Goal: Task Accomplishment & Management: Use online tool/utility

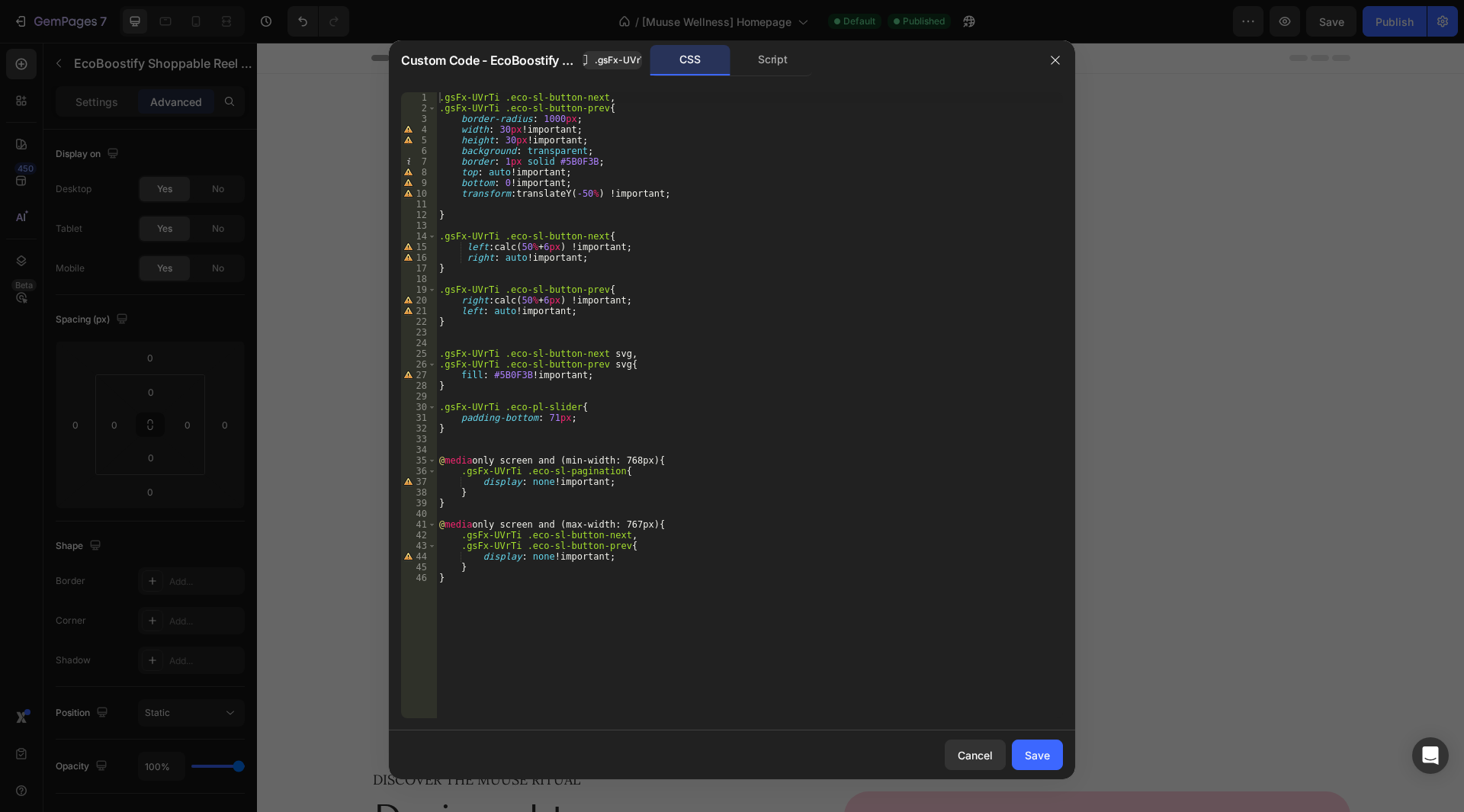
scroll to position [1296, 0]
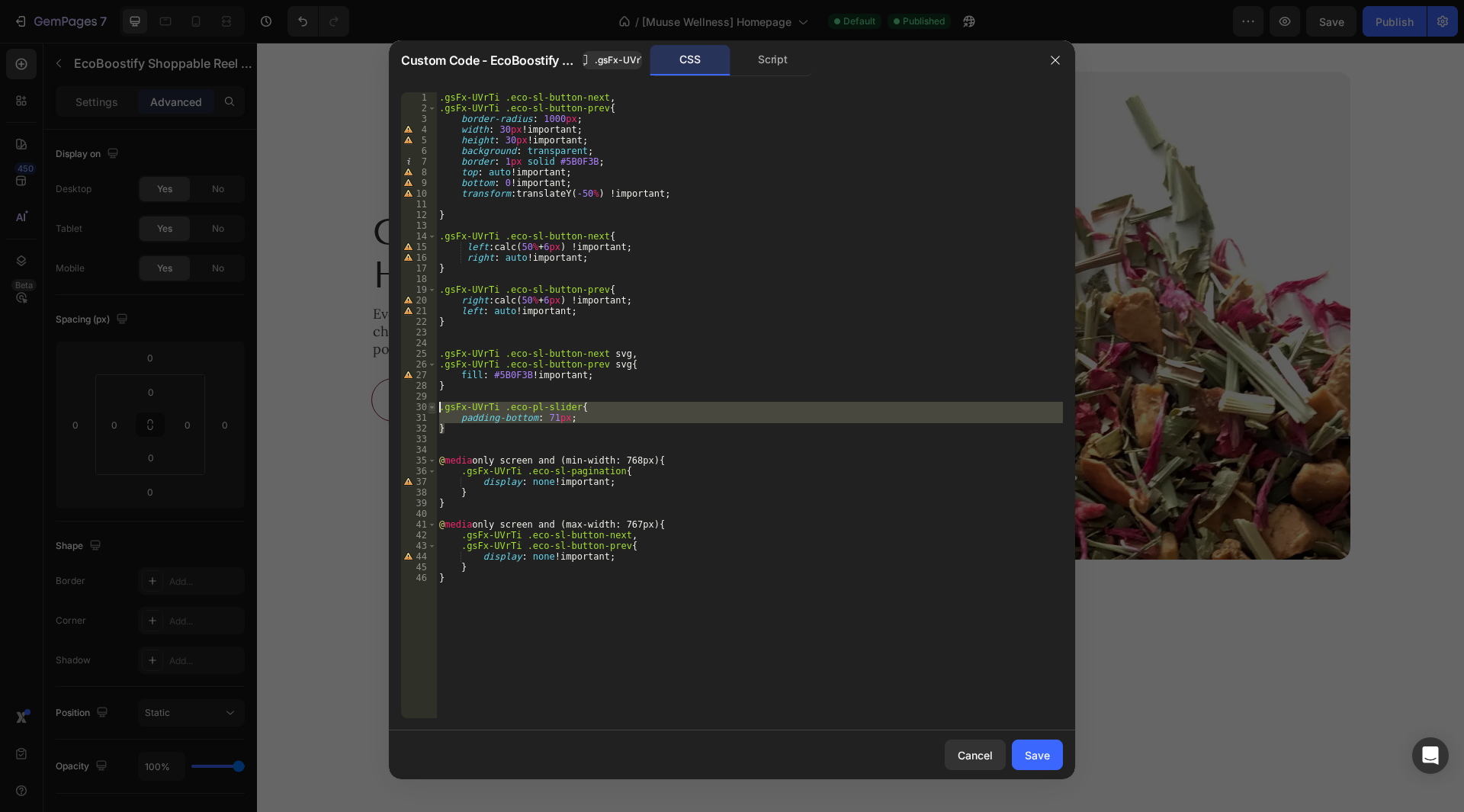
drag, startPoint x: 462, startPoint y: 431, endPoint x: 428, endPoint y: 408, distance: 41.0
click at [428, 408] on div "} 1 2 3 4 5 6 7 8 9 10 11 12 13 14 15 16 17 18 19 20 21 22 23 24 25 26 27 28 29…" at bounding box center [732, 405] width 662 height 626
type textarea ".gsFx-UVrTi .eco-pl-slider{ padding-bottom: 71px;"
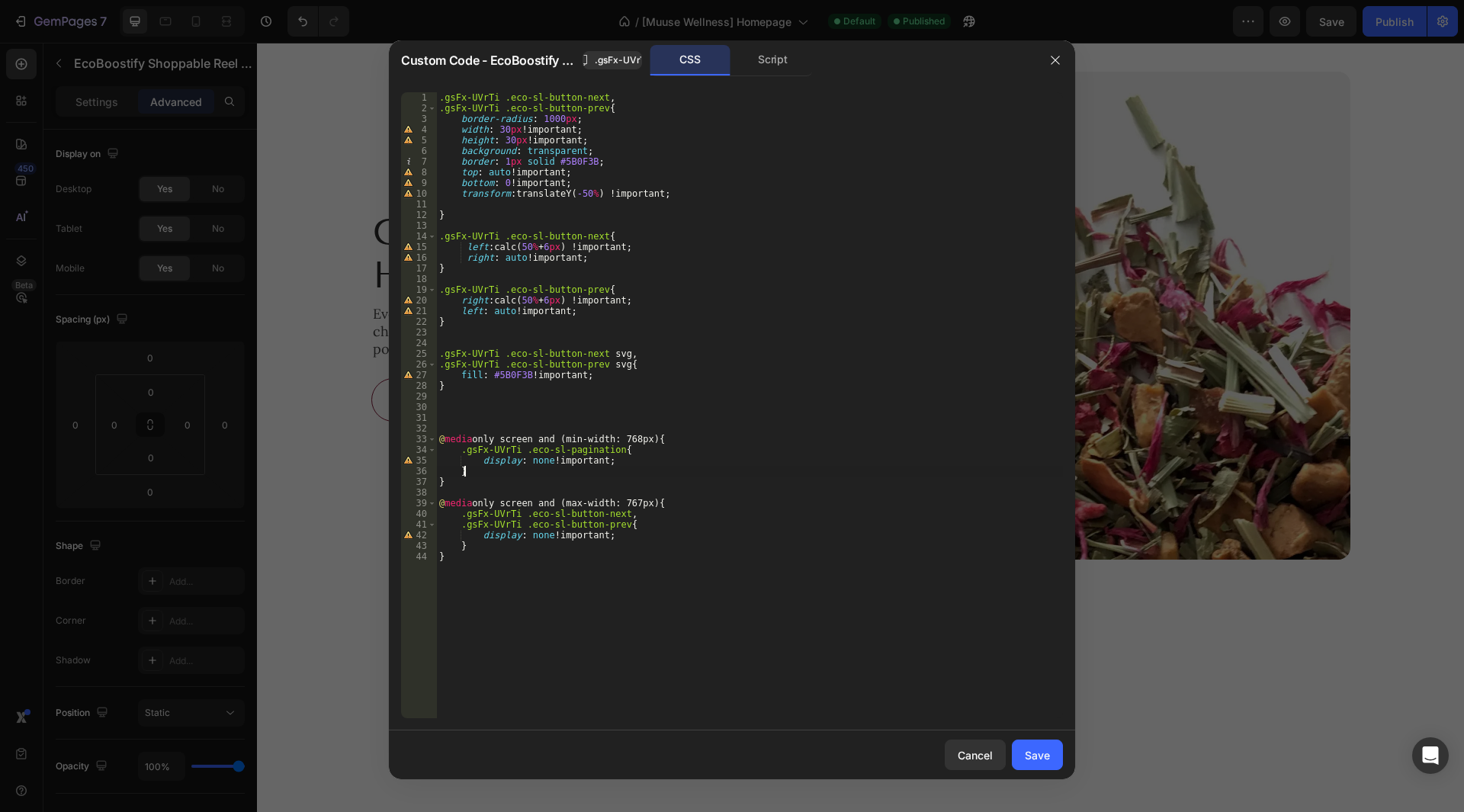
click at [494, 477] on div ".gsFx-UVrTi .eco-sl-button-next , .gsFx-UVrTi .eco-sl-button-prev { border-radi…" at bounding box center [750, 416] width 627 height 647
type textarea "}"
paste textarea "}"
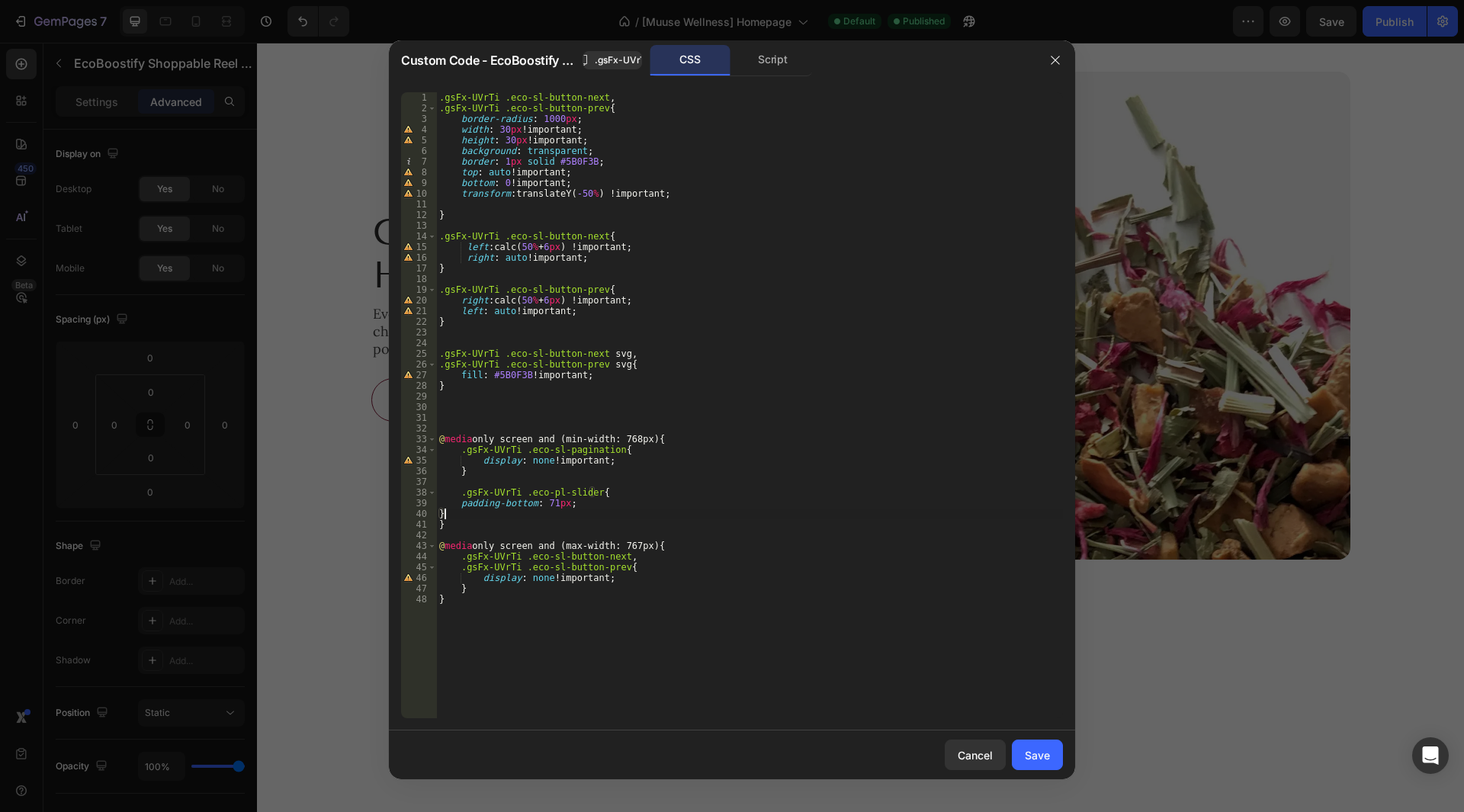
scroll to position [0, 0]
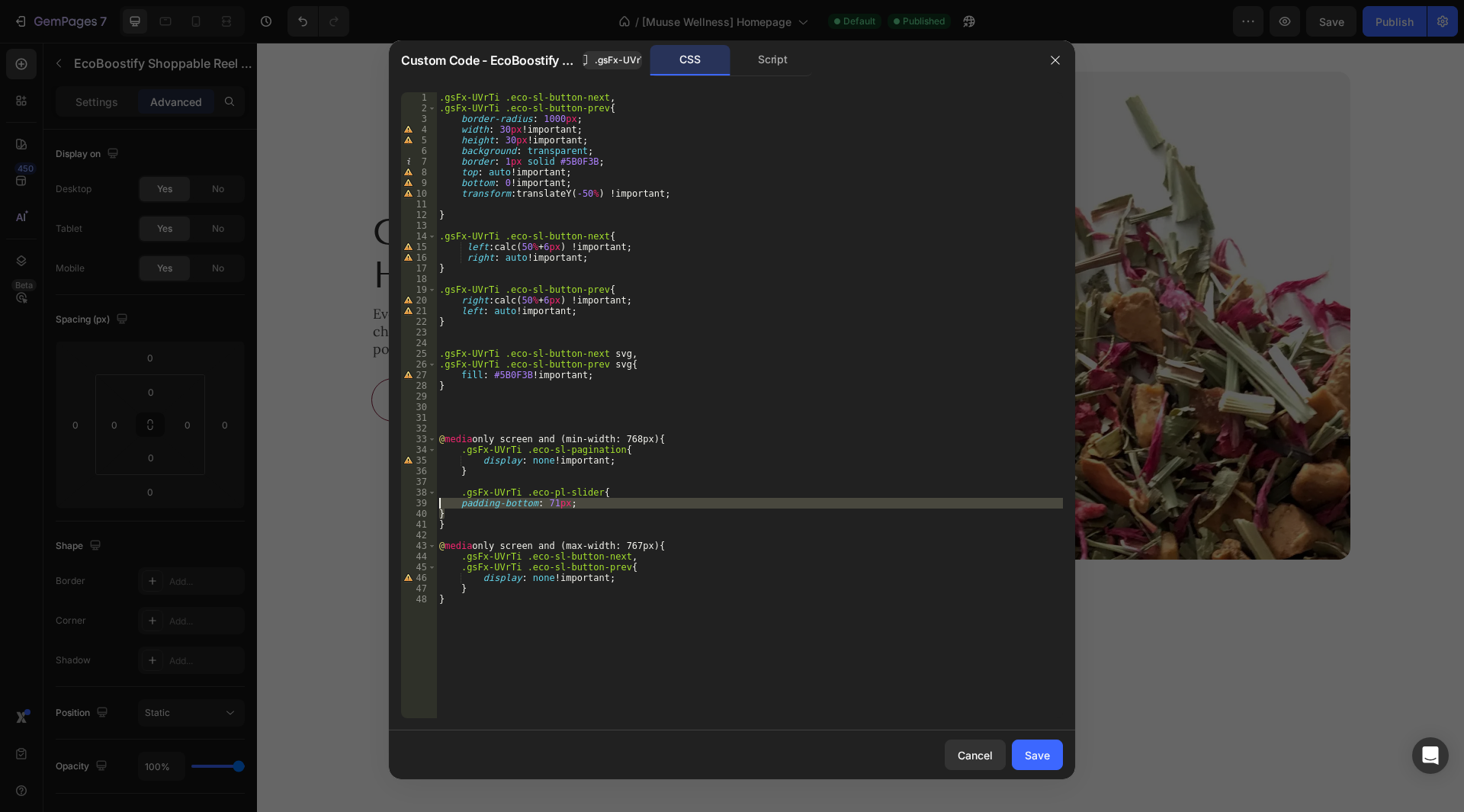
drag, startPoint x: 454, startPoint y: 514, endPoint x: 429, endPoint y: 502, distance: 27.7
click at [429, 502] on div "} 1 2 3 4 5 6 7 8 9 10 11 12 13 14 15 16 17 18 19 20 21 22 23 24 25 26 27 28 29…" at bounding box center [732, 405] width 662 height 626
type textarea "padding-bottom: 71px; }"
click at [865, 416] on div ".gsFx-UVrTi .eco-sl-button-next , .gsFx-UVrTi .eco-sl-button-prev { border-radi…" at bounding box center [750, 416] width 627 height 647
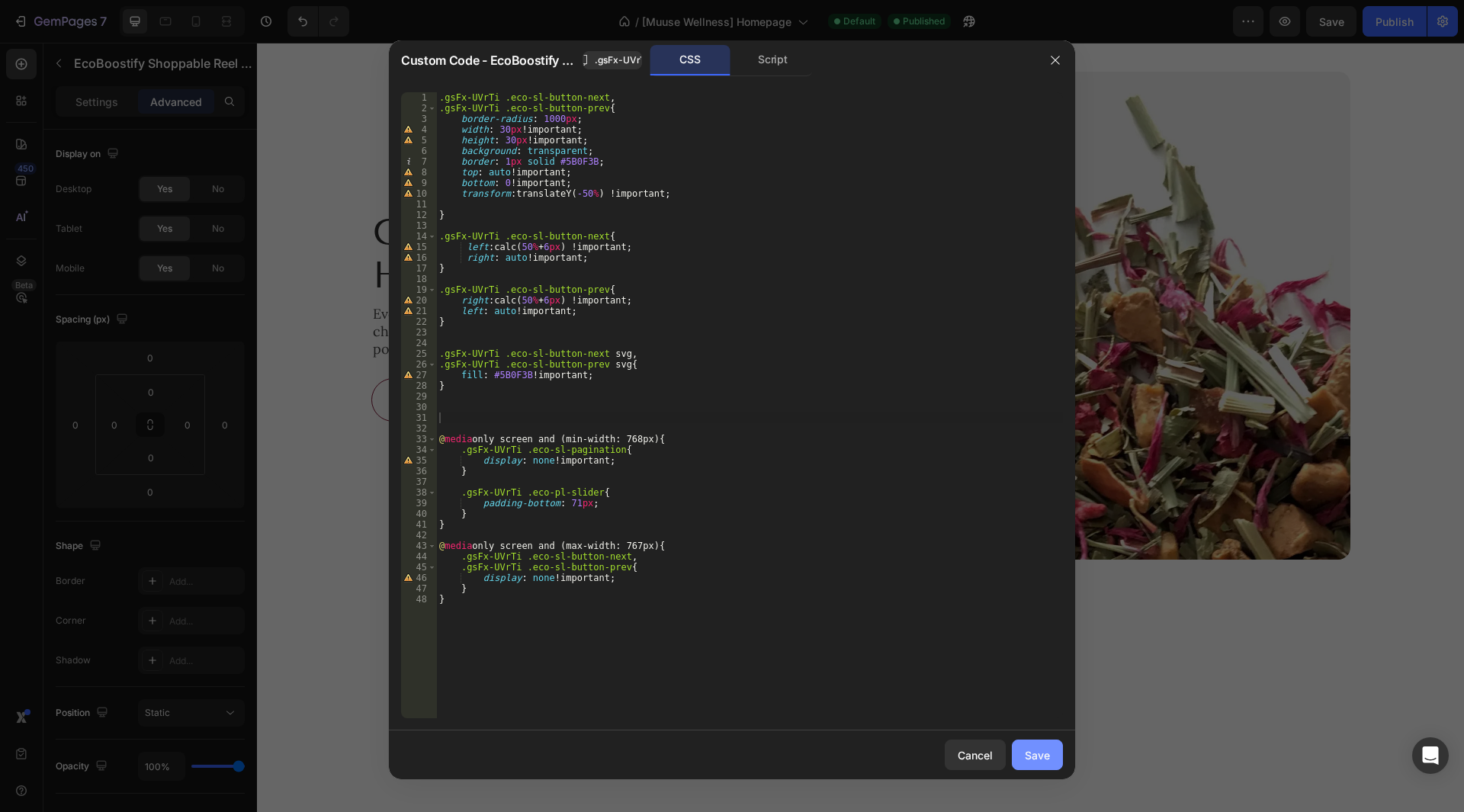
click at [1033, 753] on div "Save" at bounding box center [1037, 755] width 25 height 16
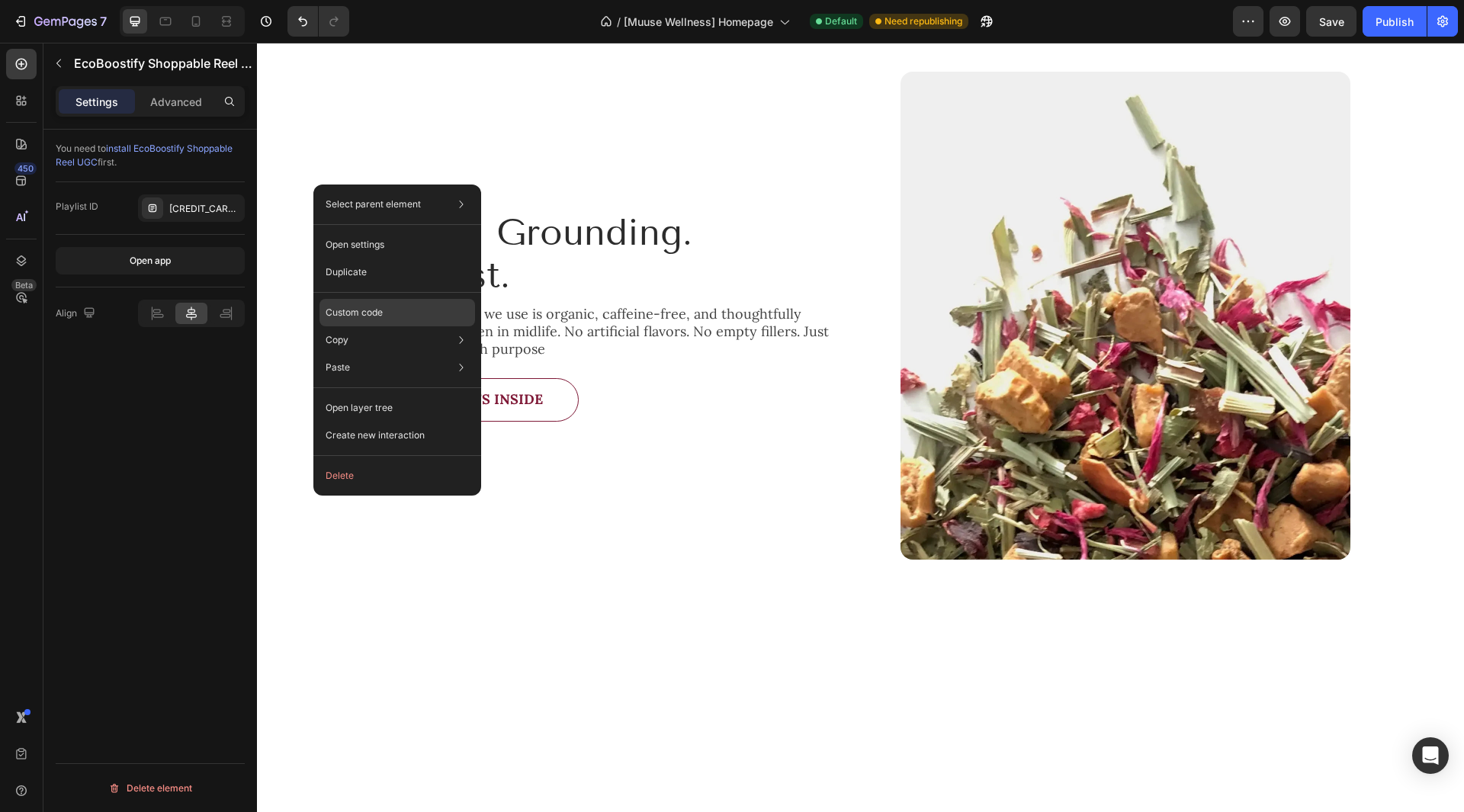
click at [360, 317] on p "Custom code" at bounding box center [353, 313] width 57 height 14
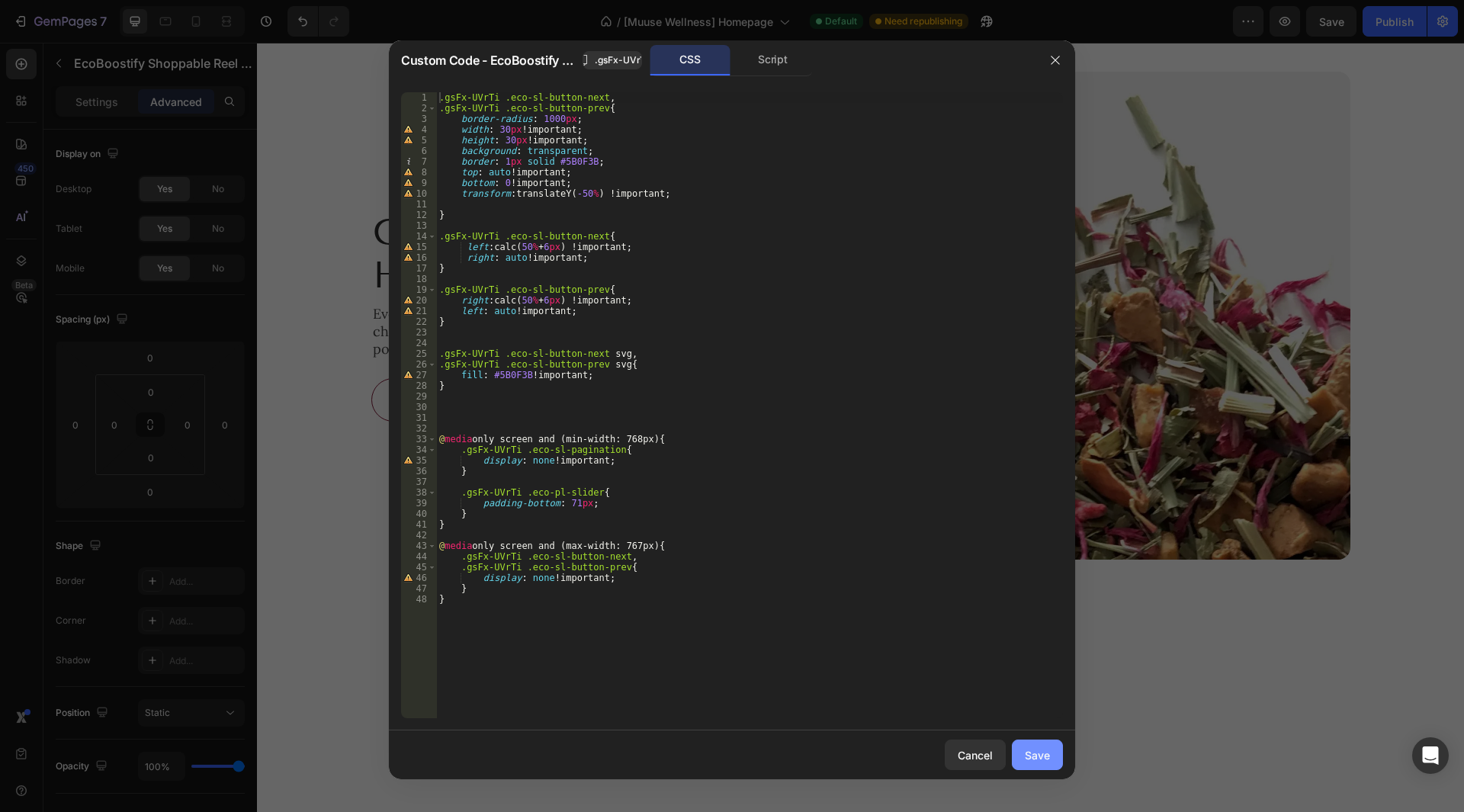
click at [1038, 753] on div "Save" at bounding box center [1037, 755] width 25 height 16
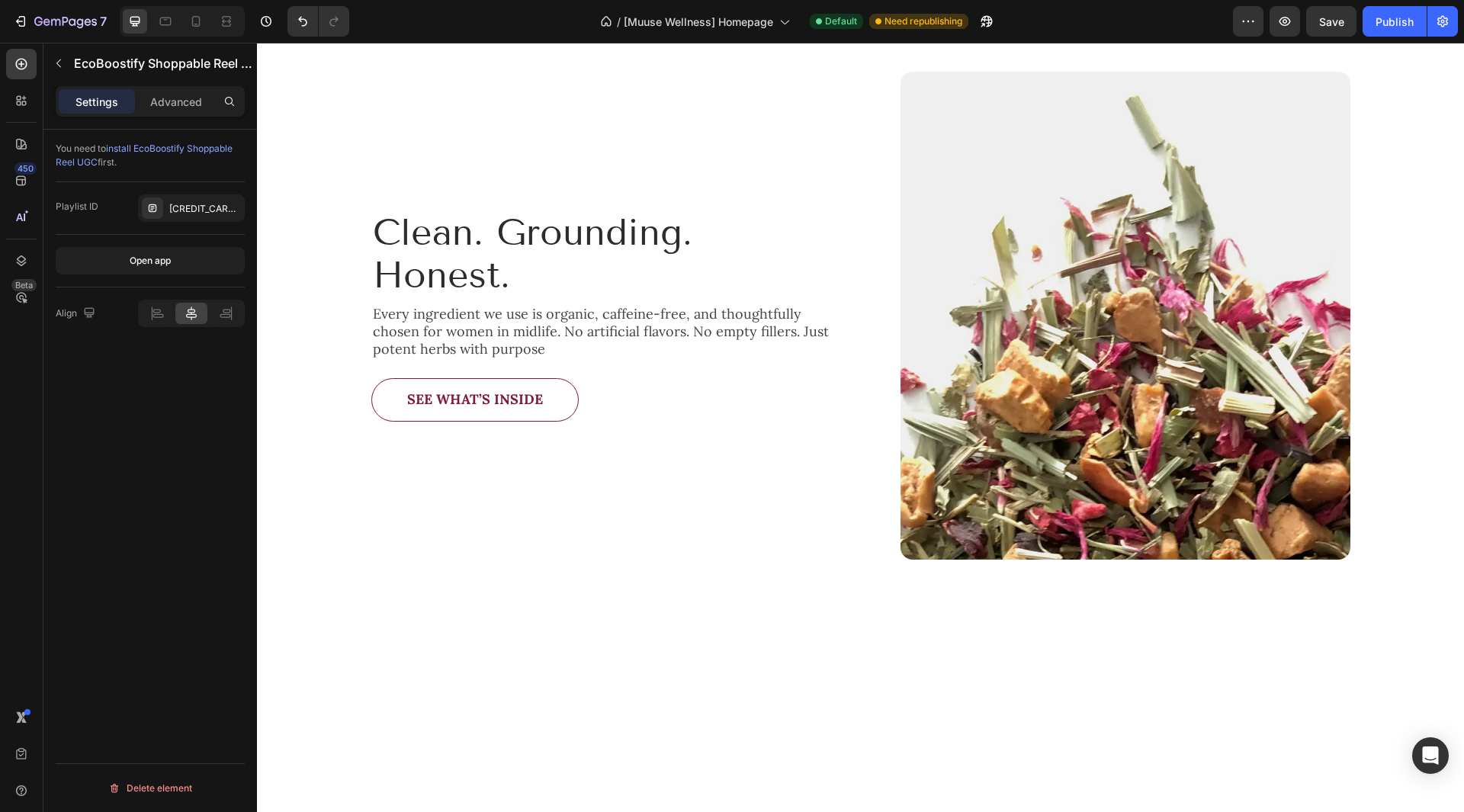
drag, startPoint x: 1388, startPoint y: 27, endPoint x: 1391, endPoint y: 0, distance: 27.2
click at [1388, 24] on div "Publish" at bounding box center [1395, 22] width 38 height 16
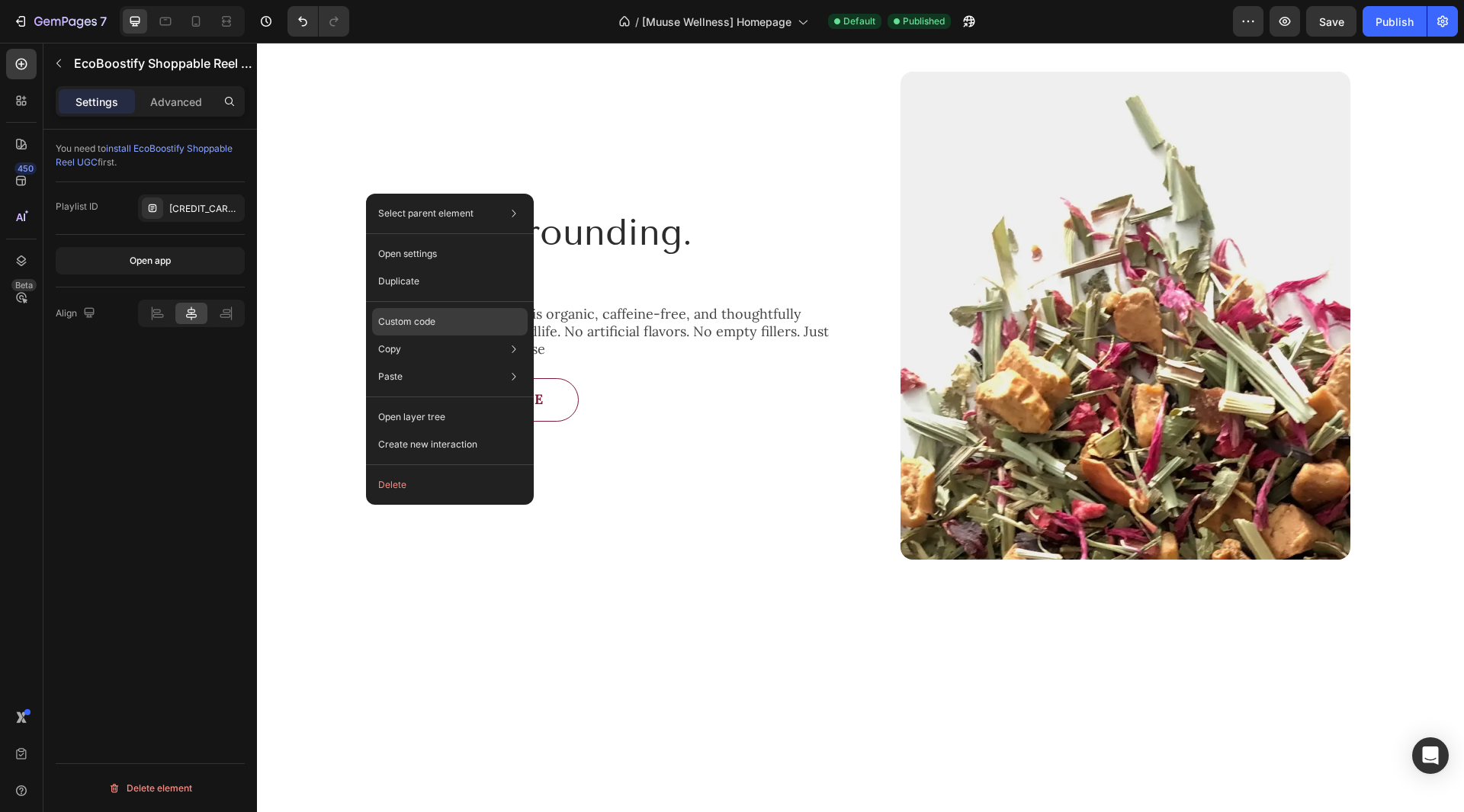
click at [445, 363] on div "Custom code" at bounding box center [449, 376] width 155 height 27
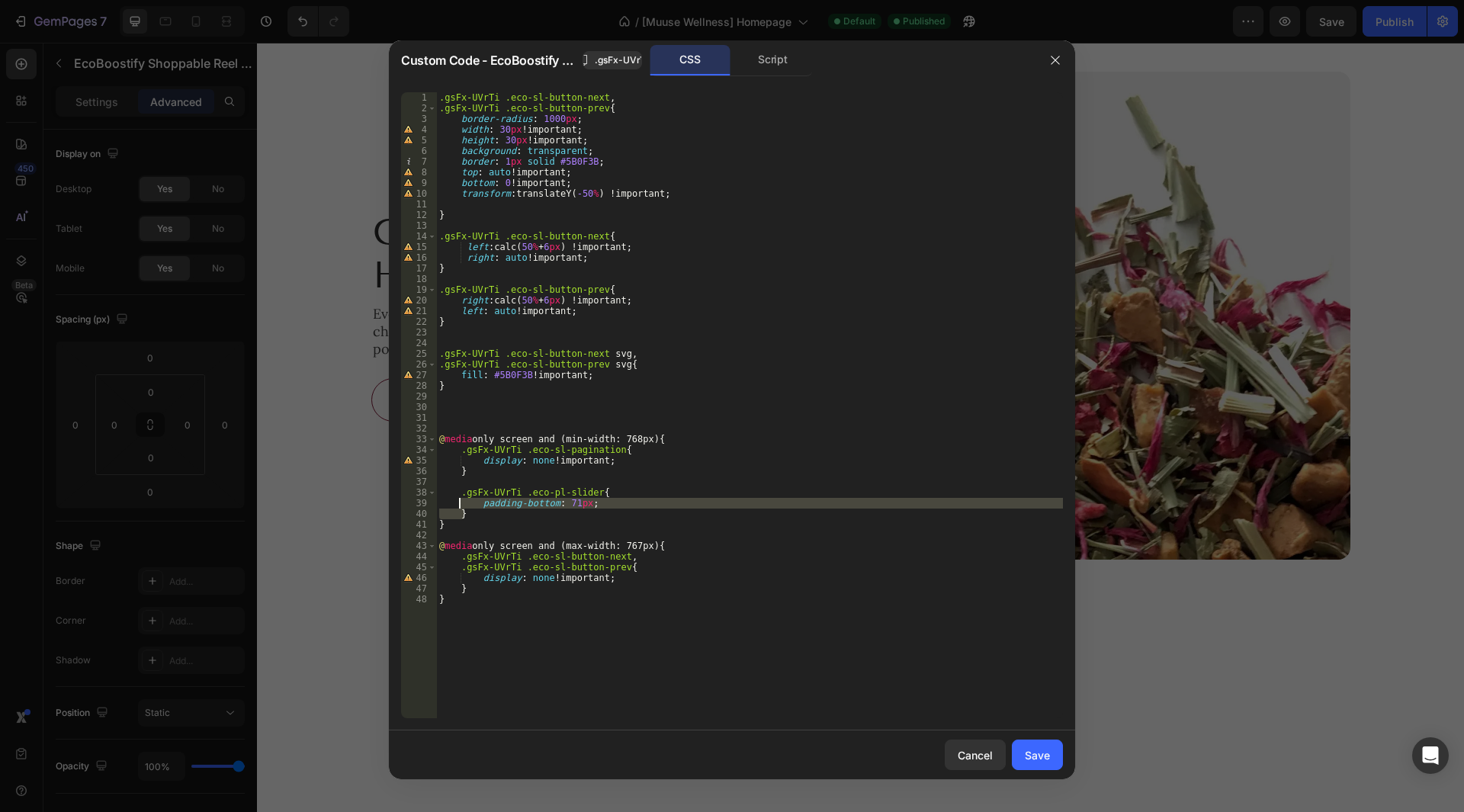
drag, startPoint x: 475, startPoint y: 513, endPoint x: 460, endPoint y: 498, distance: 21.2
click at [460, 499] on div ".gsFx-UVrTi .eco-sl-button-next , .gsFx-UVrTi .eco-sl-button-prev { border-radi…" at bounding box center [750, 416] width 627 height 647
click at [459, 498] on div ".gsFx-UVrTi .eco-sl-button-next , .gsFx-UVrTi .eco-sl-button-prev { border-radi…" at bounding box center [750, 416] width 627 height 647
drag, startPoint x: 470, startPoint y: 515, endPoint x: 460, endPoint y: 495, distance: 22.4
click at [460, 495] on div ".gsFx-UVrTi .eco-sl-button-next , .gsFx-UVrTi .eco-sl-button-prev { border-radi…" at bounding box center [750, 416] width 627 height 647
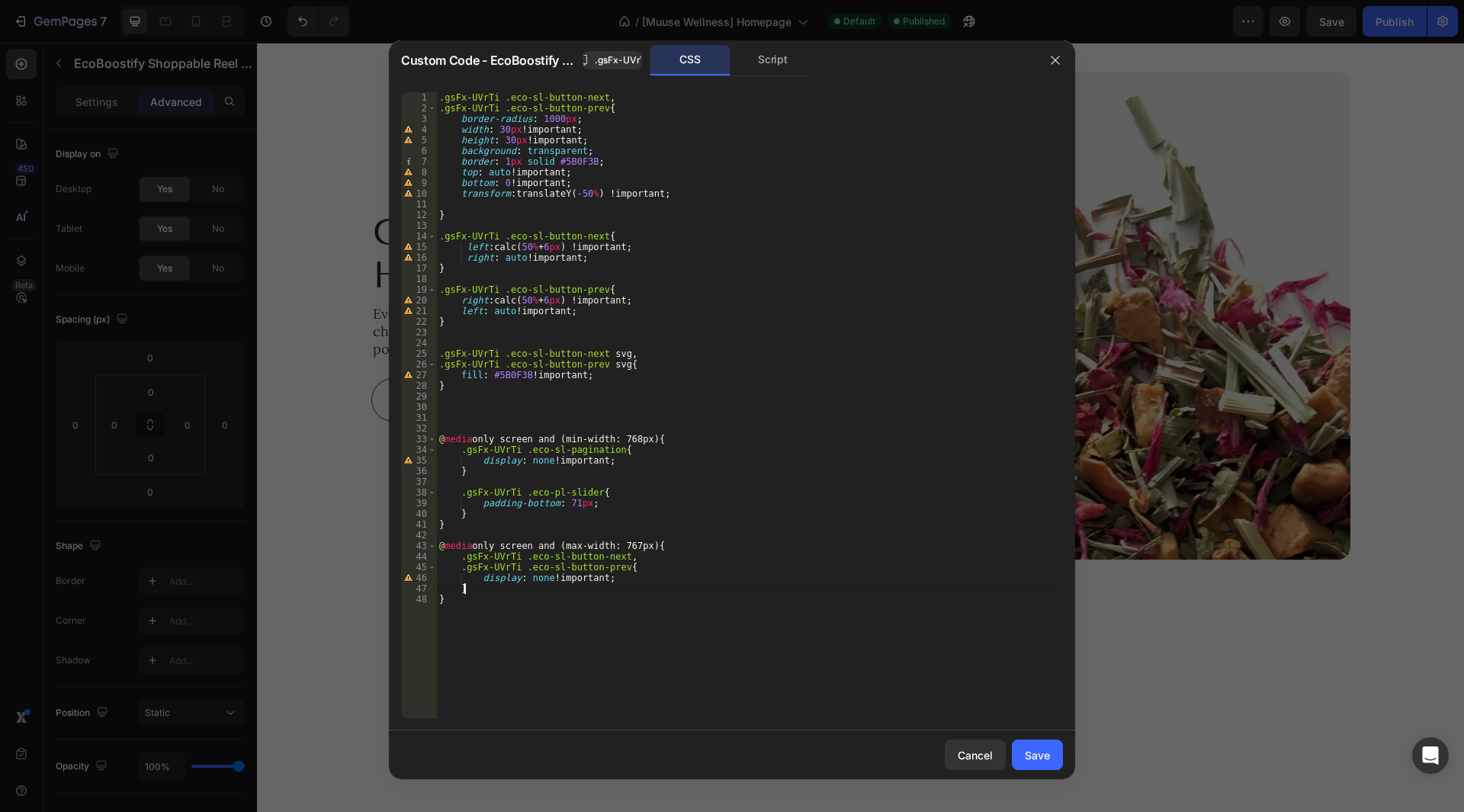
click at [470, 594] on div ".gsFx-UVrTi .eco-sl-button-next , .gsFx-UVrTi .eco-sl-button-prev { border-radi…" at bounding box center [750, 416] width 627 height 647
type textarea "}"
paste textarea "}"
click at [569, 618] on div ".gsFx-UVrTi .eco-sl-button-next , .gsFx-UVrTi .eco-sl-button-prev { border-radi…" at bounding box center [750, 416] width 627 height 647
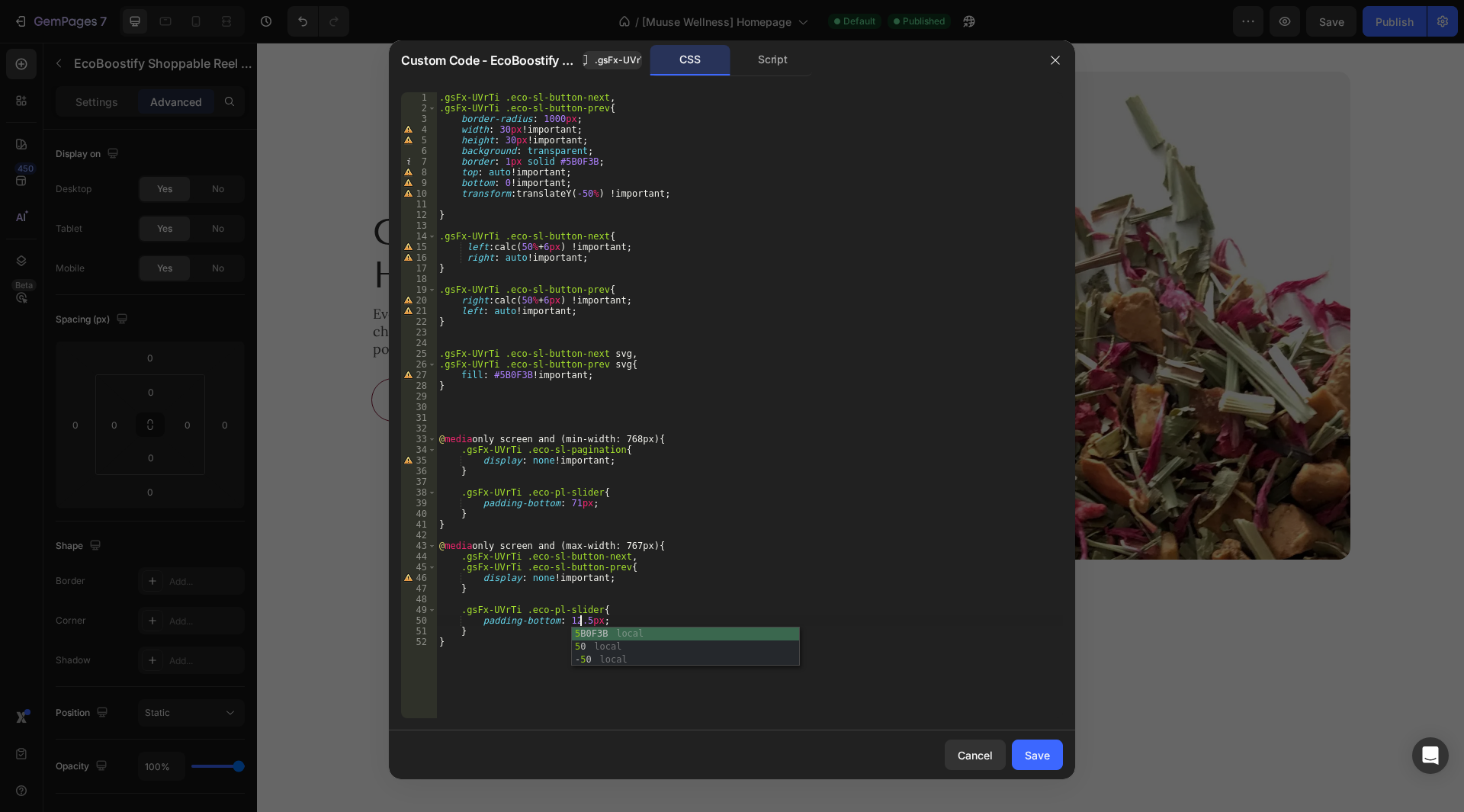
click at [622, 590] on div ".gsFx-UVrTi .eco-sl-button-next , .gsFx-UVrTi .eco-sl-button-prev { border-radi…" at bounding box center [750, 416] width 627 height 647
type textarea "}"
click at [1046, 757] on div "Save" at bounding box center [1037, 755] width 25 height 16
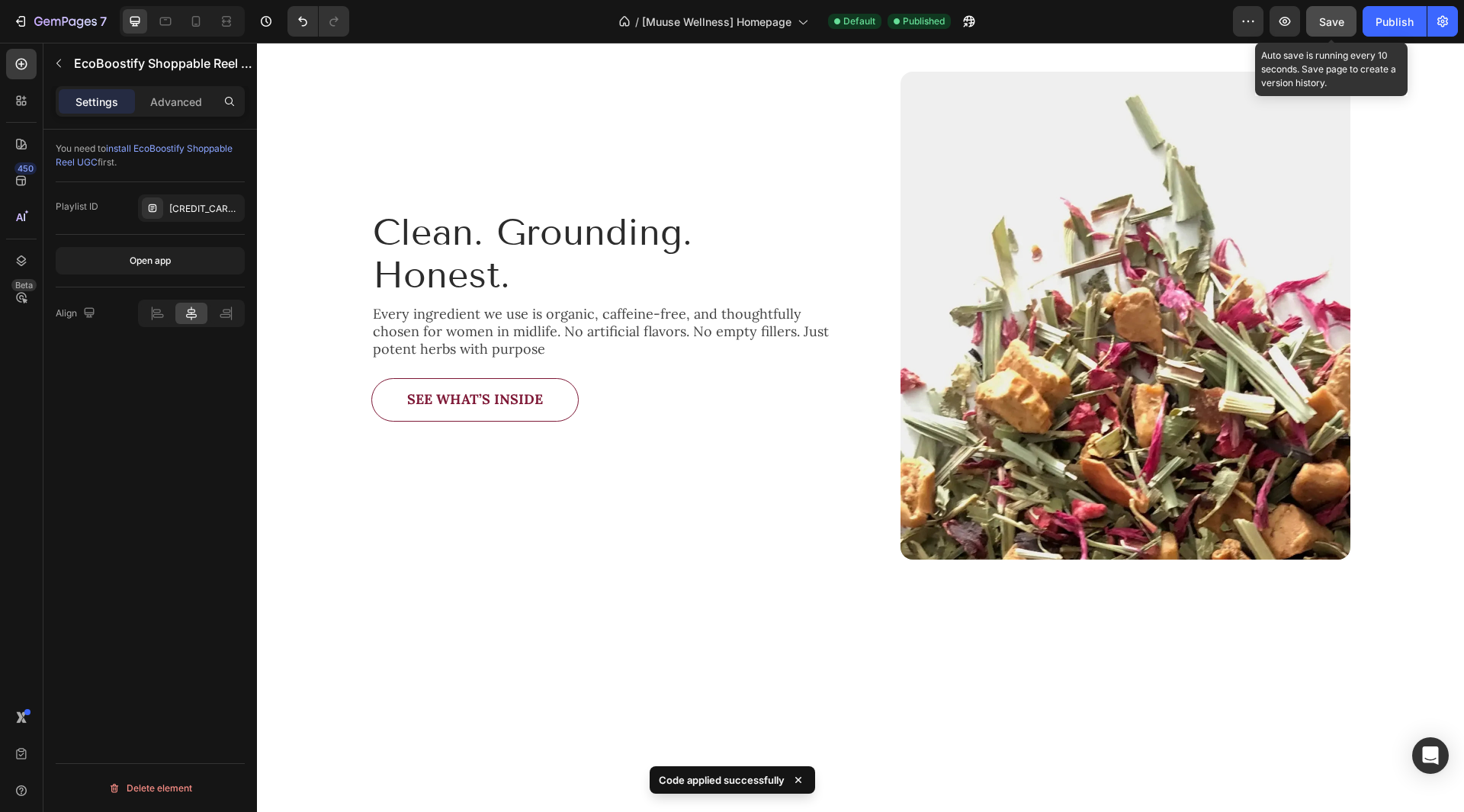
click at [1331, 19] on span "Save" at bounding box center [1331, 22] width 25 height 13
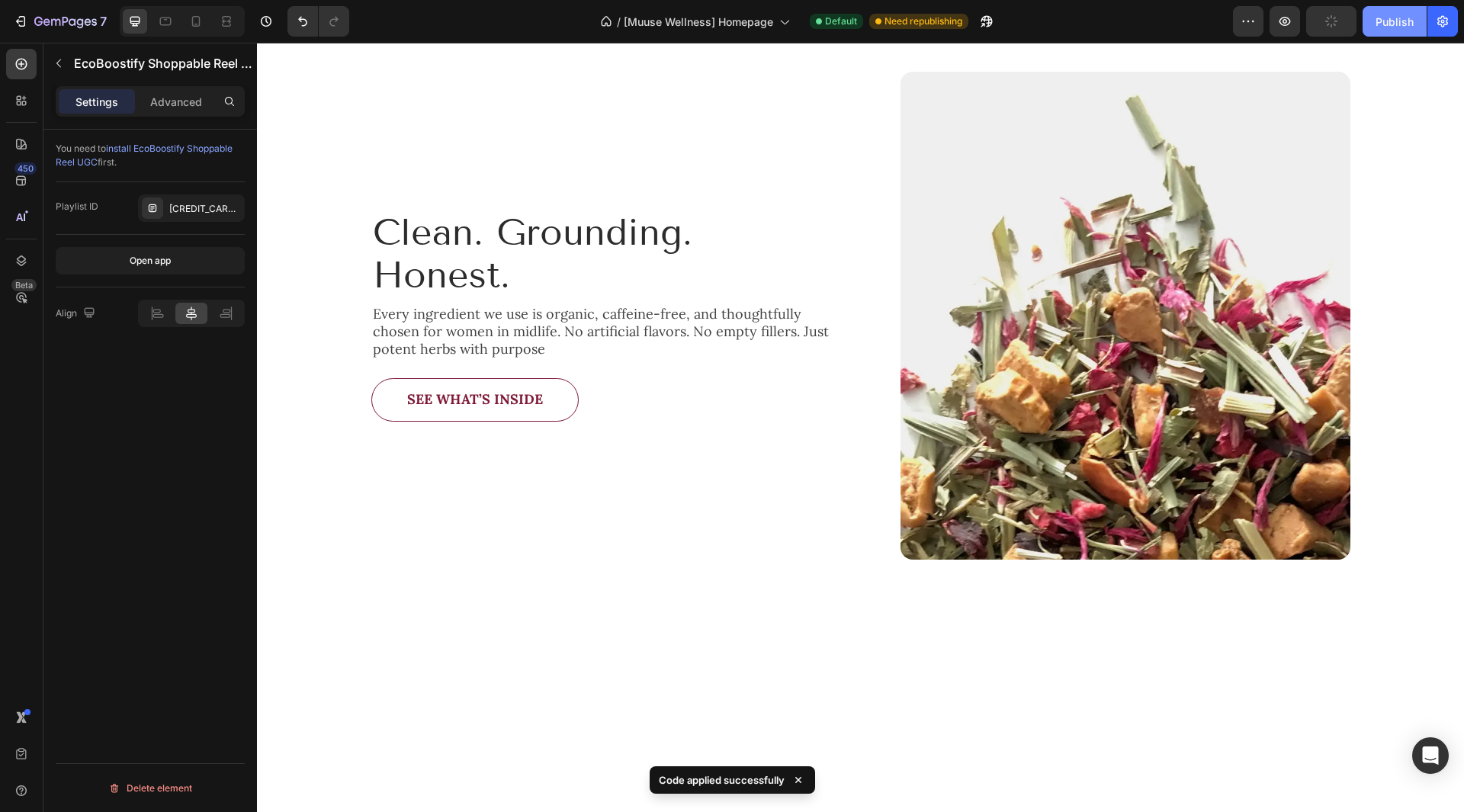
click at [1400, 27] on div "Publish" at bounding box center [1395, 22] width 38 height 16
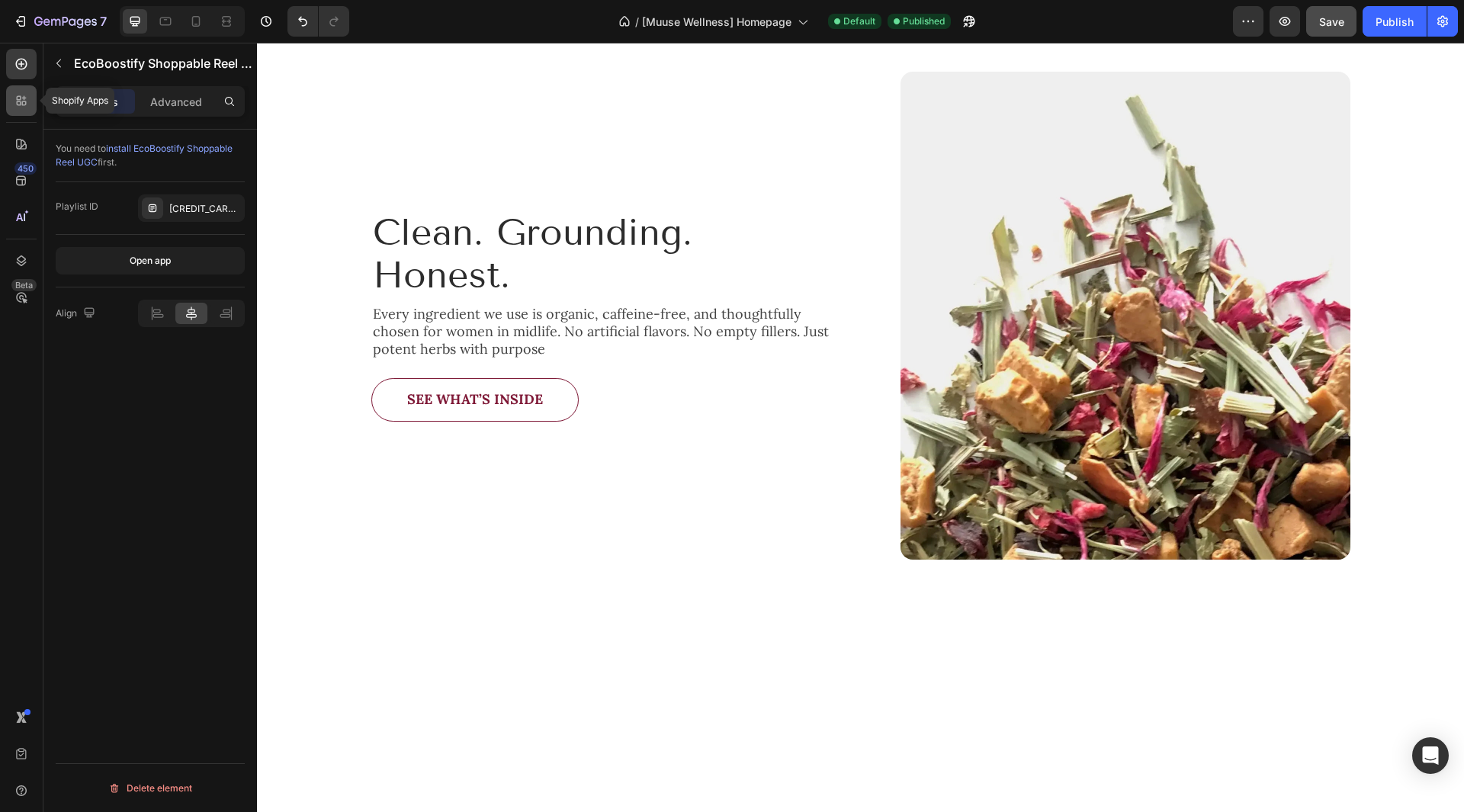
click at [21, 109] on div at bounding box center [21, 100] width 30 height 30
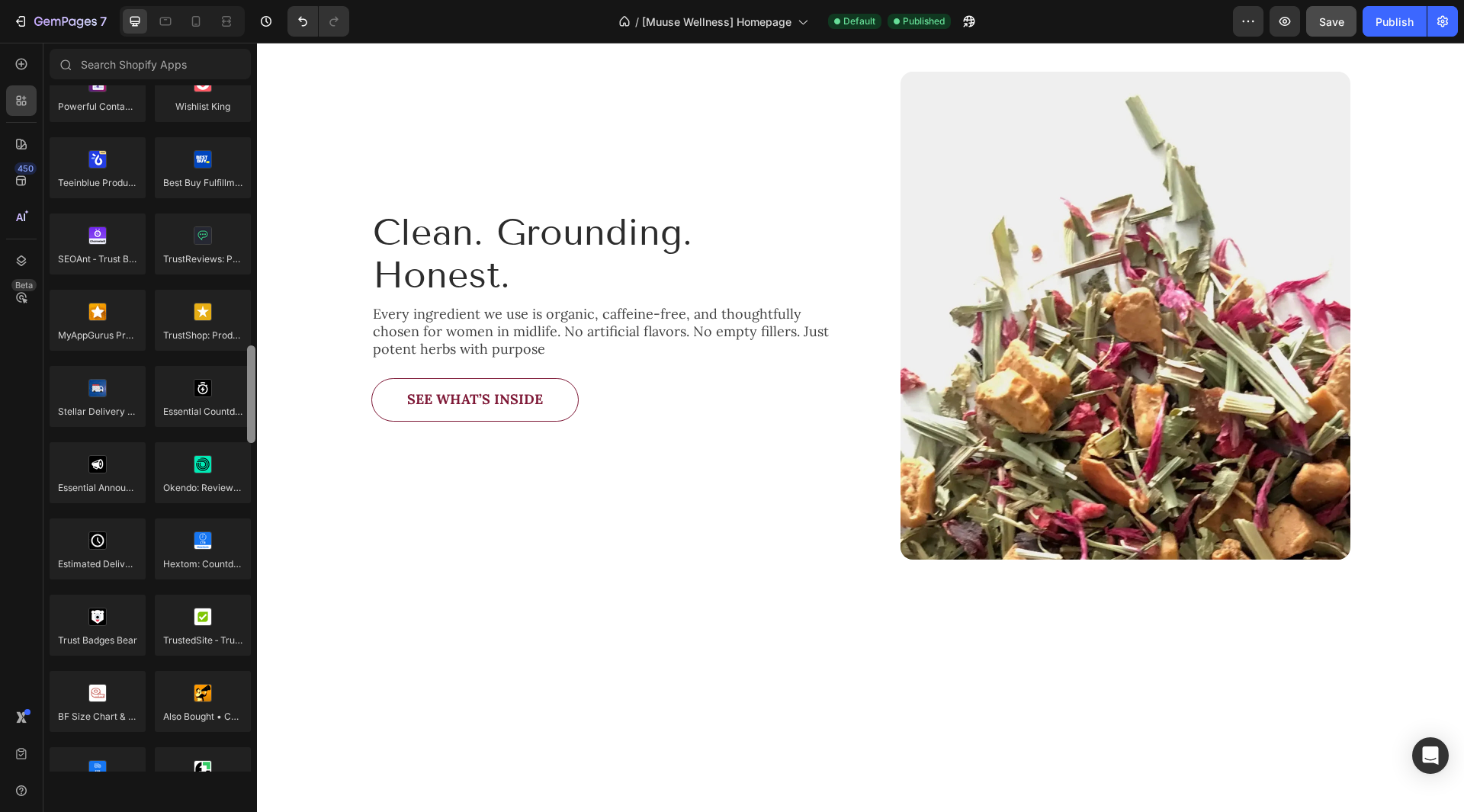
scroll to position [4135, 0]
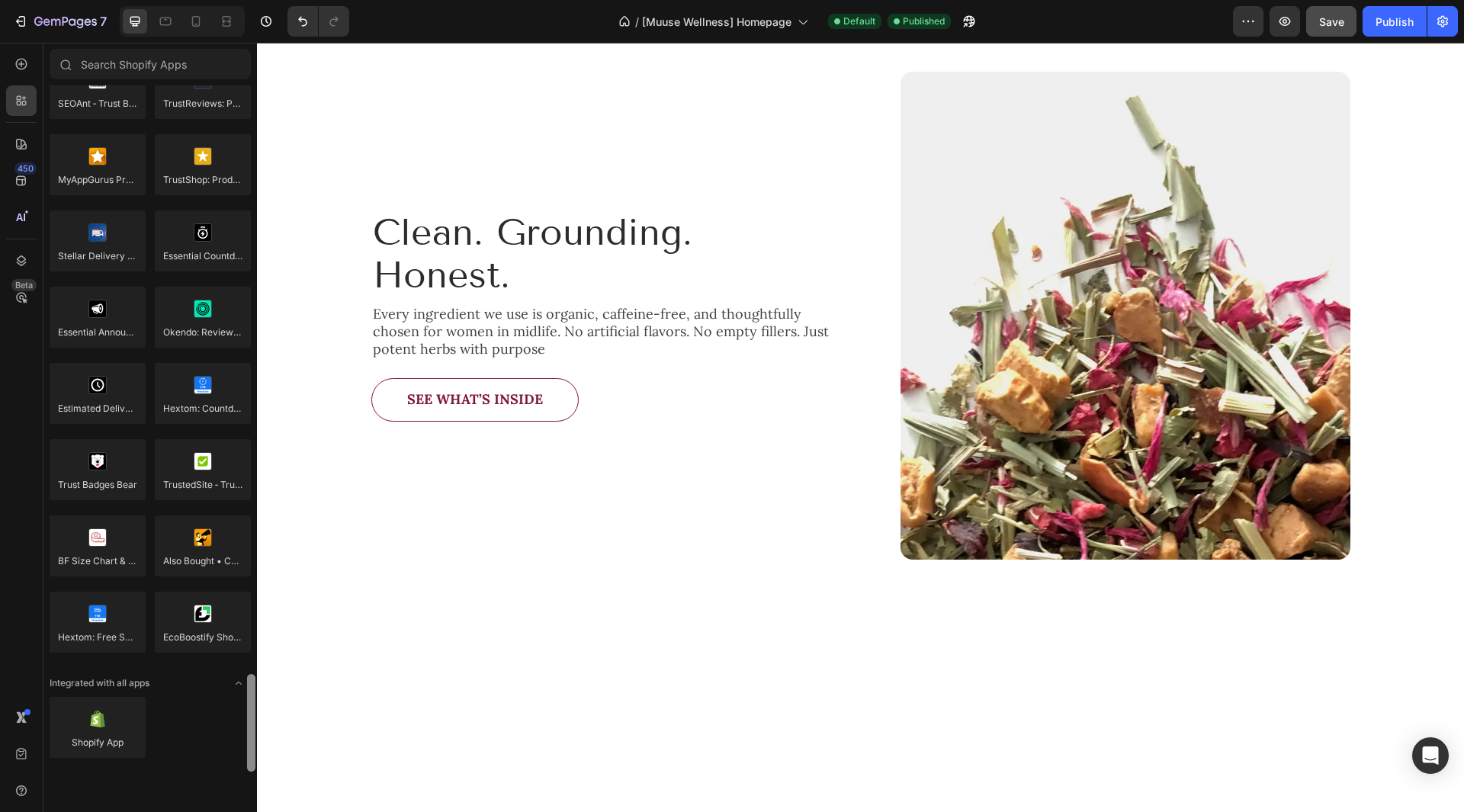
drag, startPoint x: 249, startPoint y: 143, endPoint x: 238, endPoint y: 800, distance: 657.1
click at [238, 800] on div "Sections(18) Elements(83) Hero Section Product Detail Brands Trusted Badges Gua…" at bounding box center [151, 427] width 214 height 769
click at [24, 72] on div at bounding box center [21, 64] width 30 height 30
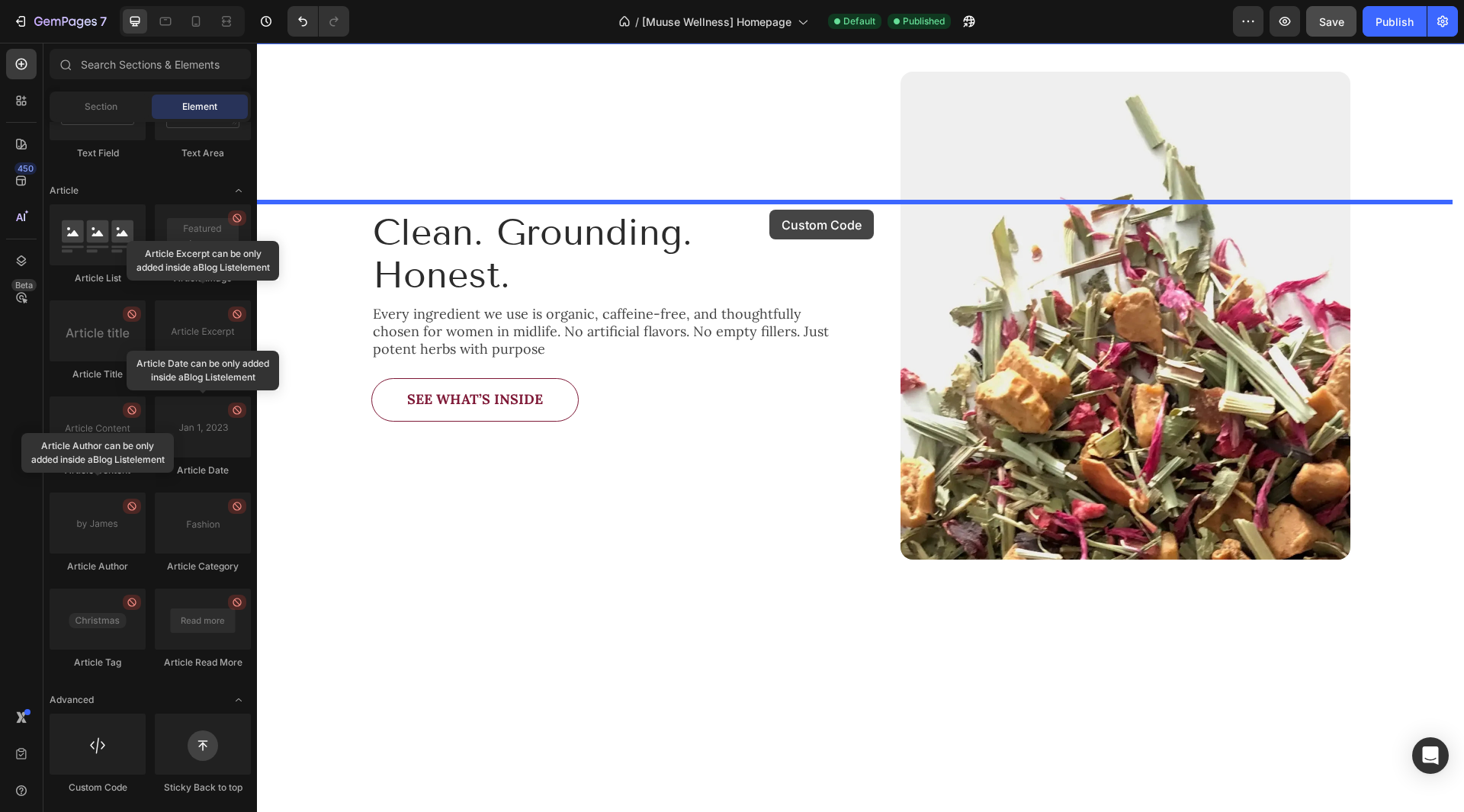
drag, startPoint x: 363, startPoint y: 787, endPoint x: 769, endPoint y: 210, distance: 705.5
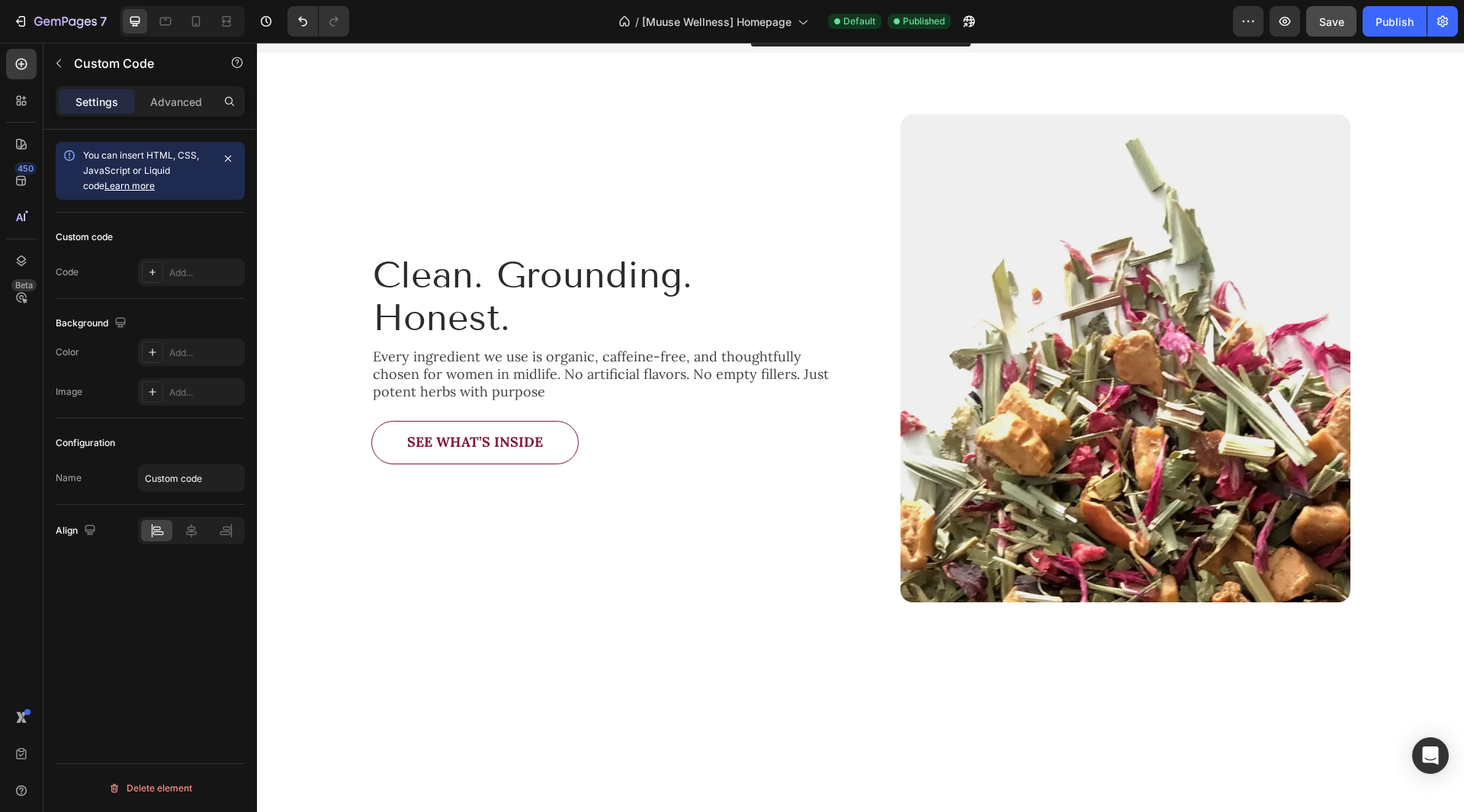
drag, startPoint x: 850, startPoint y: 267, endPoint x: 860, endPoint y: 208, distance: 59.8
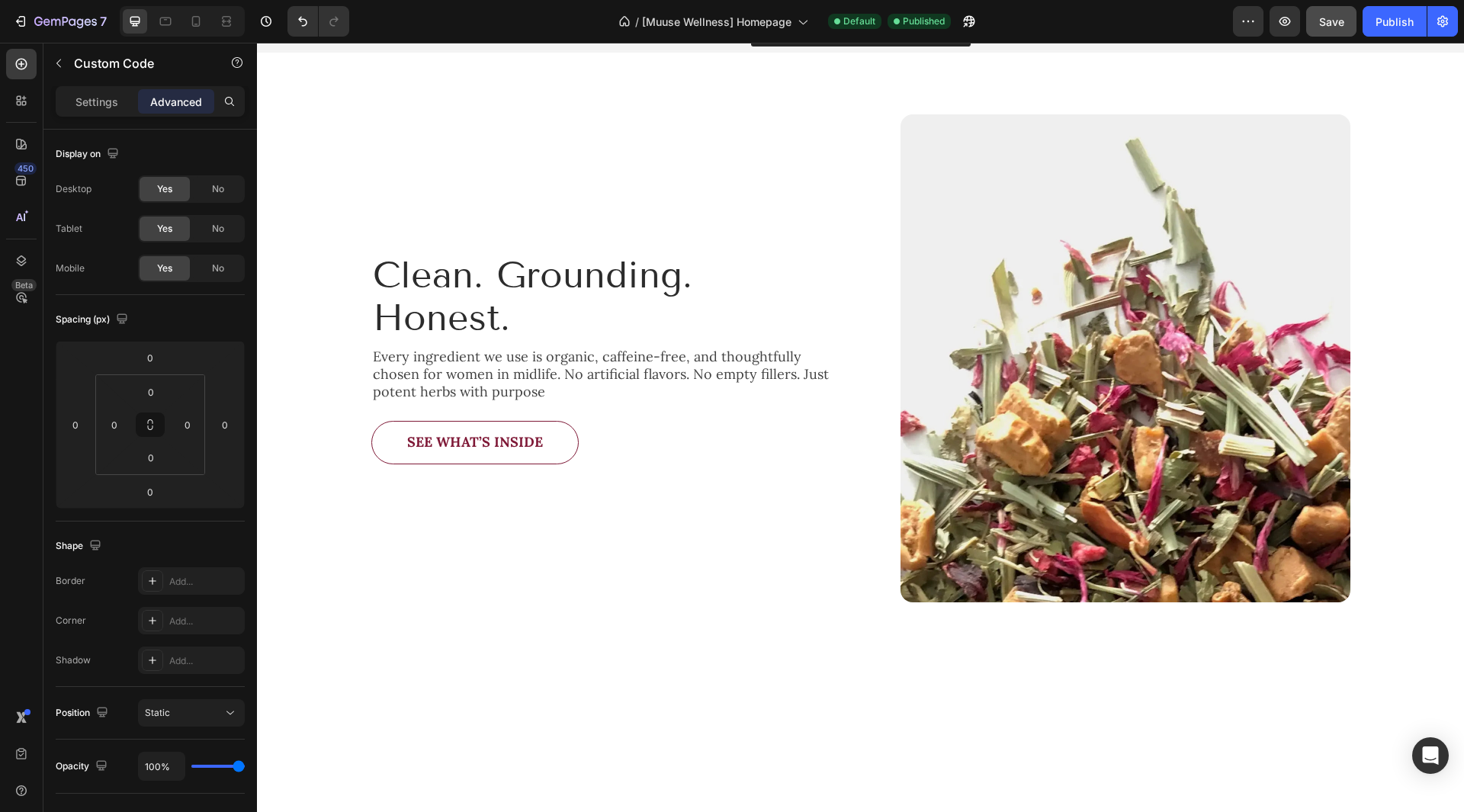
click at [105, 84] on div "Custom Code" at bounding box center [130, 65] width 174 height 44
click at [101, 94] on p "Settings" at bounding box center [97, 101] width 43 height 16
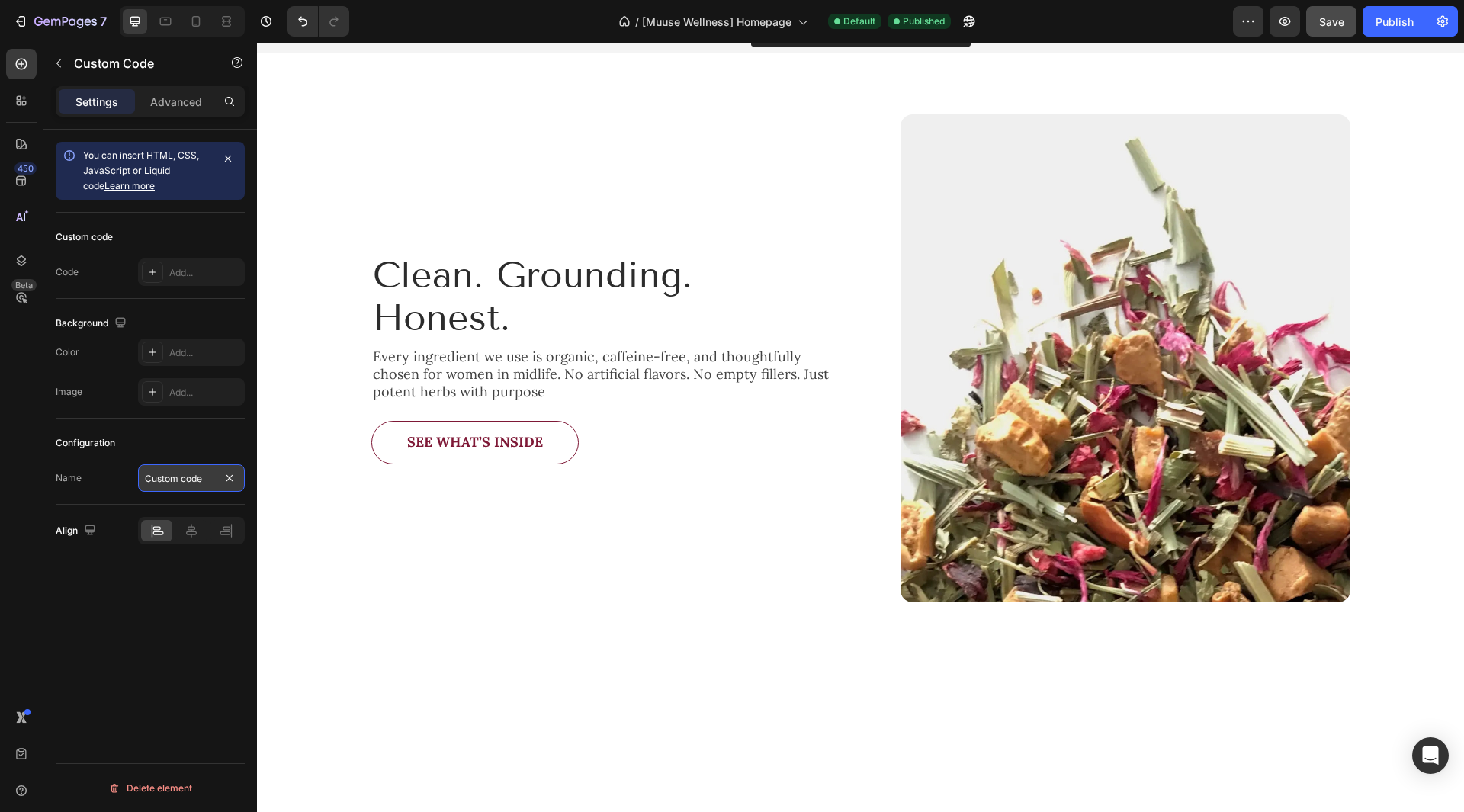
click at [200, 472] on input "Custom code" at bounding box center [191, 477] width 107 height 27
click at [204, 473] on input "Custom code" at bounding box center [191, 477] width 107 height 27
type input "Custom code for sneak peek in mobile"
click at [190, 444] on div "Configuration" at bounding box center [150, 442] width 189 height 24
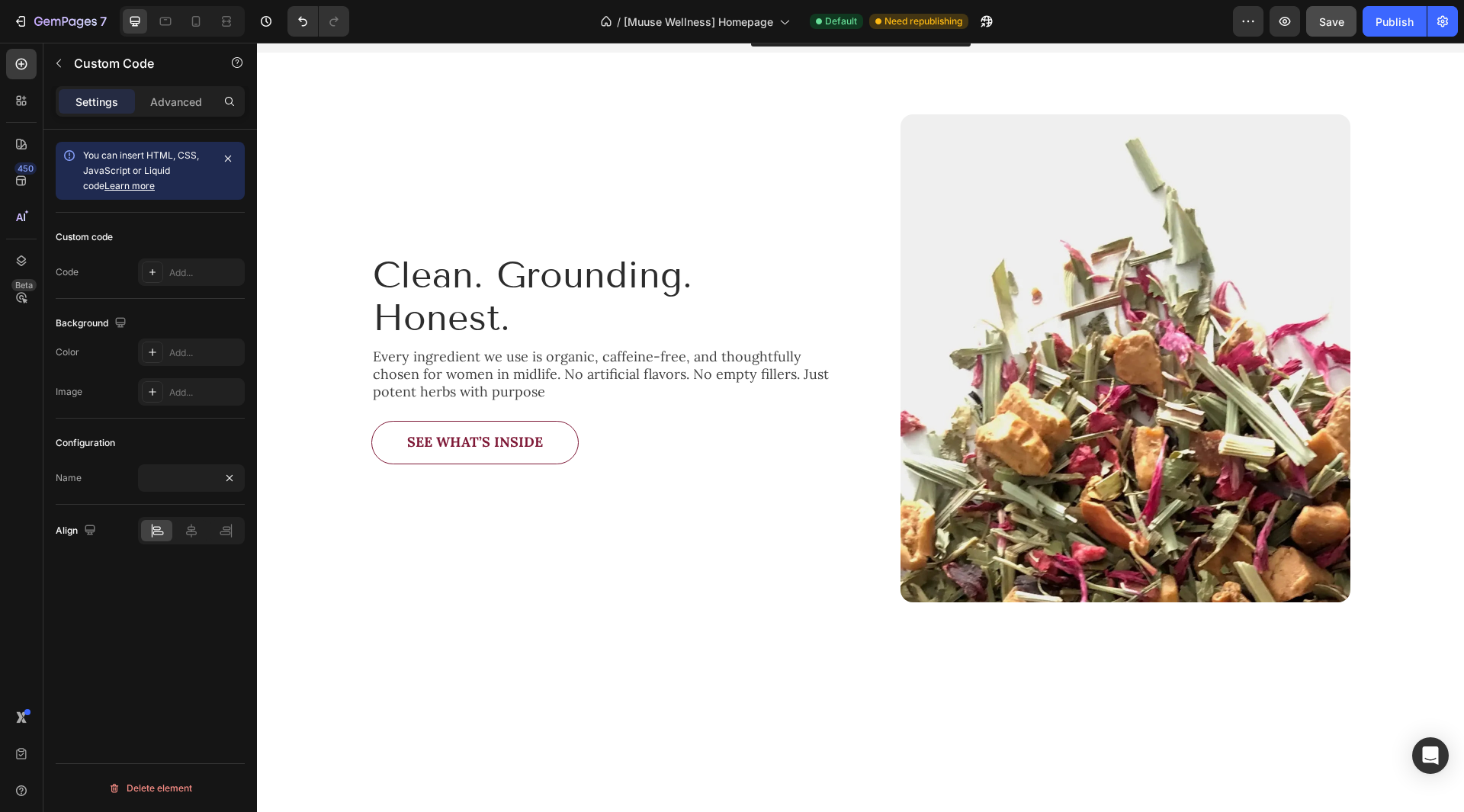
scroll to position [0, 0]
click at [179, 99] on p "Advanced" at bounding box center [176, 101] width 51 height 16
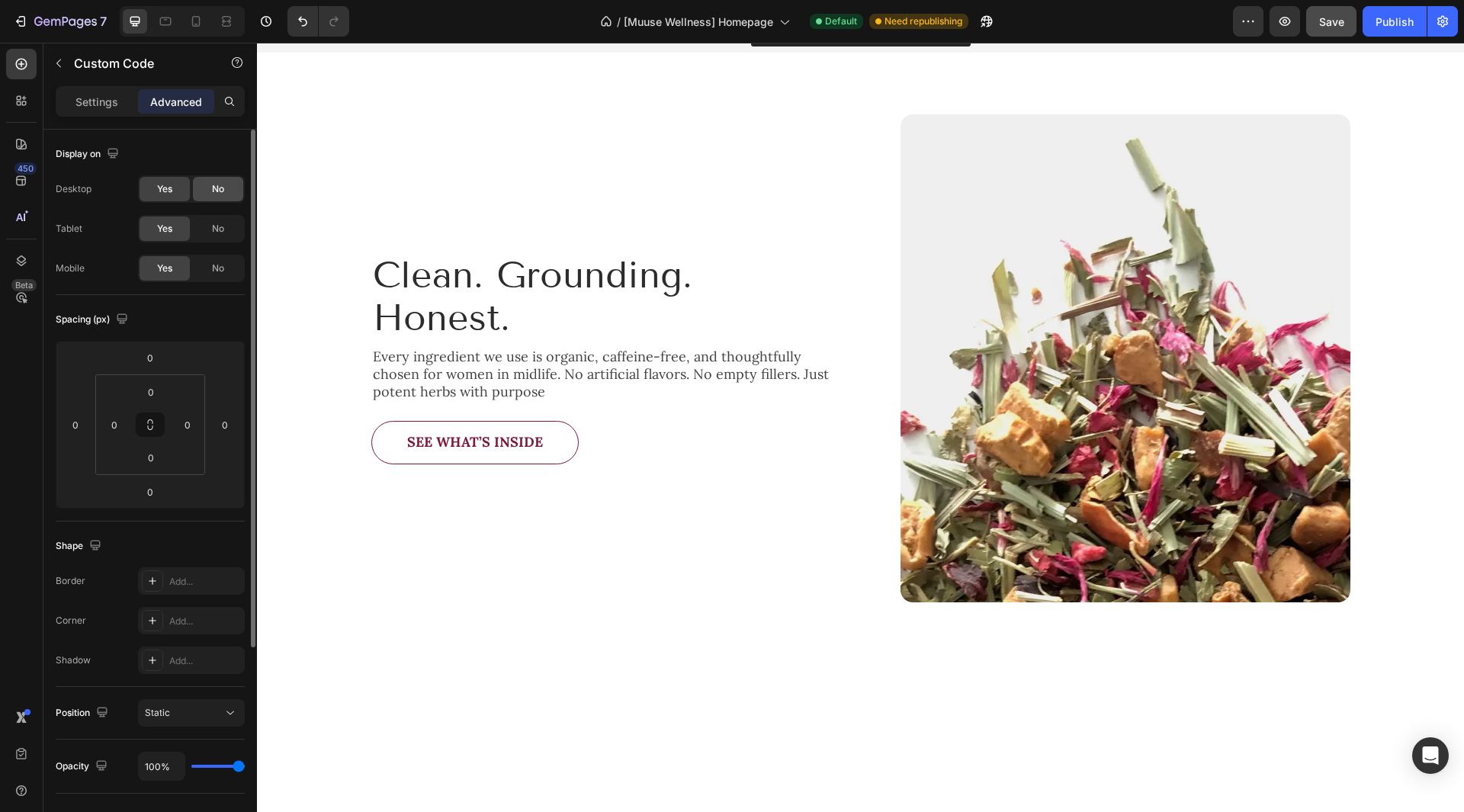
click at [211, 179] on div "No" at bounding box center [218, 189] width 51 height 24
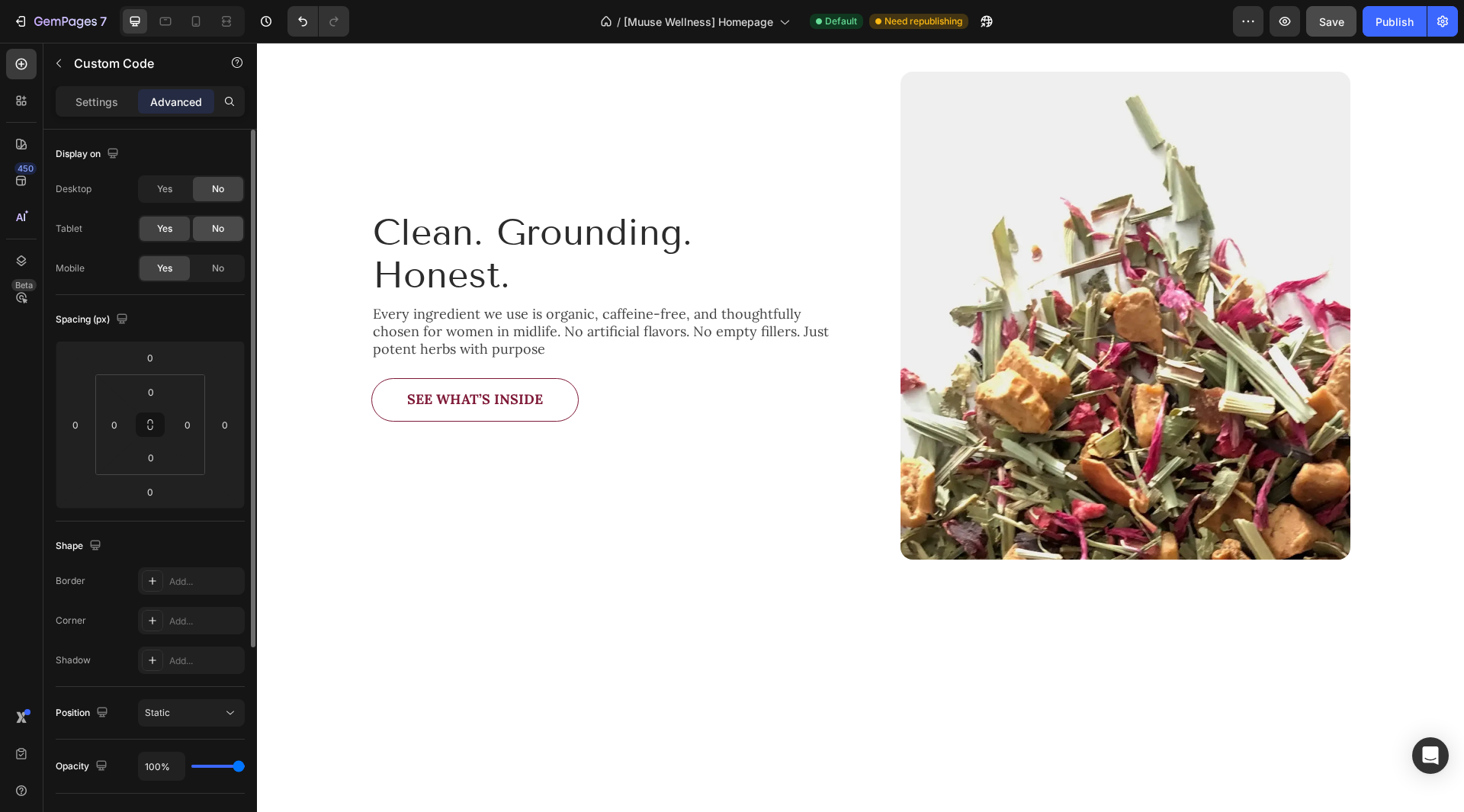
click at [212, 224] on span "No" at bounding box center [218, 229] width 12 height 14
click at [186, 186] on div "Yes" at bounding box center [165, 189] width 51 height 24
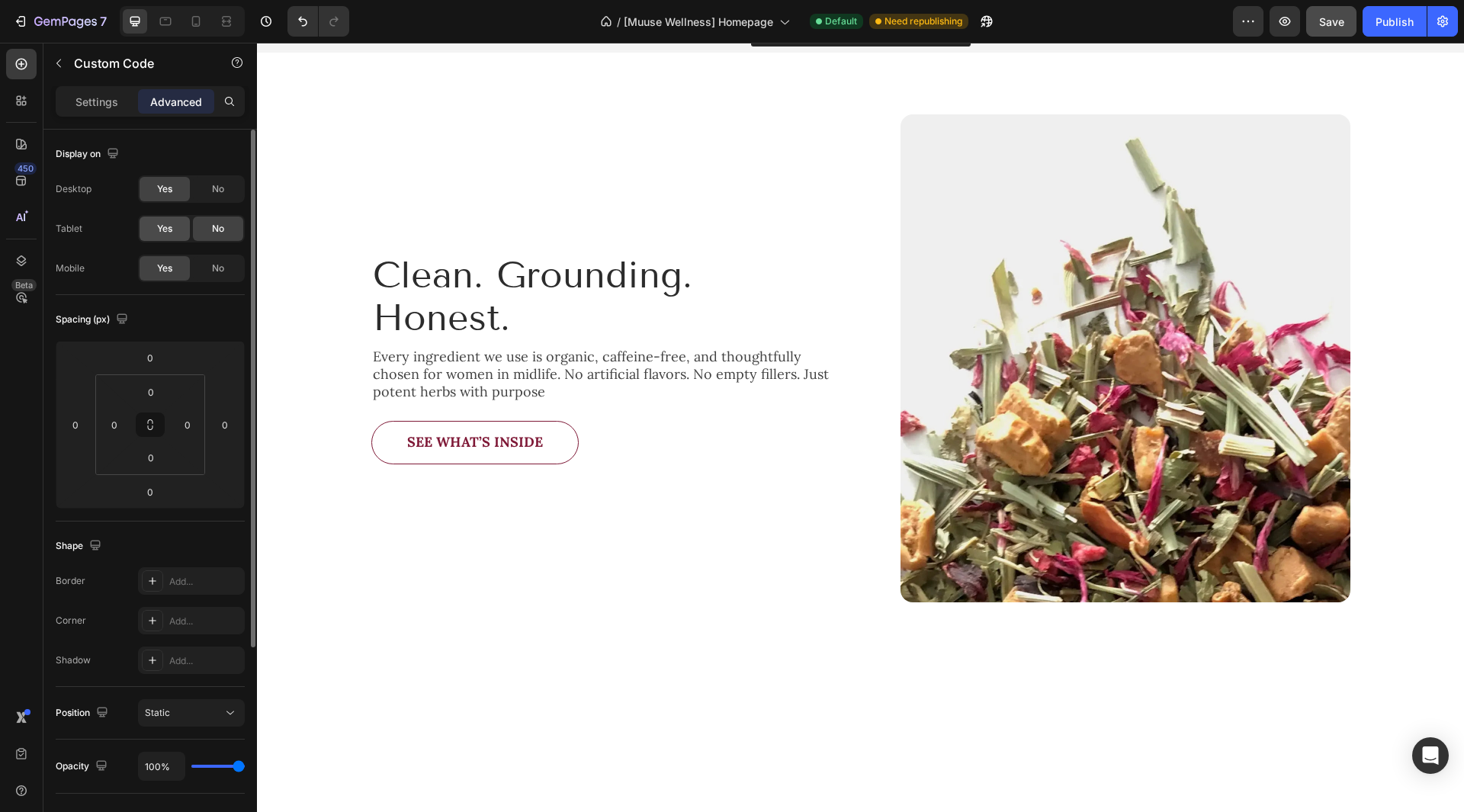
click at [177, 222] on div "Yes" at bounding box center [165, 229] width 51 height 24
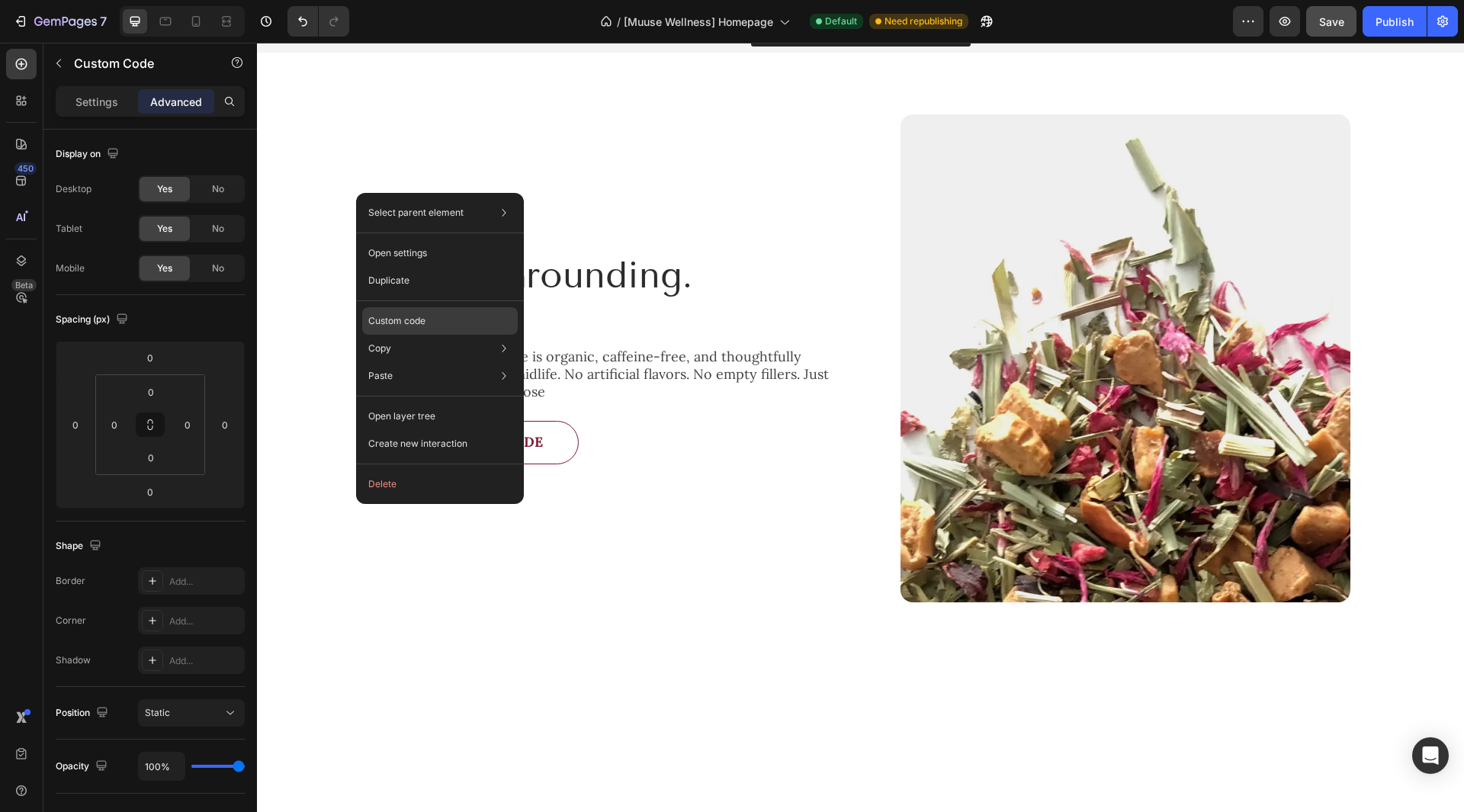
click at [474, 362] on div "Custom code" at bounding box center [439, 375] width 155 height 27
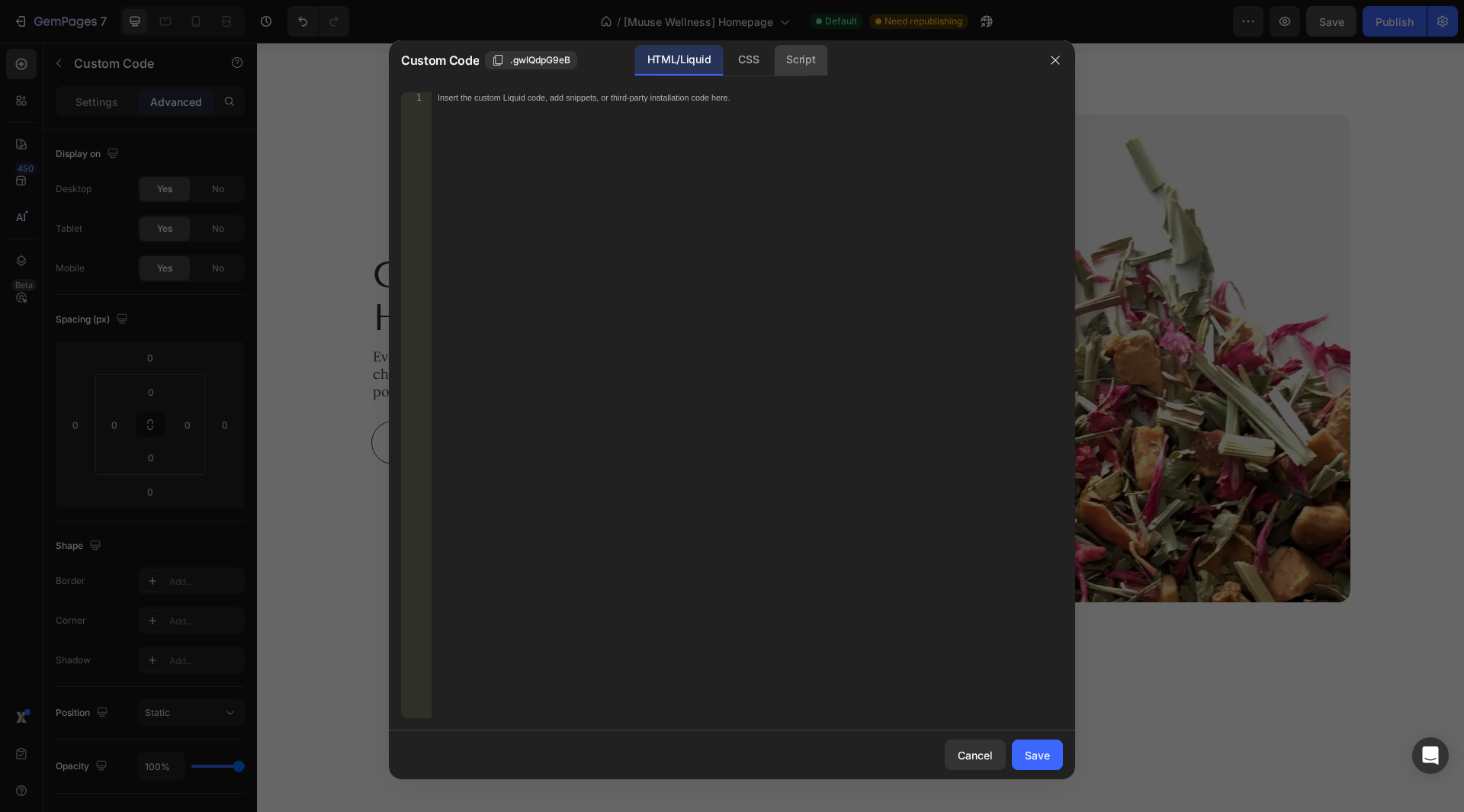
click at [795, 68] on div "Script" at bounding box center [800, 60] width 53 height 30
click at [738, 128] on div "Insert the Javascript code to add interaction and animation to your content her…" at bounding box center [746, 416] width 631 height 647
paste textarea "});"
type textarea "});"
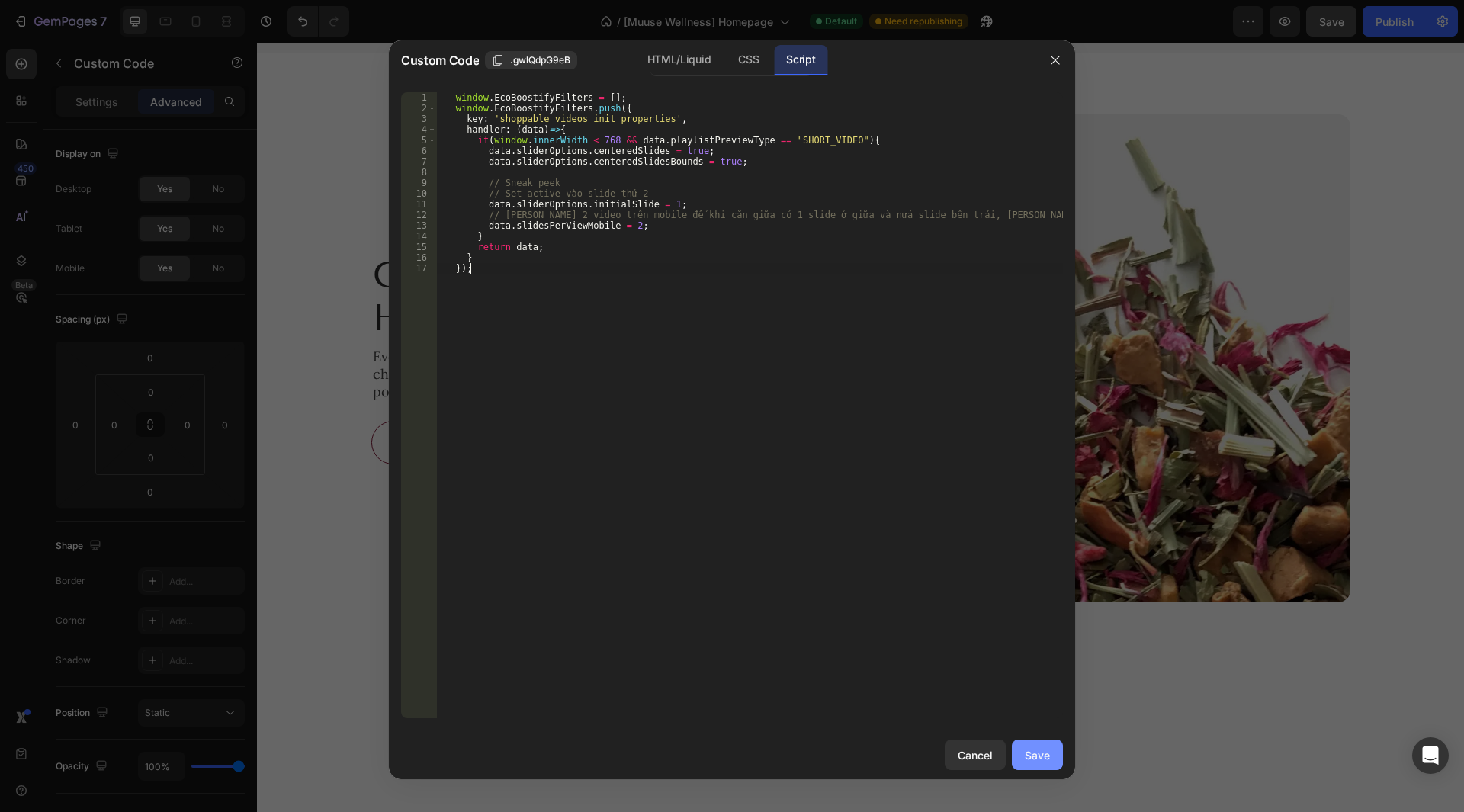
click at [1030, 746] on button "Save" at bounding box center [1037, 754] width 51 height 30
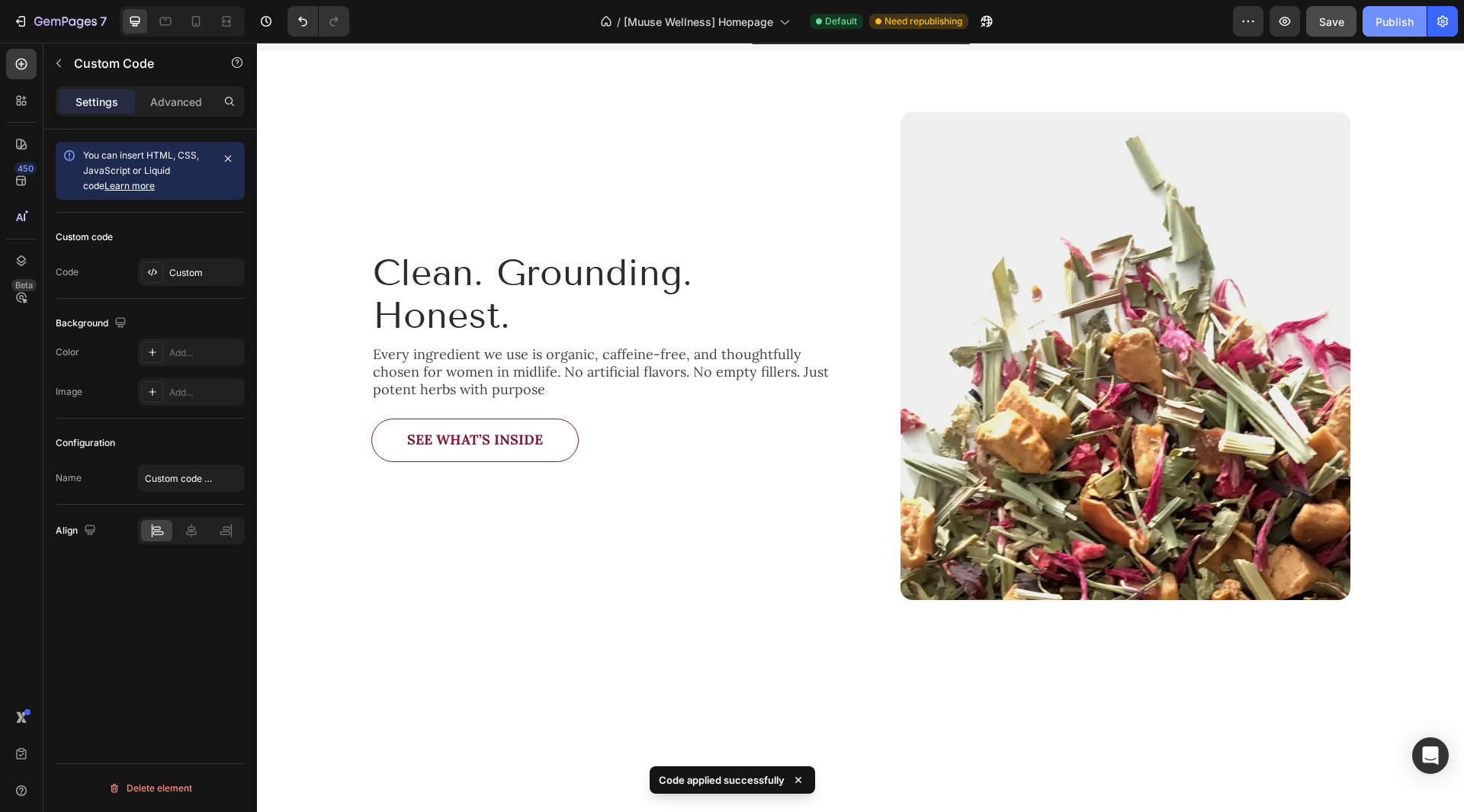
click at [1370, 22] on button "Publish" at bounding box center [1395, 21] width 64 height 30
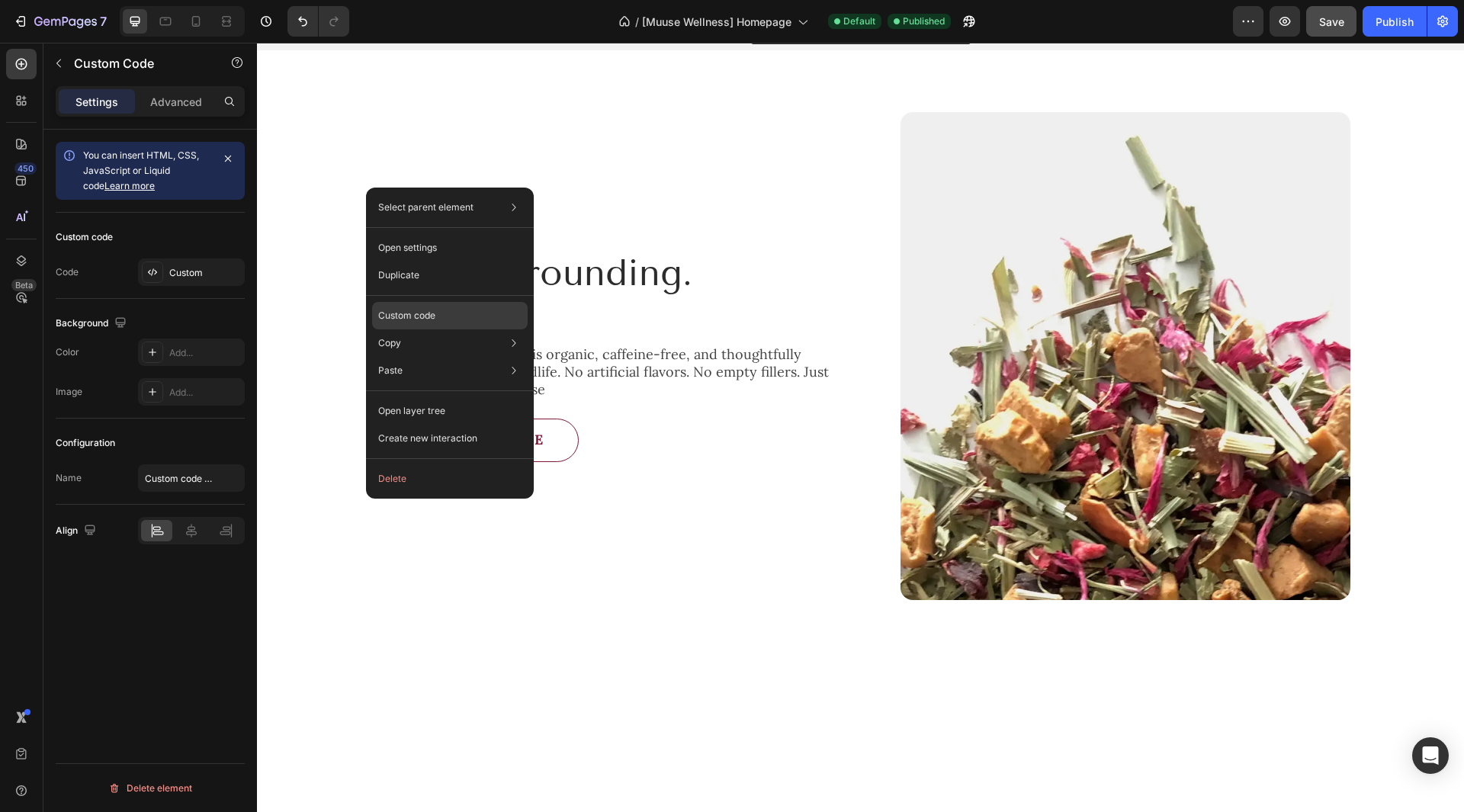
click at [426, 357] on div "Custom code" at bounding box center [449, 371] width 155 height 27
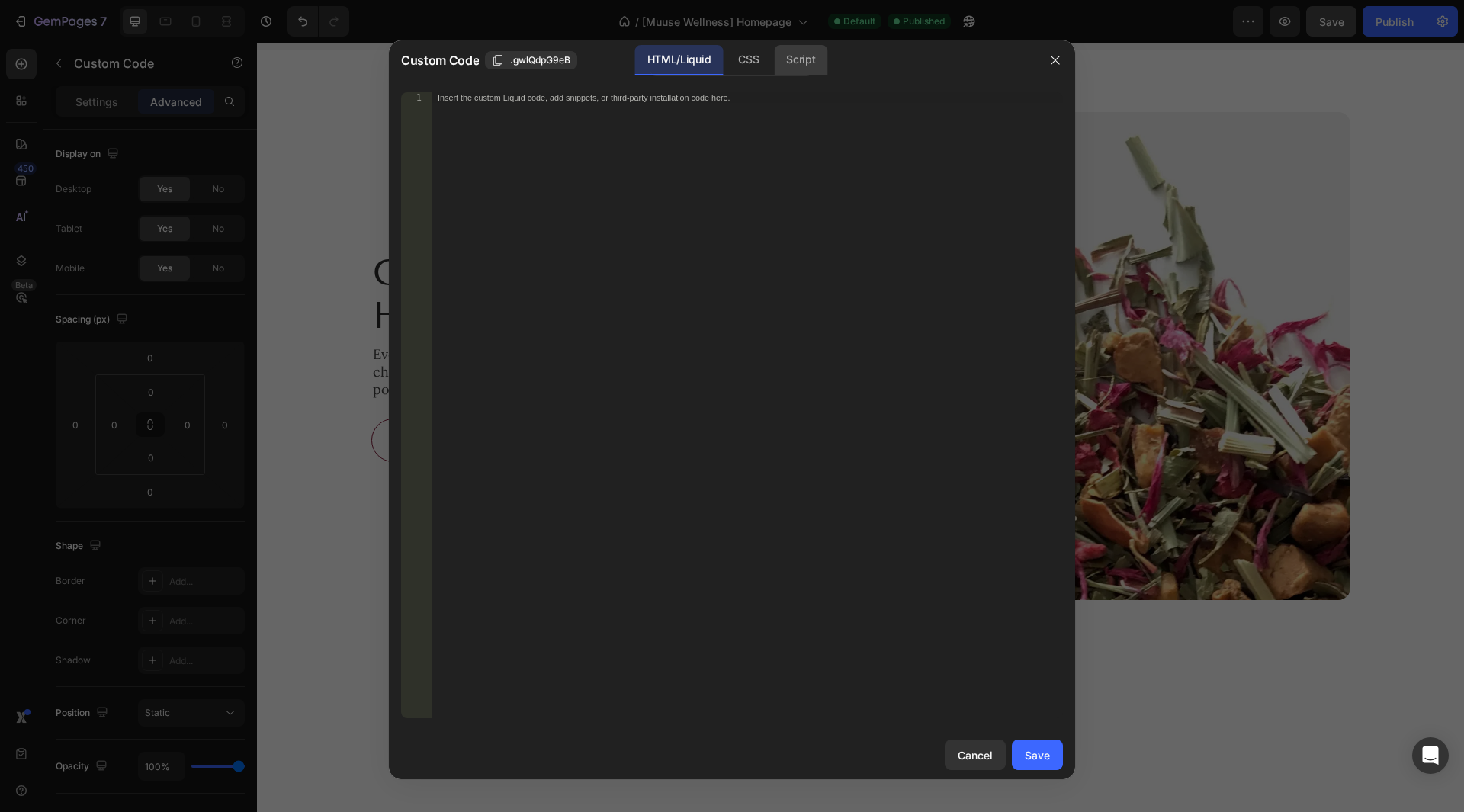
click at [787, 61] on div "Script" at bounding box center [800, 60] width 53 height 30
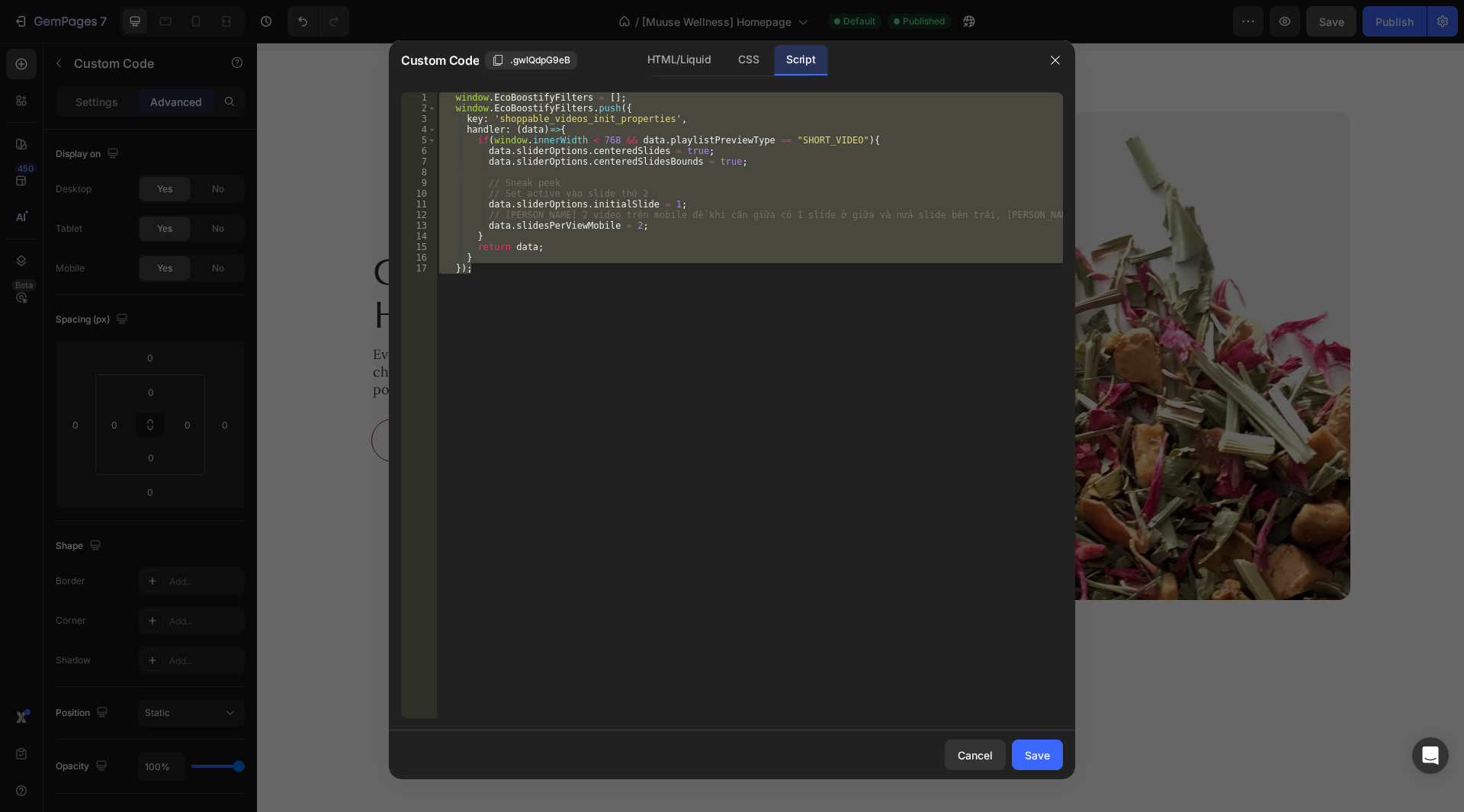
type textarea "} });"
click at [739, 173] on div "window . EcoBoostifyFilters = [ ] ; window . EcoBoostifyFilters . push ({ key :…" at bounding box center [750, 405] width 627 height 626
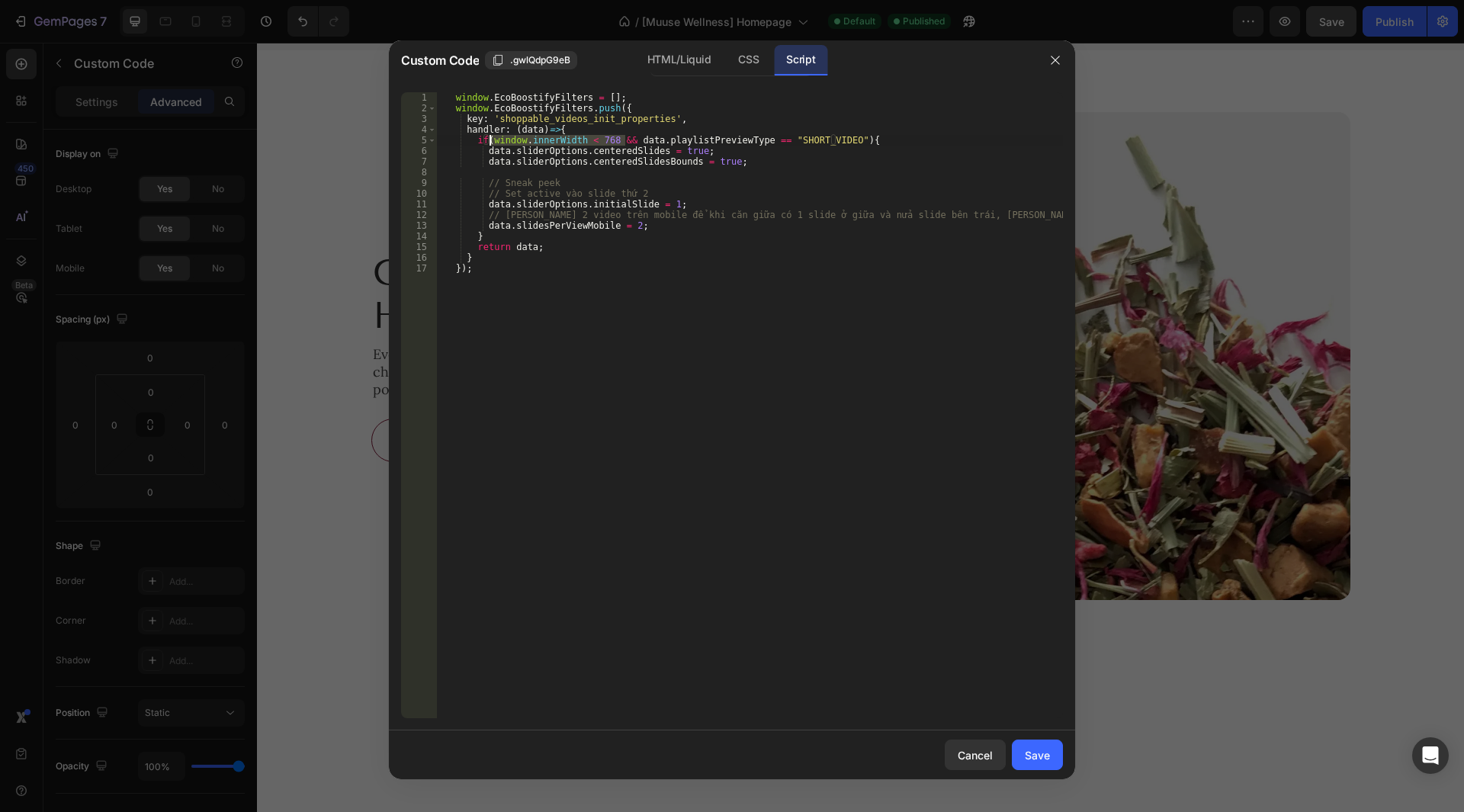
drag, startPoint x: 626, startPoint y: 142, endPoint x: 491, endPoint y: 143, distance: 135.0
click at [491, 143] on div "window . EcoBoostifyFilters = [ ] ; window . EcoBoostifyFilters . push ({ key :…" at bounding box center [750, 416] width 627 height 647
click at [534, 282] on div "window . EcoBoostifyFilters = [ ] ; window . EcoBoostifyFilters . push ({ key :…" at bounding box center [750, 416] width 627 height 647
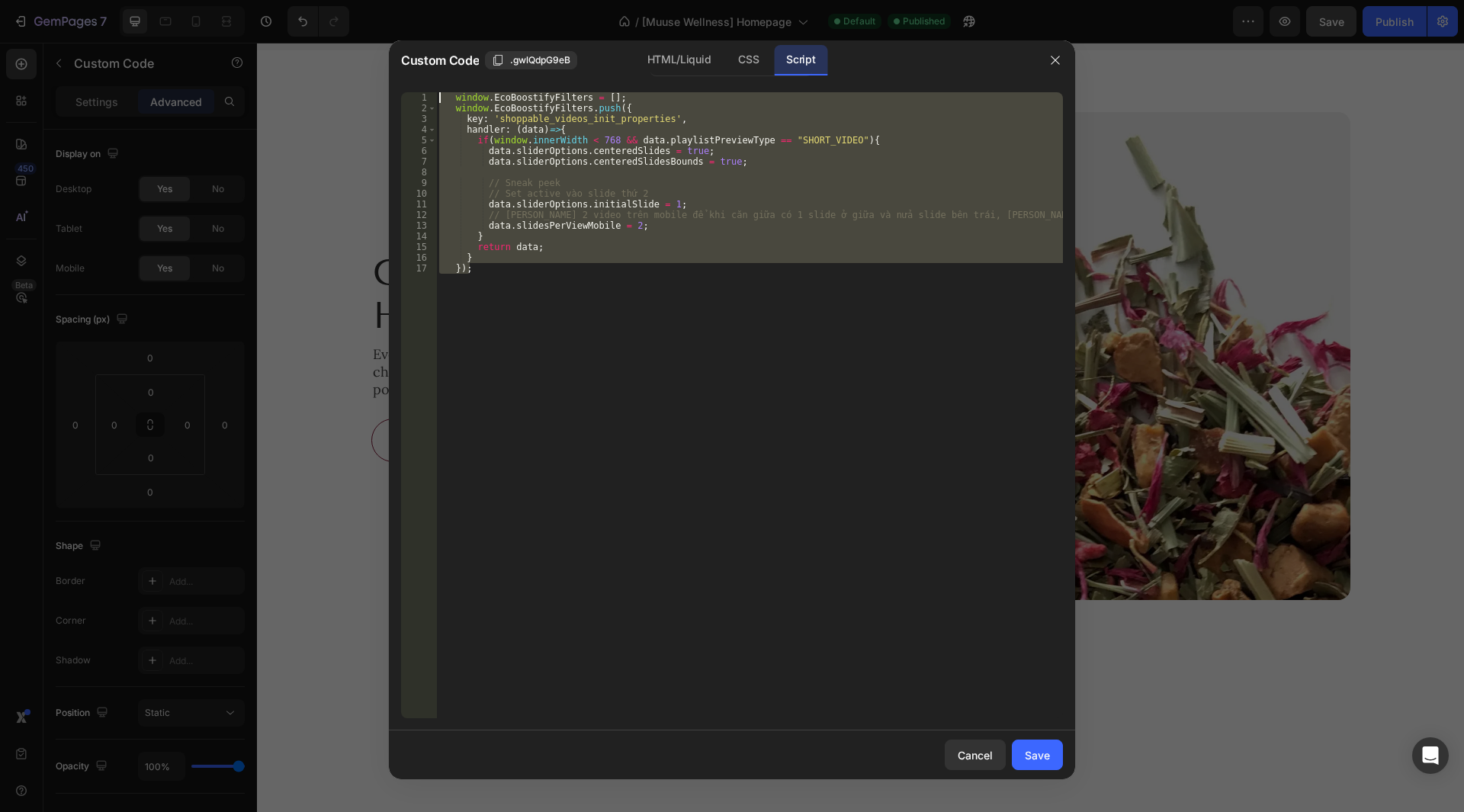
drag, startPoint x: 533, startPoint y: 279, endPoint x: 426, endPoint y: 93, distance: 214.6
click at [426, 93] on div "}); 1 2 3 4 5 6 7 8 9 10 11 12 13 14 15 16 17 window . EcoBoostifyFilters = [ ]…" at bounding box center [732, 405] width 662 height 626
click at [815, 182] on div "window . EcoBoostifyFilters = [ ] ; window . EcoBoostifyFilters . push ({ key :…" at bounding box center [750, 405] width 627 height 626
type textarea "// Sneak peek"
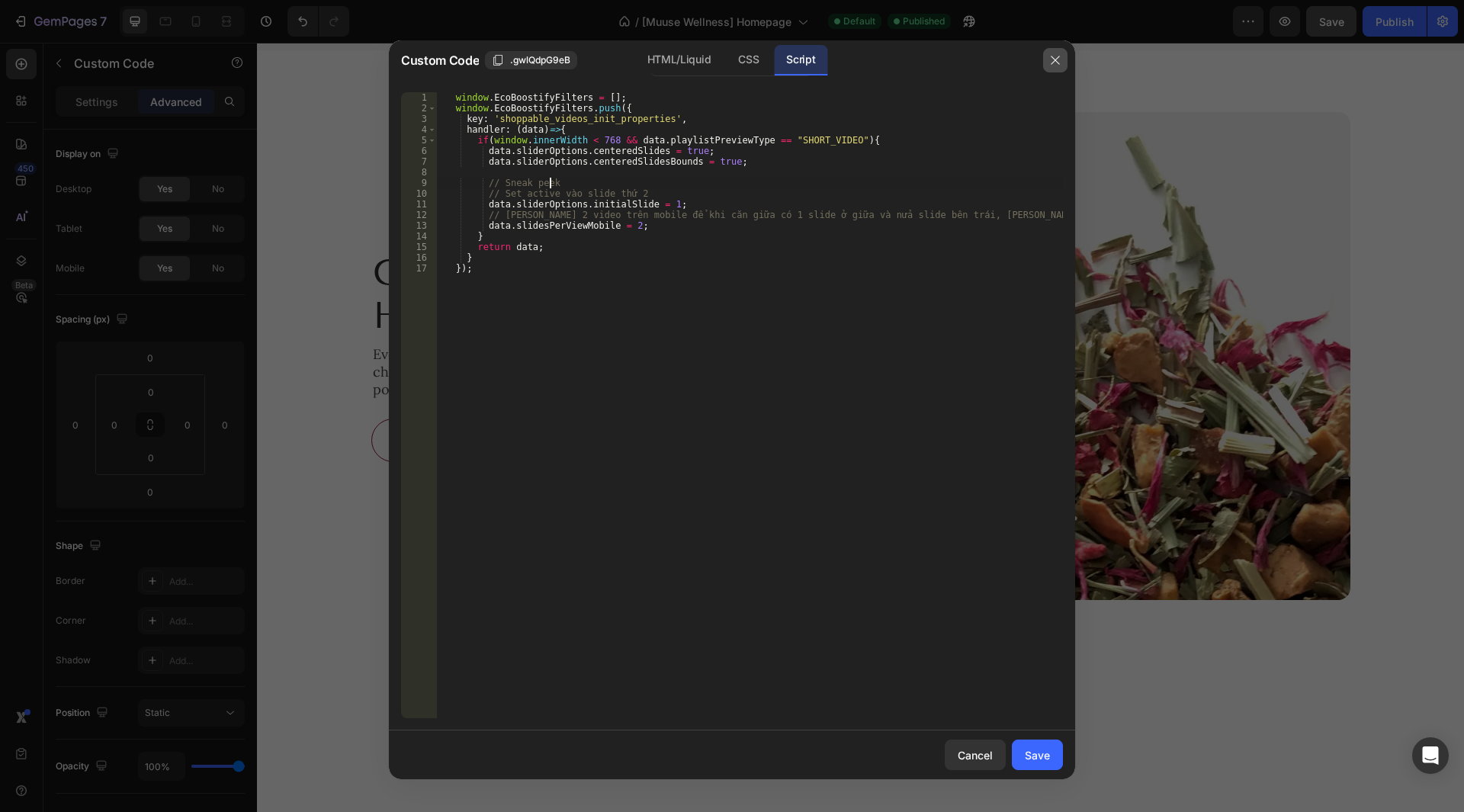
click at [1061, 54] on icon "button" at bounding box center [1055, 60] width 12 height 12
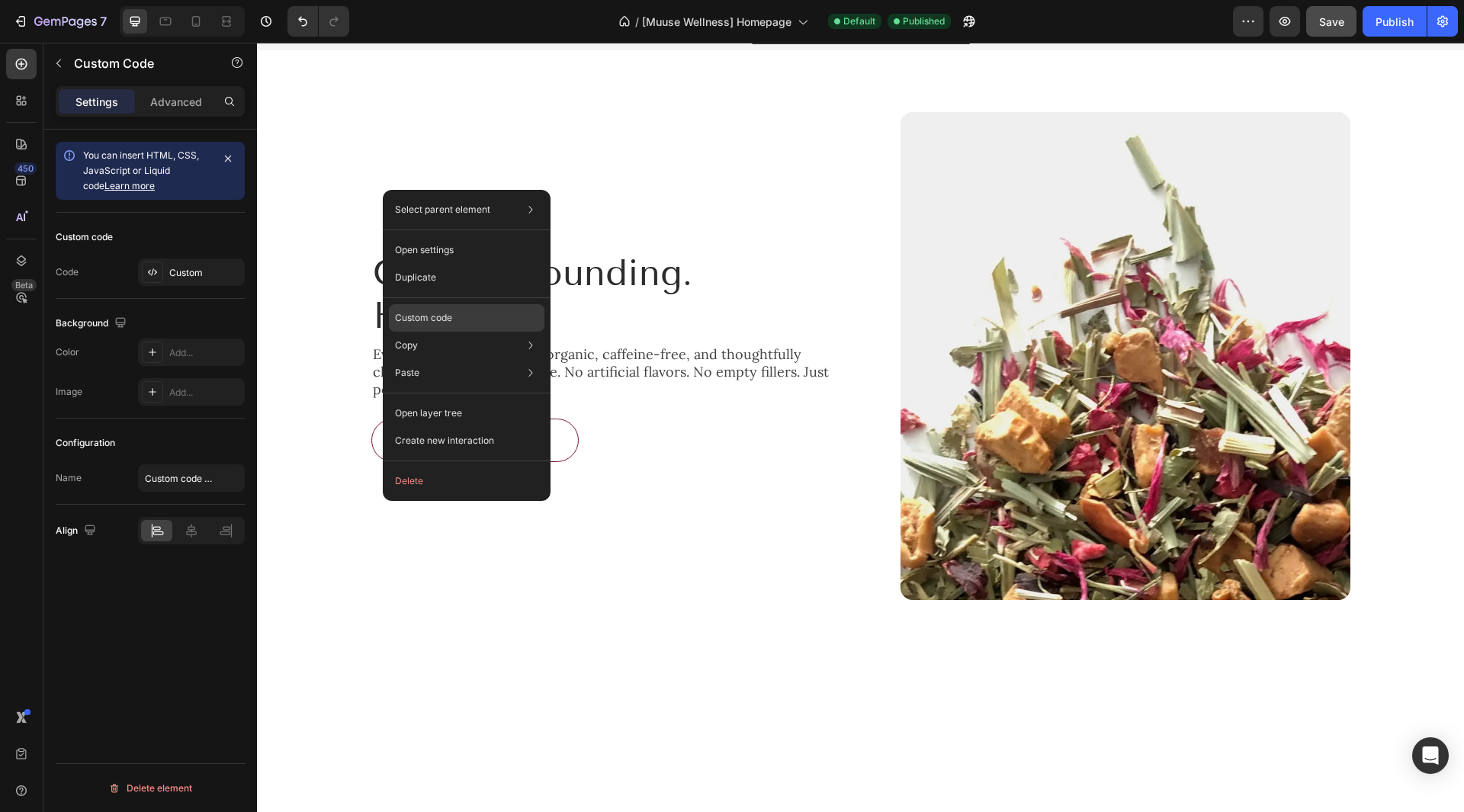
click at [487, 359] on div "Custom code" at bounding box center [466, 372] width 155 height 27
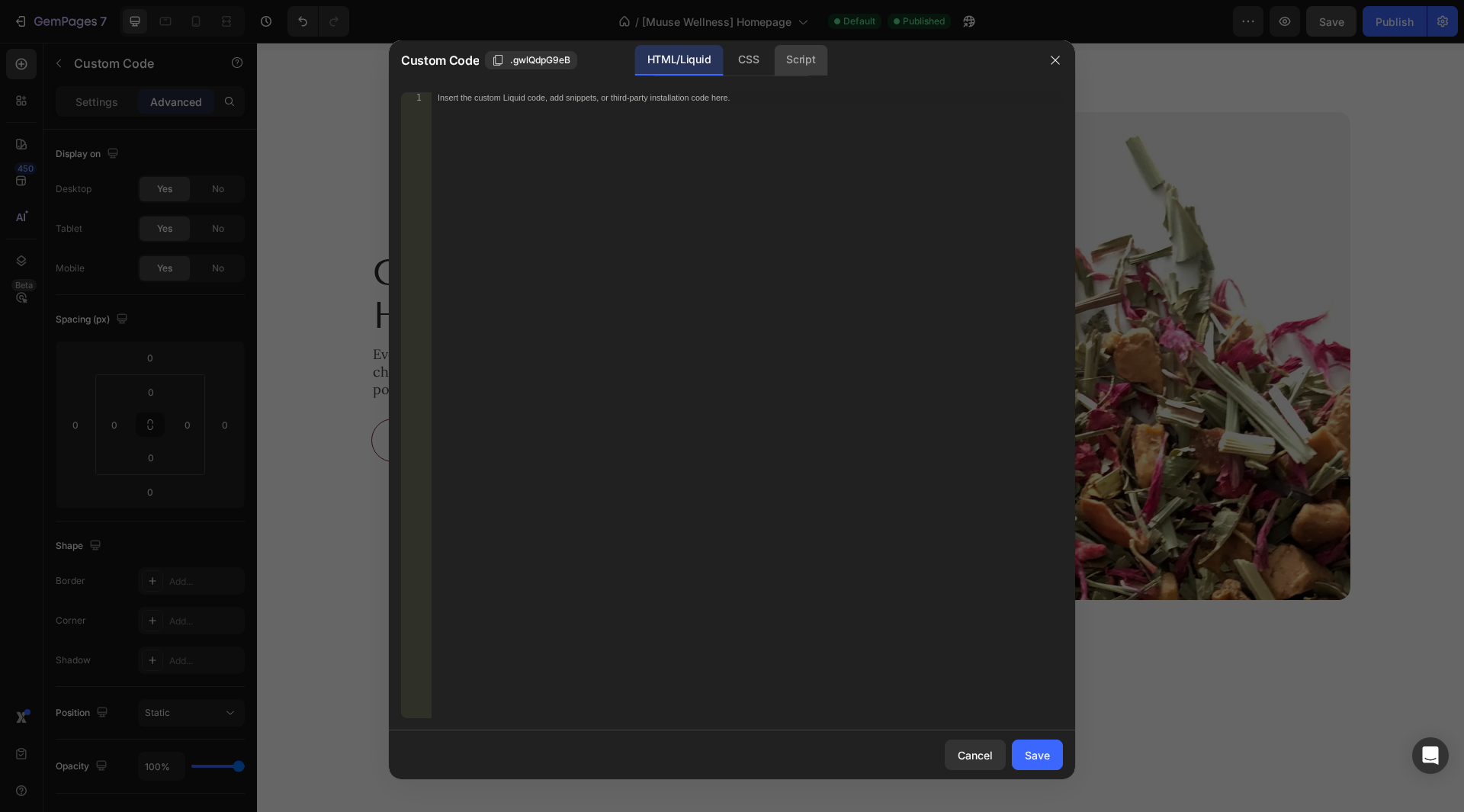
click at [793, 68] on div "Script" at bounding box center [800, 60] width 53 height 30
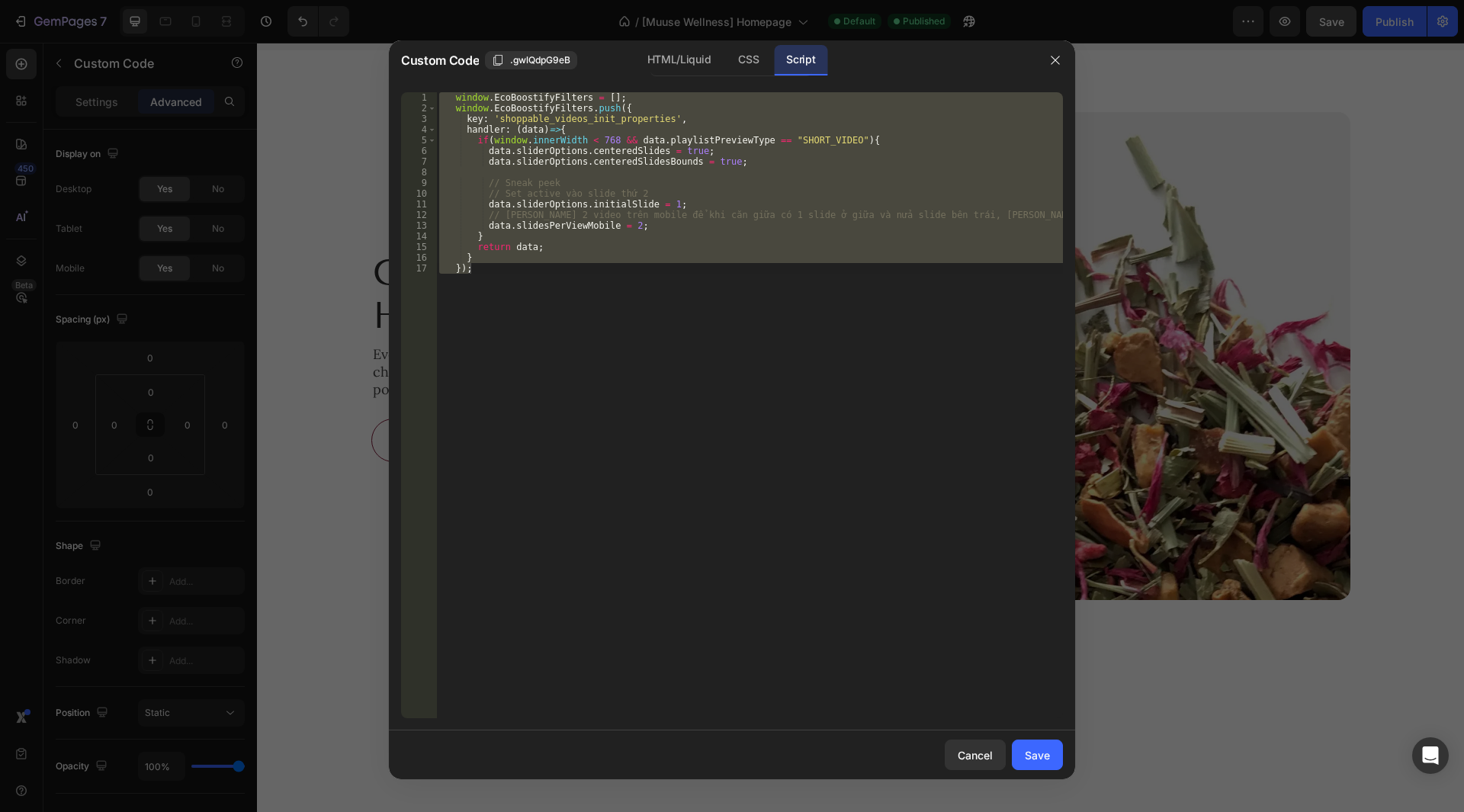
click at [737, 187] on div "window . EcoBoostifyFilters = [ ] ; window . EcoBoostifyFilters . push ({ key :…" at bounding box center [750, 405] width 627 height 626
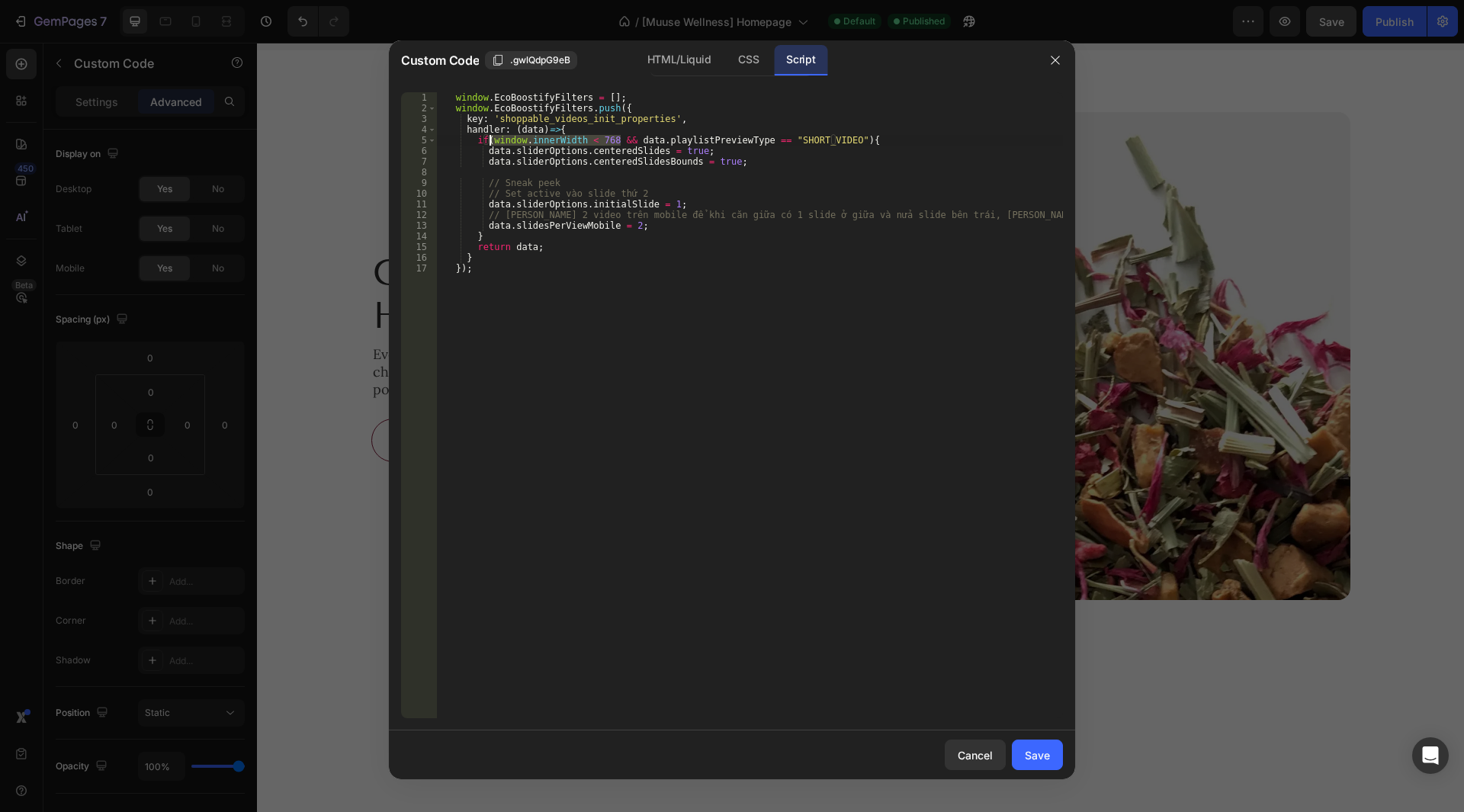
drag, startPoint x: 622, startPoint y: 137, endPoint x: 491, endPoint y: 139, distance: 131.0
click at [491, 139] on div "window . EcoBoostifyFilters = [ ] ; window . EcoBoostifyFilters . push ({ key :…" at bounding box center [750, 416] width 627 height 647
type textarea "if( data.playlistPreviewType == "SHORT_VIDEO"){"
click at [1020, 743] on button "Save" at bounding box center [1037, 754] width 51 height 30
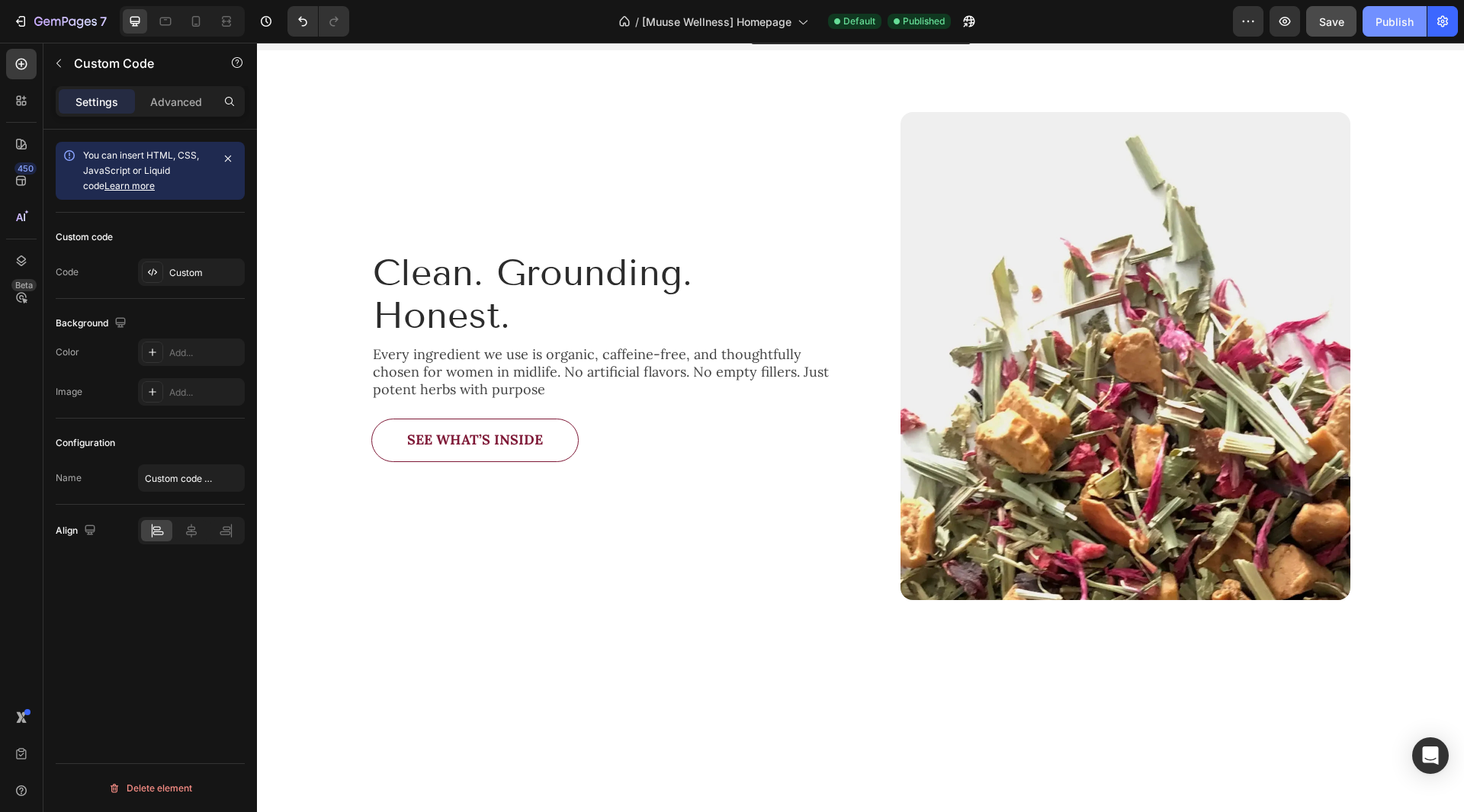
click at [1391, 24] on div "Publish" at bounding box center [1395, 22] width 38 height 16
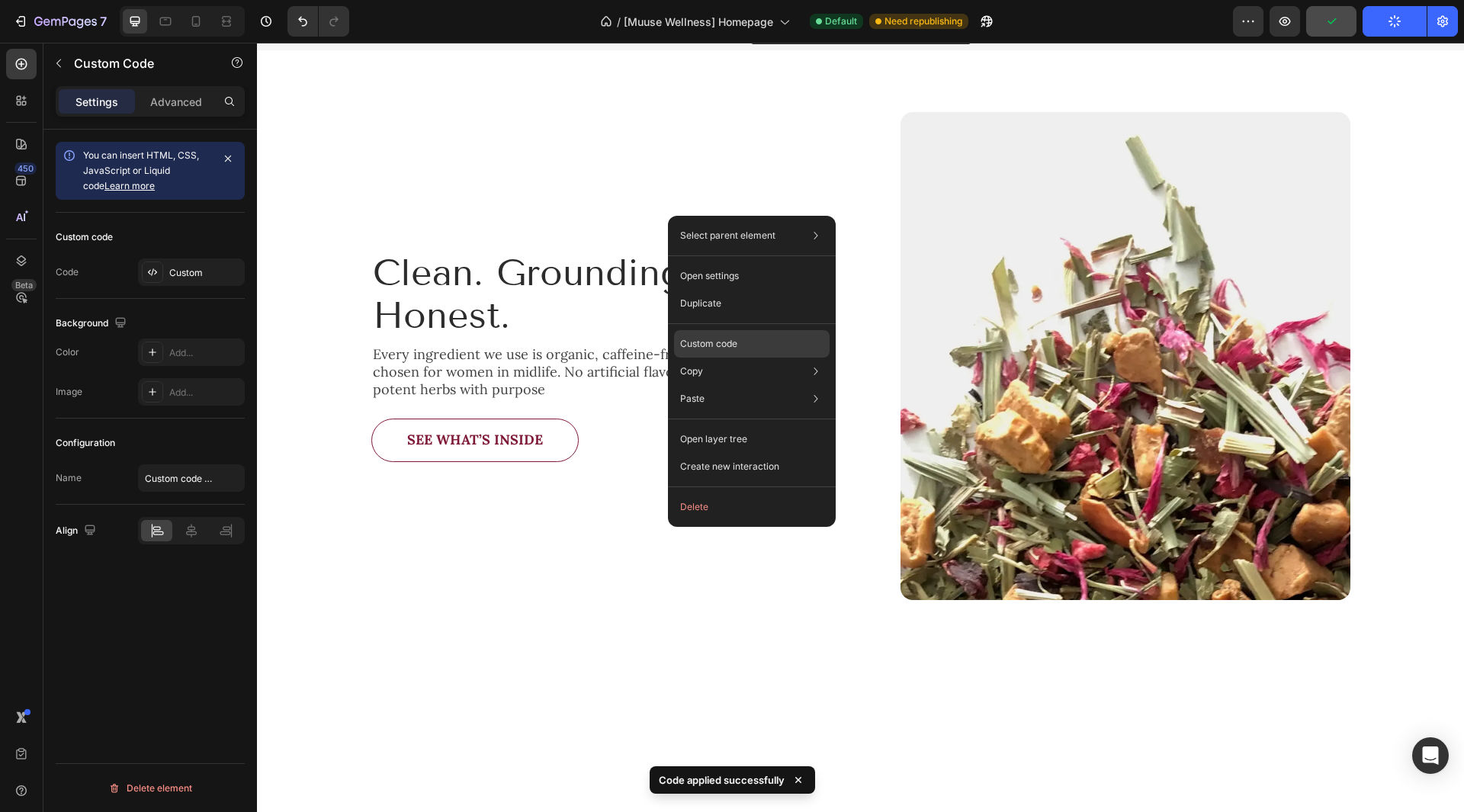
click at [734, 341] on p "Custom code" at bounding box center [708, 344] width 57 height 14
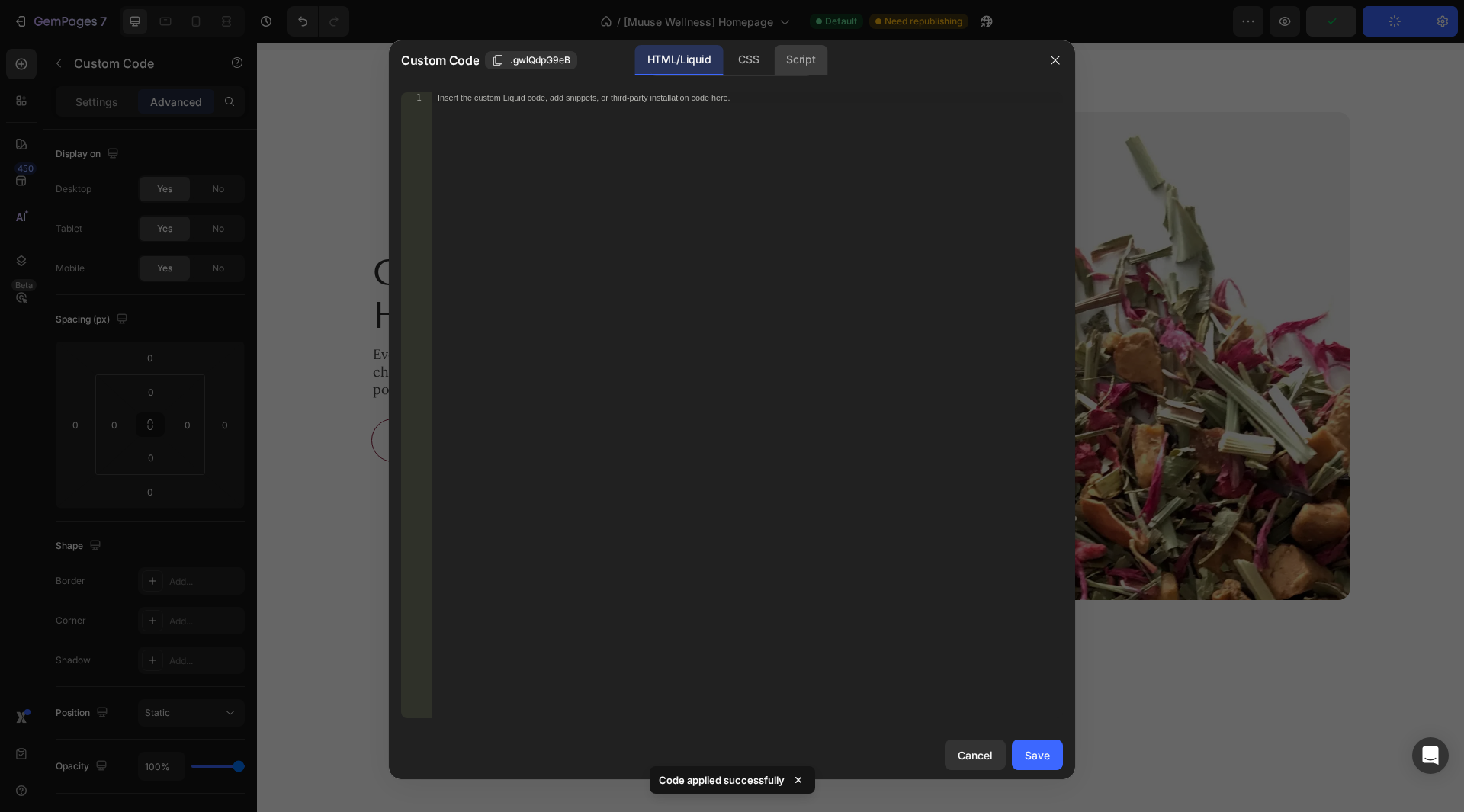
click at [792, 69] on div "Script" at bounding box center [800, 60] width 53 height 30
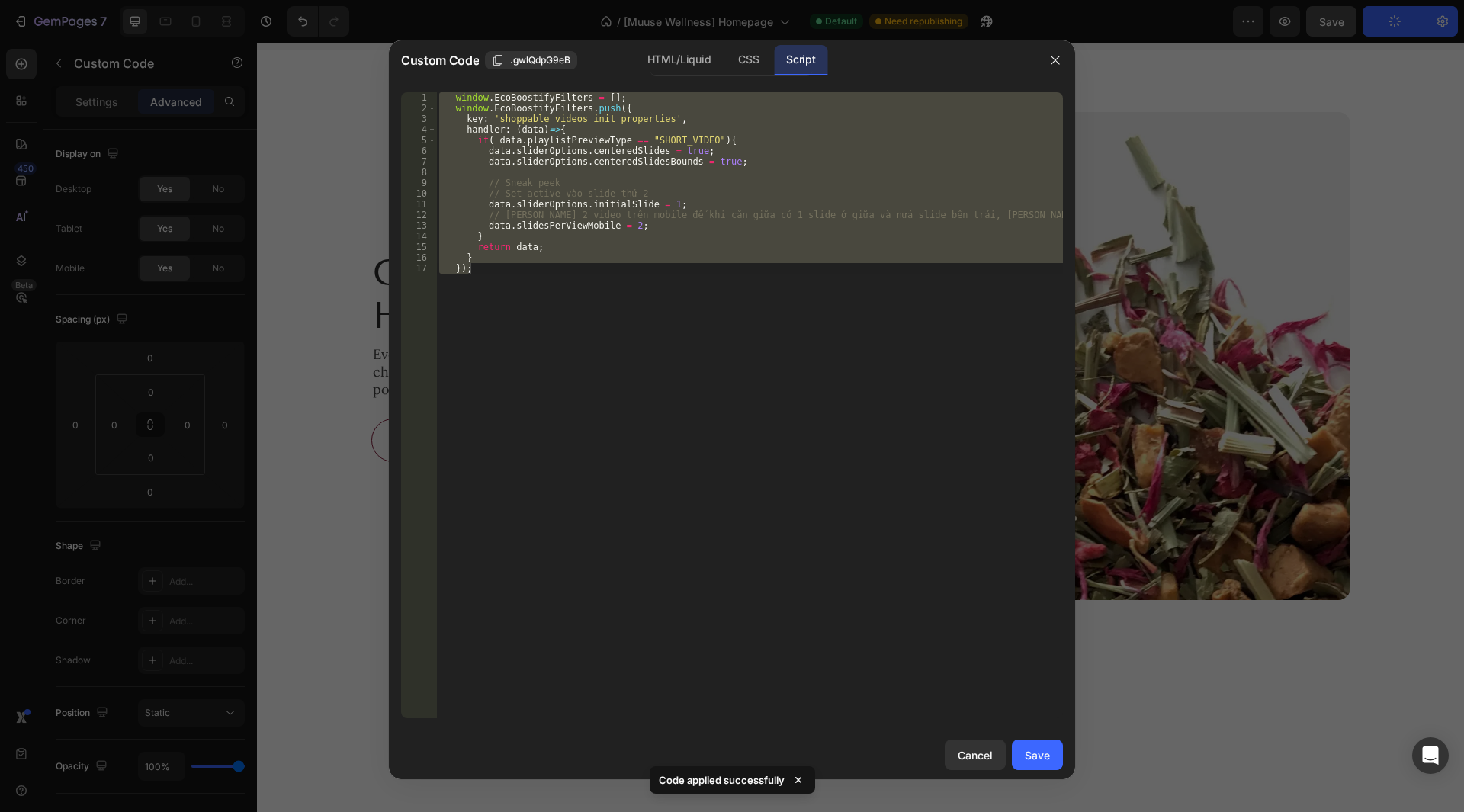
click at [488, 138] on div "window . EcoBoostifyFilters = [ ] ; window . EcoBoostifyFilters . push ({ key :…" at bounding box center [750, 405] width 627 height 626
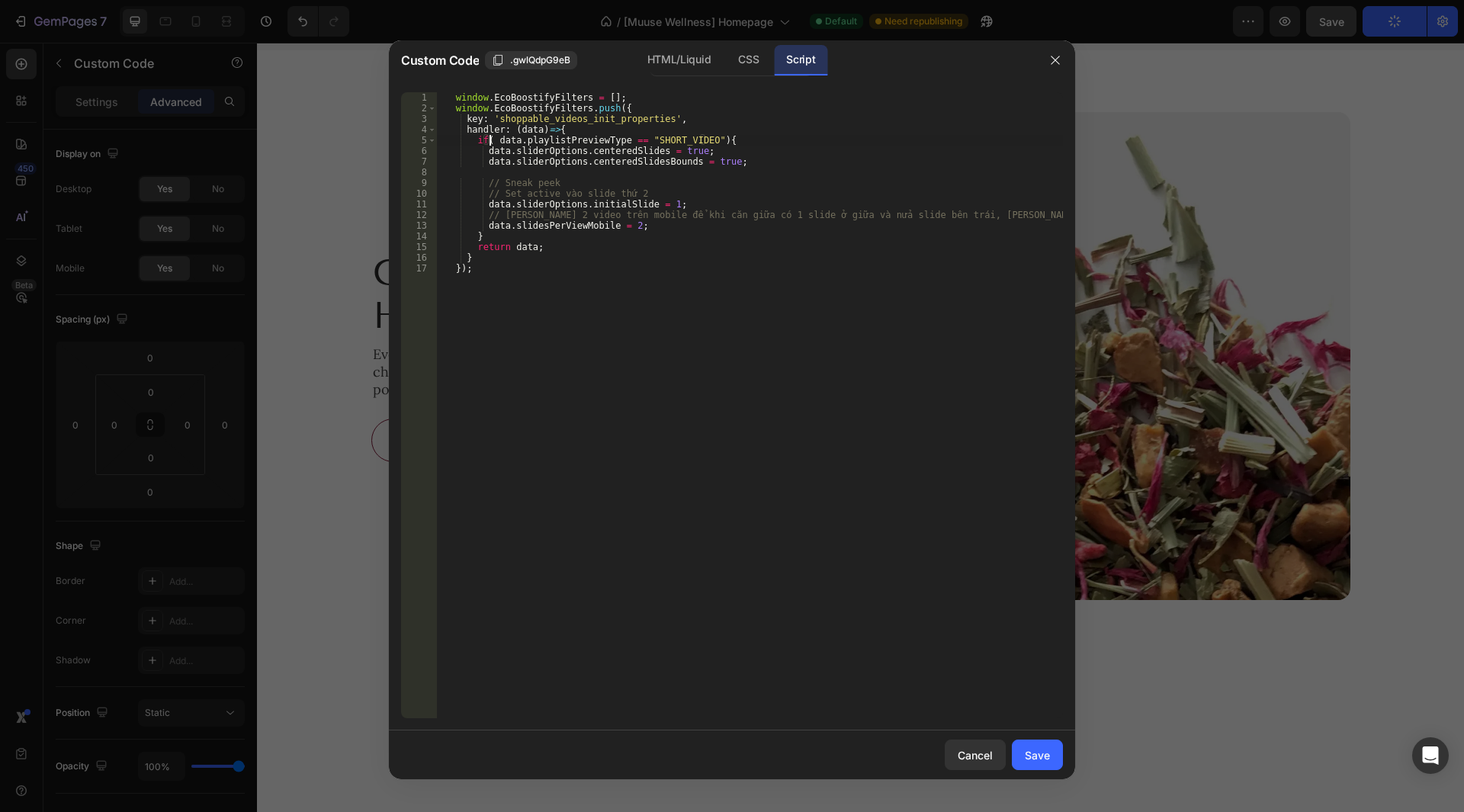
paste textarea "window.innerWidth < 768 &&"
type textarea "if(window.innerWidth < 768 && data.playlistPreviewType == "SHORT_VIDEO"){"
drag, startPoint x: 1020, startPoint y: 755, endPoint x: 1001, endPoint y: 650, distance: 106.7
click at [1001, 662] on div "Custom Code .gwlQdpG9eB HTML/Liquid CSS Script if(window.innerWidth < 768 && da…" at bounding box center [732, 410] width 686 height 739
click at [1045, 753] on div "Save" at bounding box center [1037, 755] width 25 height 16
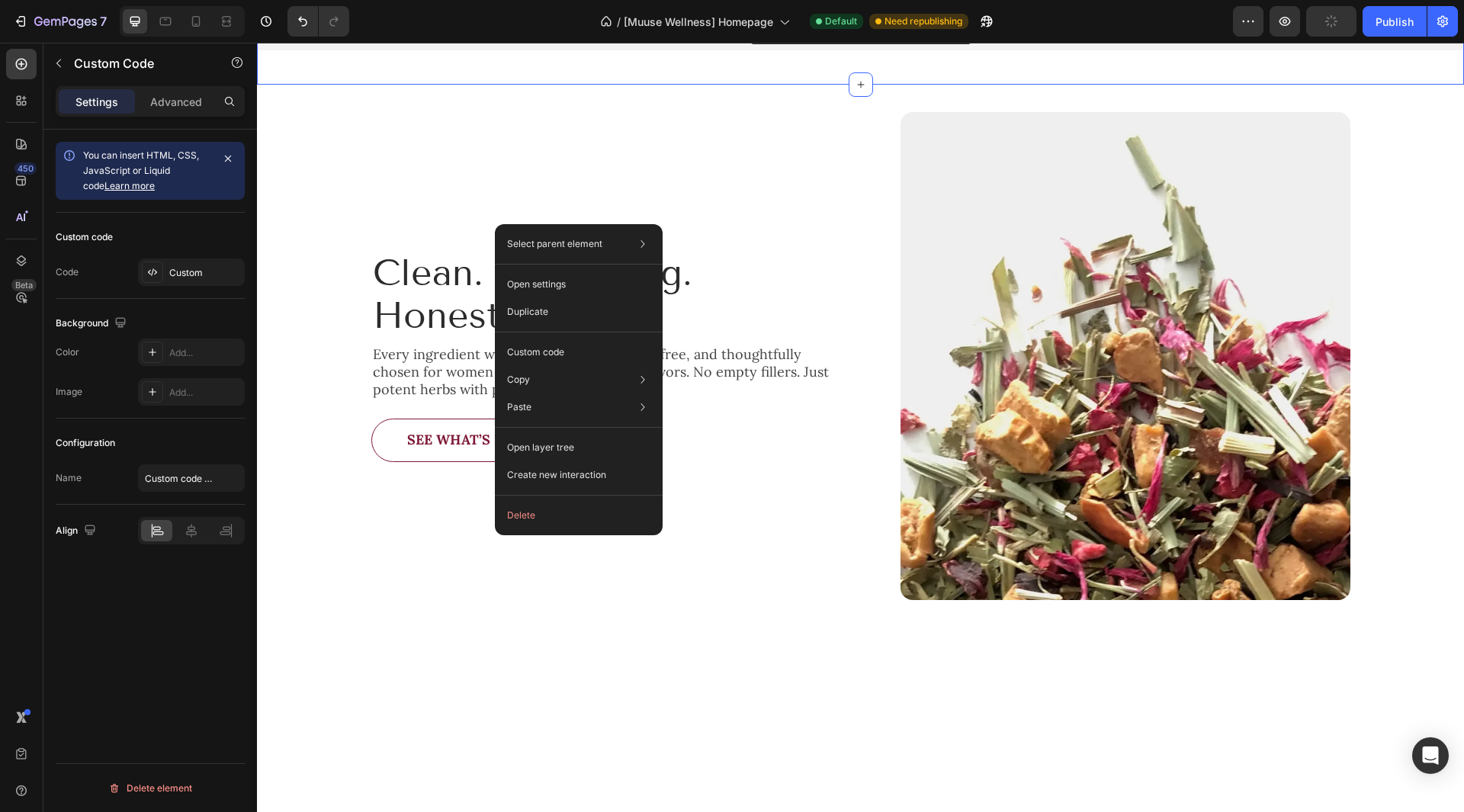
drag, startPoint x: 882, startPoint y: 320, endPoint x: 899, endPoint y: 293, distance: 31.9
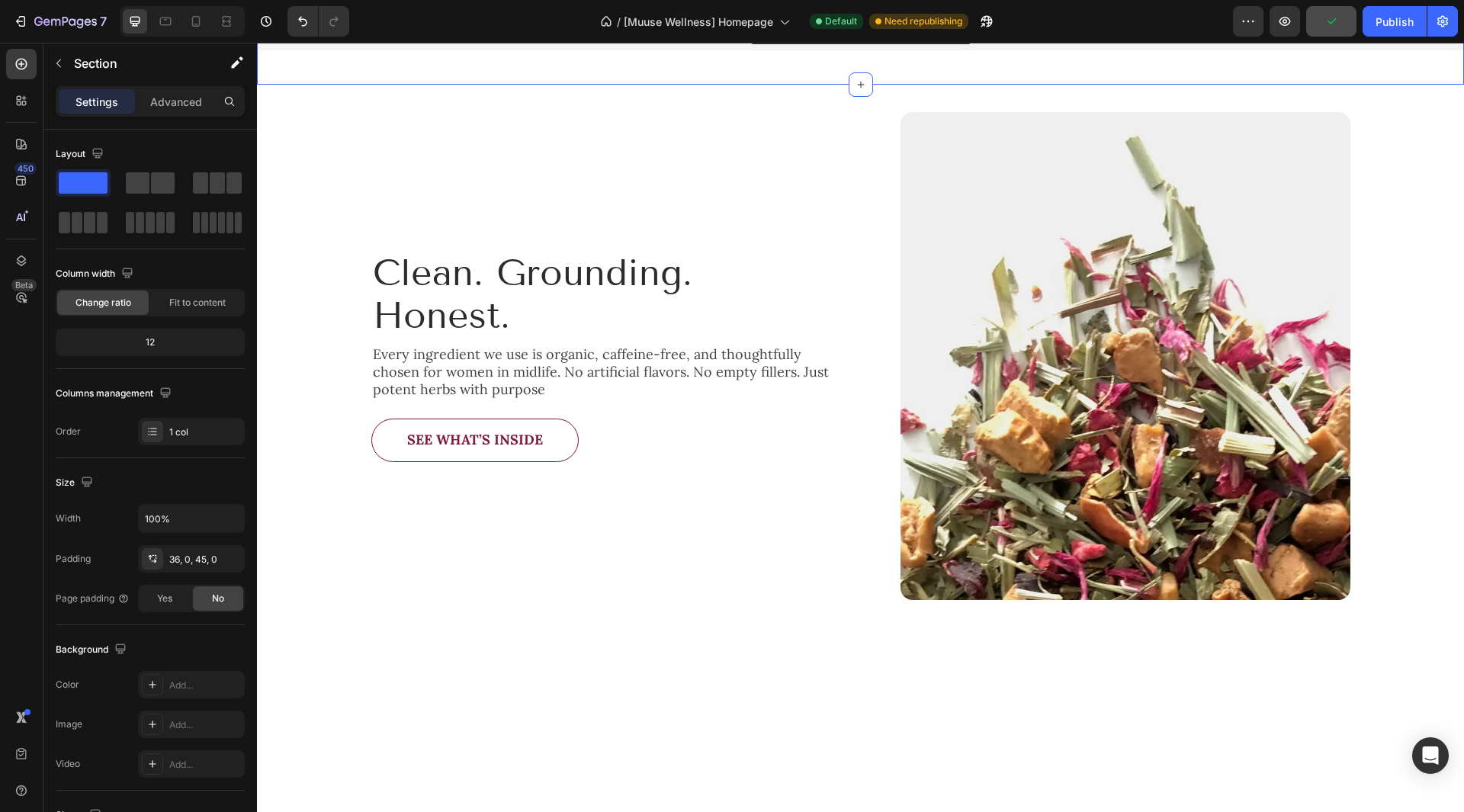
click at [1382, 20] on div "Publish" at bounding box center [1395, 22] width 38 height 16
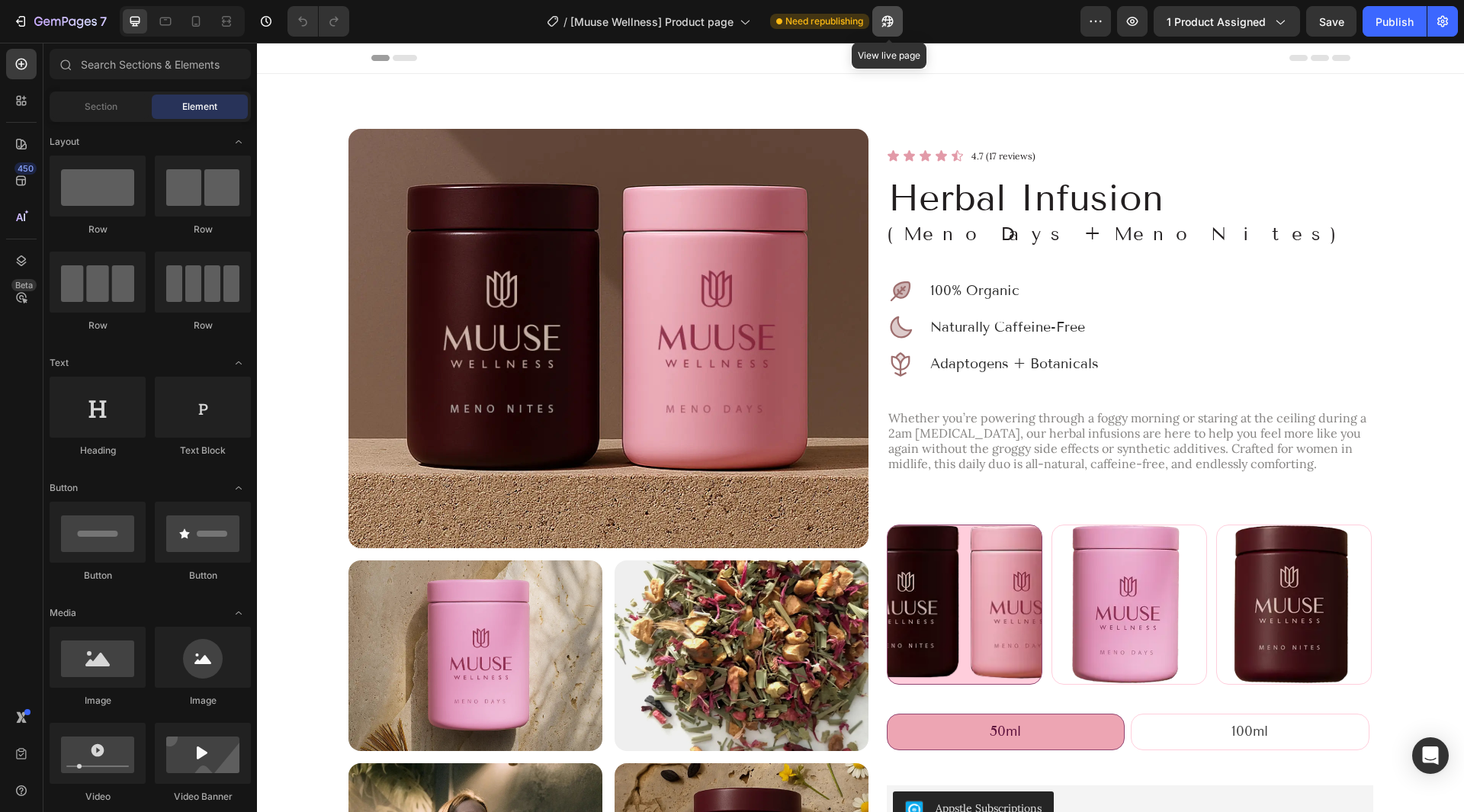
click at [896, 14] on button "button" at bounding box center [887, 21] width 30 height 30
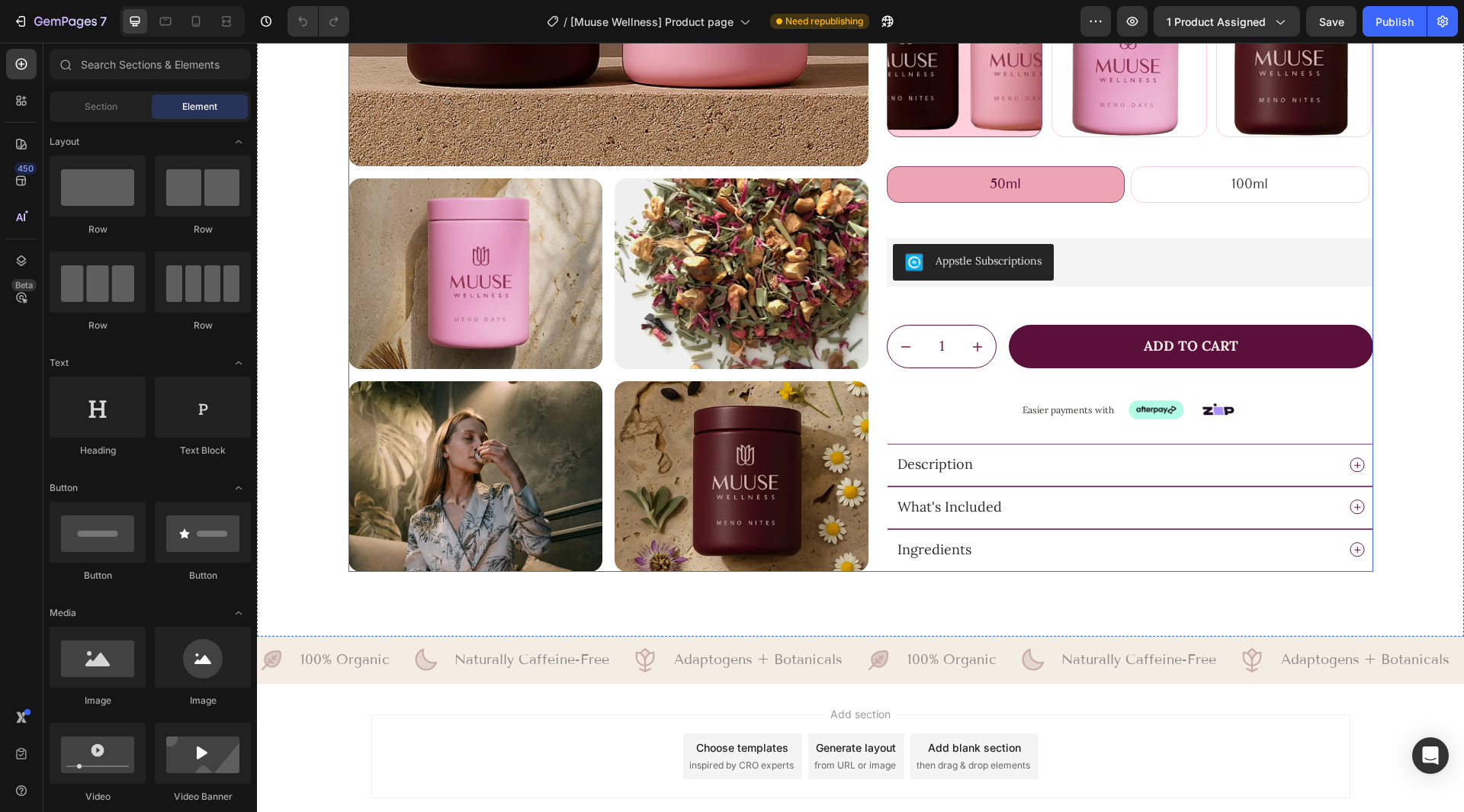
scroll to position [602, 0]
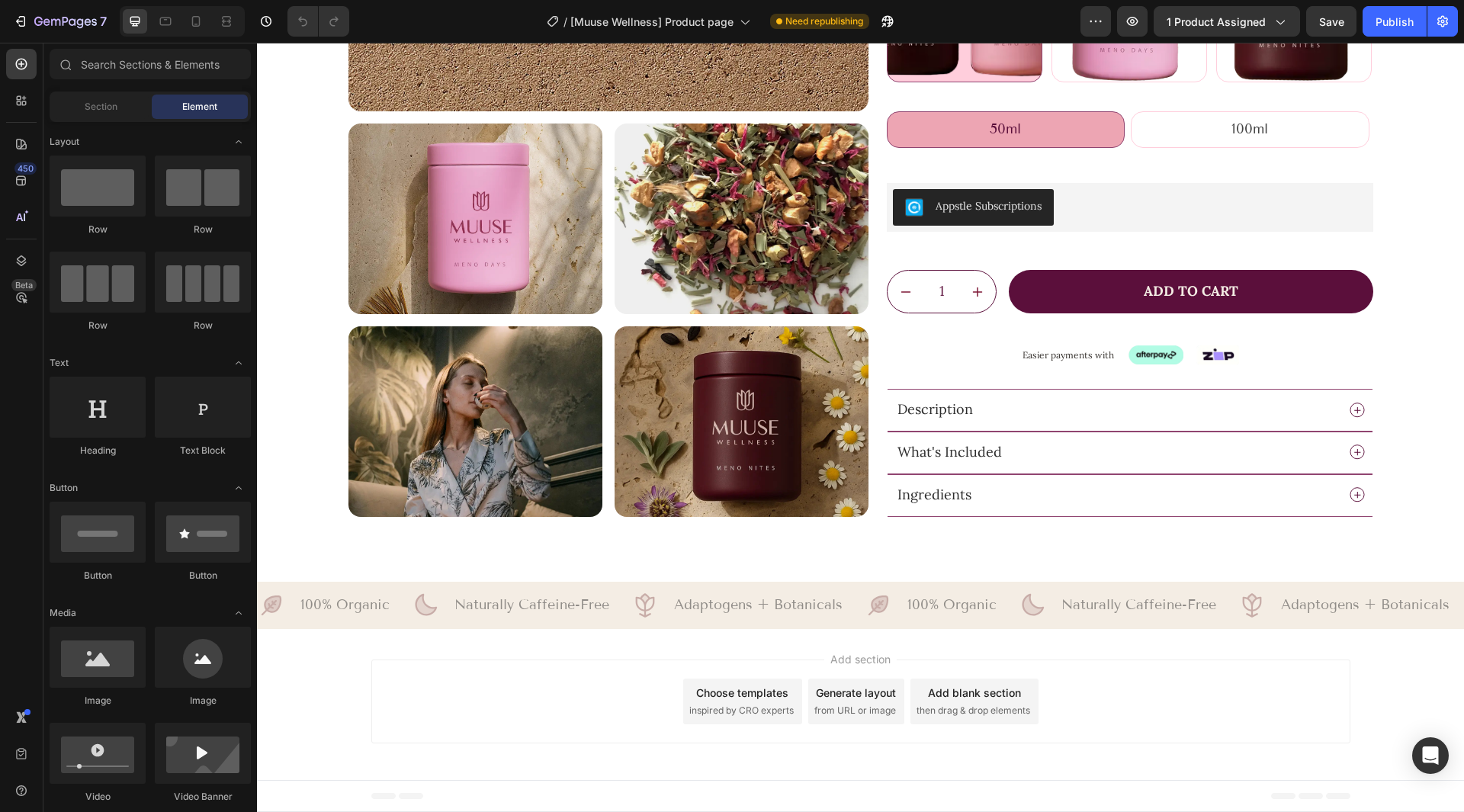
click at [947, 692] on div "Add blank section" at bounding box center [974, 693] width 93 height 16
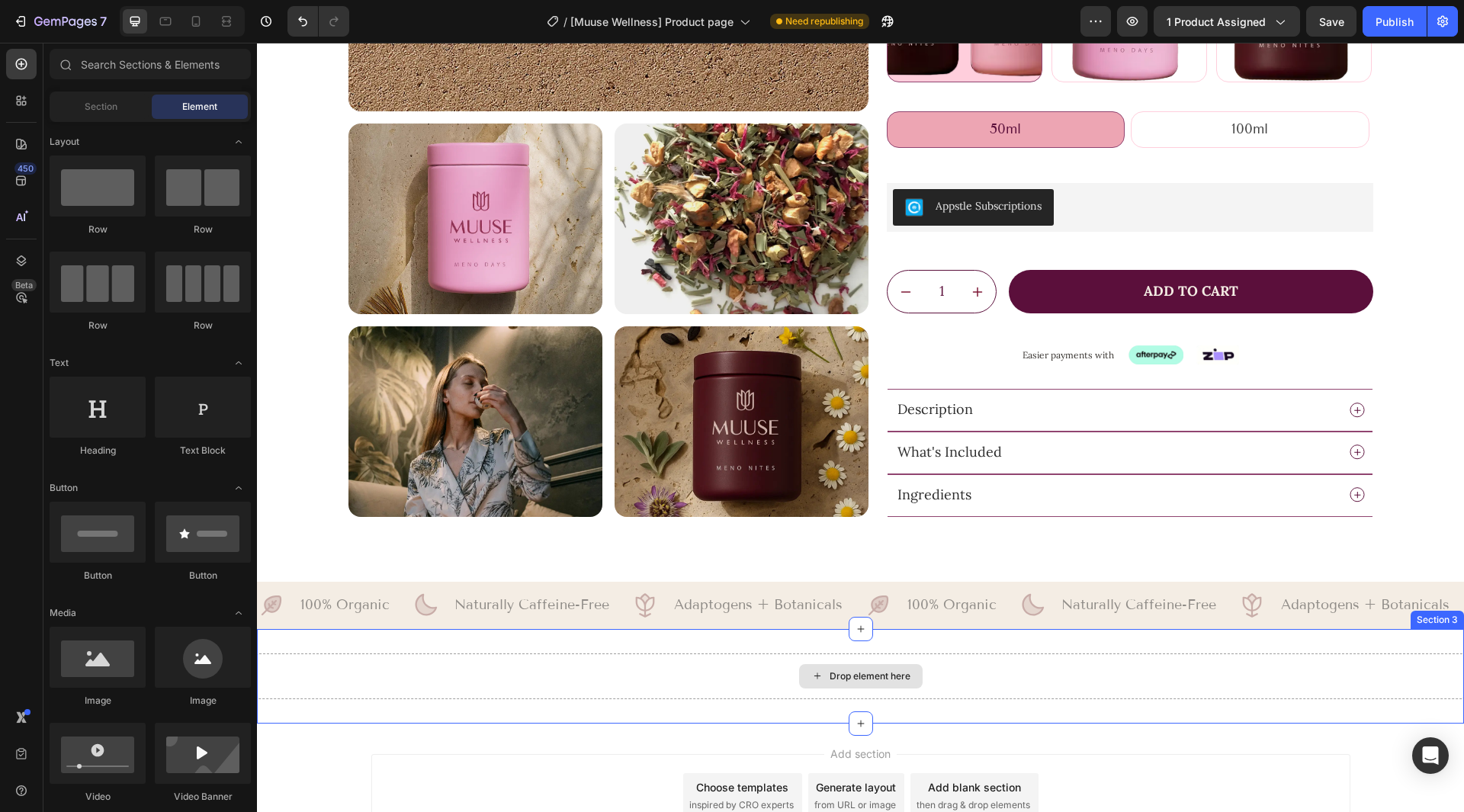
click at [1099, 693] on div "Drop element here" at bounding box center [860, 676] width 1207 height 46
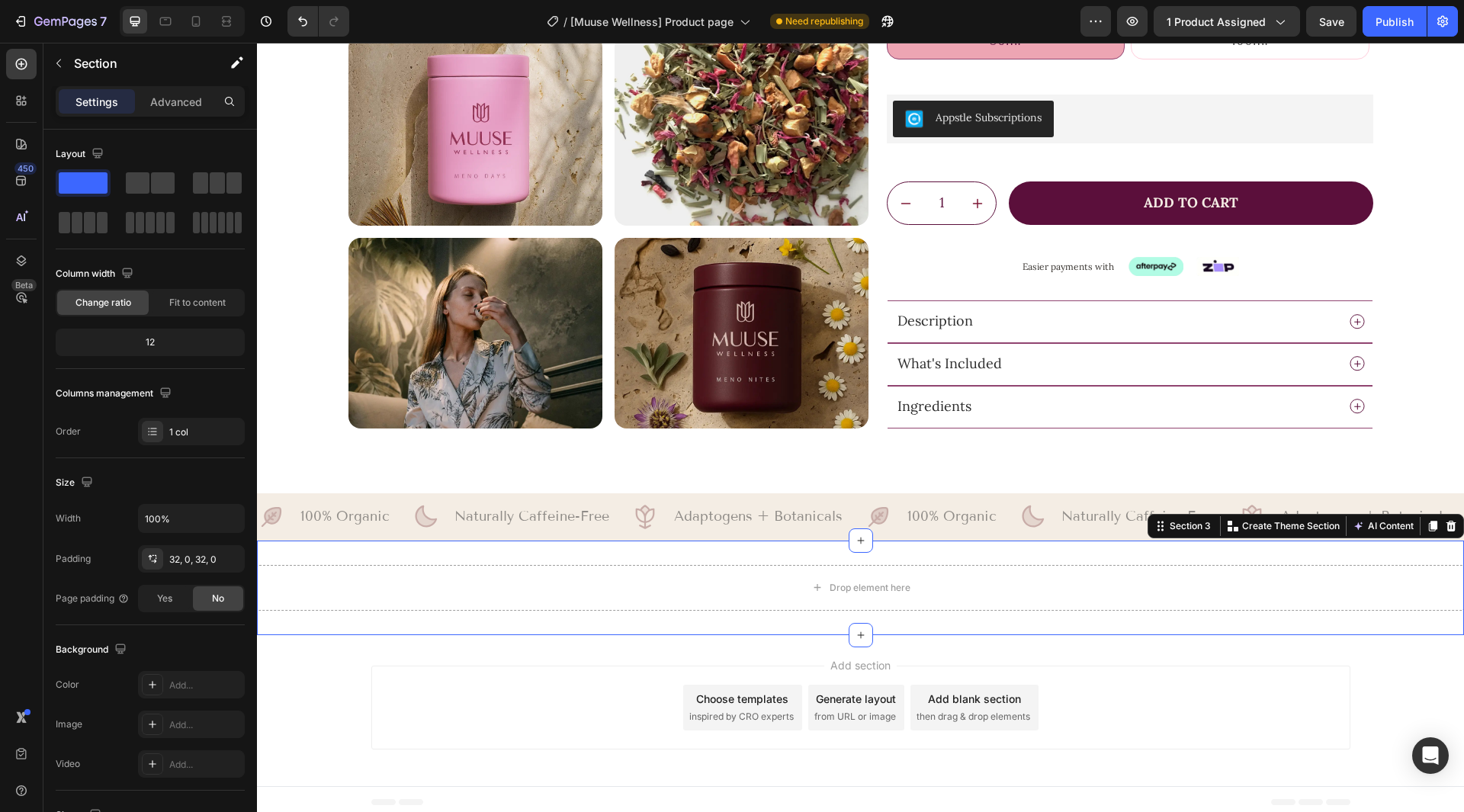
scroll to position [697, 0]
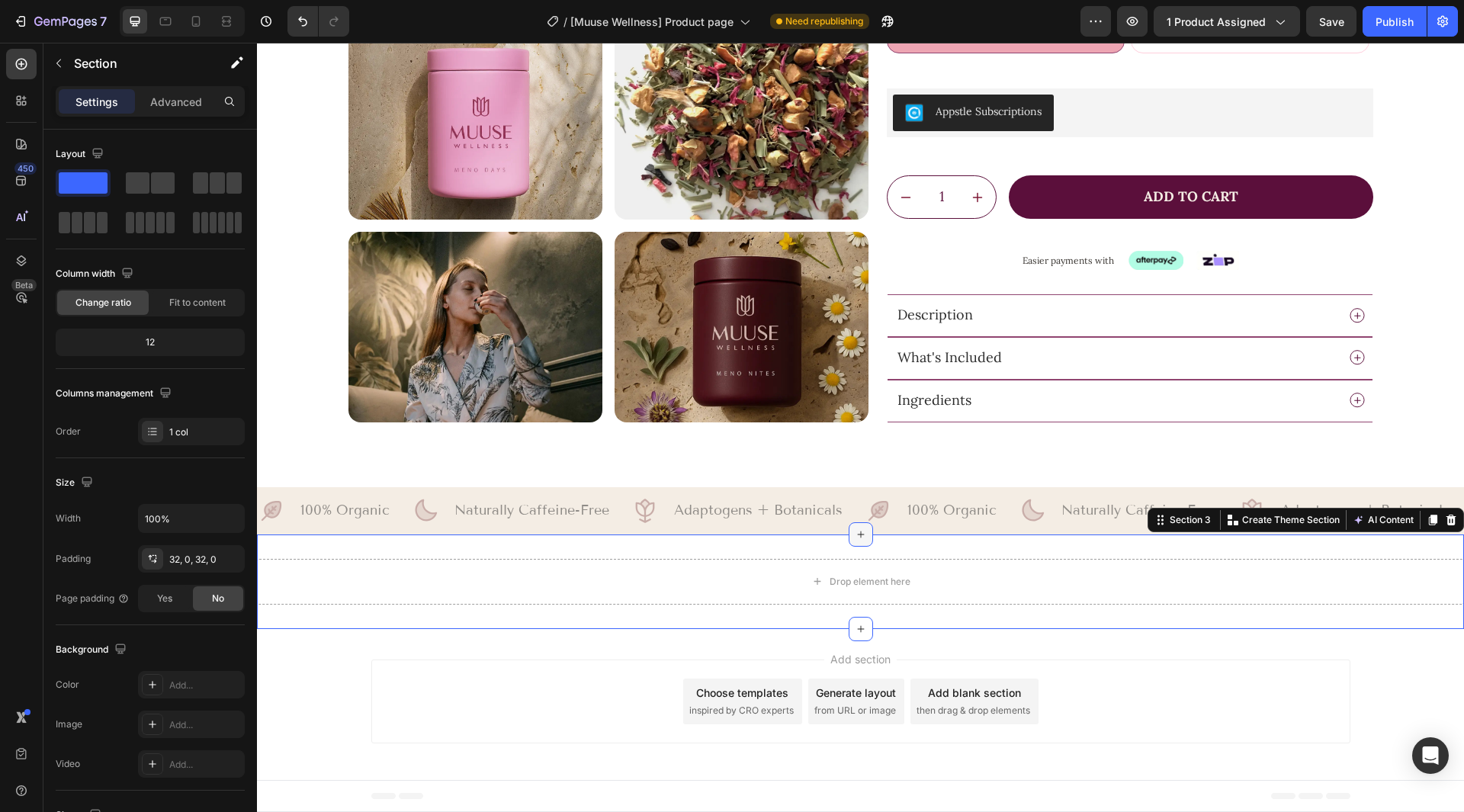
click at [849, 538] on div at bounding box center [860, 534] width 24 height 24
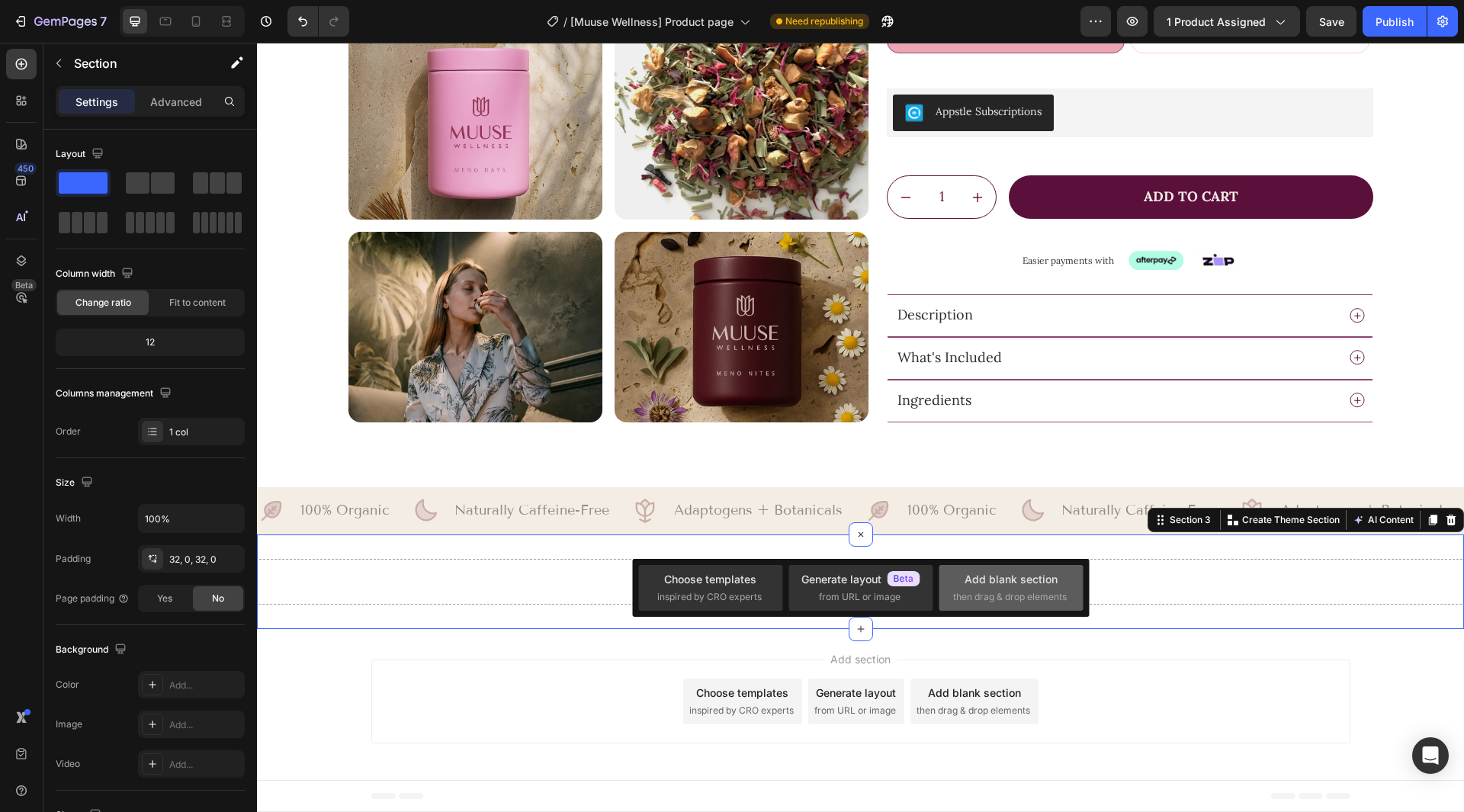
click at [1011, 576] on div "Add blank section" at bounding box center [1011, 579] width 93 height 16
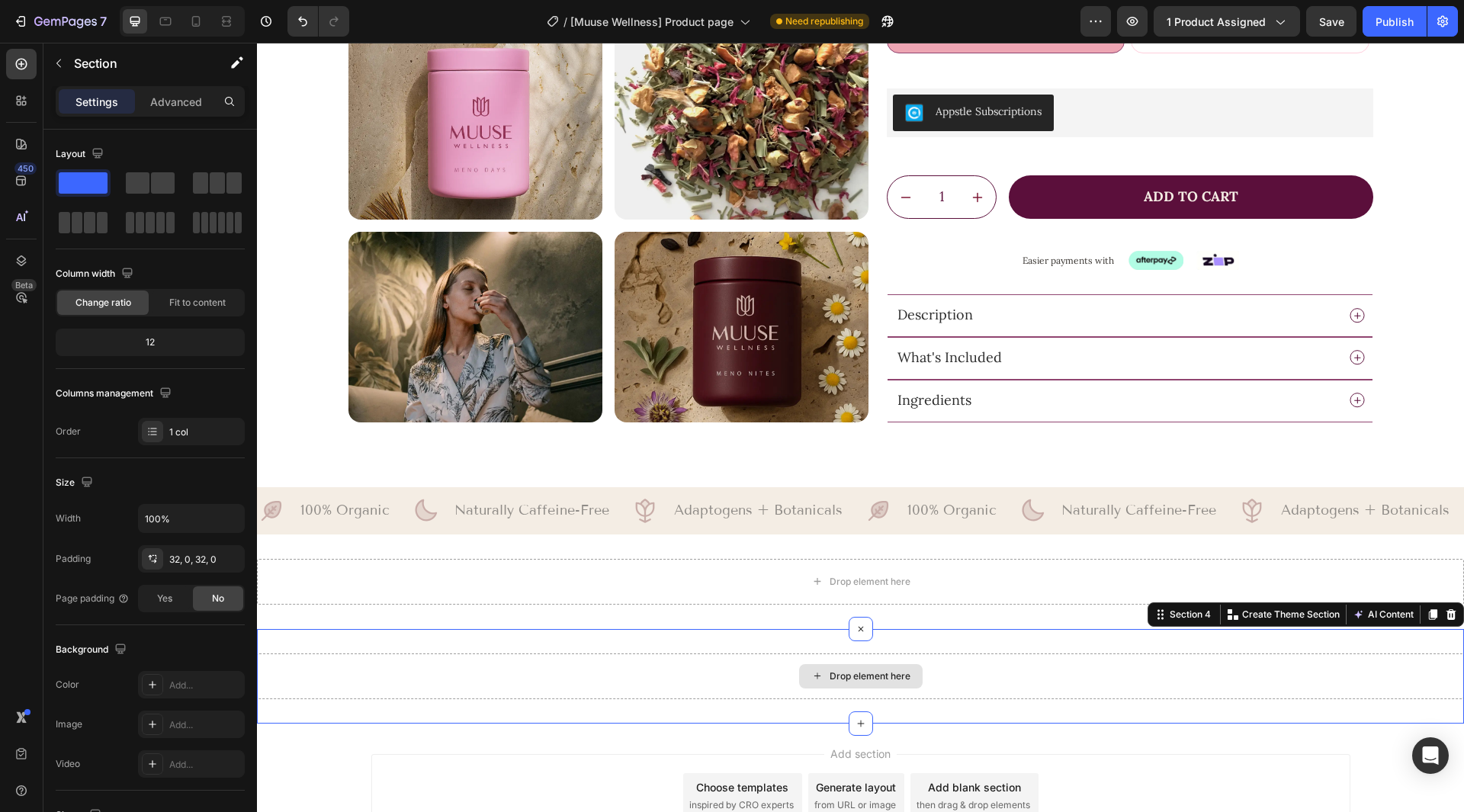
click at [1143, 657] on div "Drop element here" at bounding box center [860, 676] width 1207 height 46
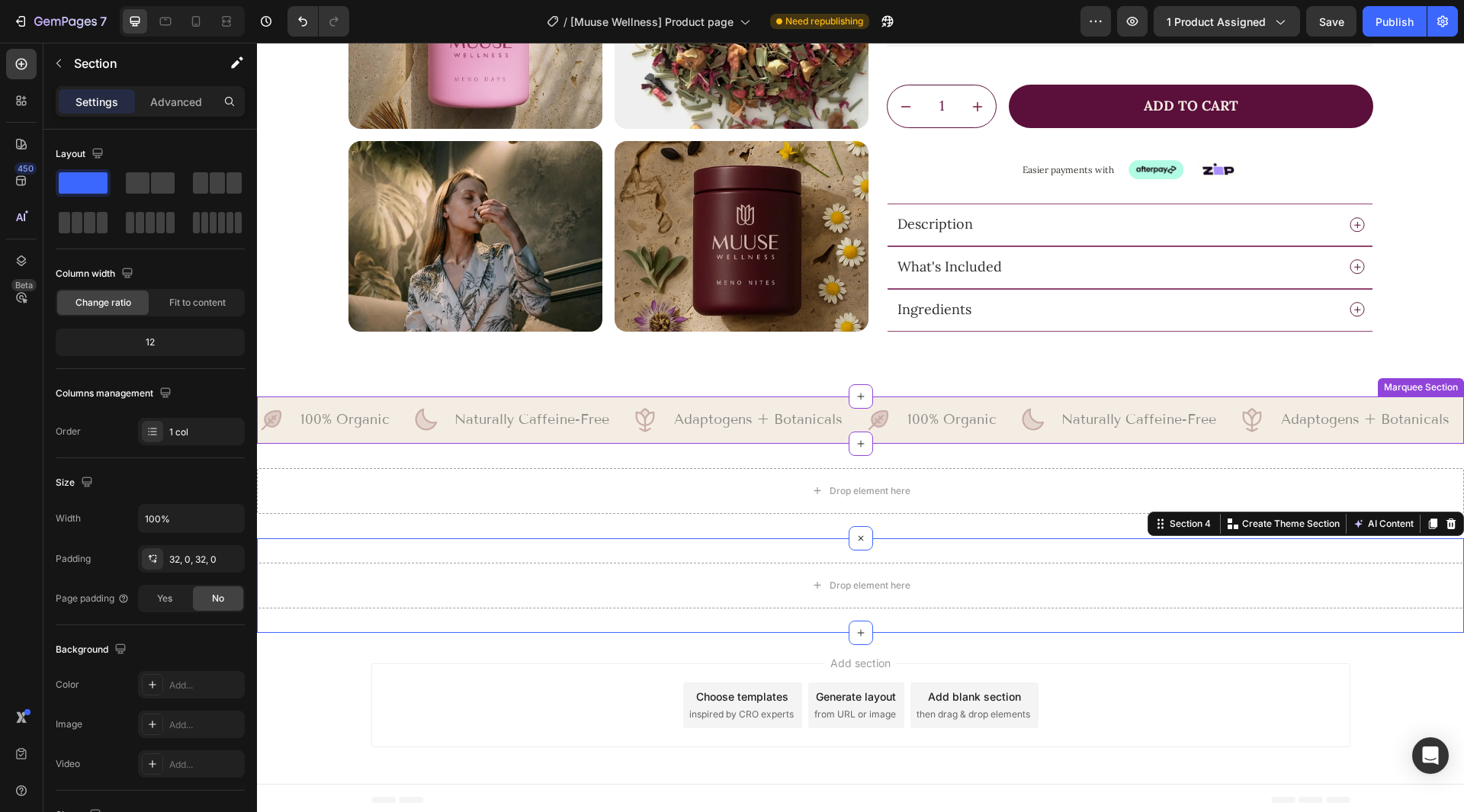
scroll to position [792, 0]
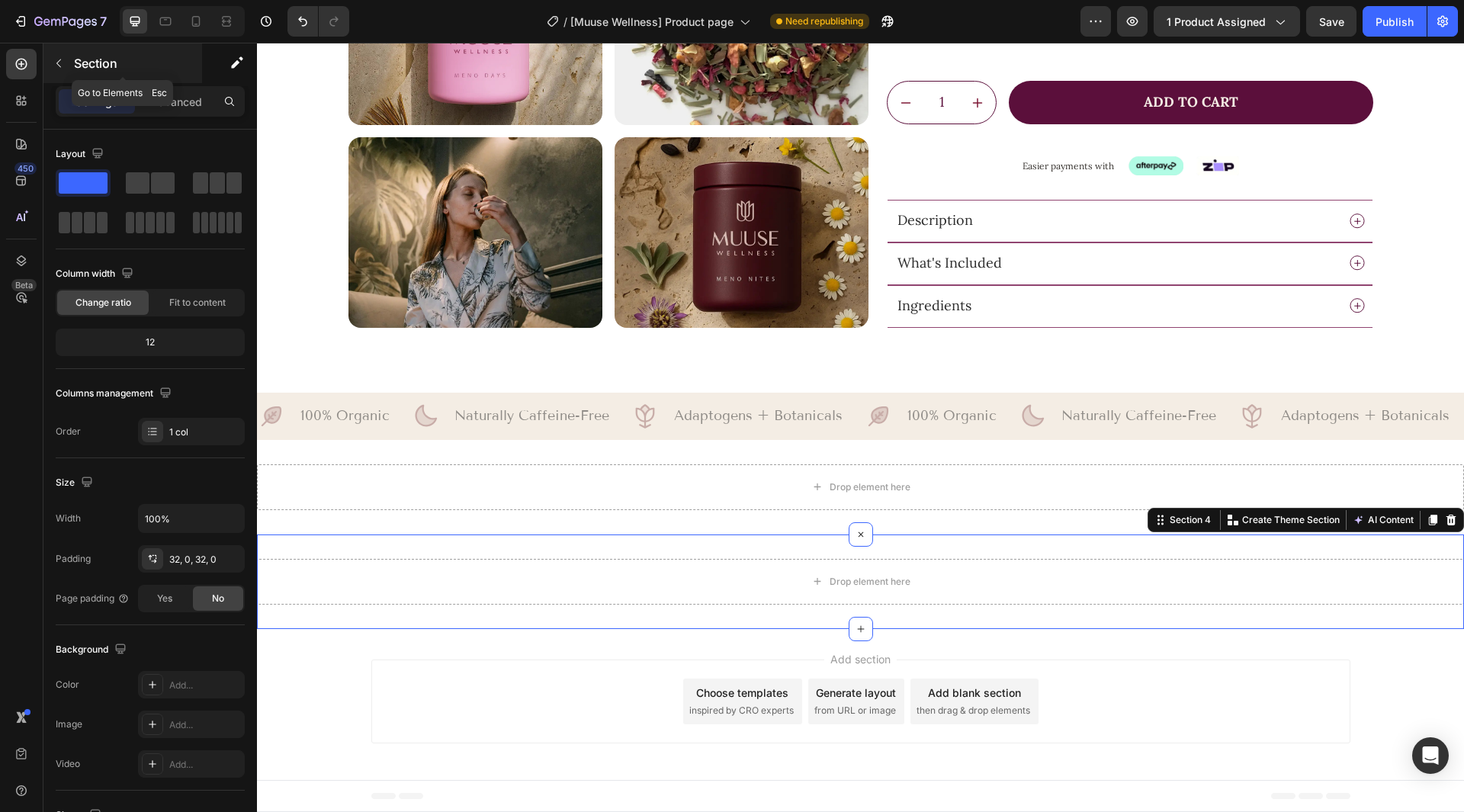
click at [104, 69] on p "Section" at bounding box center [136, 62] width 125 height 18
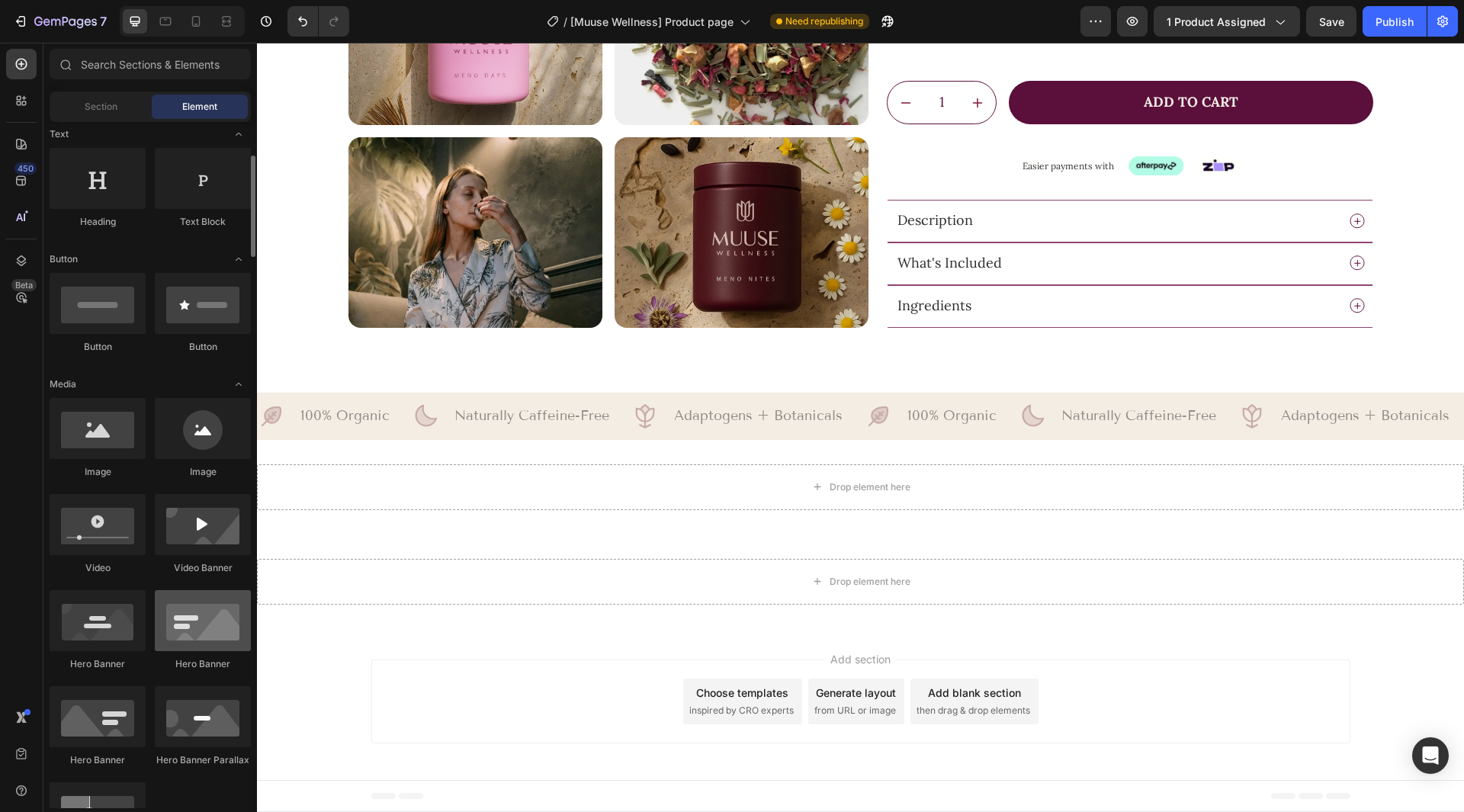
scroll to position [305, 0]
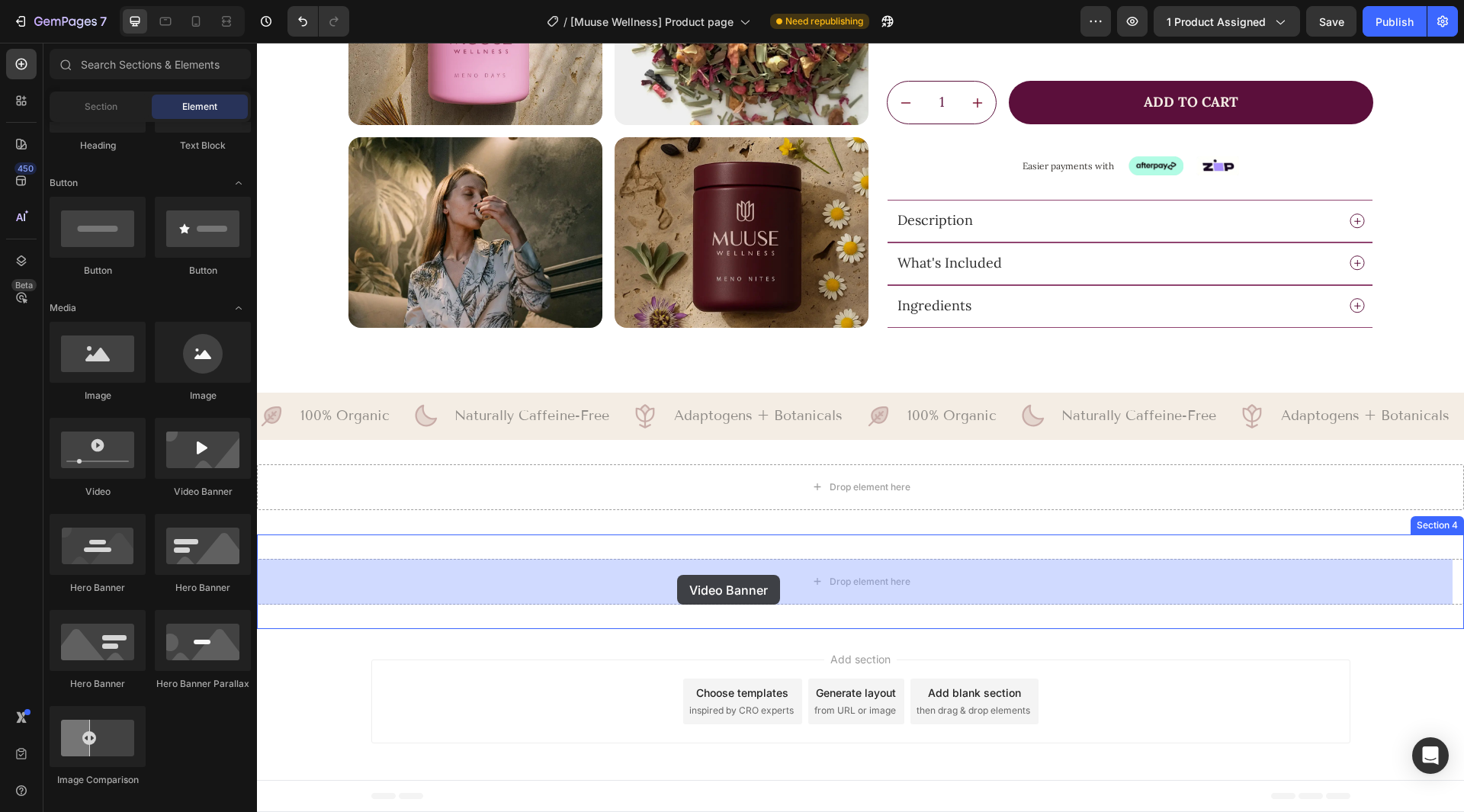
drag, startPoint x: 505, startPoint y: 522, endPoint x: 677, endPoint y: 575, distance: 180.0
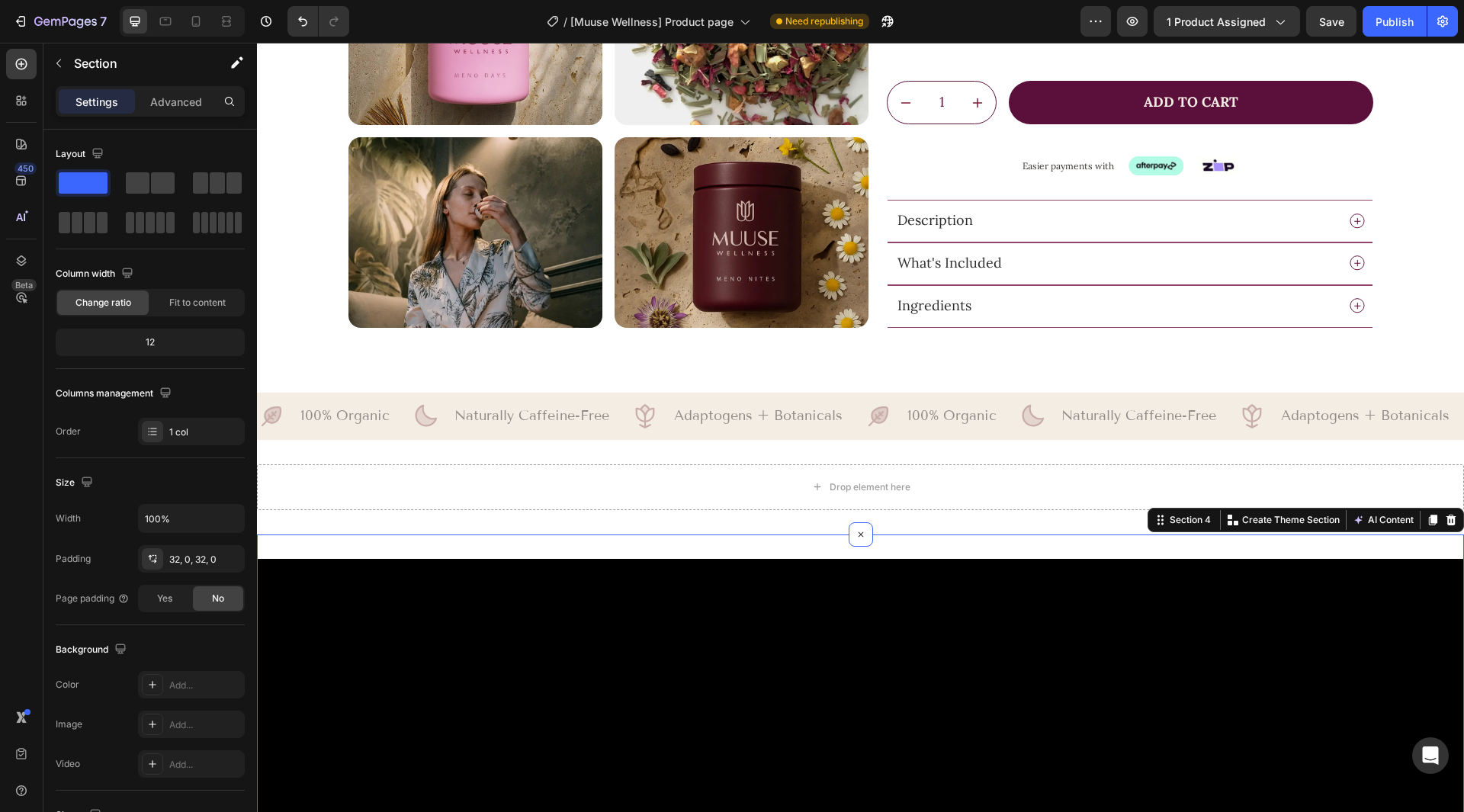
click at [186, 115] on div "Settings Advanced" at bounding box center [150, 101] width 189 height 30
click at [186, 104] on p "Advanced" at bounding box center [176, 101] width 51 height 16
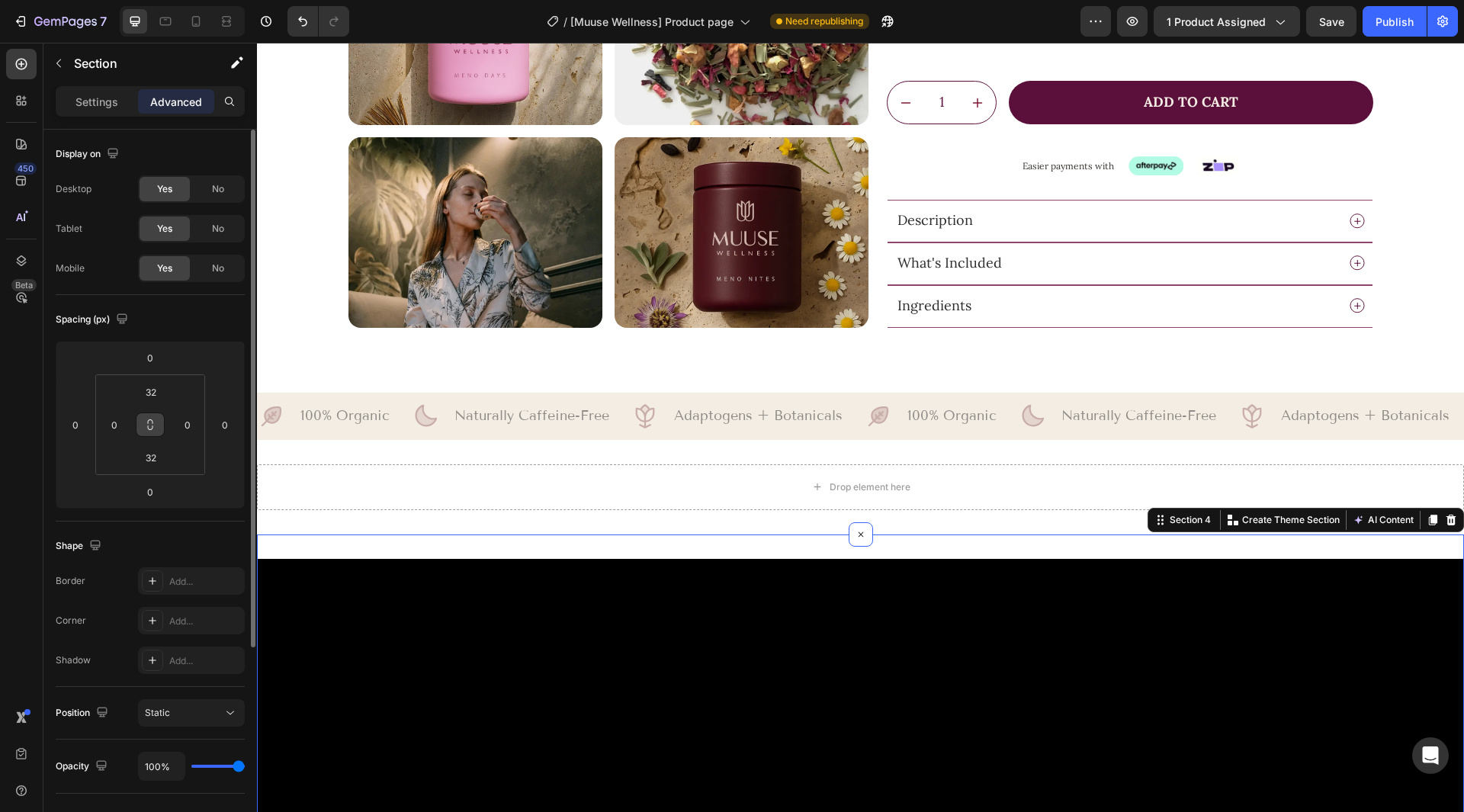
click at [152, 431] on button at bounding box center [150, 424] width 29 height 24
click at [156, 399] on input "32" at bounding box center [151, 392] width 30 height 23
type input "0"
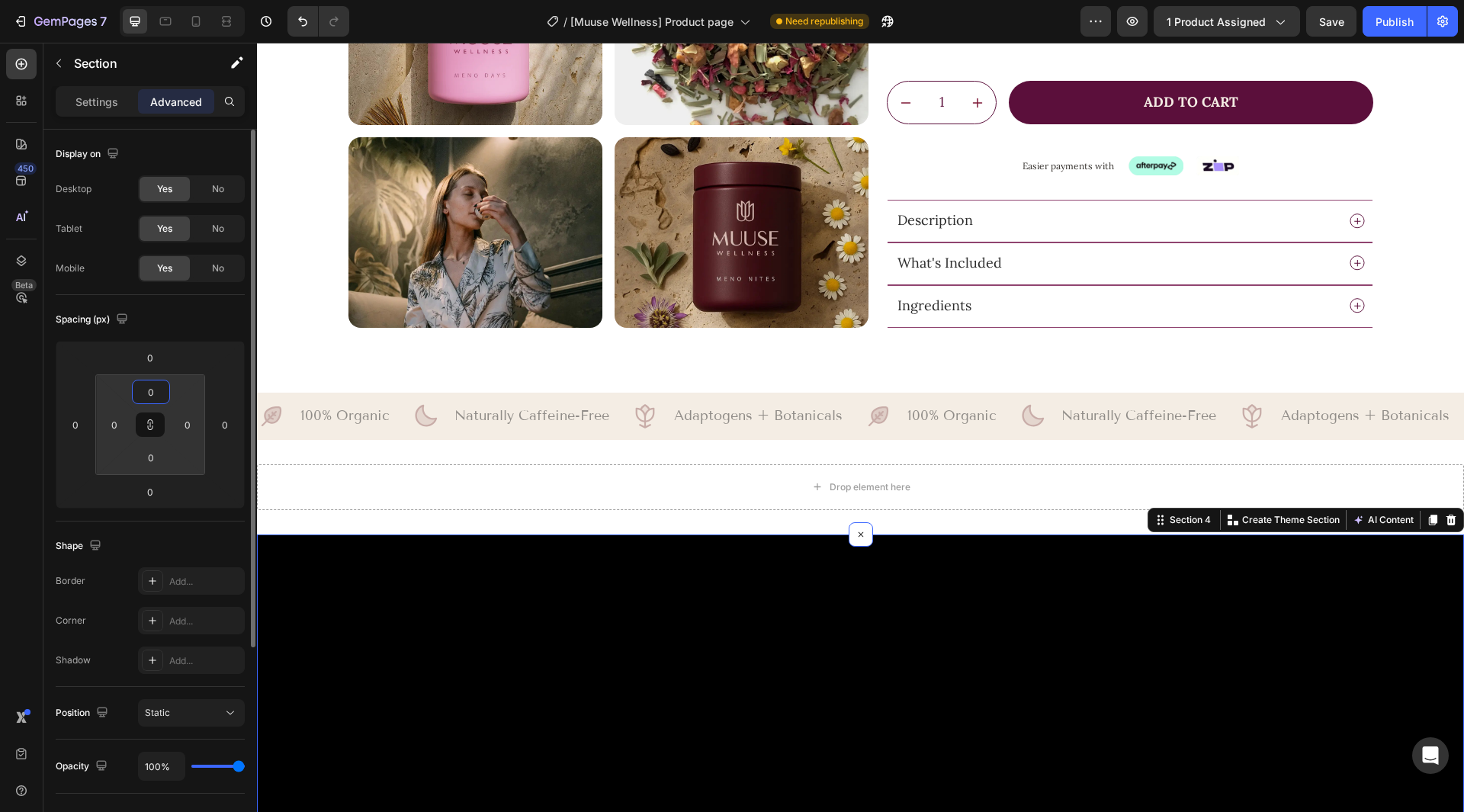
type input "0"
click at [188, 324] on div "Spacing (px)" at bounding box center [150, 319] width 189 height 24
click at [149, 427] on icon at bounding box center [151, 425] width 12 height 12
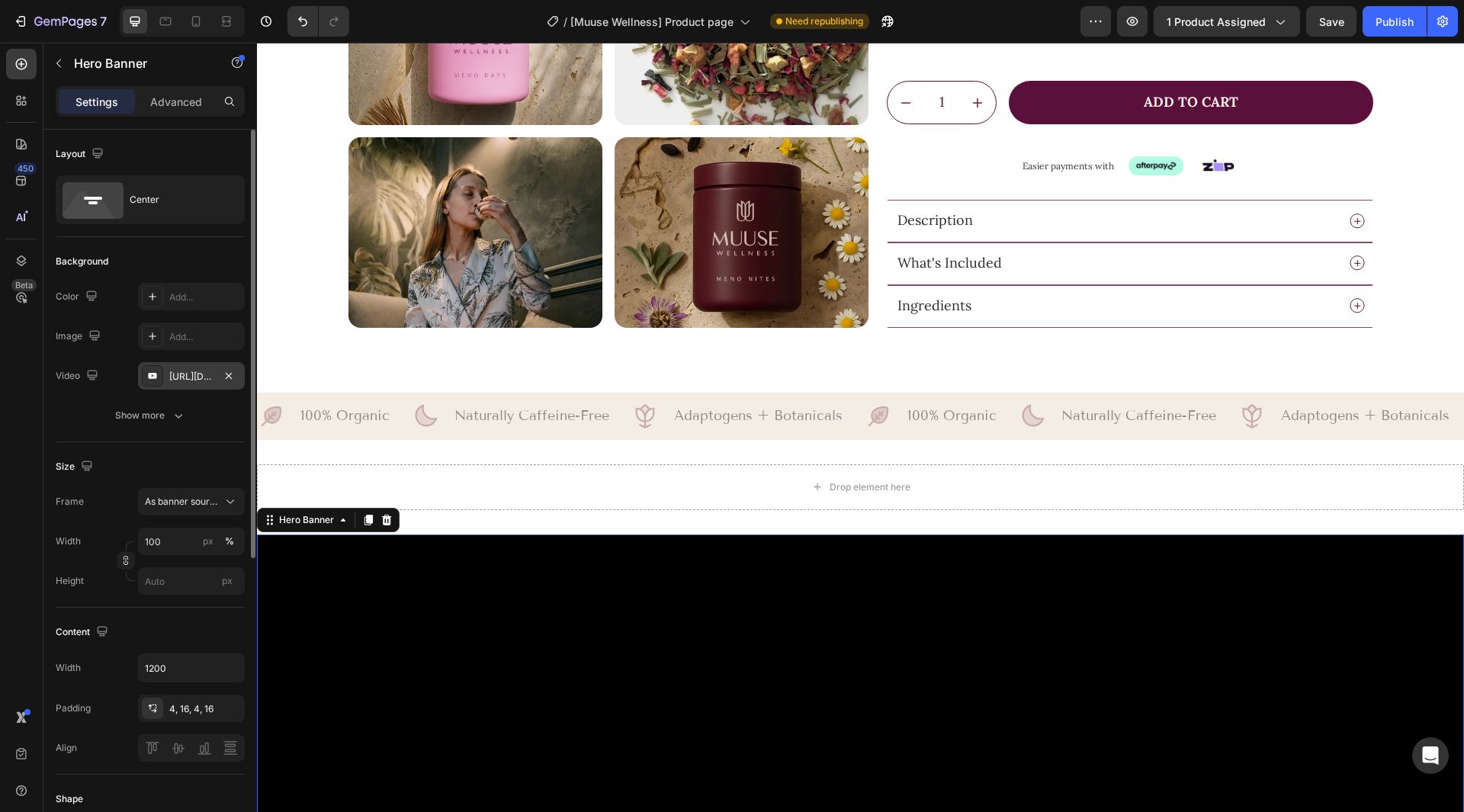
click at [190, 371] on div "[URL][DOMAIN_NAME]" at bounding box center [191, 377] width 44 height 14
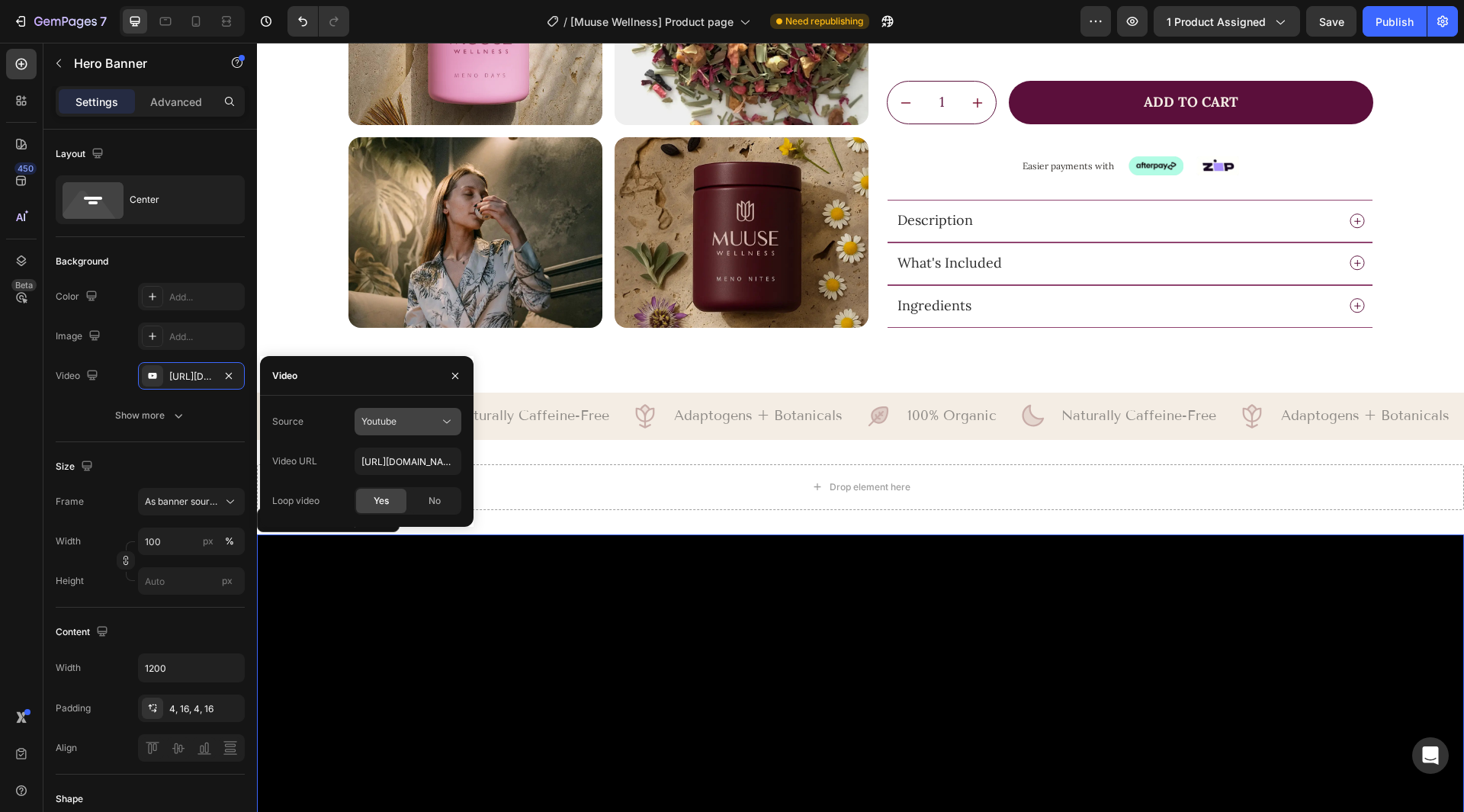
click at [405, 420] on div "Youtube" at bounding box center [400, 422] width 78 height 14
click at [394, 456] on span "Video hosting" at bounding box center [390, 459] width 58 height 14
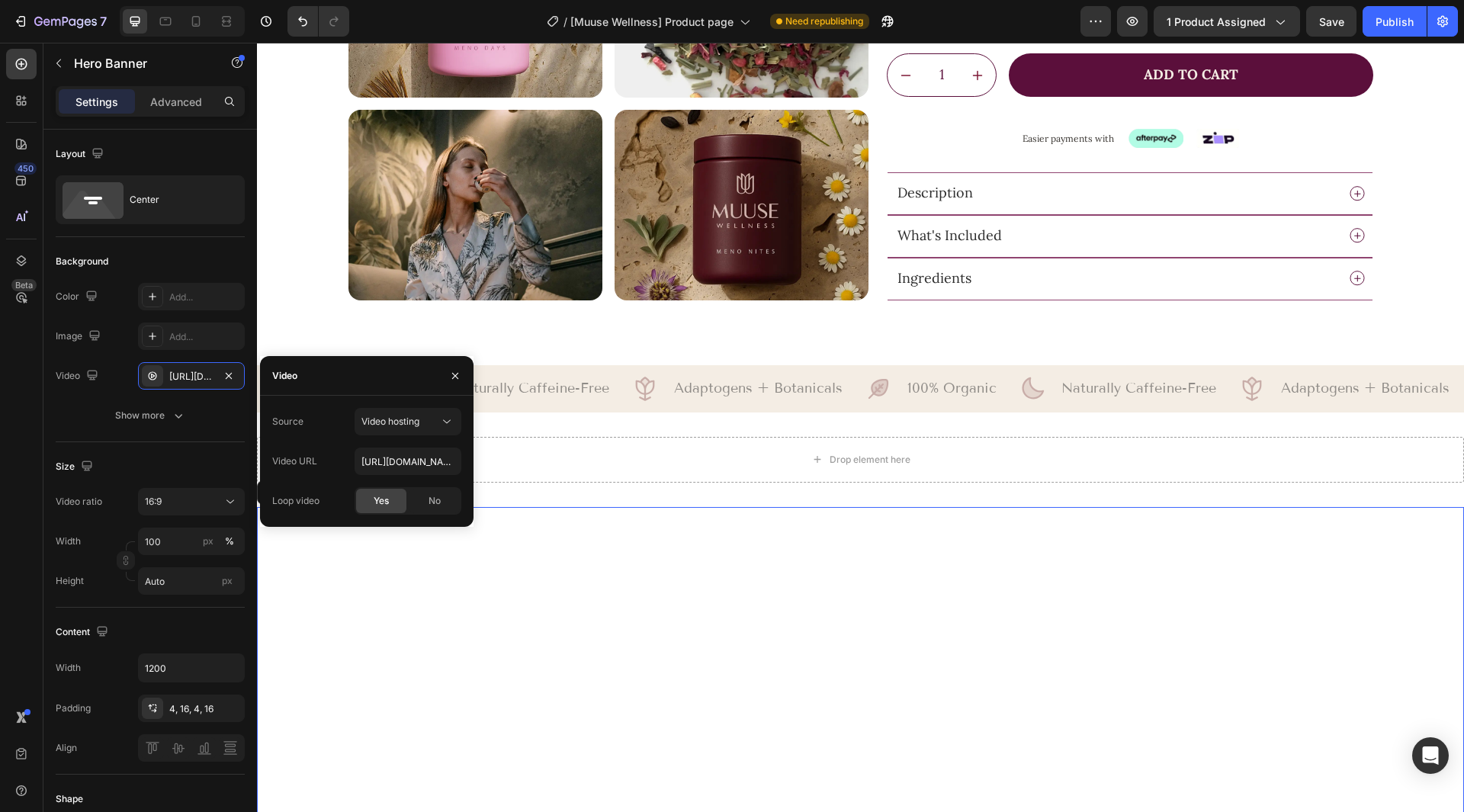
scroll to position [868, 0]
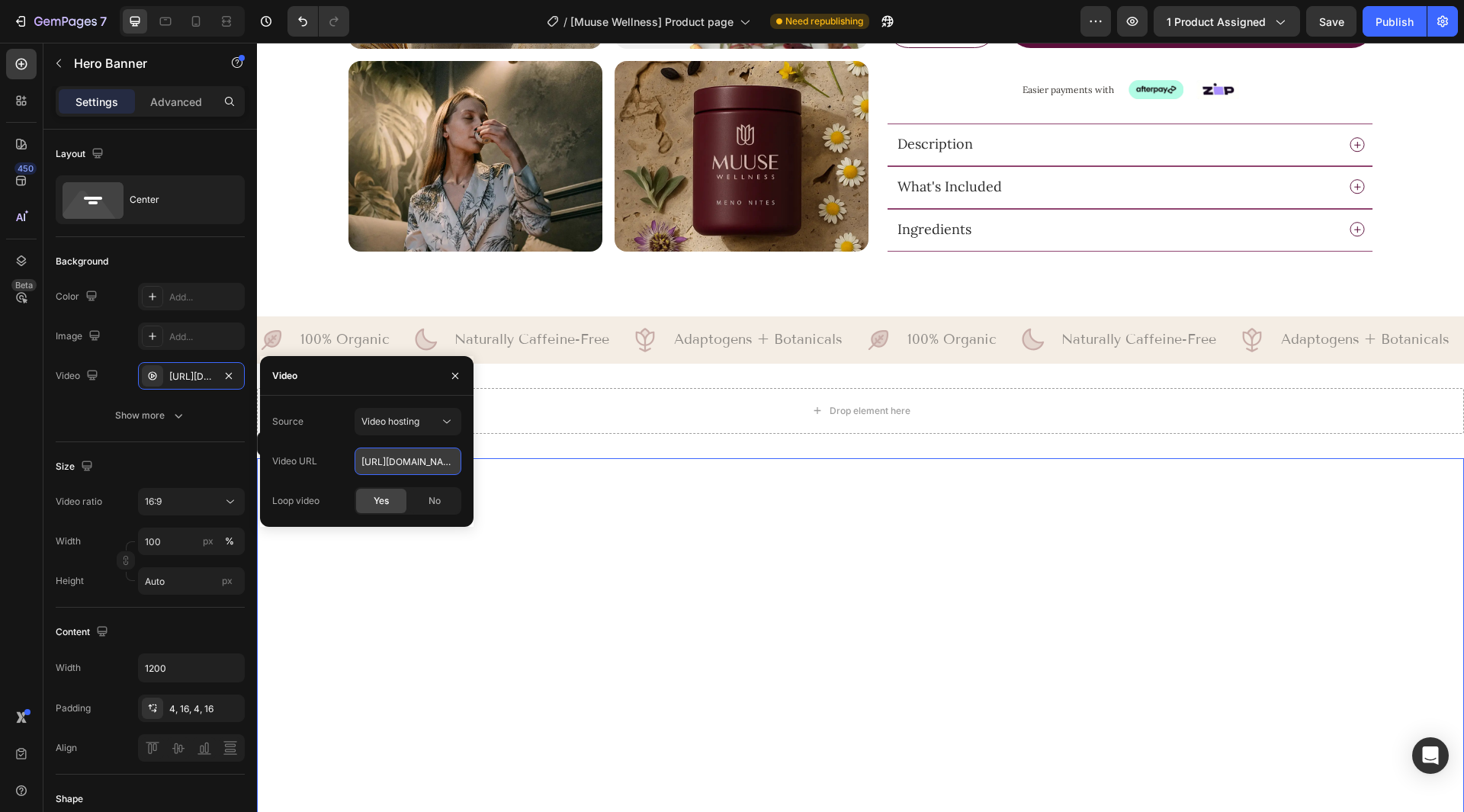
click at [405, 459] on input "[URL][DOMAIN_NAME]" at bounding box center [408, 461] width 107 height 27
paste input "69c9ecfb5dea4b63aabd7ed187daa339"
type input "[URL][DOMAIN_NAME]"
click at [331, 413] on div "Source Video hosting" at bounding box center [367, 421] width 189 height 27
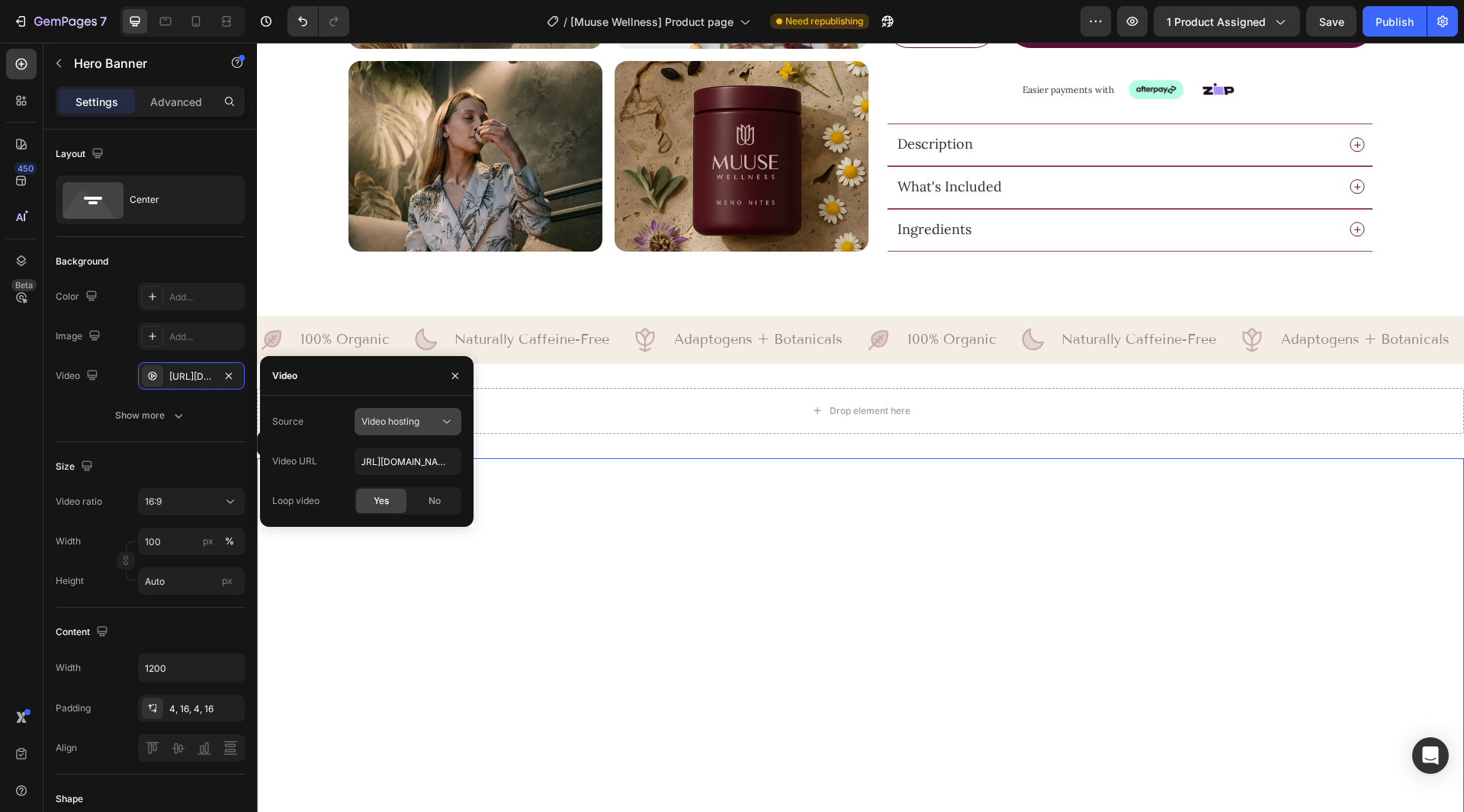
scroll to position [0, 0]
click at [456, 379] on icon "button" at bounding box center [456, 376] width 12 height 12
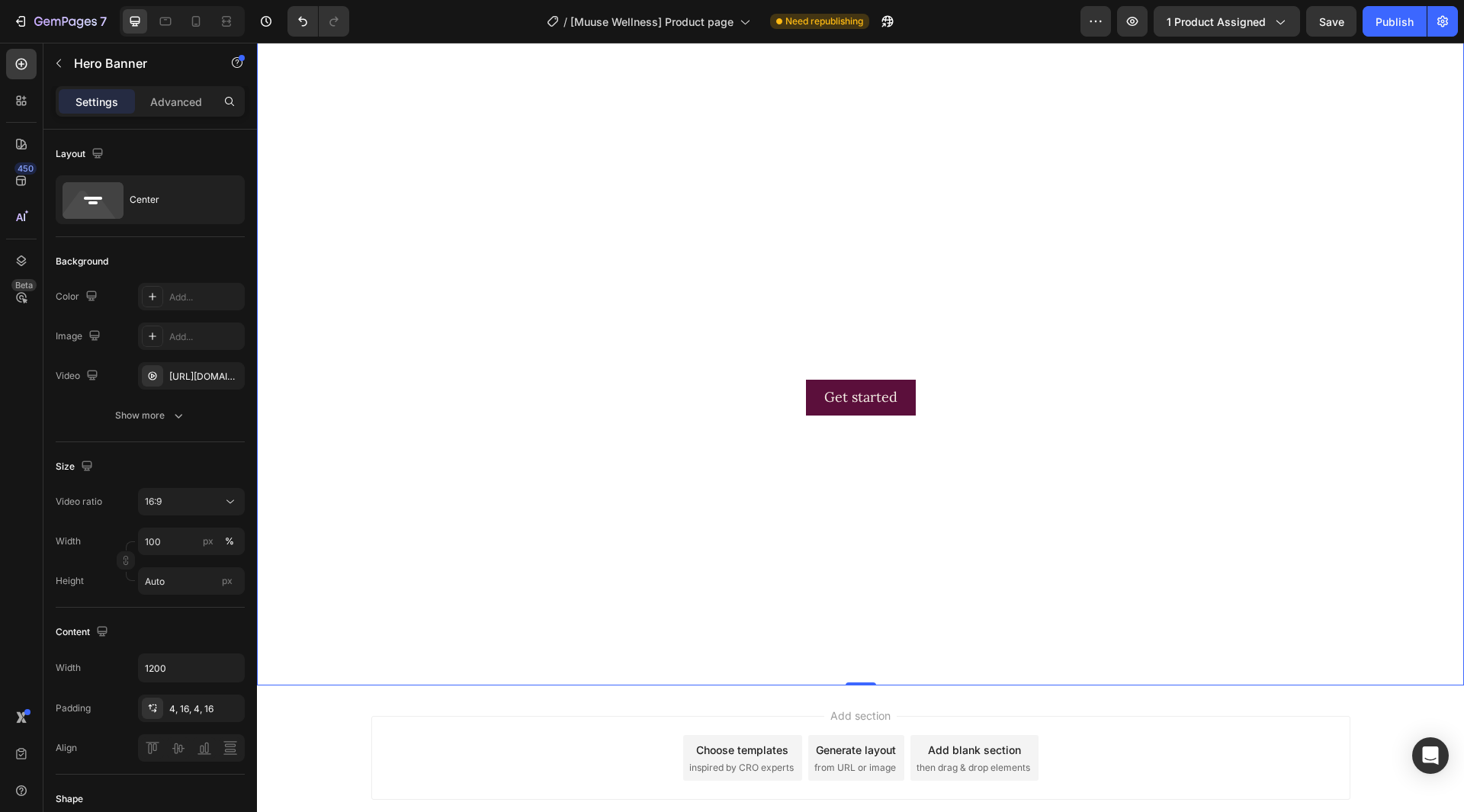
scroll to position [1325, 0]
click at [750, 644] on video "Background Image" at bounding box center [860, 340] width 1207 height 679
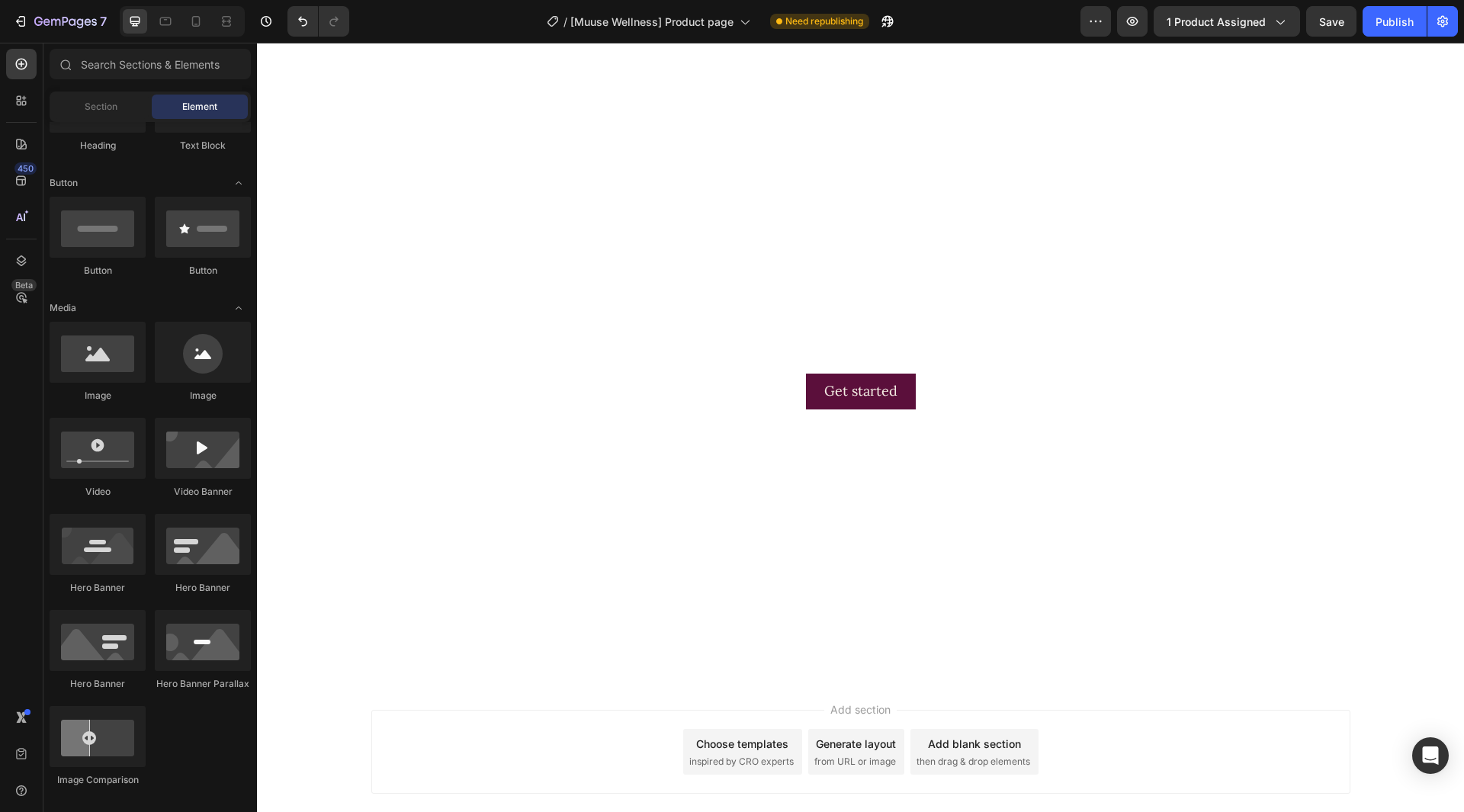
click at [620, 716] on div "Add section Choose templates inspired by CRO experts Generate layout from URL o…" at bounding box center [860, 752] width 979 height 84
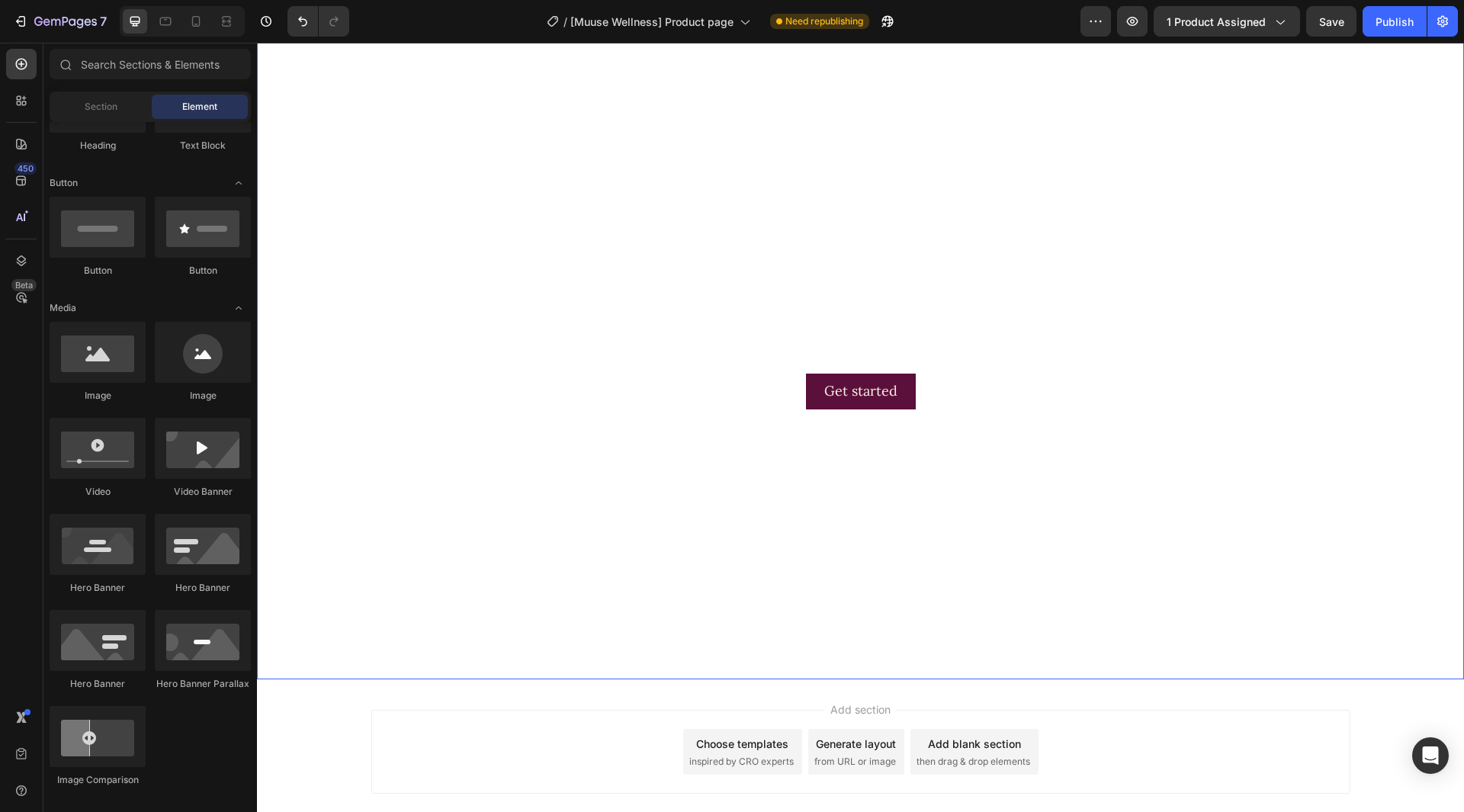
click at [656, 588] on video "Background Image" at bounding box center [860, 340] width 1207 height 679
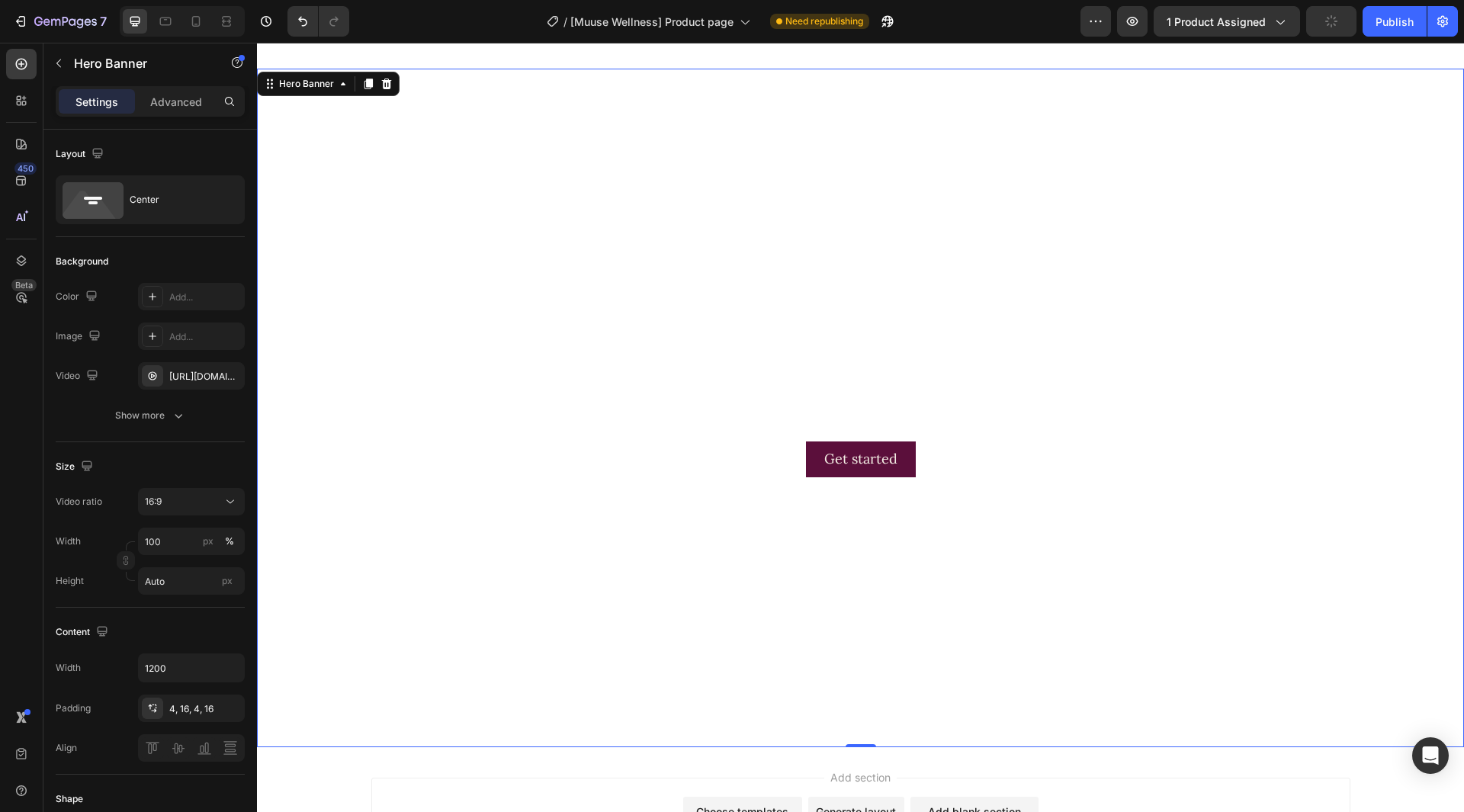
scroll to position [1065, 0]
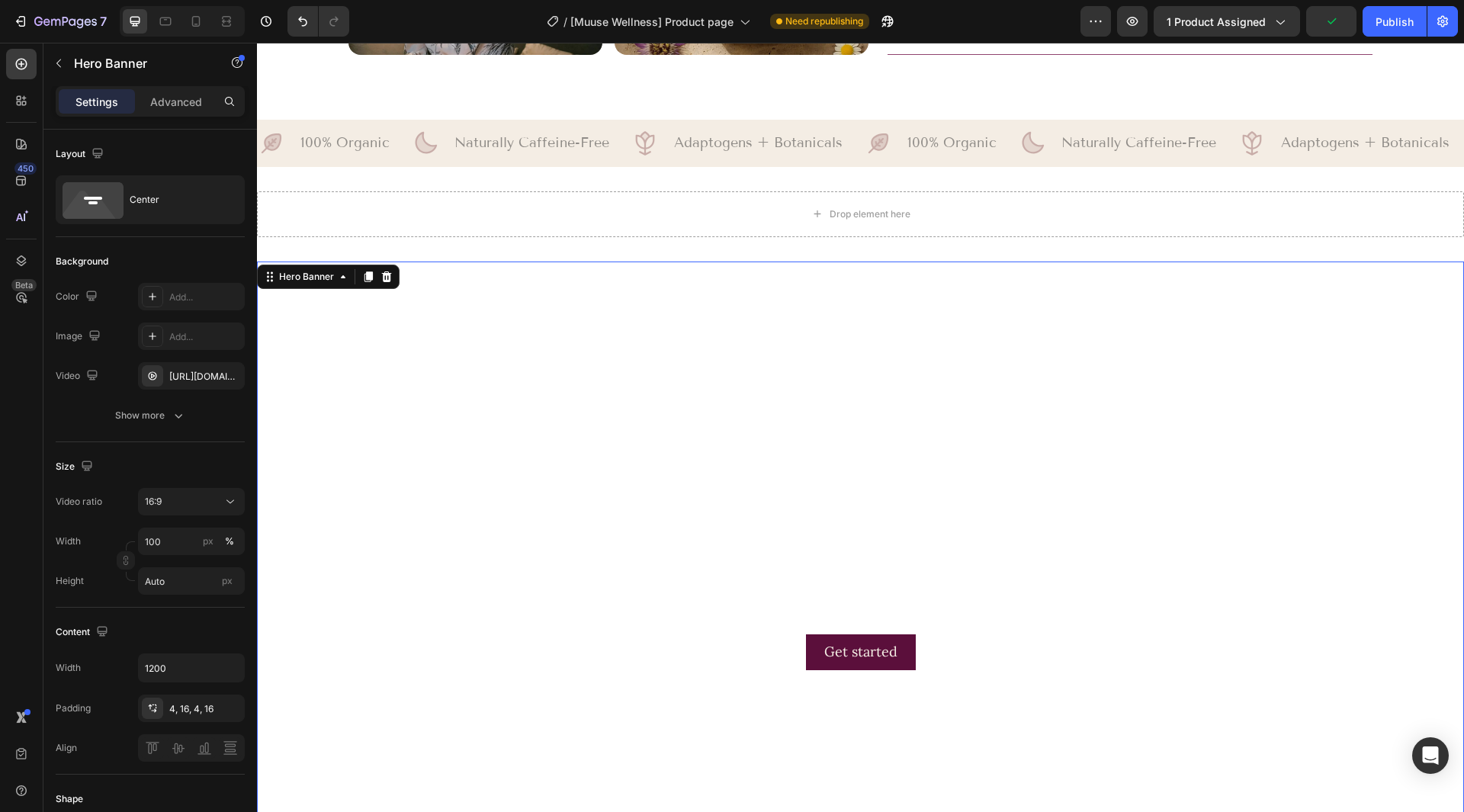
click at [615, 337] on video "Background Image" at bounding box center [860, 601] width 1207 height 679
click at [225, 508] on icon at bounding box center [230, 502] width 16 height 16
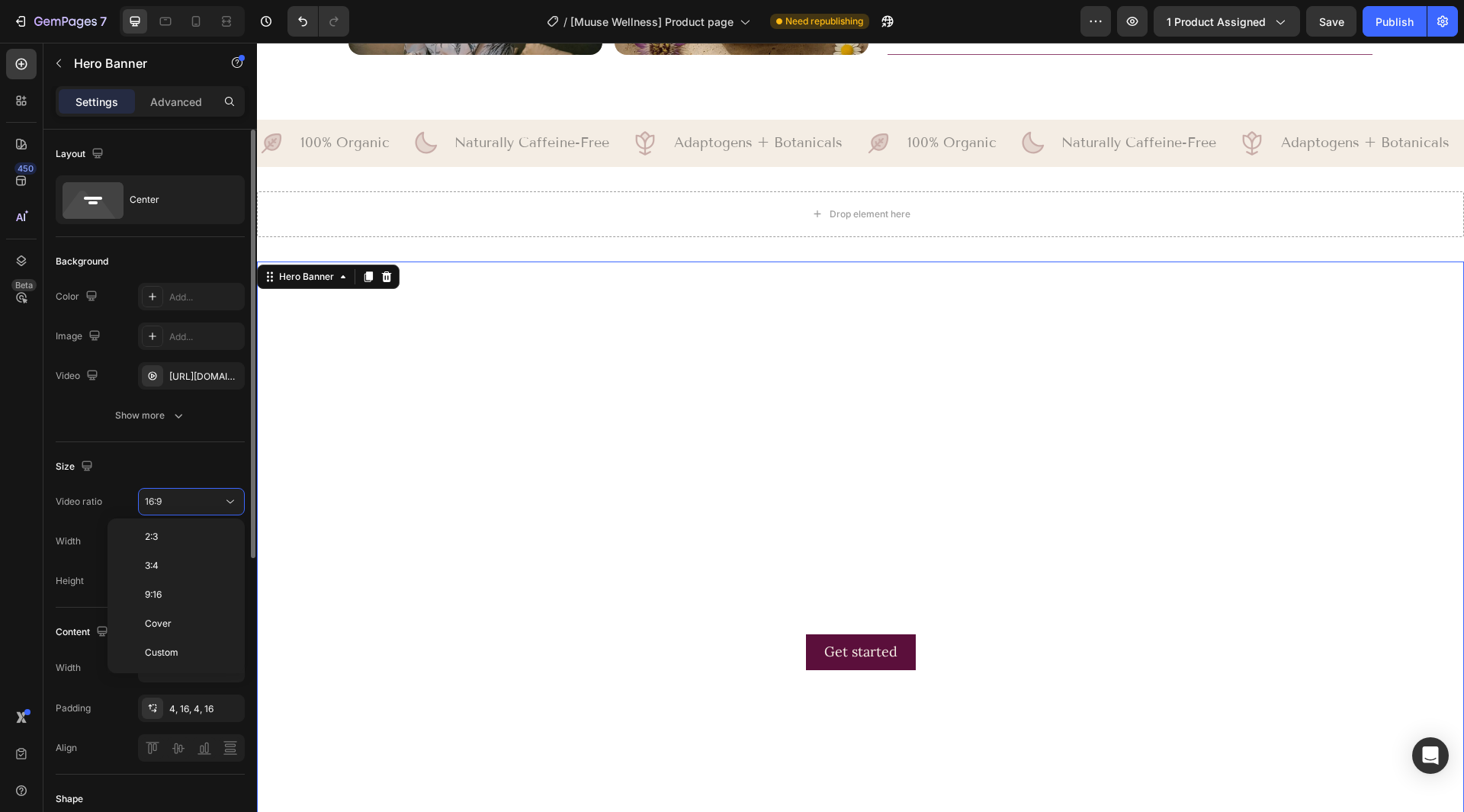
click at [203, 466] on div "Size" at bounding box center [150, 466] width 189 height 24
click at [190, 510] on button "16:9" at bounding box center [191, 502] width 107 height 27
click at [175, 663] on div "Custom" at bounding box center [173, 652] width 119 height 29
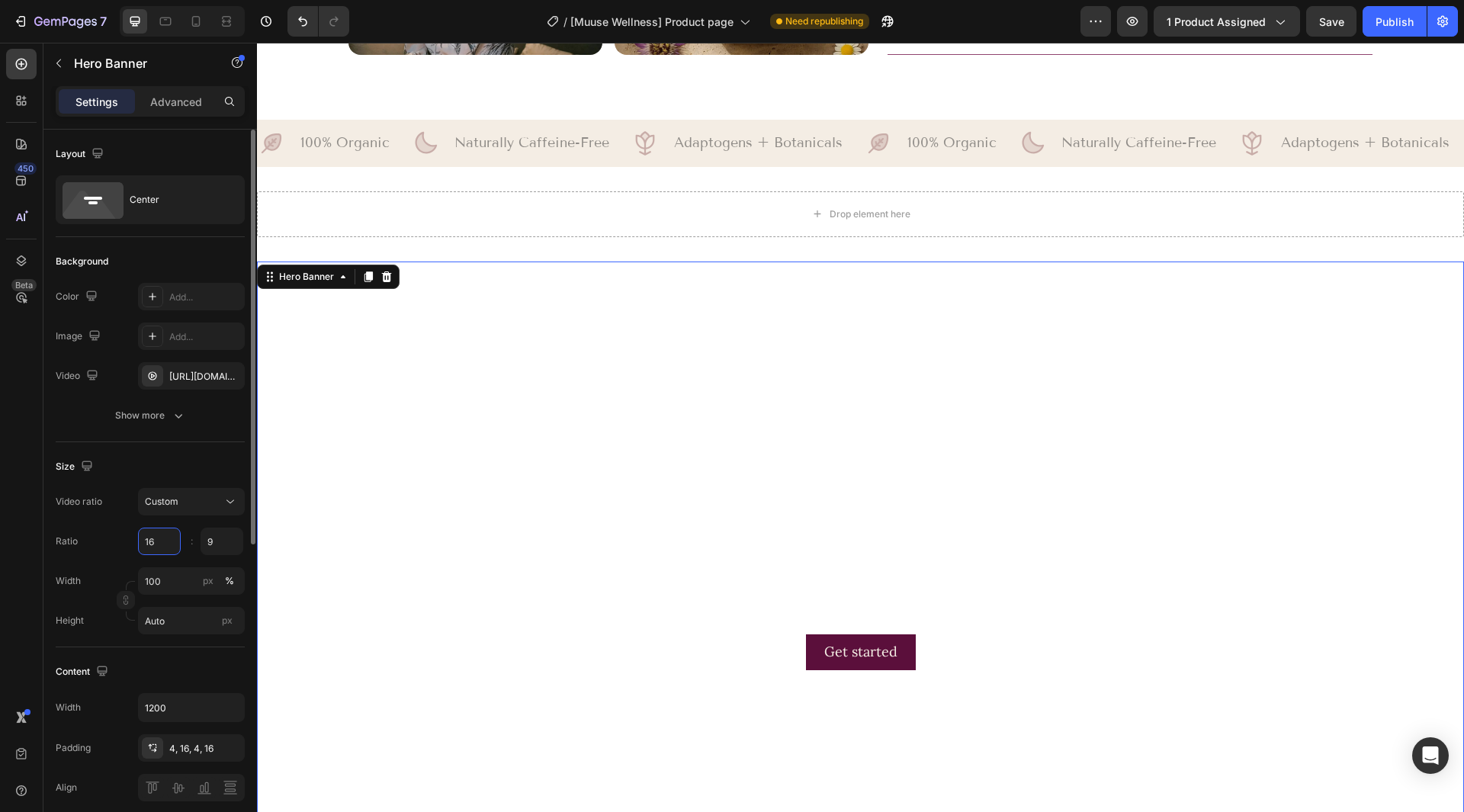
click at [162, 547] on input "16" at bounding box center [159, 541] width 43 height 27
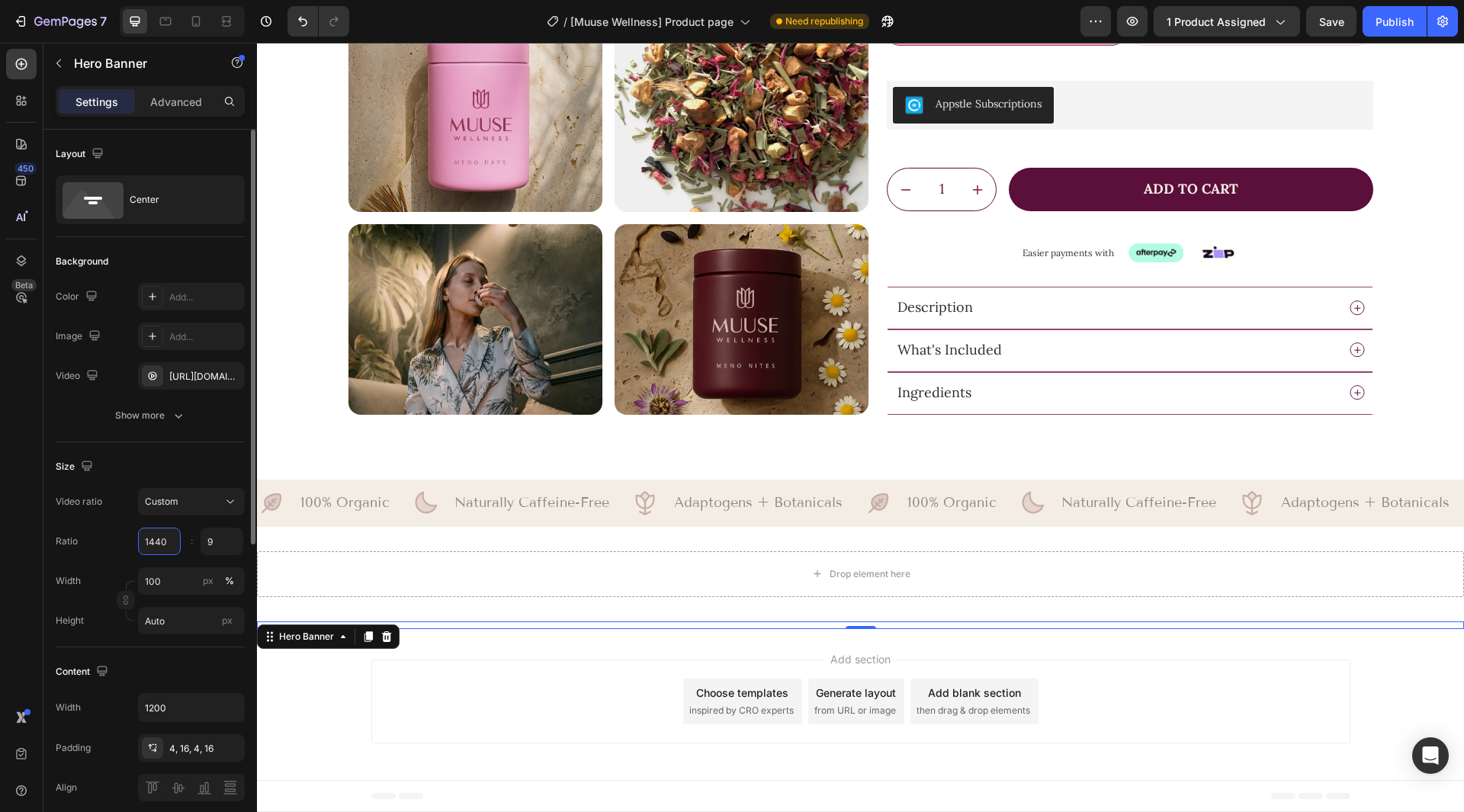
scroll to position [704, 0]
type input "1440"
click at [228, 538] on input "9" at bounding box center [222, 541] width 43 height 27
type input "766"
click at [197, 459] on div "Size" at bounding box center [150, 466] width 189 height 24
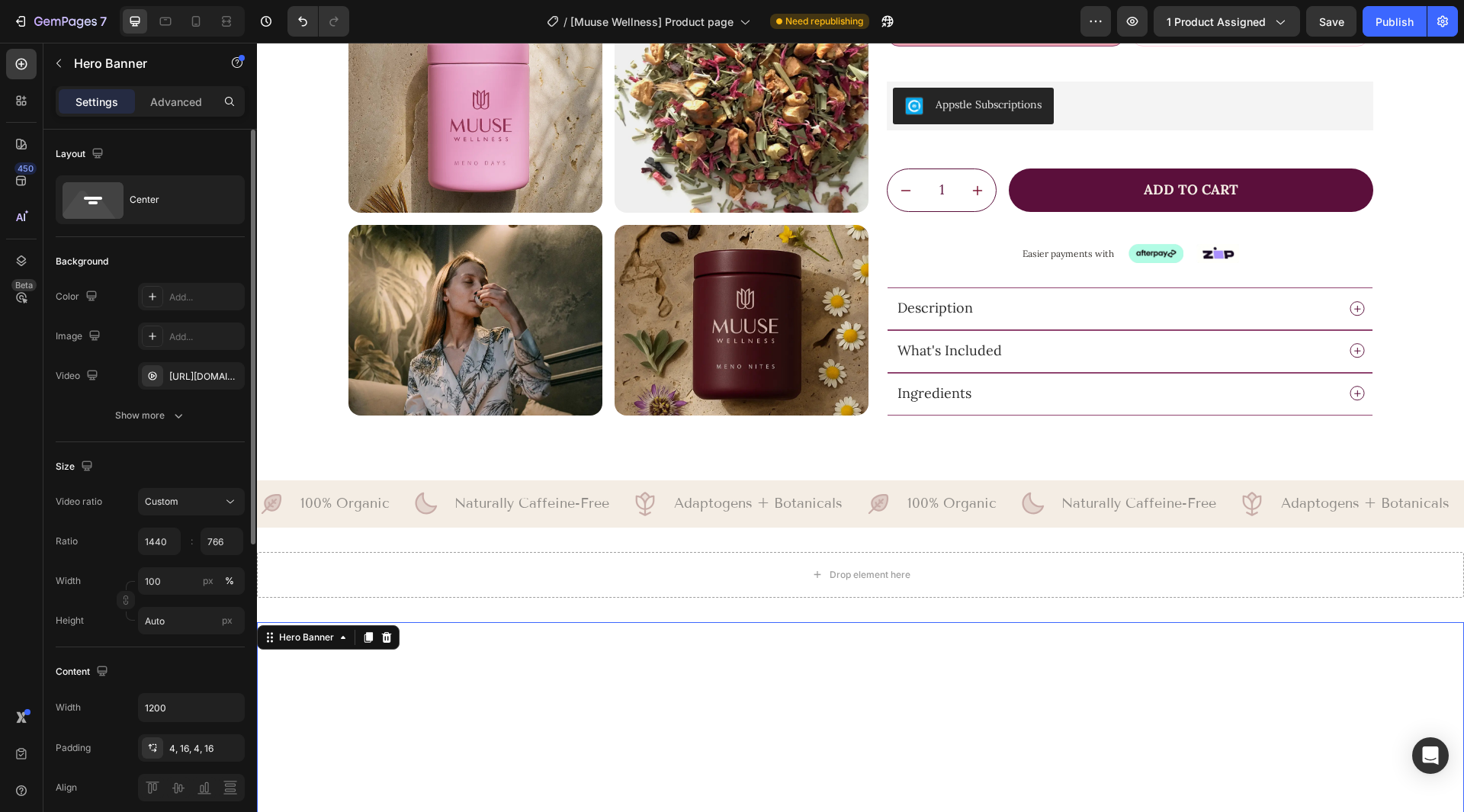
scroll to position [1065, 0]
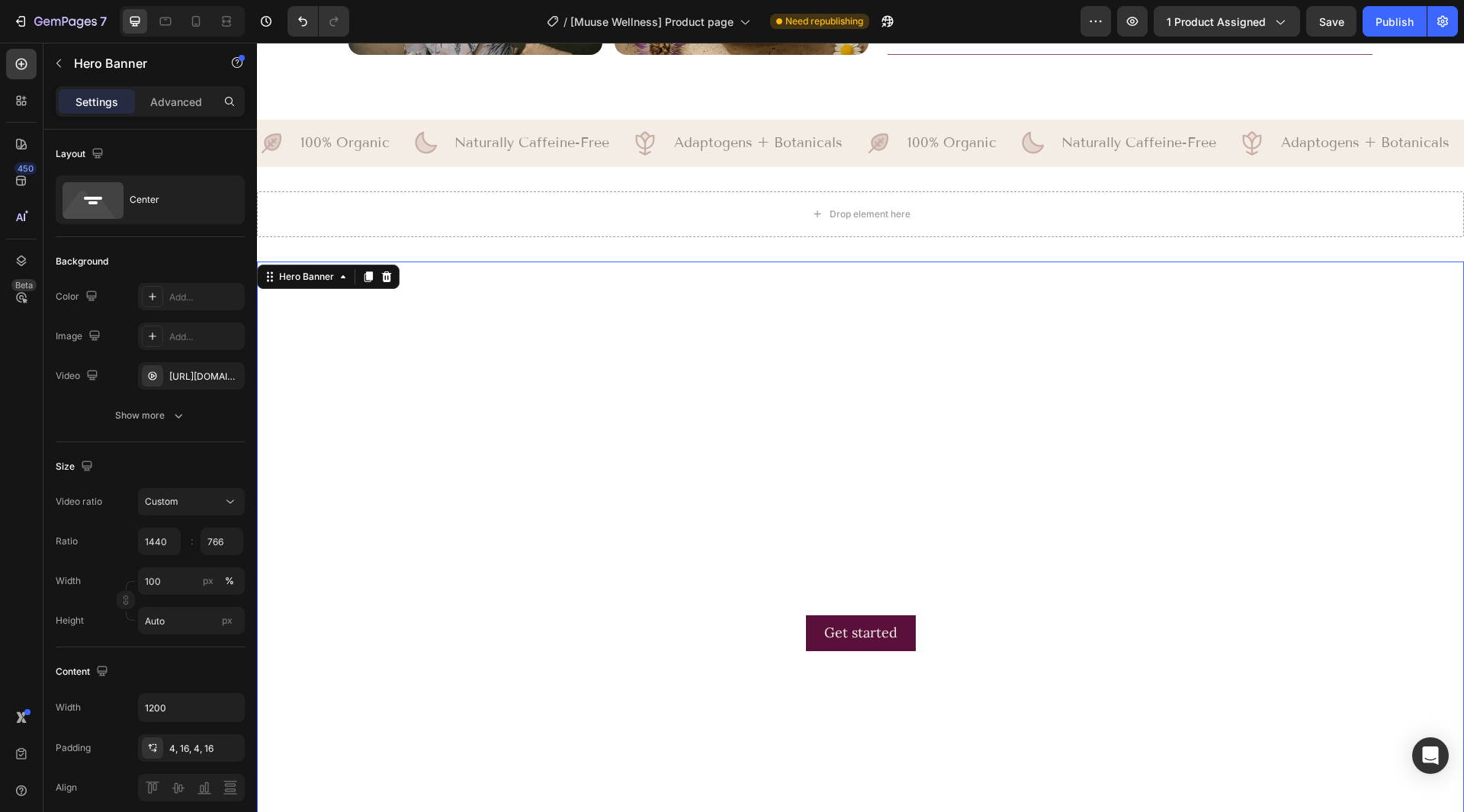
click at [265, 382] on video "Background Image" at bounding box center [860, 582] width 1207 height 642
click at [480, 252] on div "Drop element here Section 3" at bounding box center [860, 214] width 1207 height 94
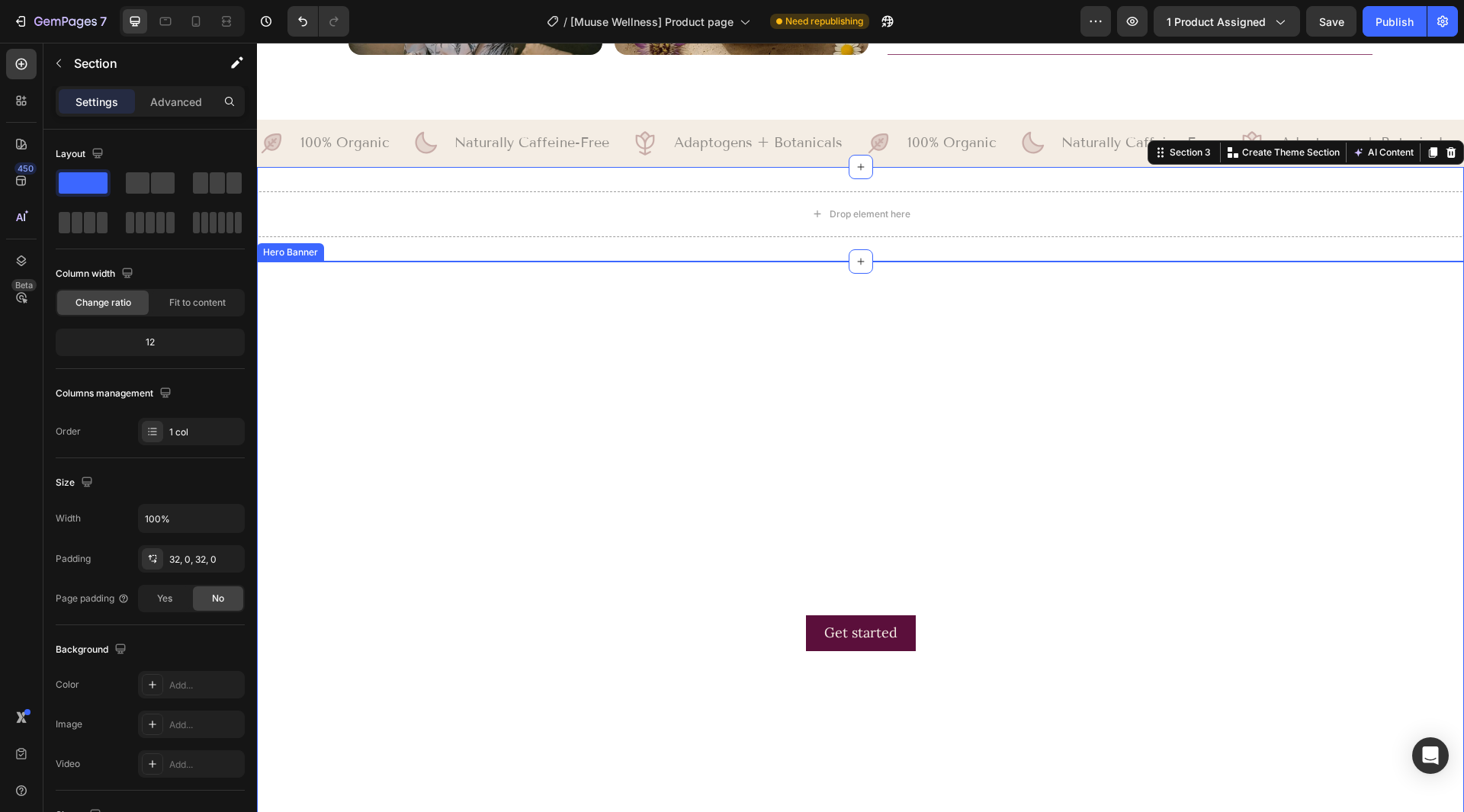
click at [463, 310] on video "Background Image" at bounding box center [860, 582] width 1207 height 642
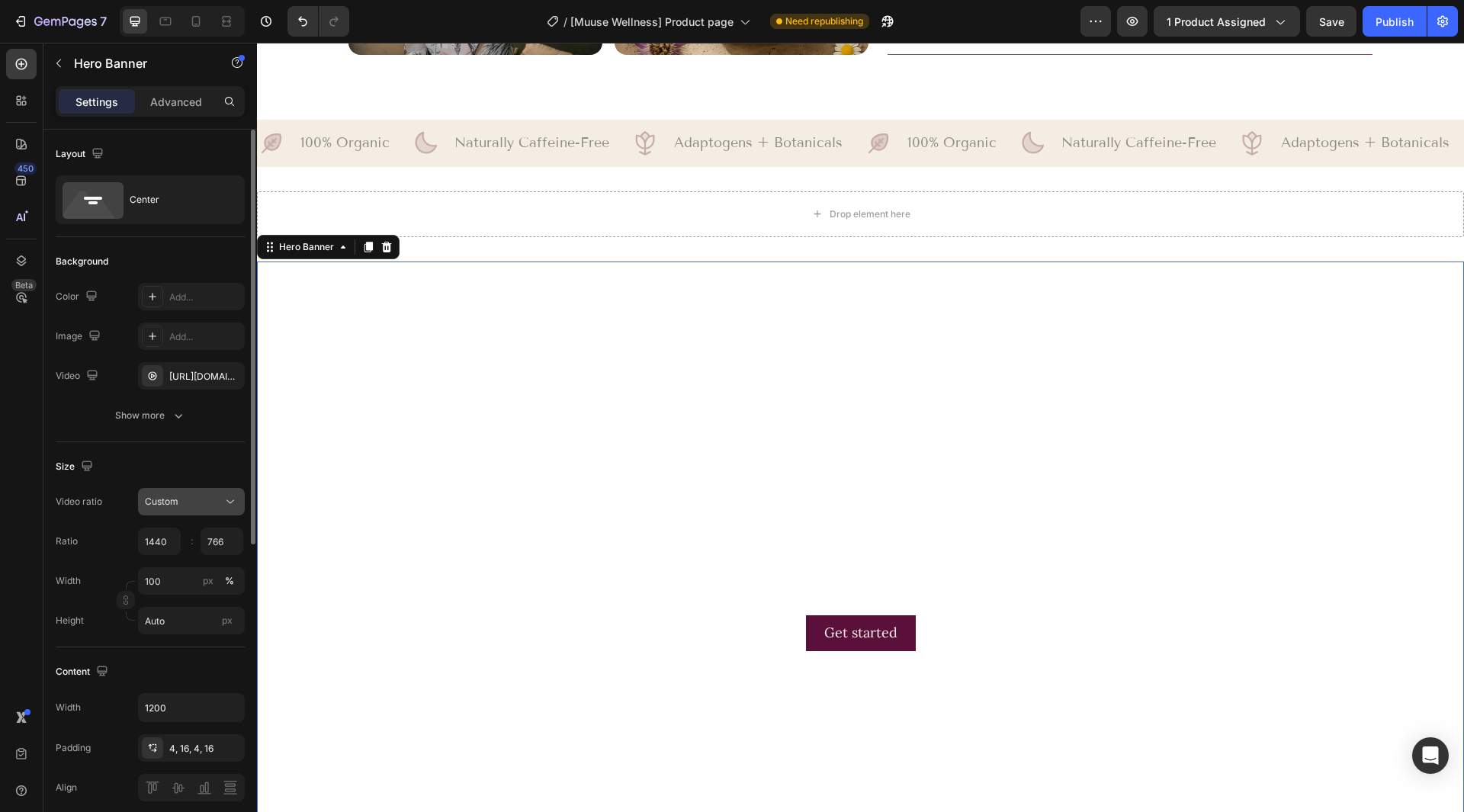
click at [200, 509] on div "Custom" at bounding box center [191, 502] width 93 height 16
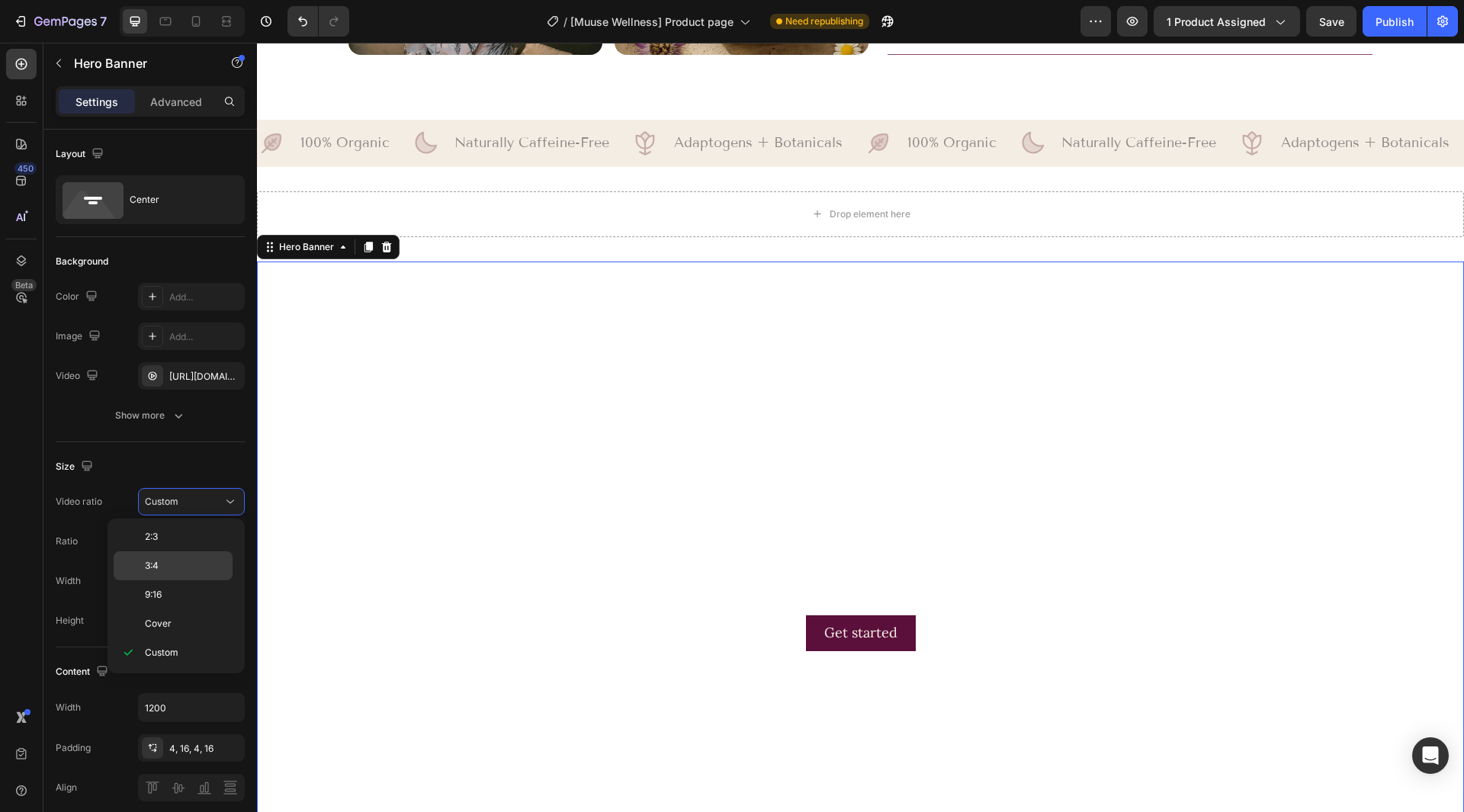
scroll to position [0, 0]
click at [201, 545] on p "Original" at bounding box center [186, 539] width 81 height 14
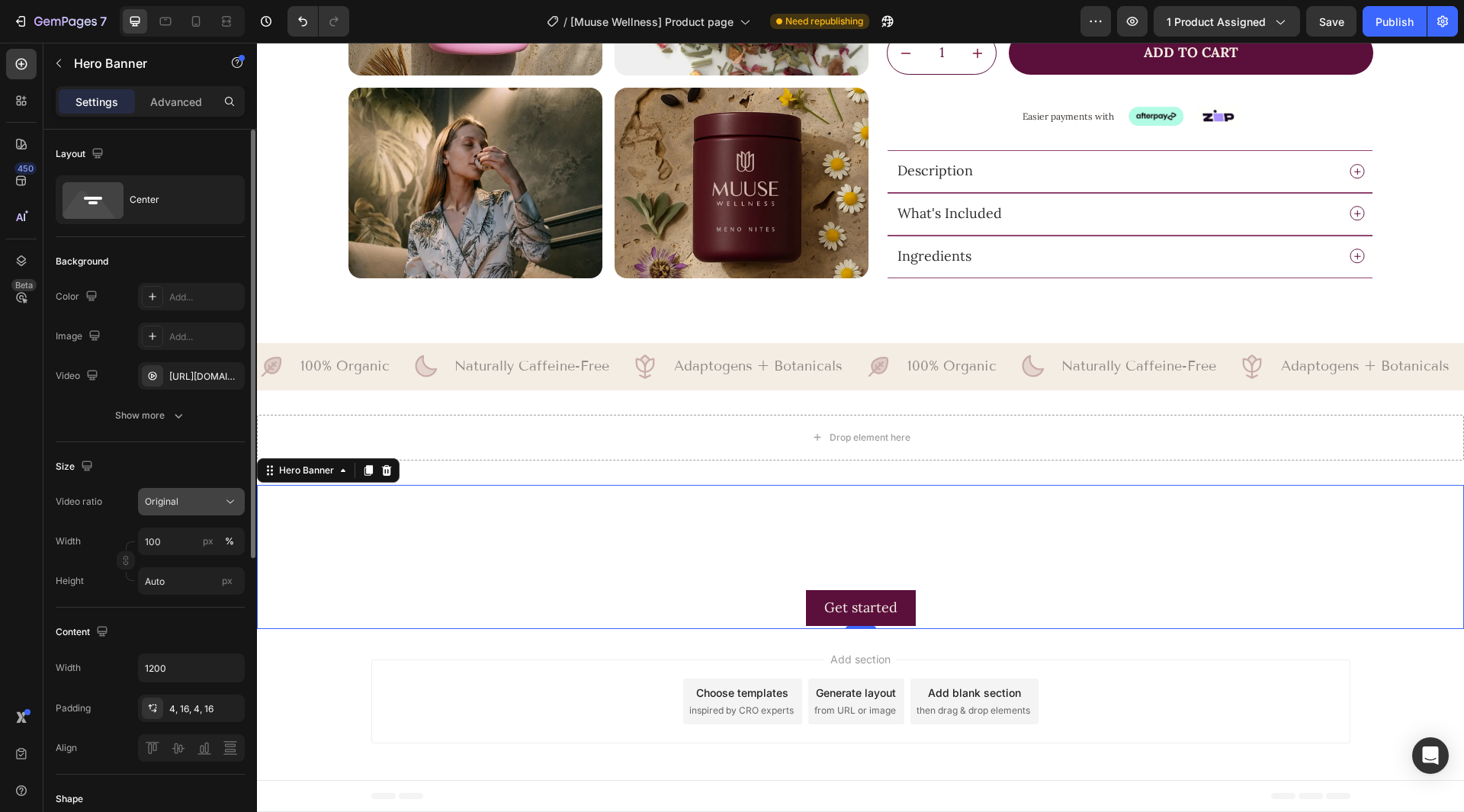
click at [211, 498] on div "Original" at bounding box center [184, 502] width 78 height 14
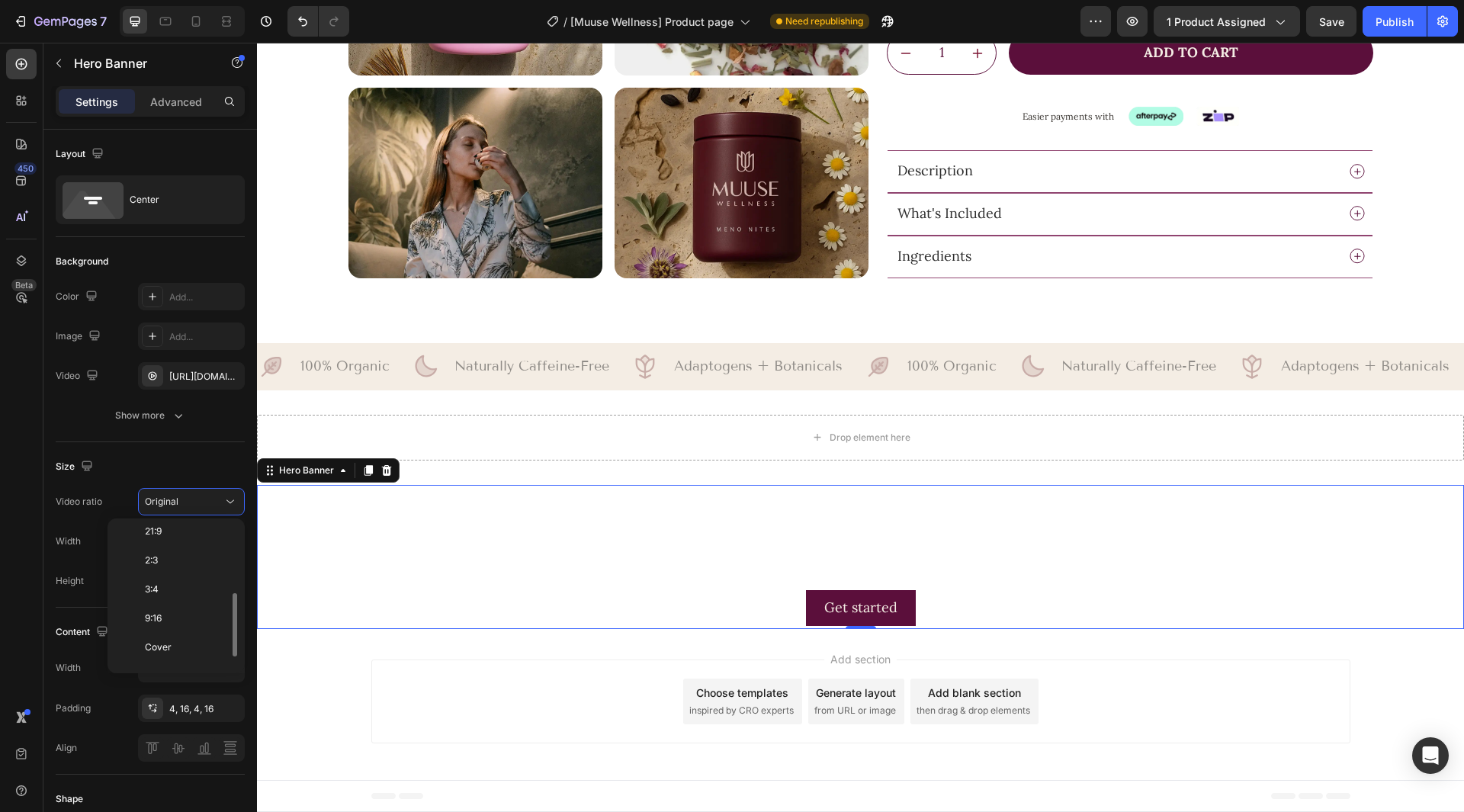
scroll to position [176, 0]
click at [186, 647] on p "Custom" at bounding box center [186, 653] width 81 height 14
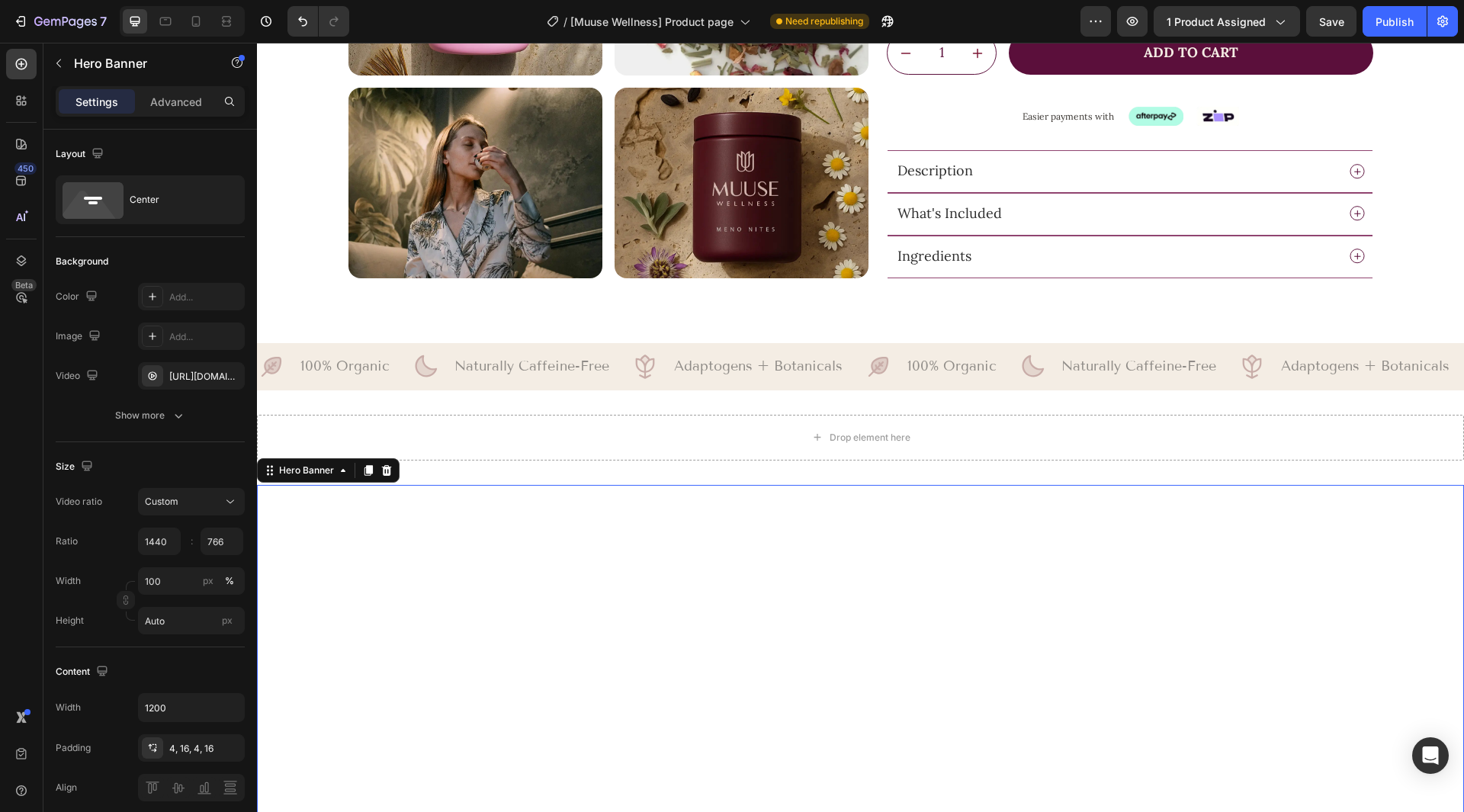
scroll to position [1065, 0]
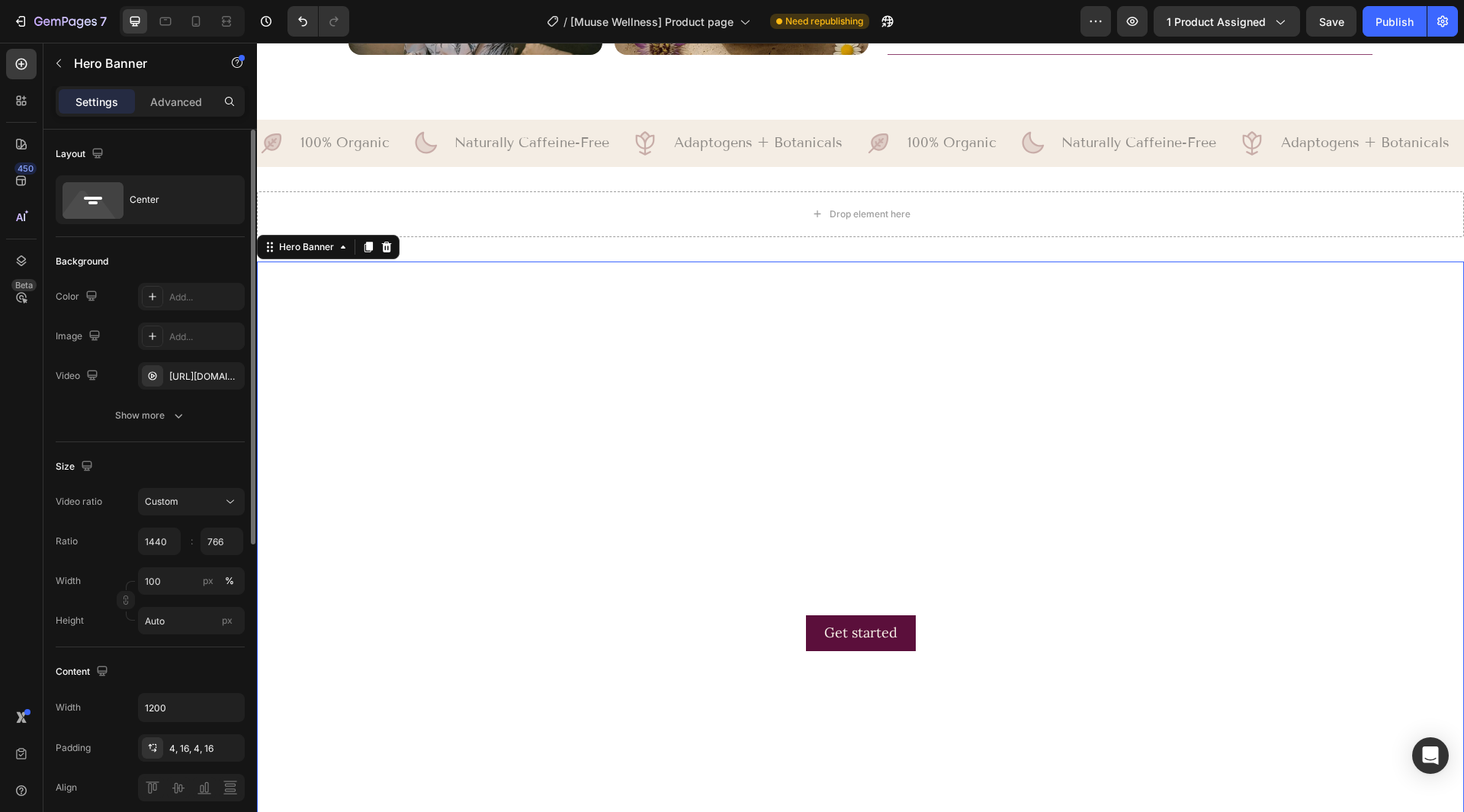
click at [201, 470] on div "Size" at bounding box center [150, 466] width 189 height 24
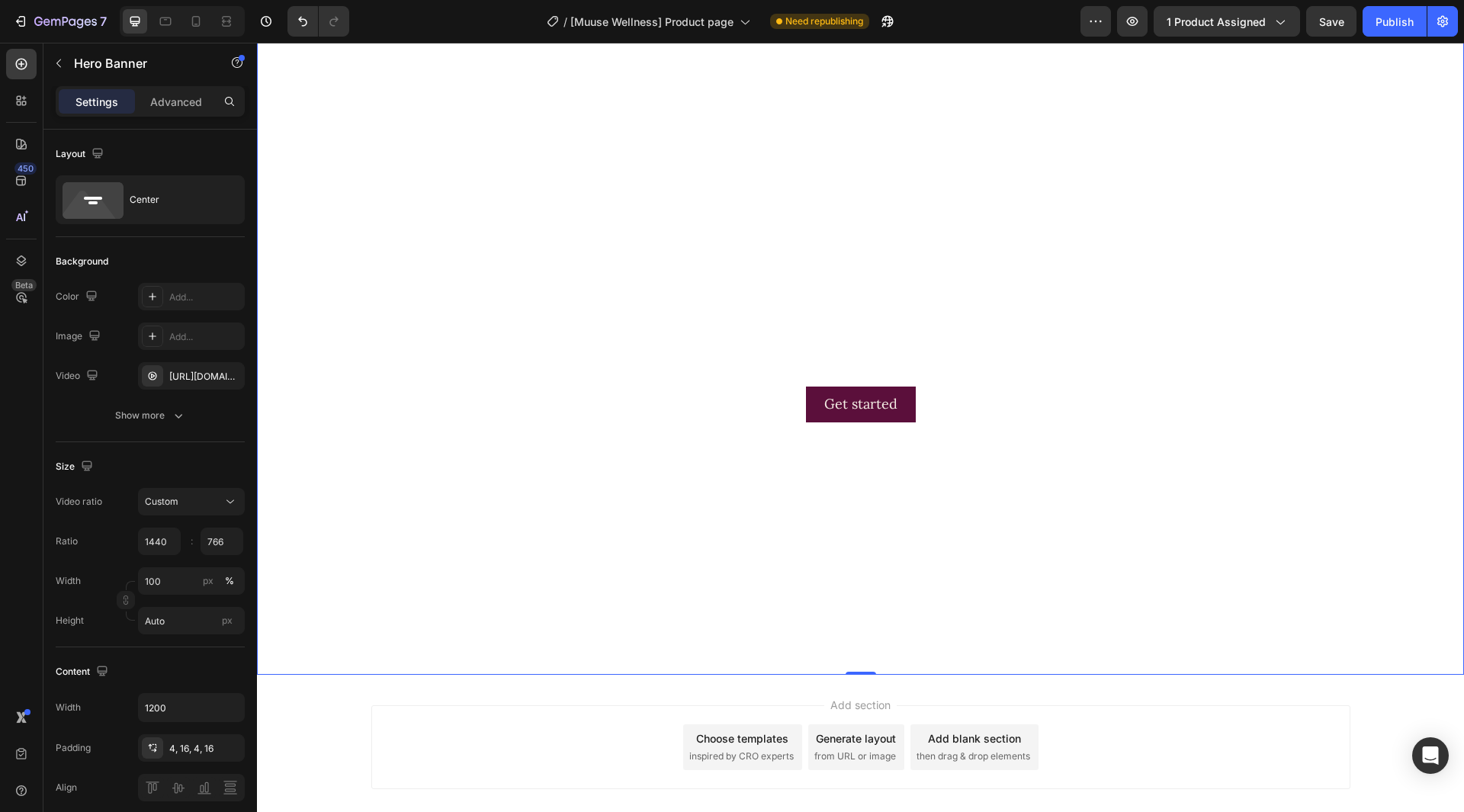
scroll to position [1333, 0]
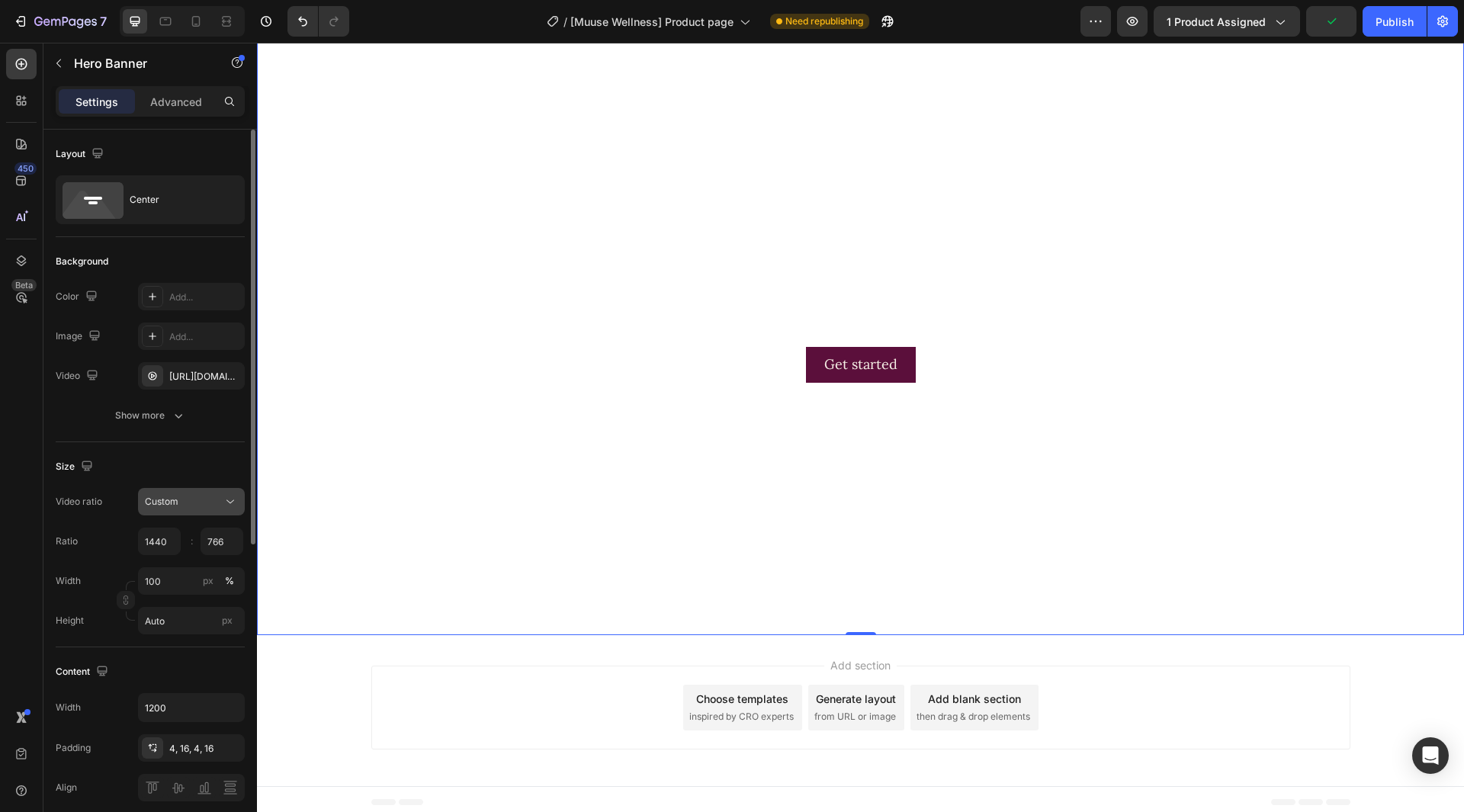
click at [207, 498] on div "Custom" at bounding box center [184, 502] width 78 height 14
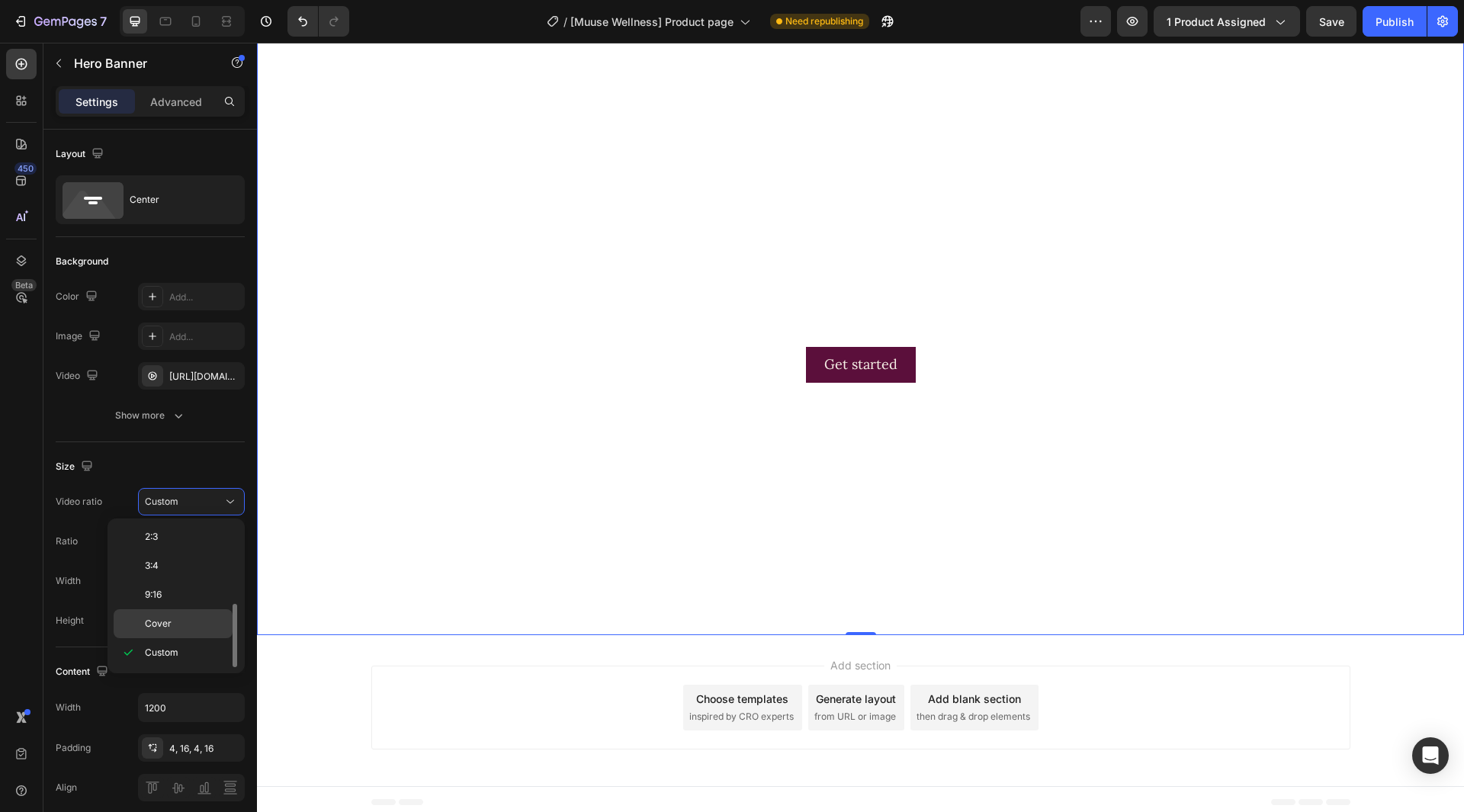
click at [183, 626] on p "Cover" at bounding box center [186, 624] width 81 height 14
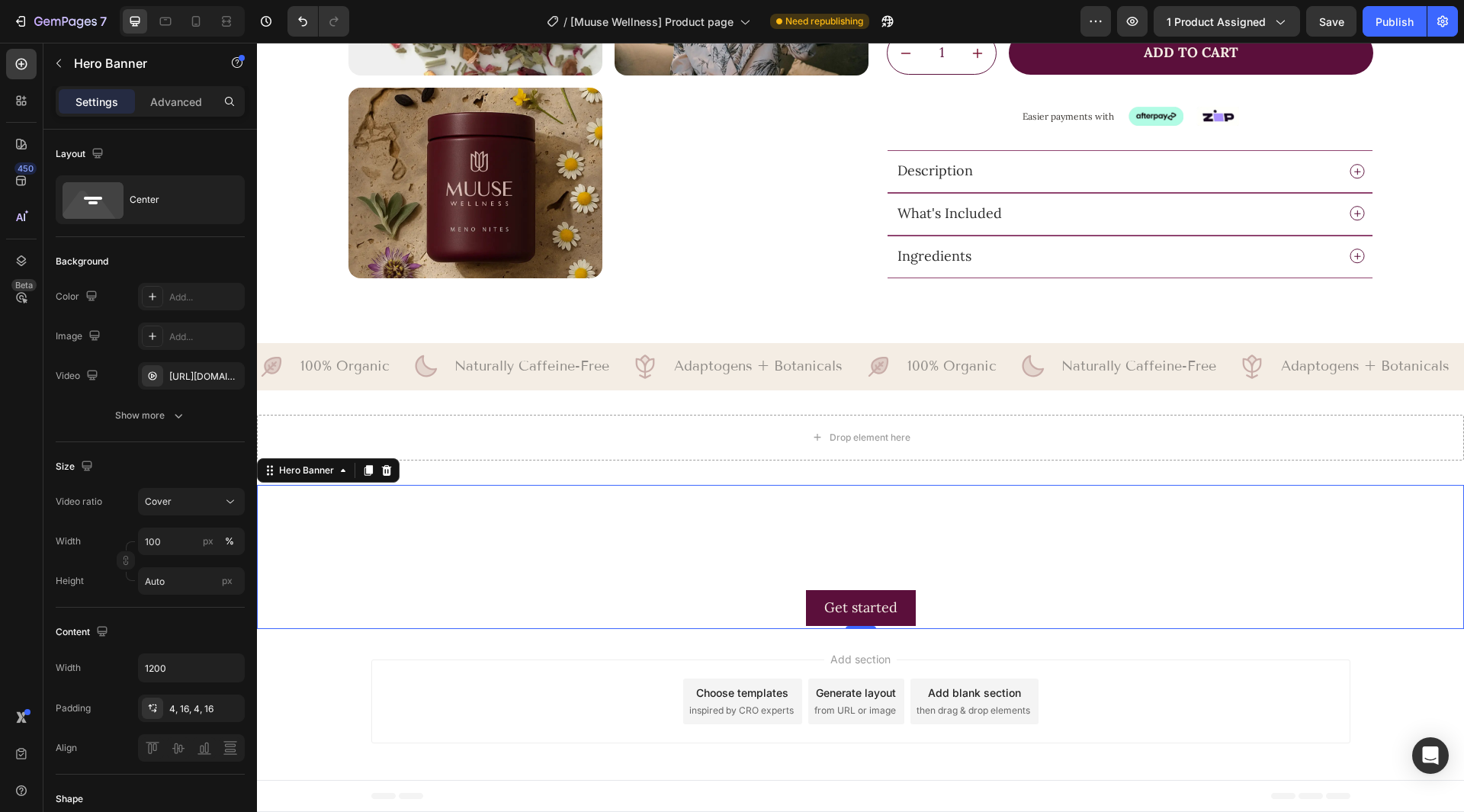
scroll to position [841, 0]
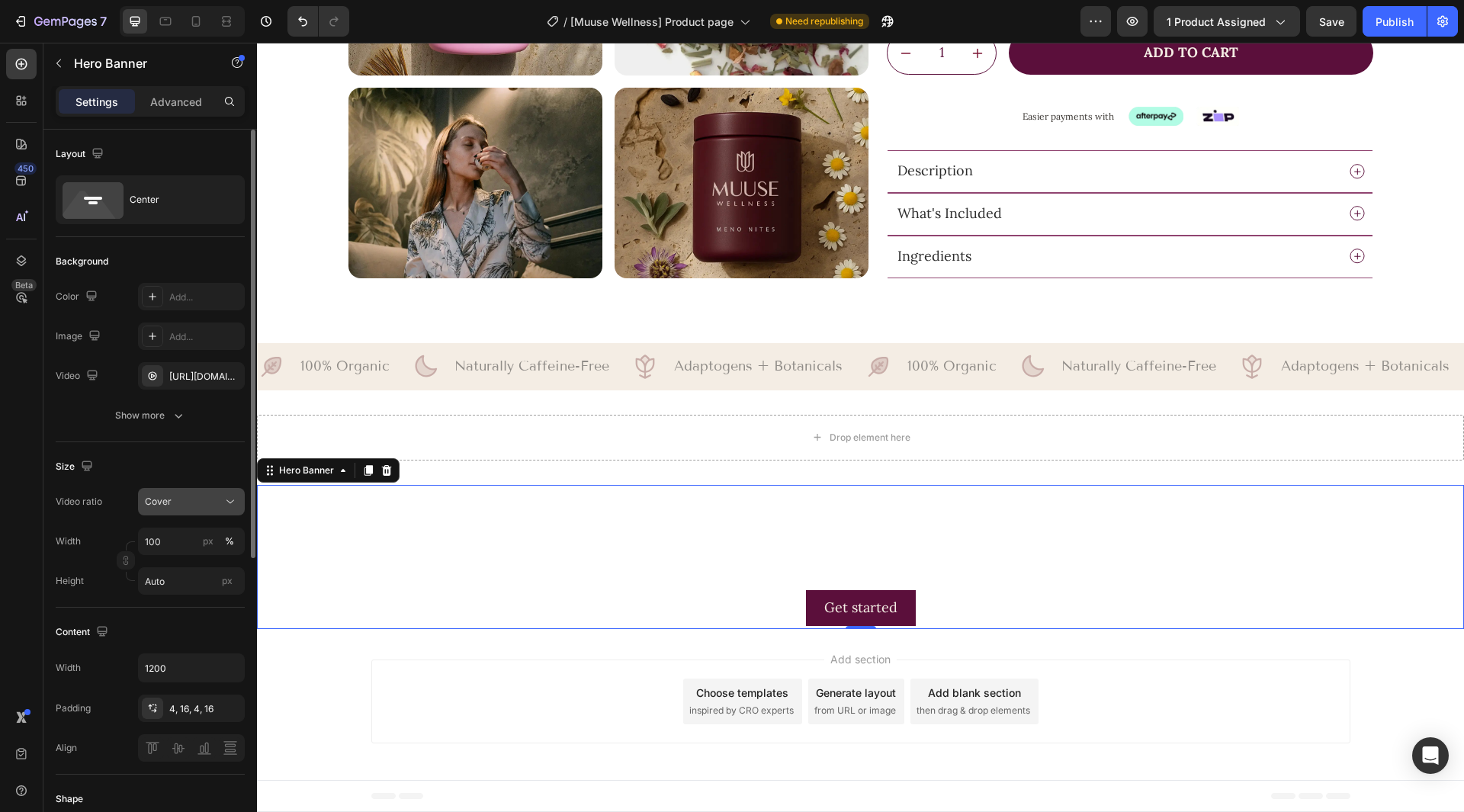
click at [188, 509] on button "Cover" at bounding box center [191, 502] width 107 height 27
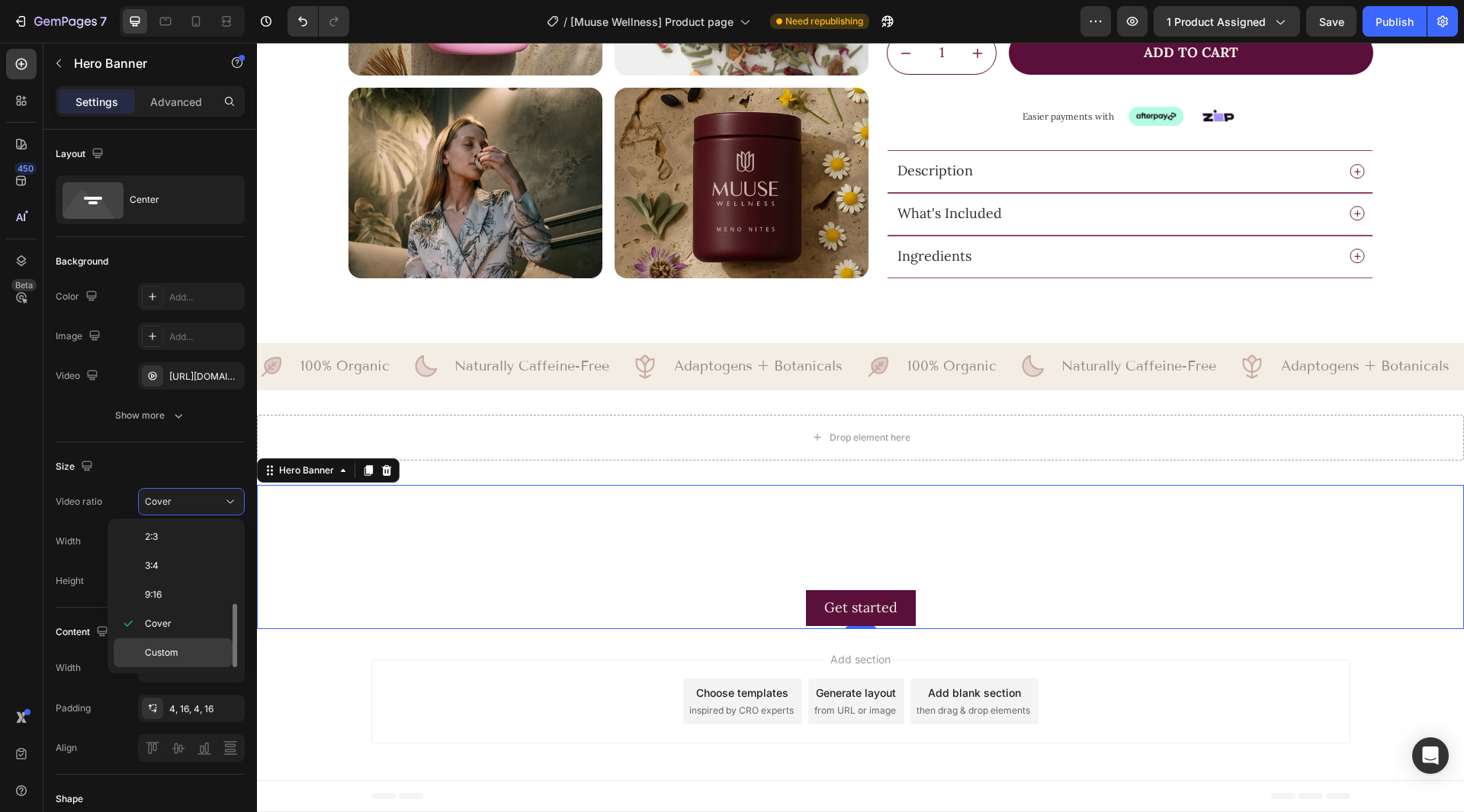
click at [174, 644] on div "Custom" at bounding box center [173, 652] width 119 height 29
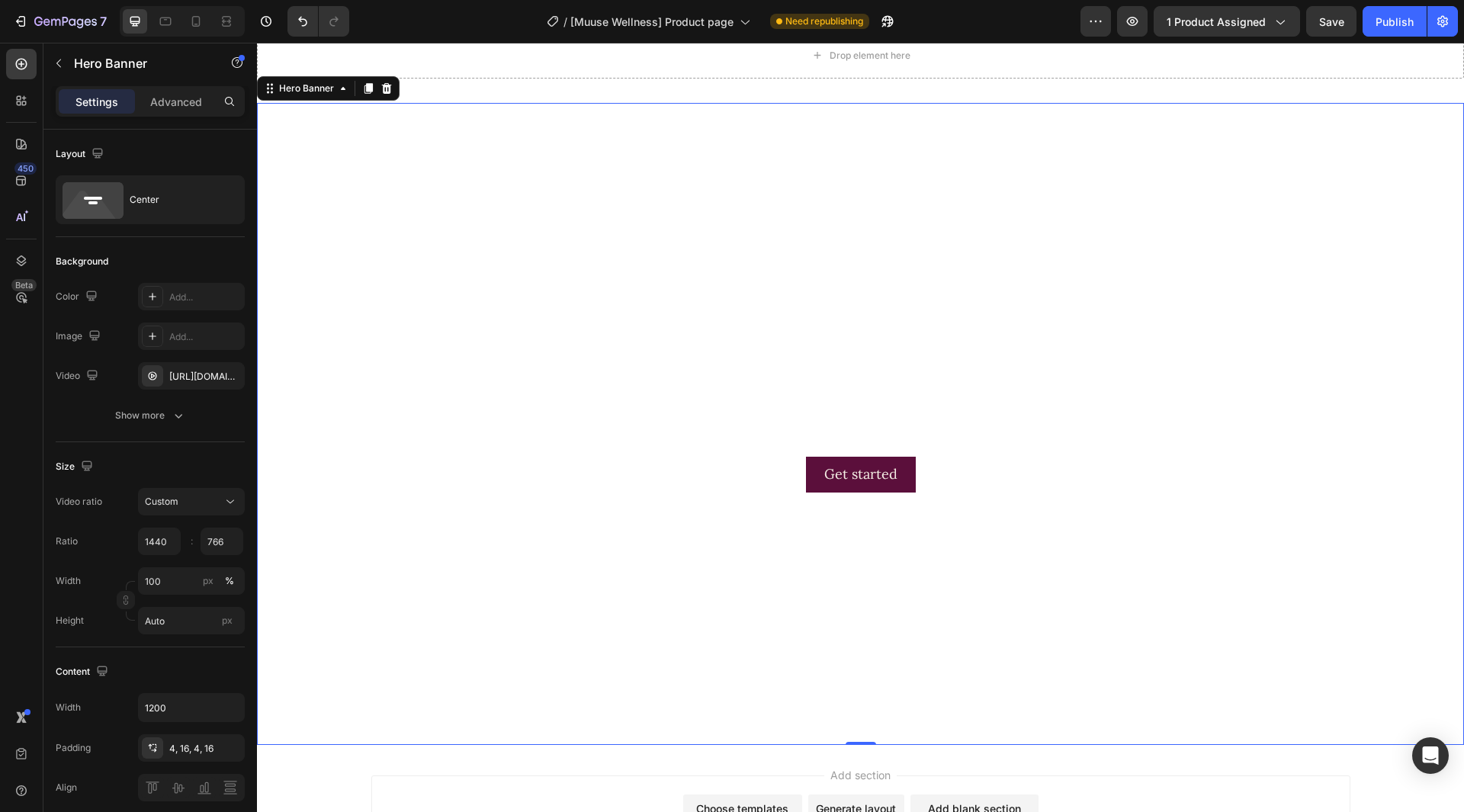
scroll to position [1180, 0]
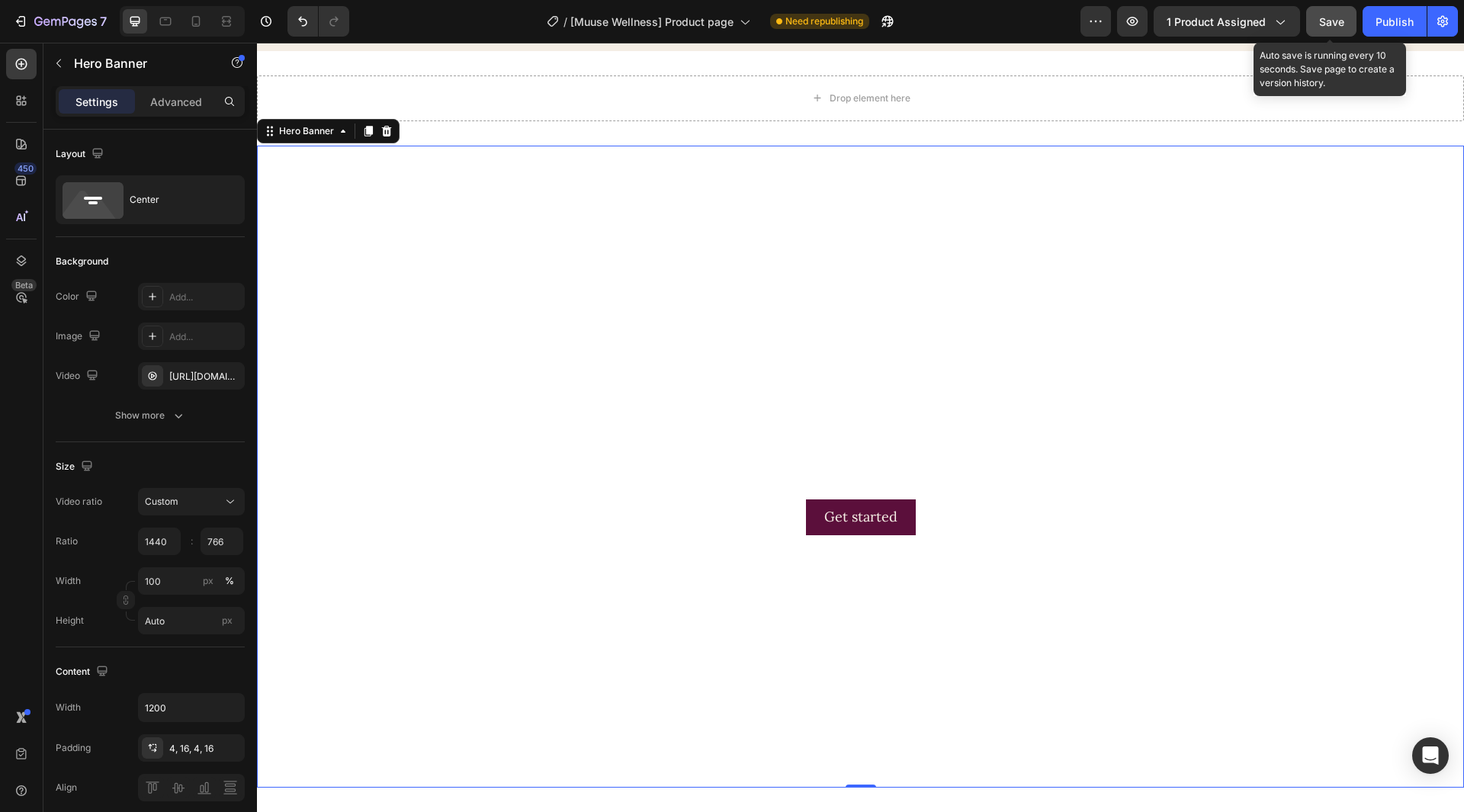
click at [1335, 31] on button "Save" at bounding box center [1331, 21] width 51 height 30
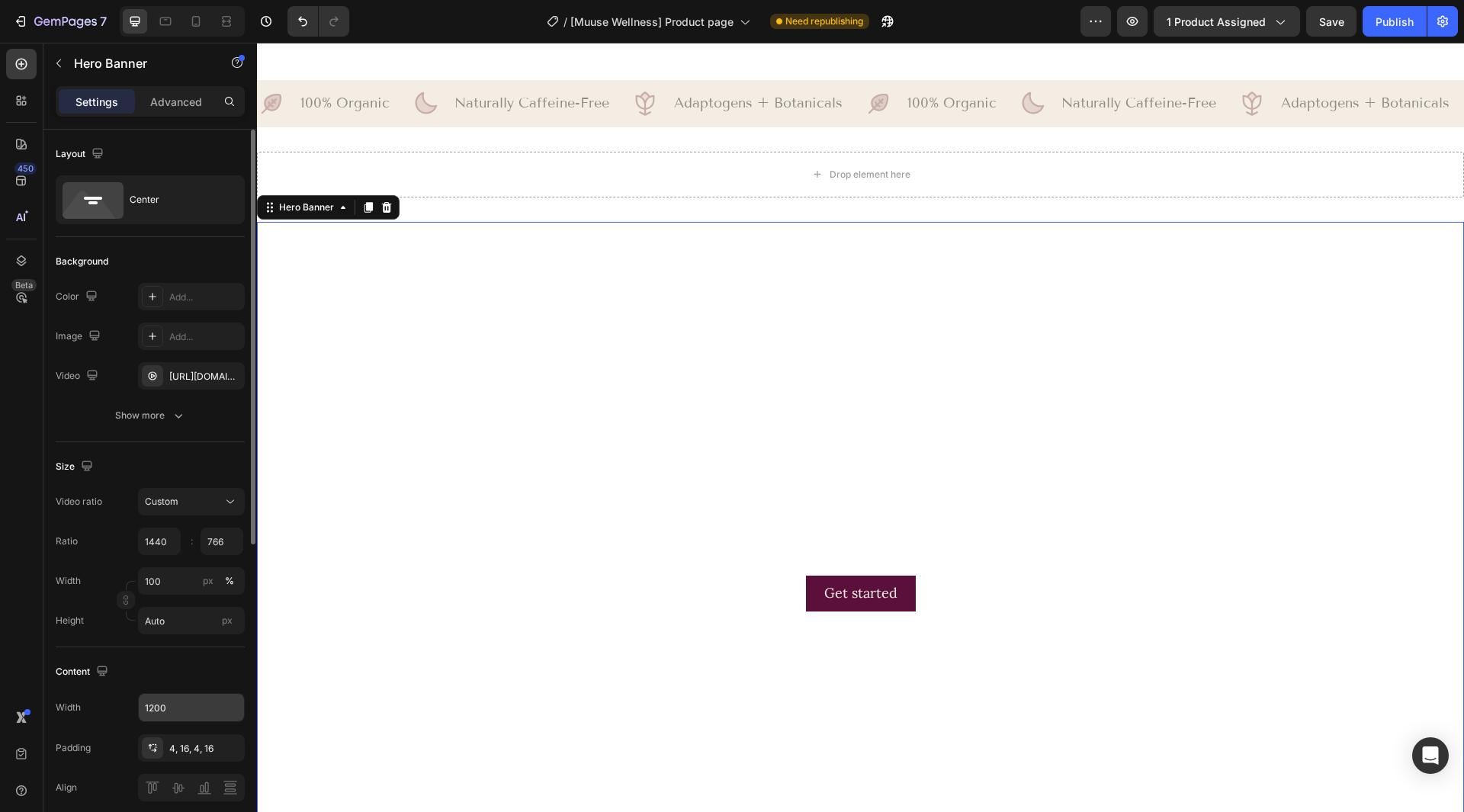
scroll to position [153, 0]
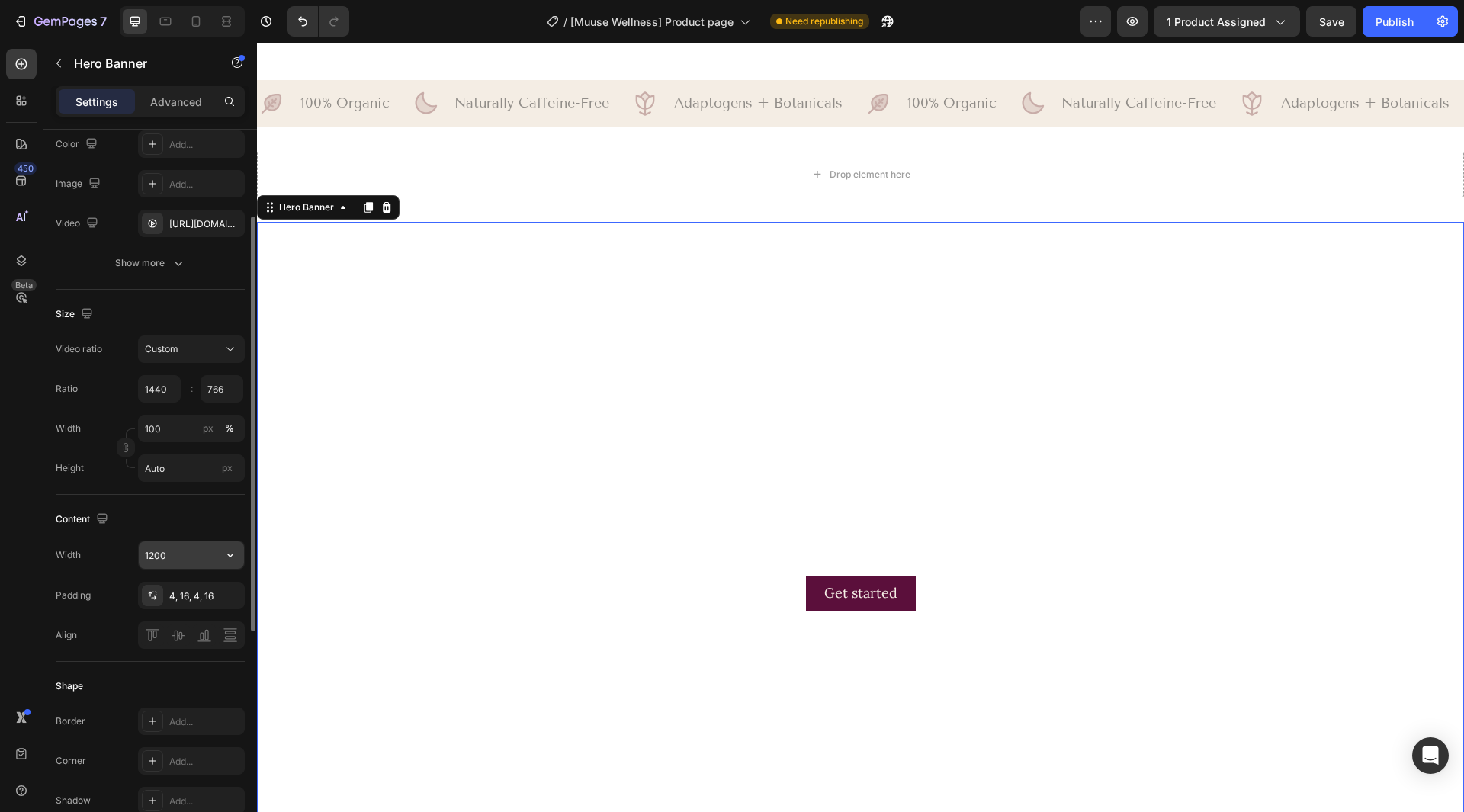
click at [231, 553] on icon "button" at bounding box center [230, 555] width 16 height 16
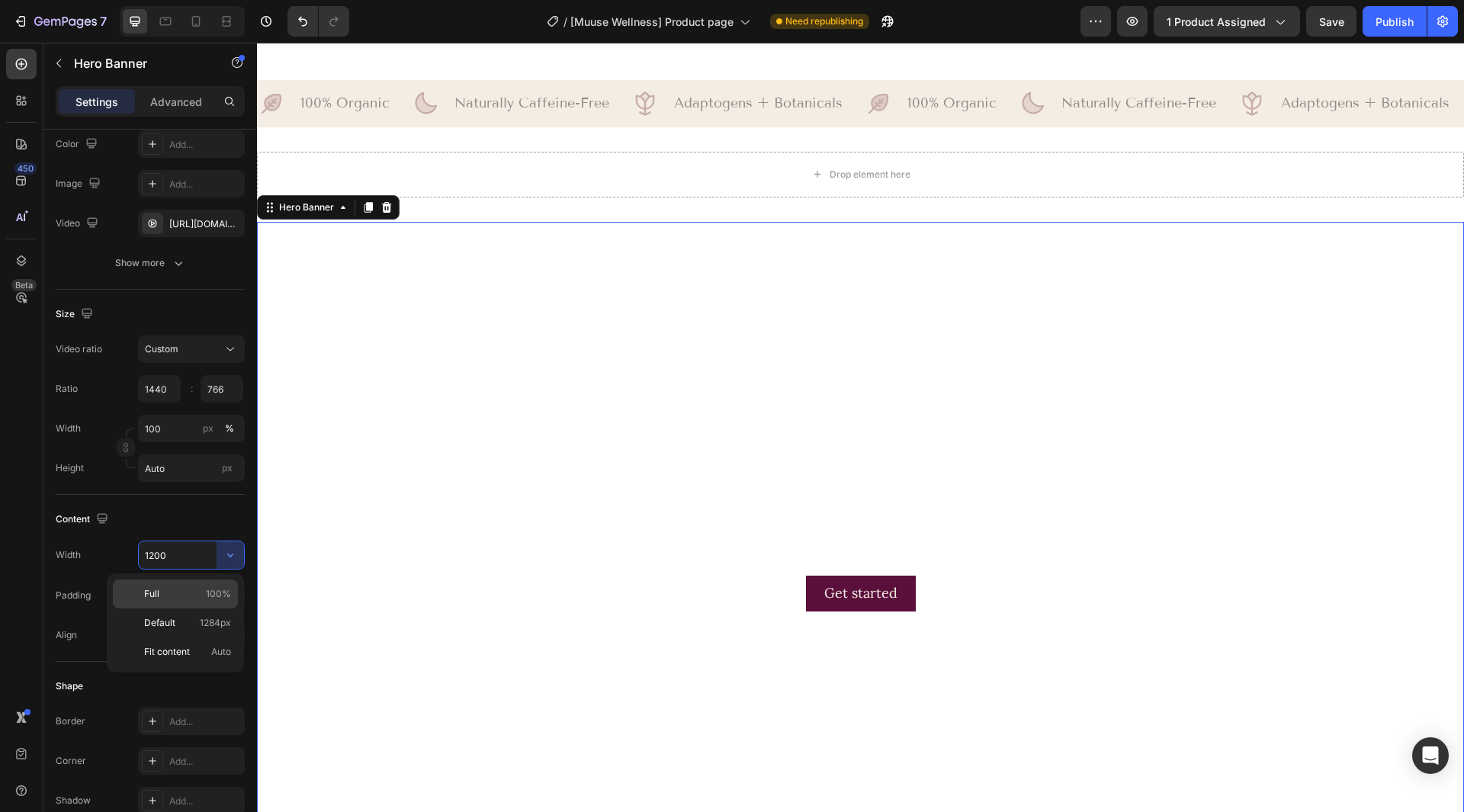
click at [190, 608] on div "Full 100%" at bounding box center [175, 622] width 125 height 29
type input "100%"
click at [236, 587] on button "button" at bounding box center [229, 595] width 18 height 18
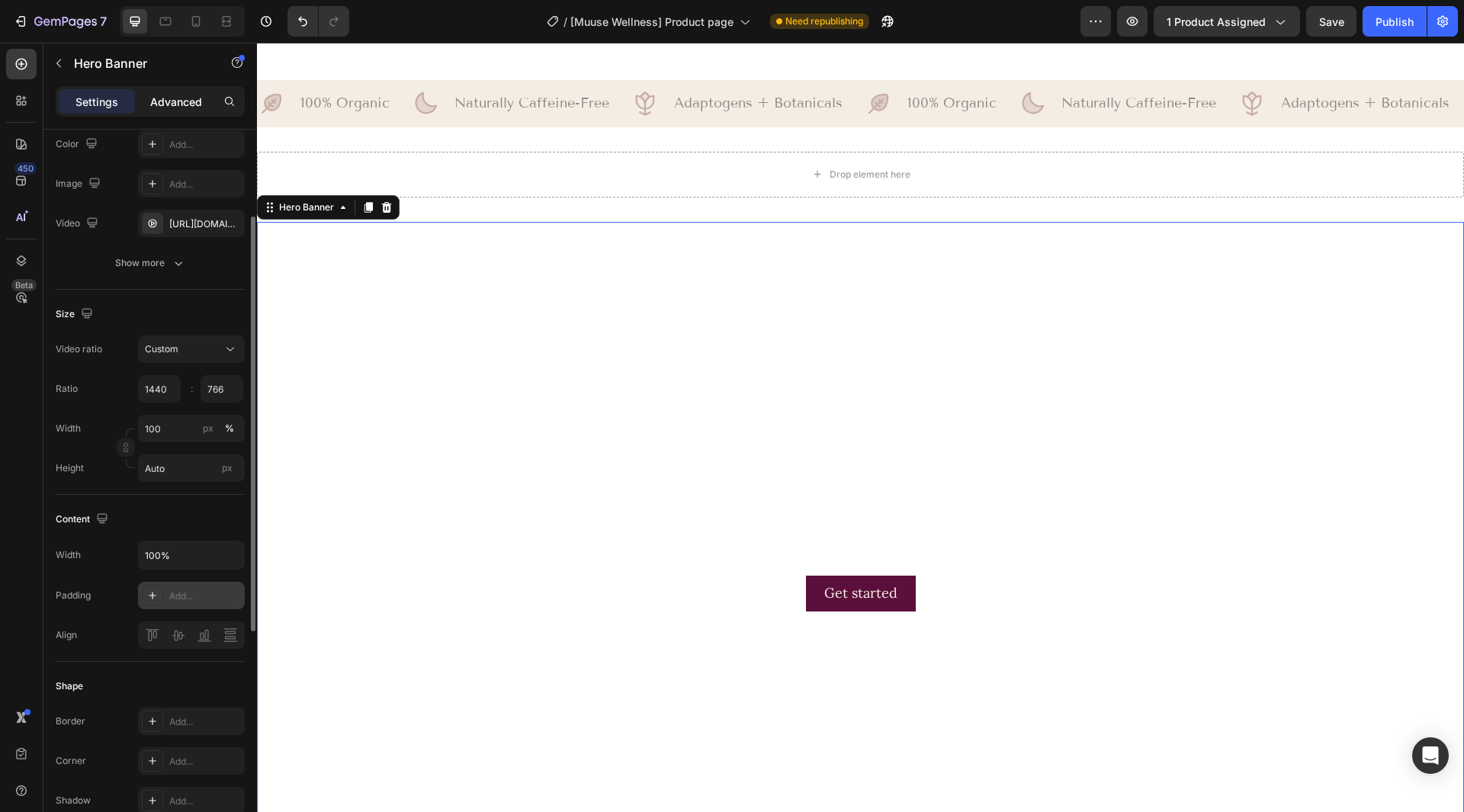
click at [179, 102] on p "Advanced" at bounding box center [176, 101] width 51 height 16
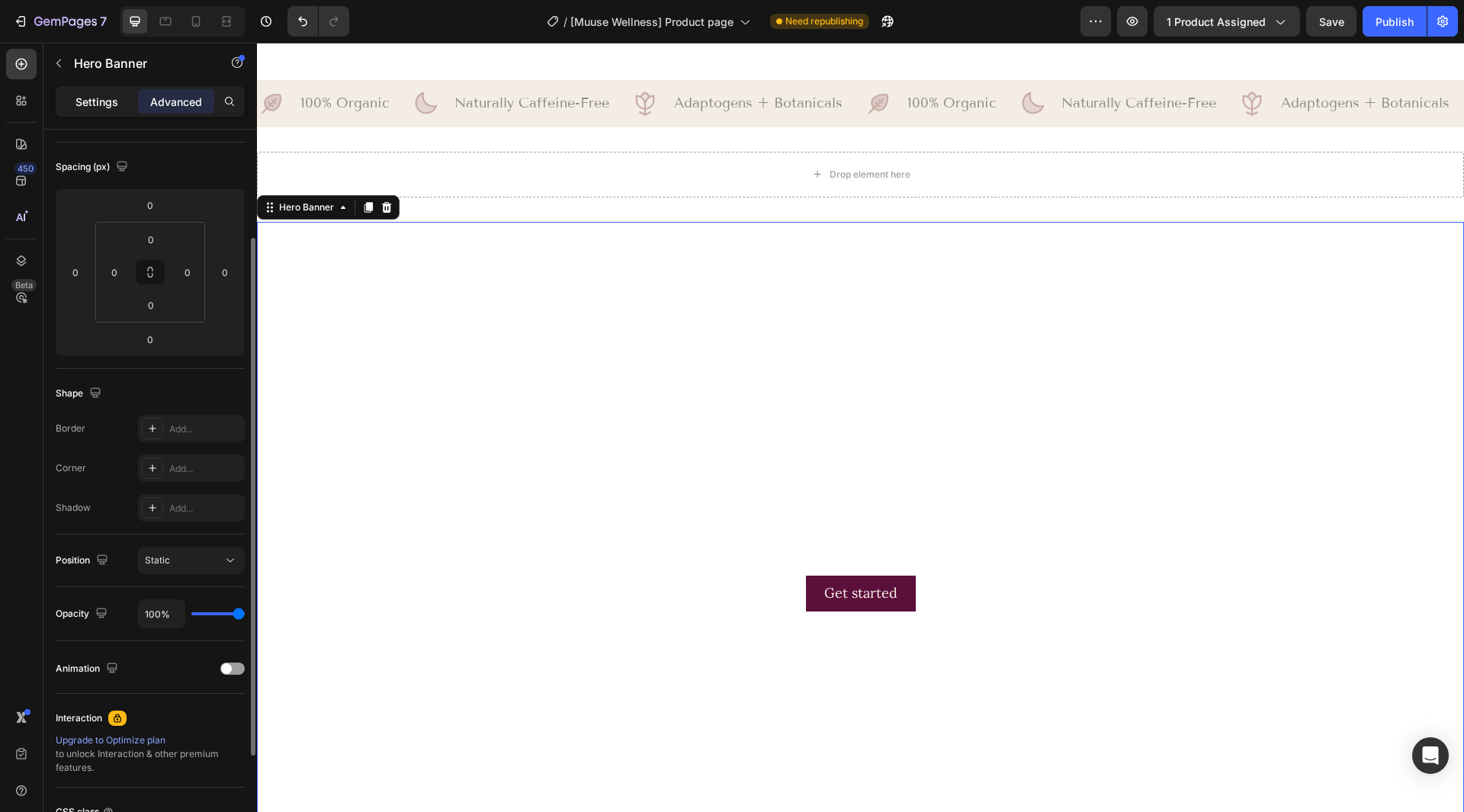
click at [115, 100] on p "Settings" at bounding box center [97, 101] width 43 height 16
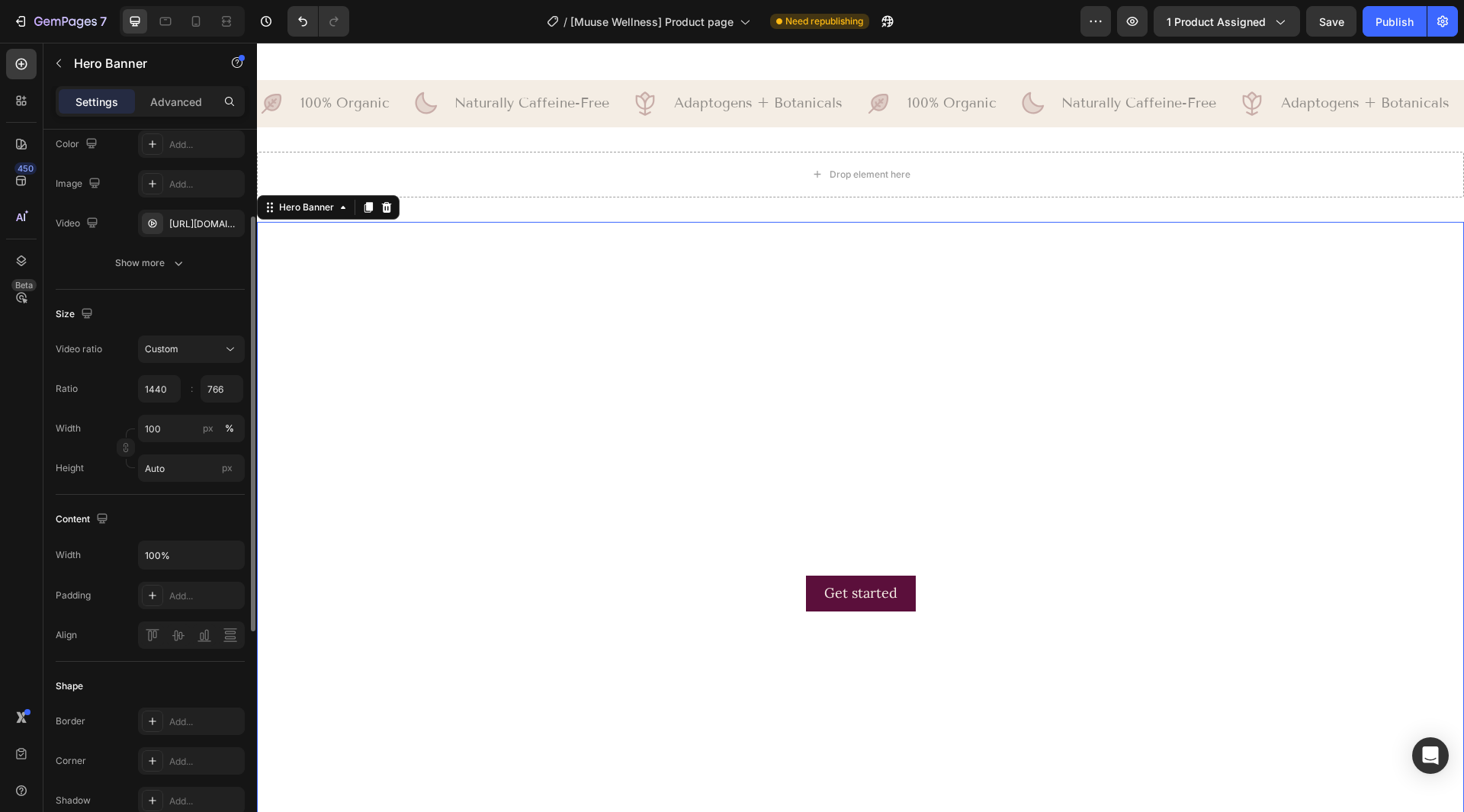
click at [271, 271] on video "Background Image" at bounding box center [860, 542] width 1207 height 642
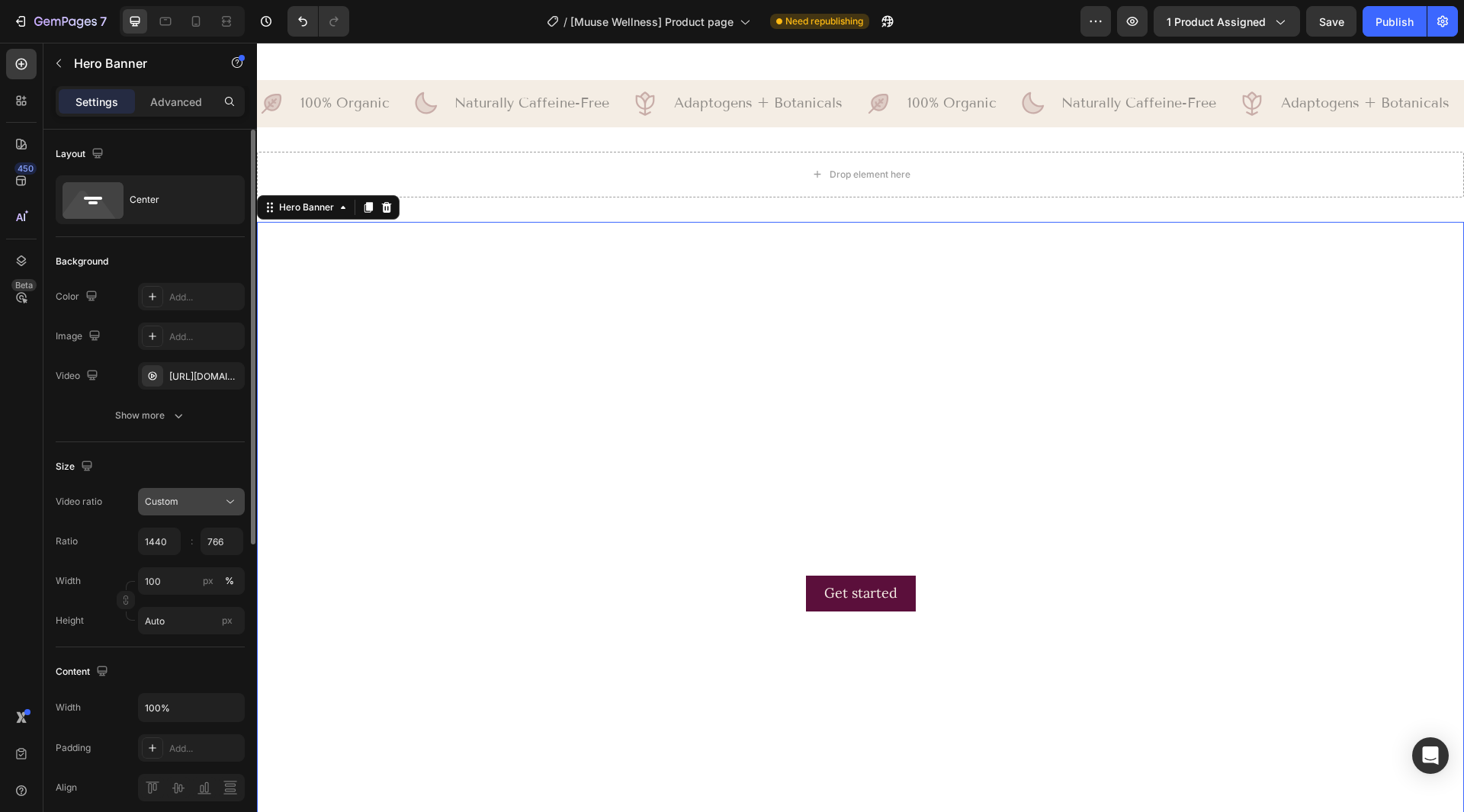
click at [194, 509] on button "Custom" at bounding box center [191, 502] width 107 height 27
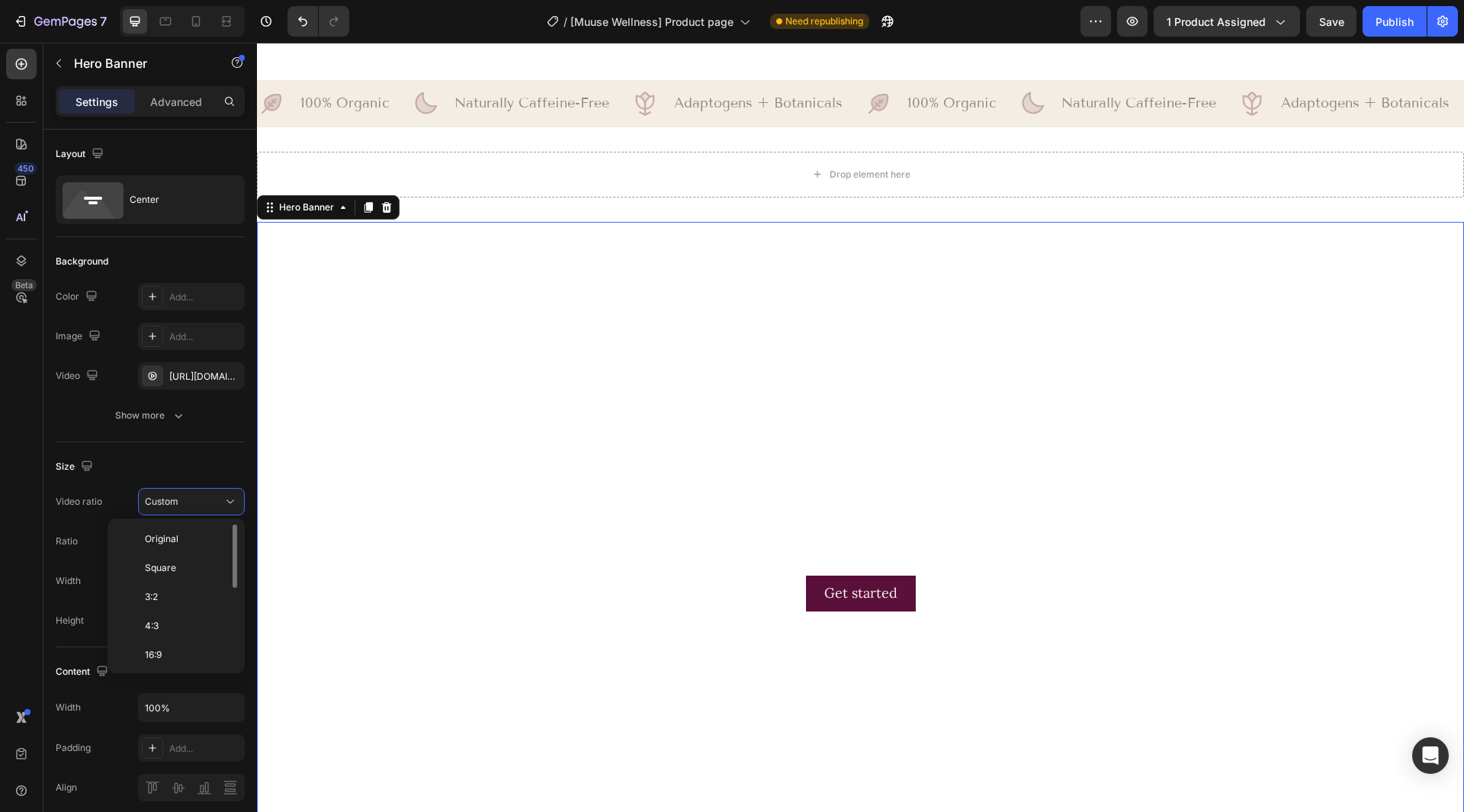
scroll to position [76, 0]
click at [175, 604] on p "21:9" at bounding box center [186, 608] width 81 height 14
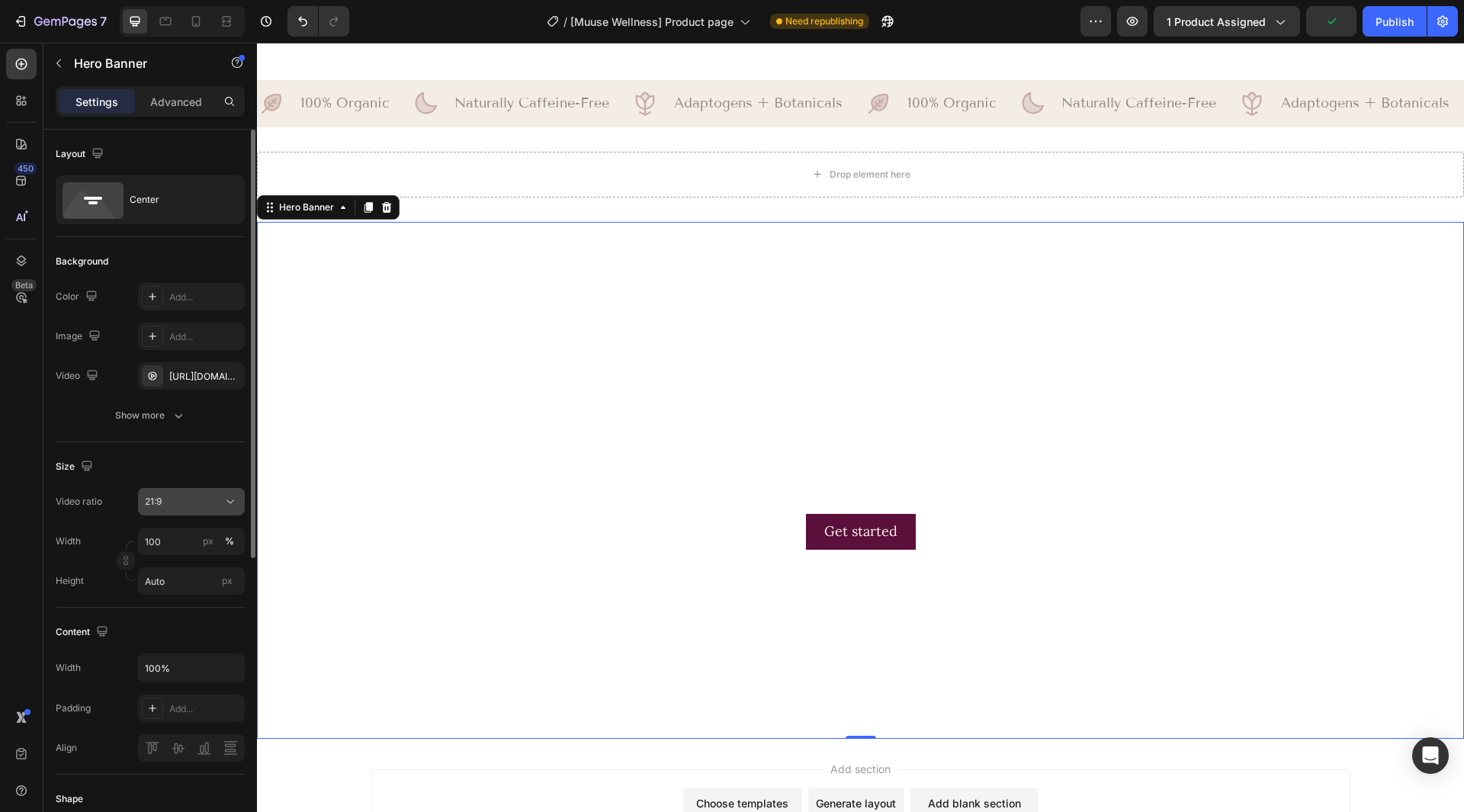
click at [237, 499] on icon at bounding box center [230, 502] width 16 height 16
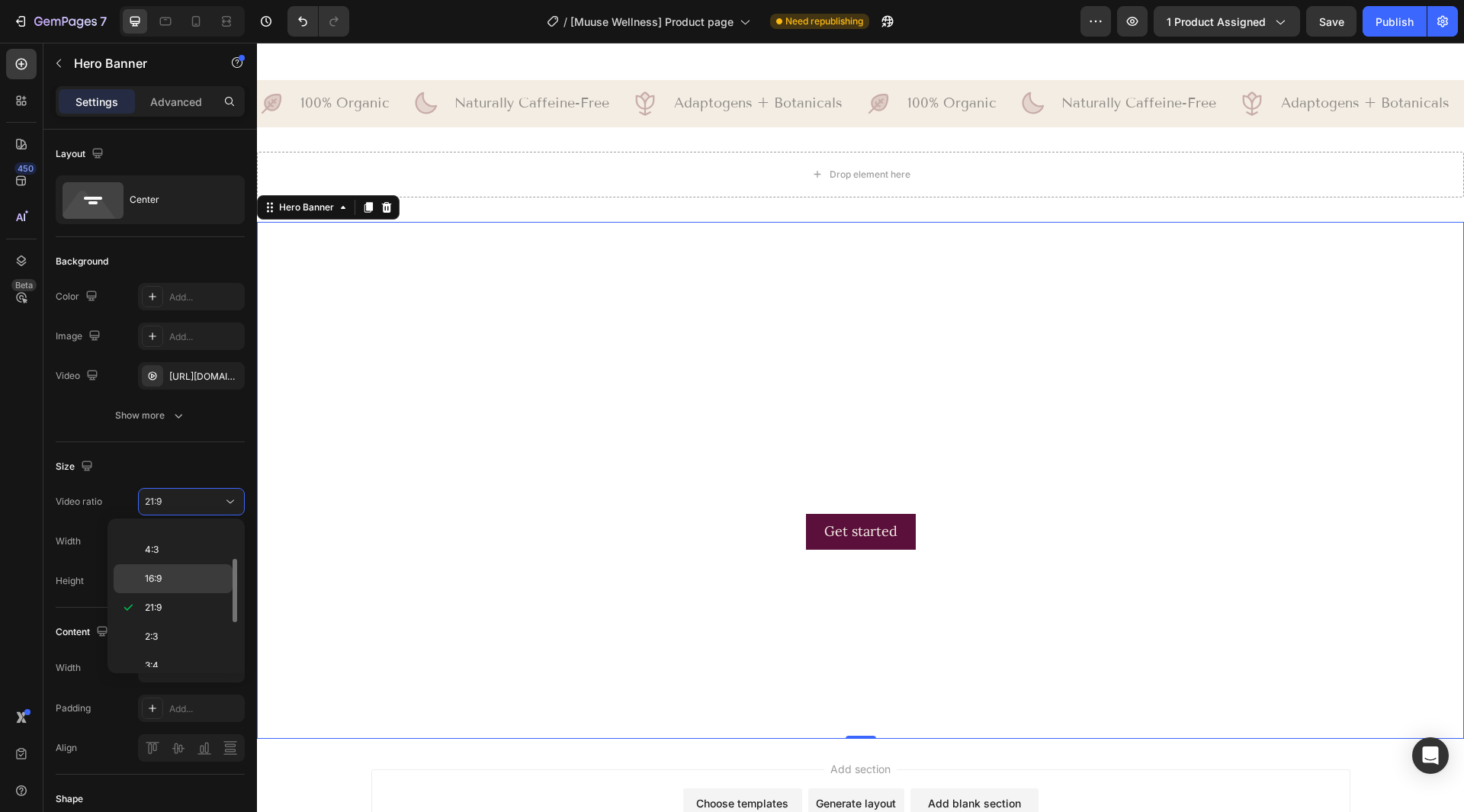
click at [179, 577] on p "16:9" at bounding box center [186, 579] width 81 height 14
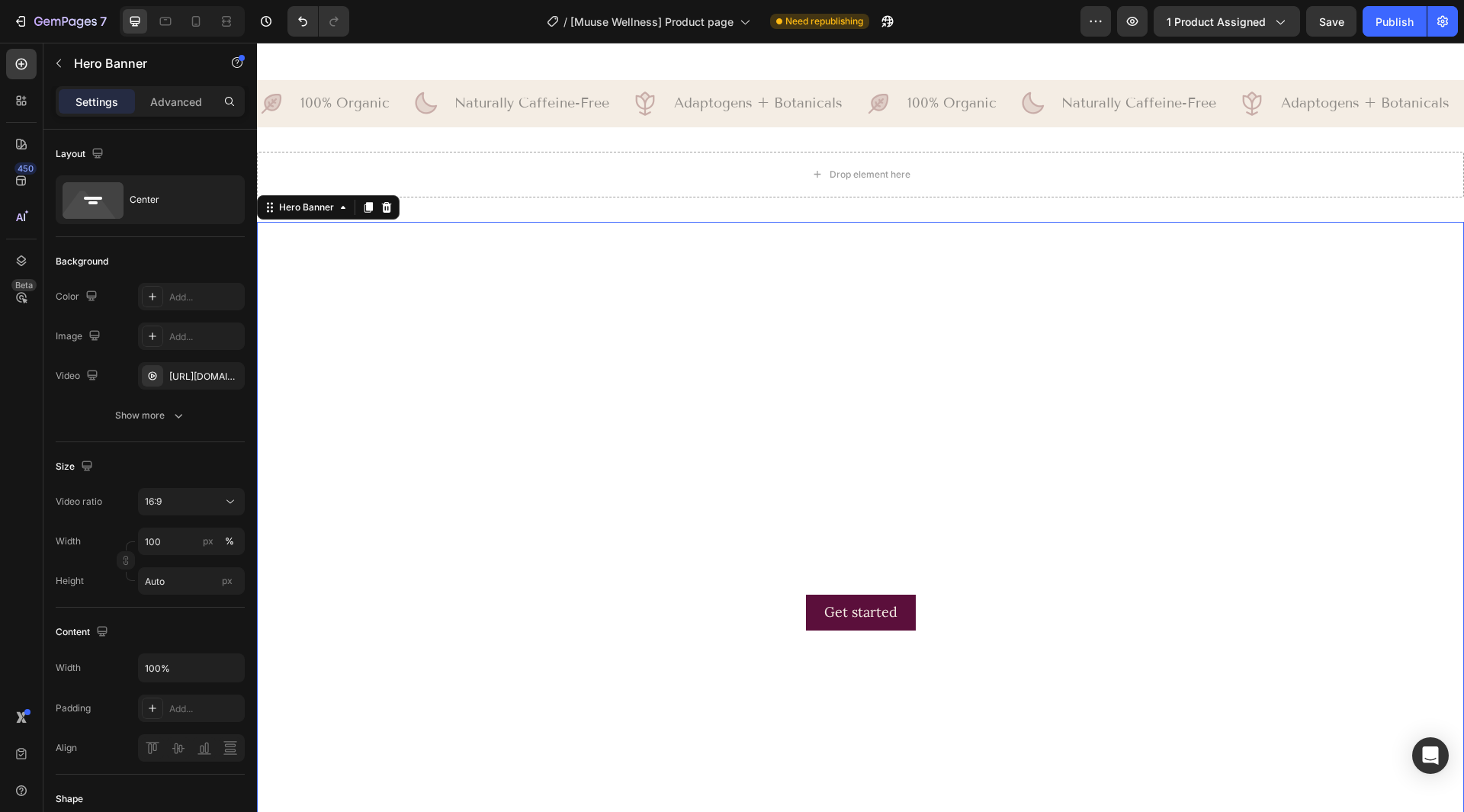
click at [541, 229] on video "Background Image" at bounding box center [860, 561] width 1207 height 679
click at [646, 377] on video "Background Image" at bounding box center [860, 561] width 1207 height 679
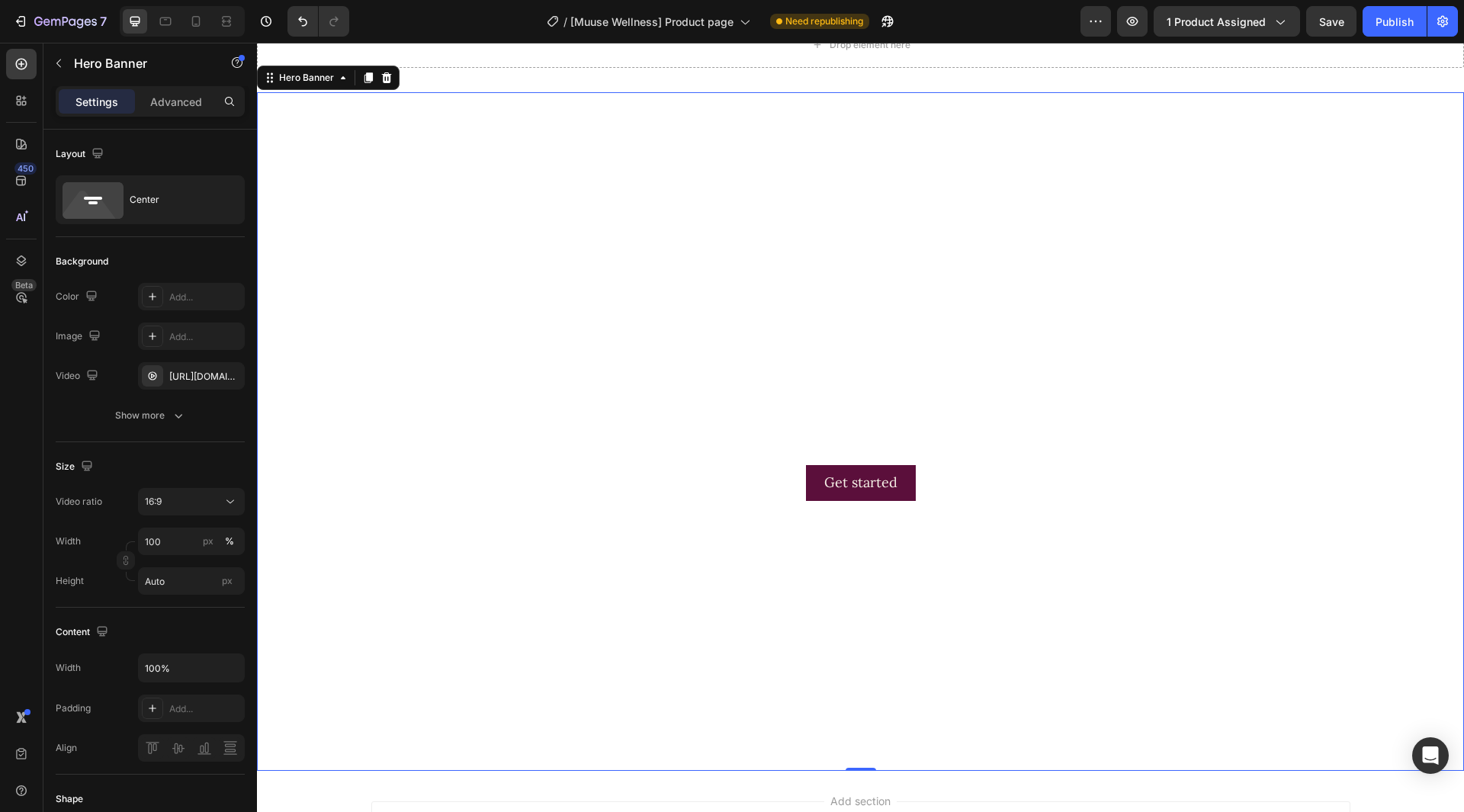
scroll to position [1257, 0]
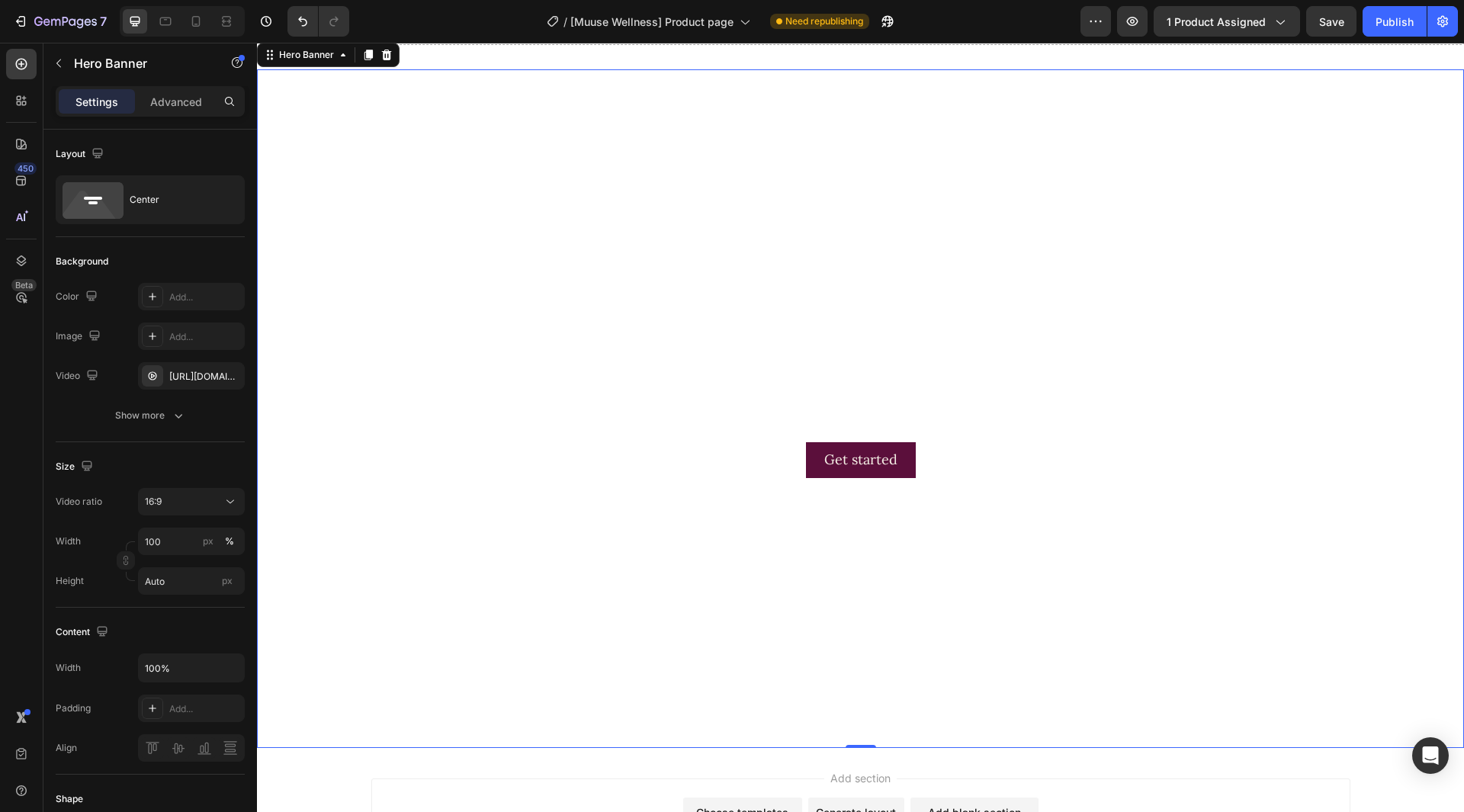
click at [557, 282] on video "Background Image" at bounding box center [860, 409] width 1207 height 679
click at [153, 538] on input "100" at bounding box center [191, 541] width 107 height 27
click at [180, 461] on div "Size" at bounding box center [150, 466] width 189 height 24
click at [161, 653] on div "Content Width 100% Padding Add... Align" at bounding box center [150, 691] width 189 height 167
click at [163, 657] on input "100%" at bounding box center [191, 668] width 105 height 27
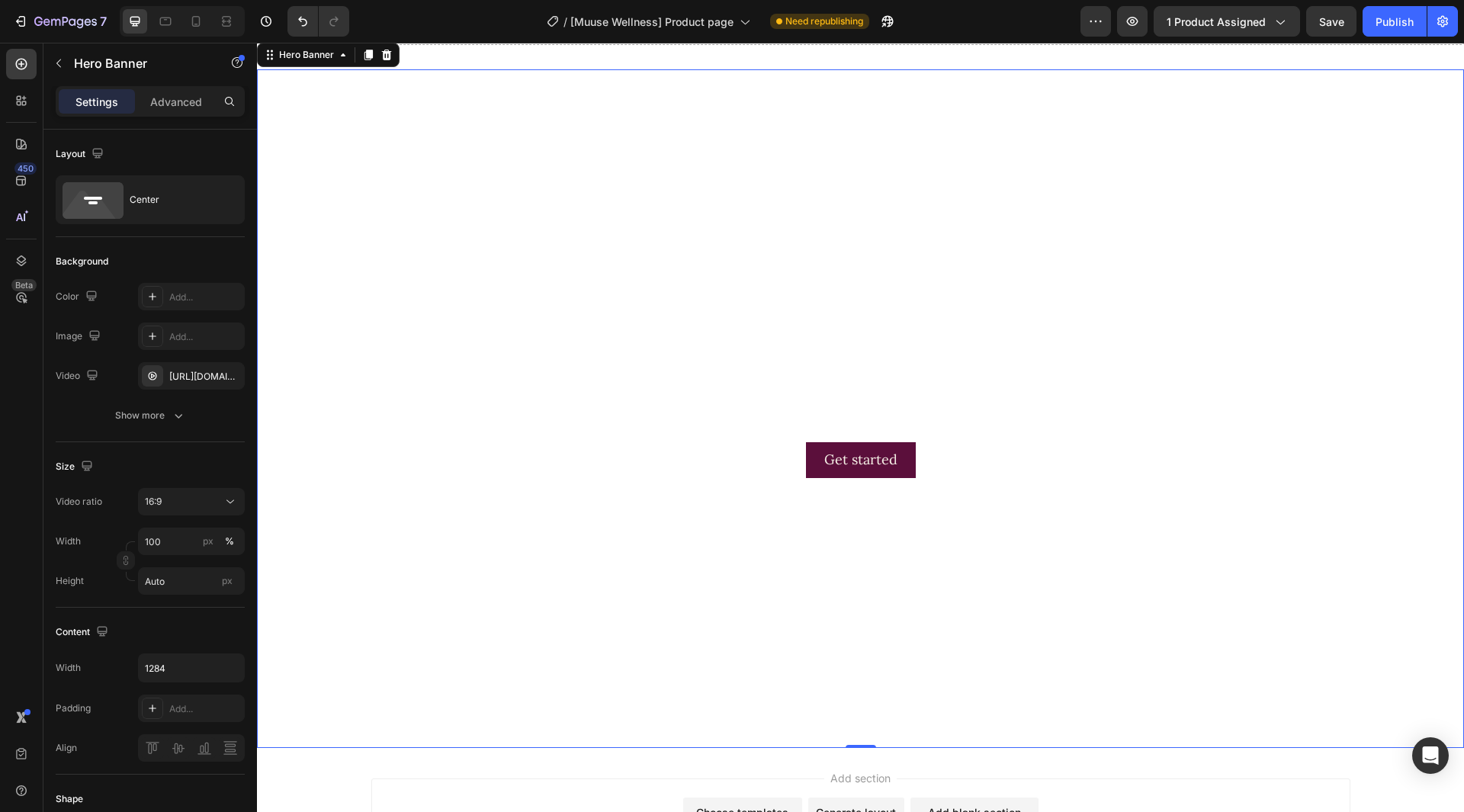
click at [212, 631] on div "Content" at bounding box center [150, 632] width 189 height 24
click at [190, 665] on input "1284" at bounding box center [191, 668] width 105 height 27
click at [190, 665] on input "1284" at bounding box center [191, 668] width 105 height 27
click at [167, 668] on input "1284" at bounding box center [191, 668] width 105 height 27
click at [158, 672] on input "1284" at bounding box center [191, 668] width 105 height 27
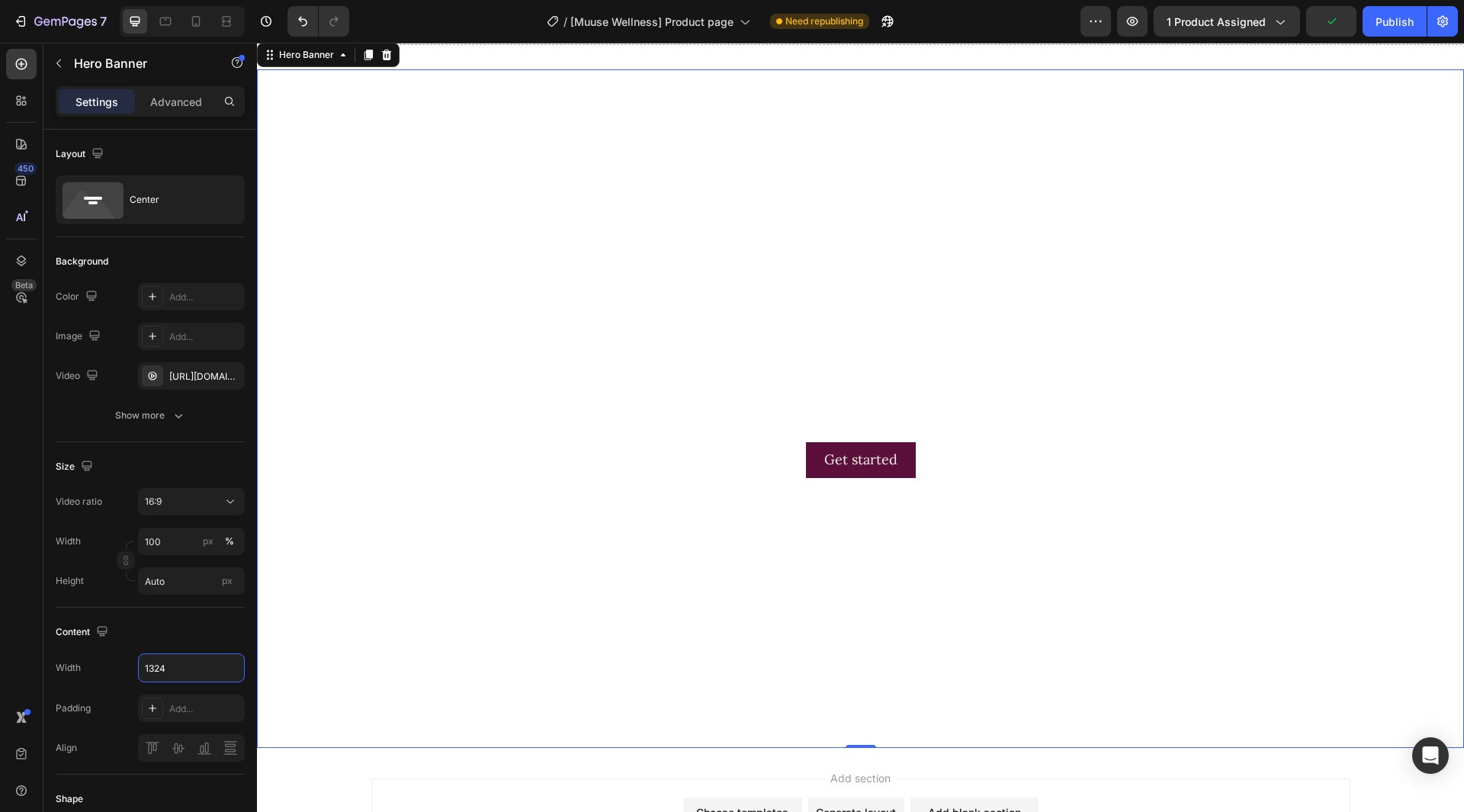
type input "1324"
click at [186, 639] on div "Content" at bounding box center [150, 632] width 189 height 24
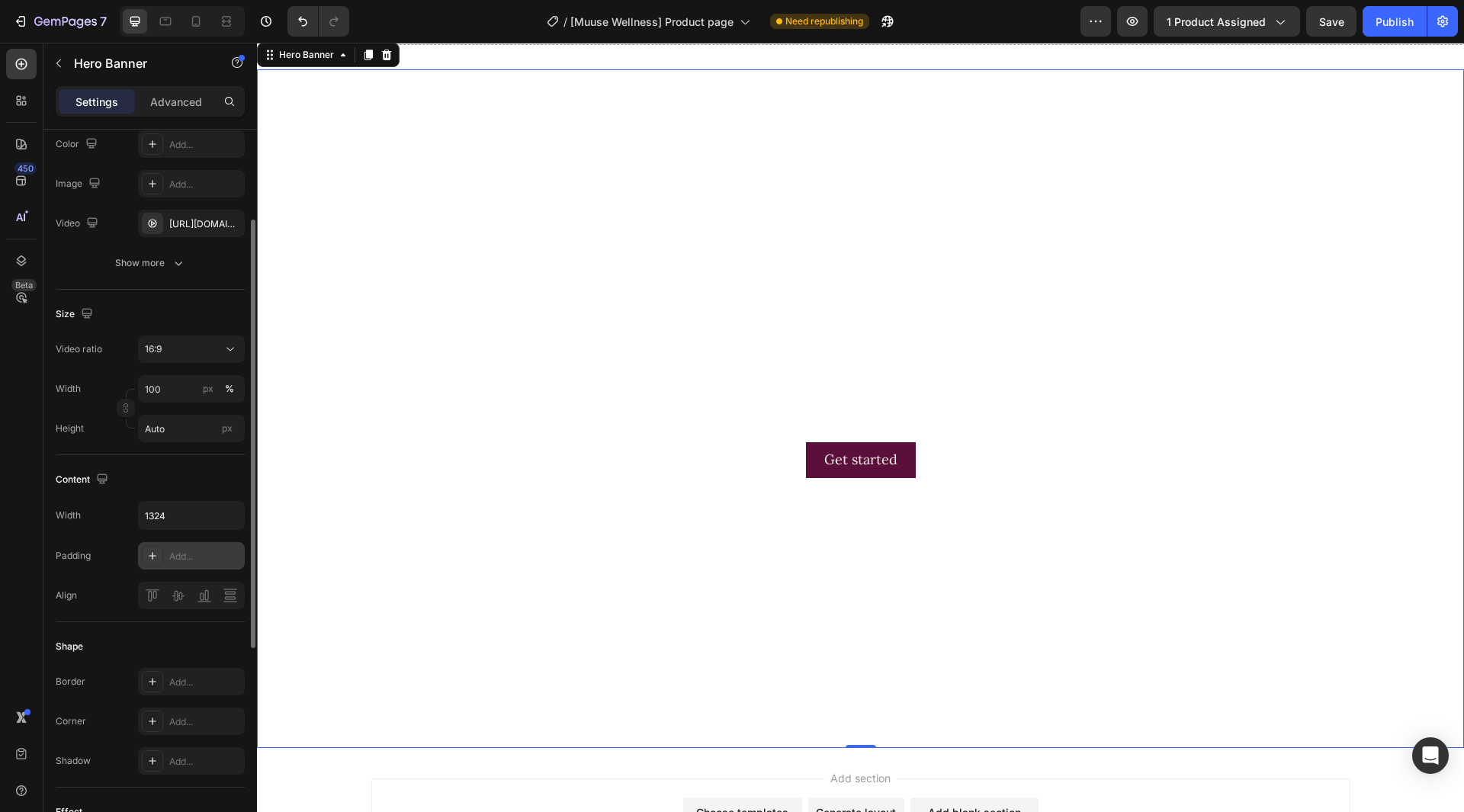
click at [198, 565] on div "Add..." at bounding box center [191, 555] width 107 height 27
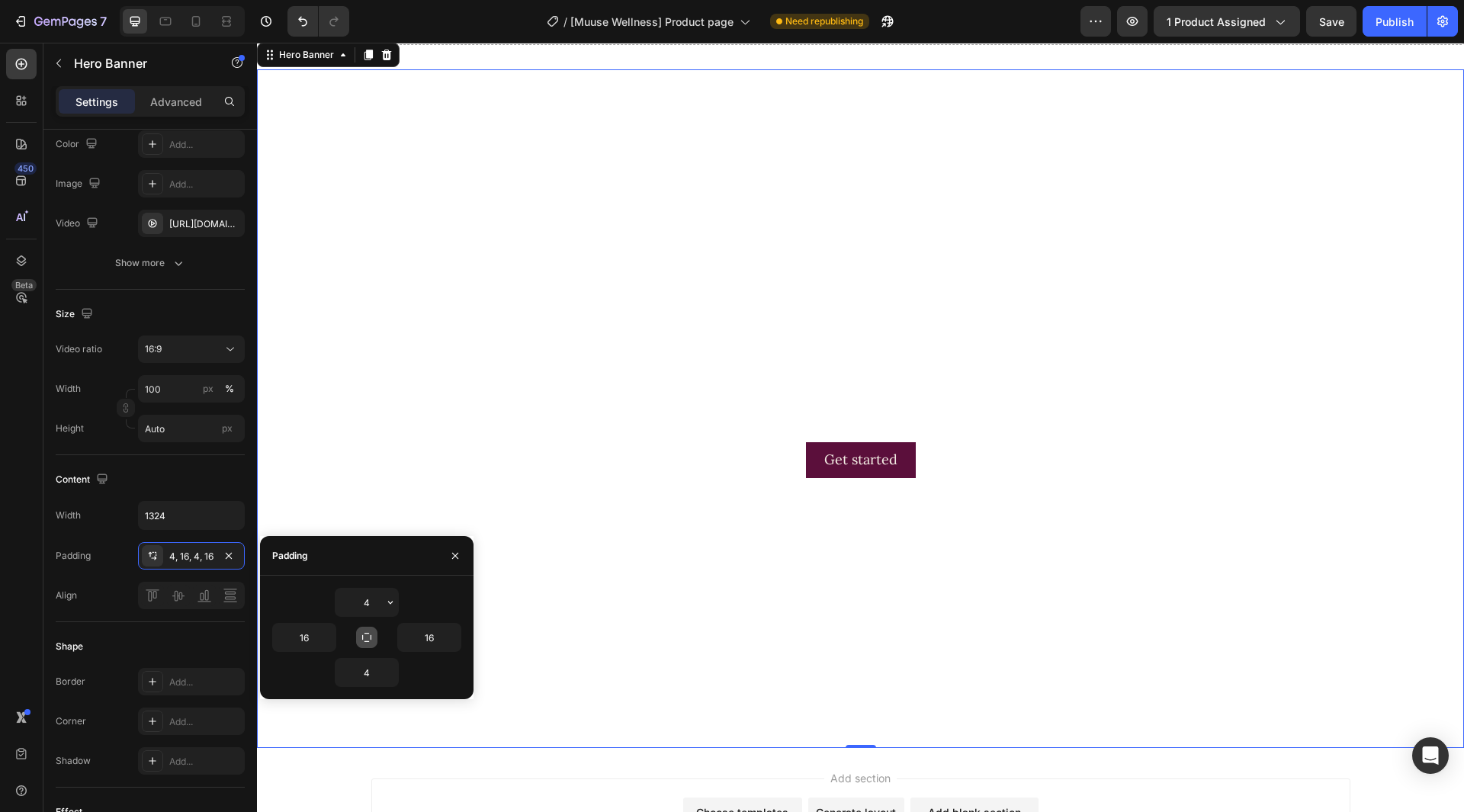
click at [367, 636] on icon "button" at bounding box center [367, 637] width 12 height 12
type input "4"
click at [366, 609] on input "4" at bounding box center [367, 602] width 62 height 27
type input "20"
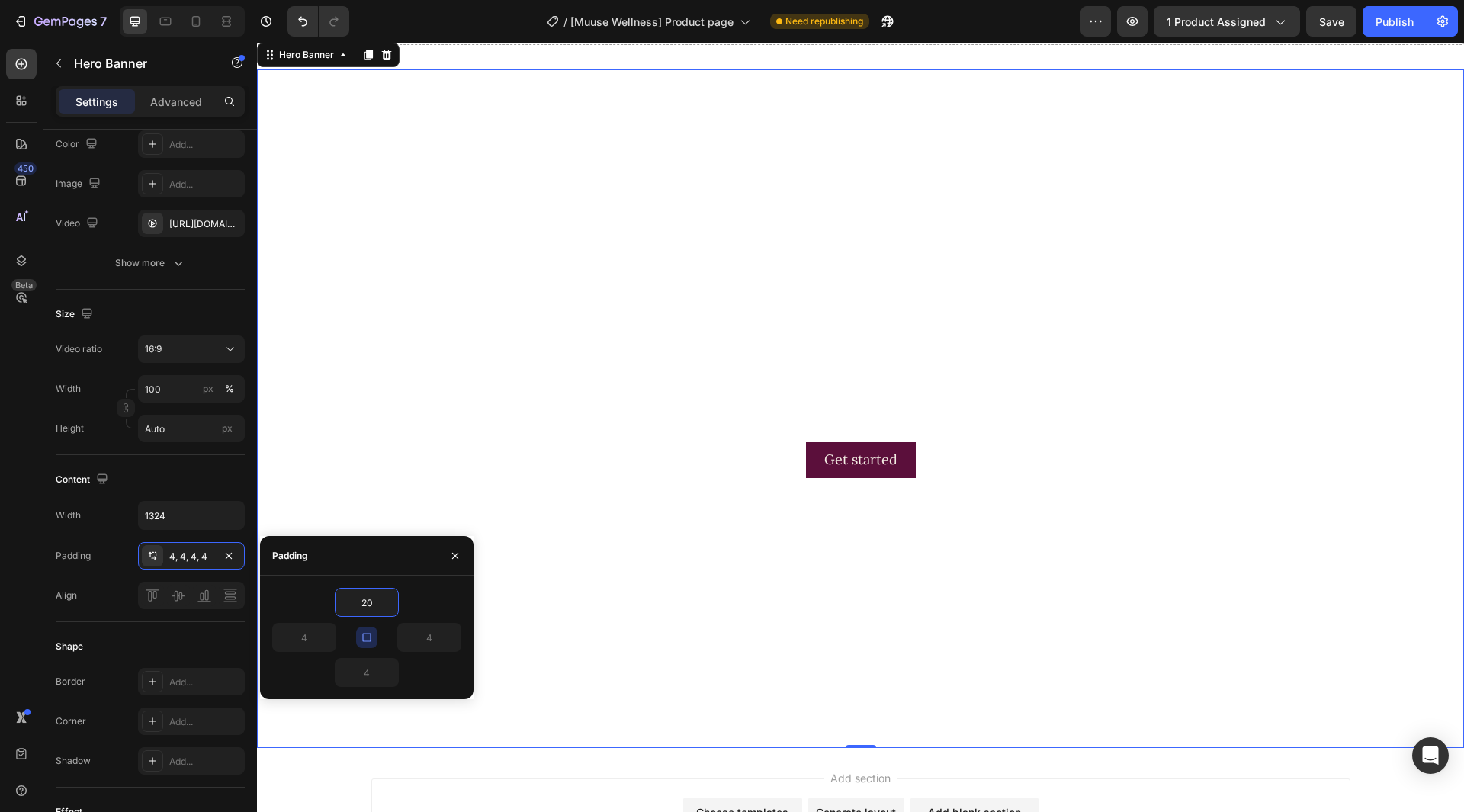
type input "20"
click at [404, 605] on div "20" at bounding box center [367, 602] width 189 height 29
click at [450, 559] on icon "button" at bounding box center [456, 556] width 12 height 12
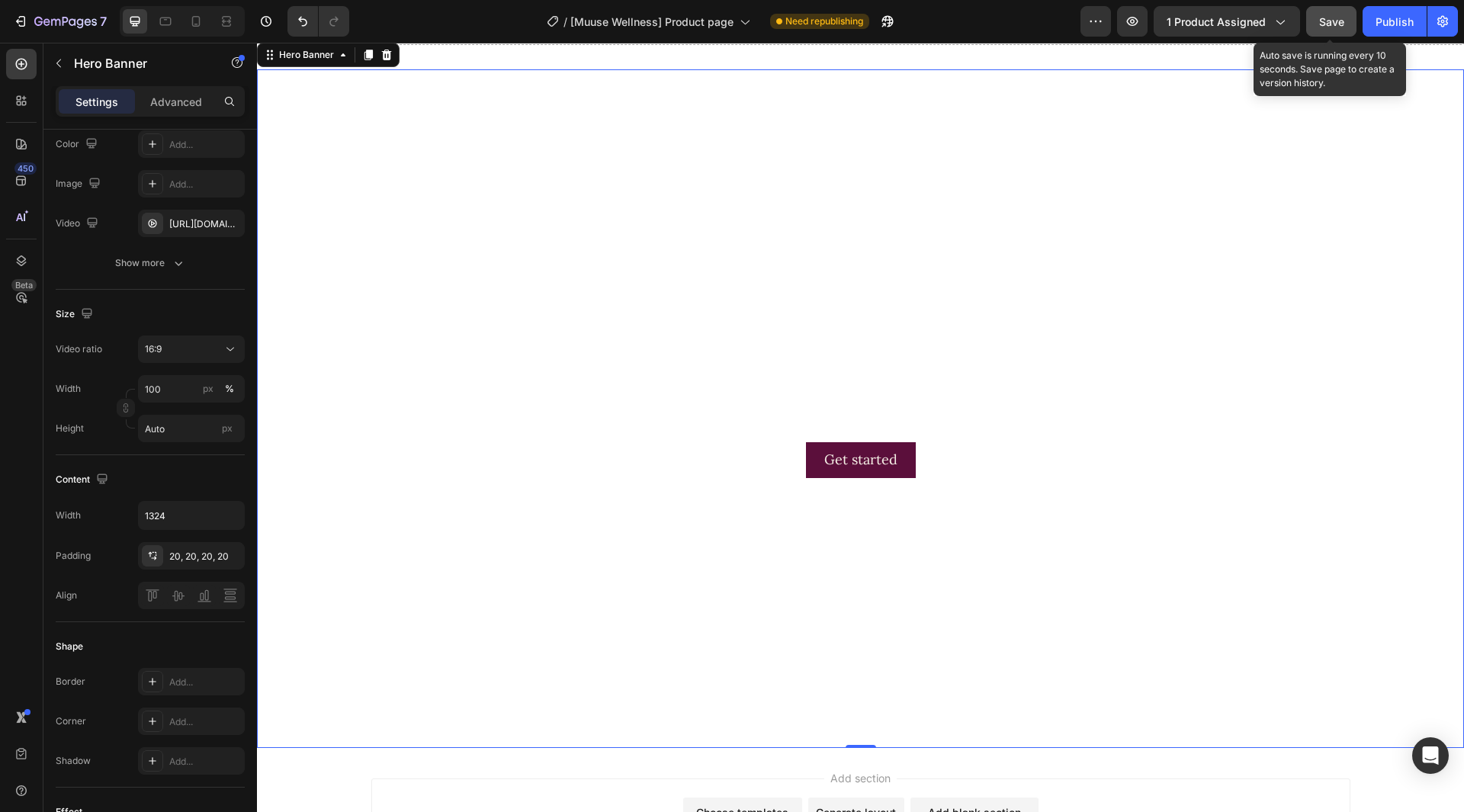
click at [1340, 27] on div "Save" at bounding box center [1331, 22] width 25 height 16
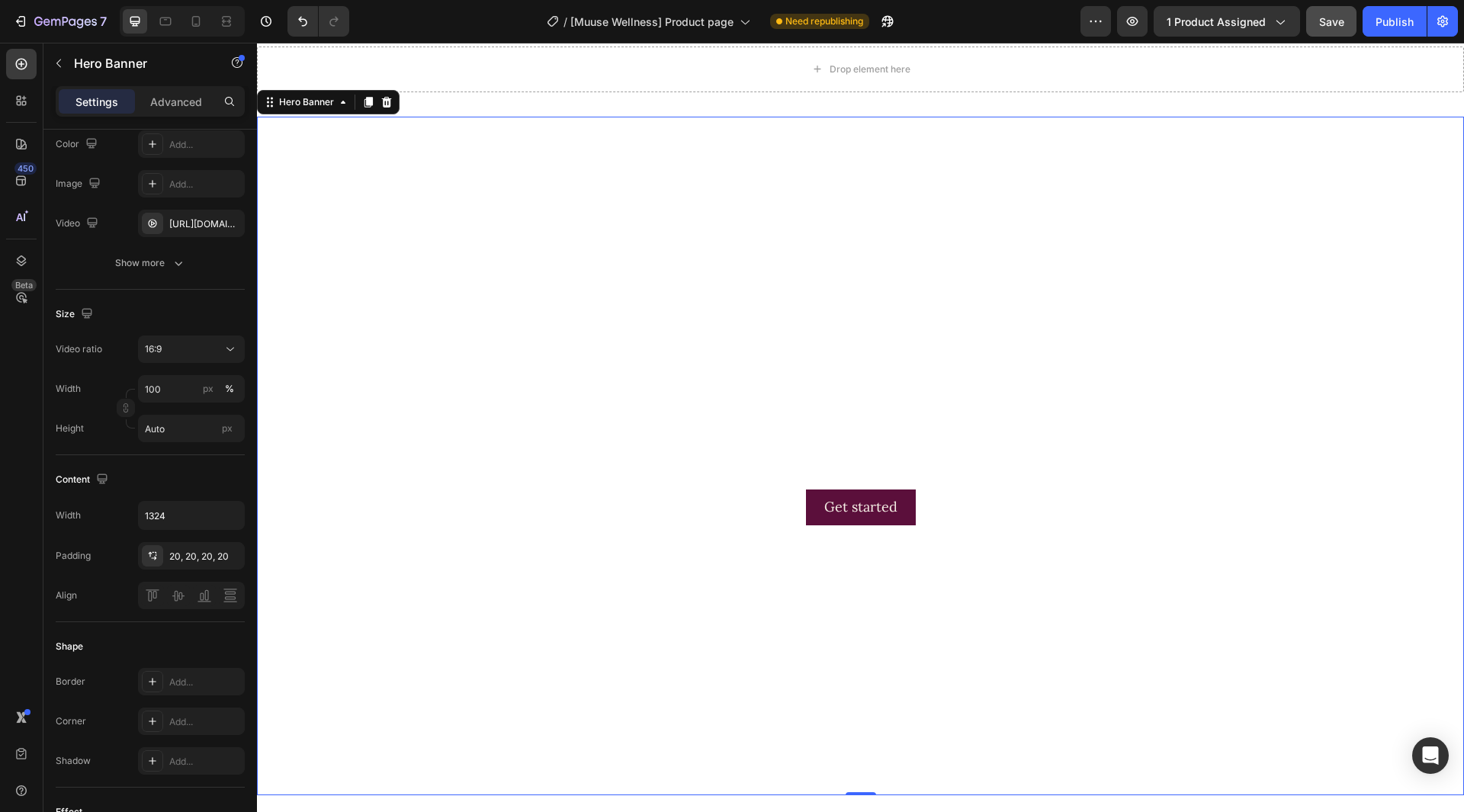
scroll to position [1028, 0]
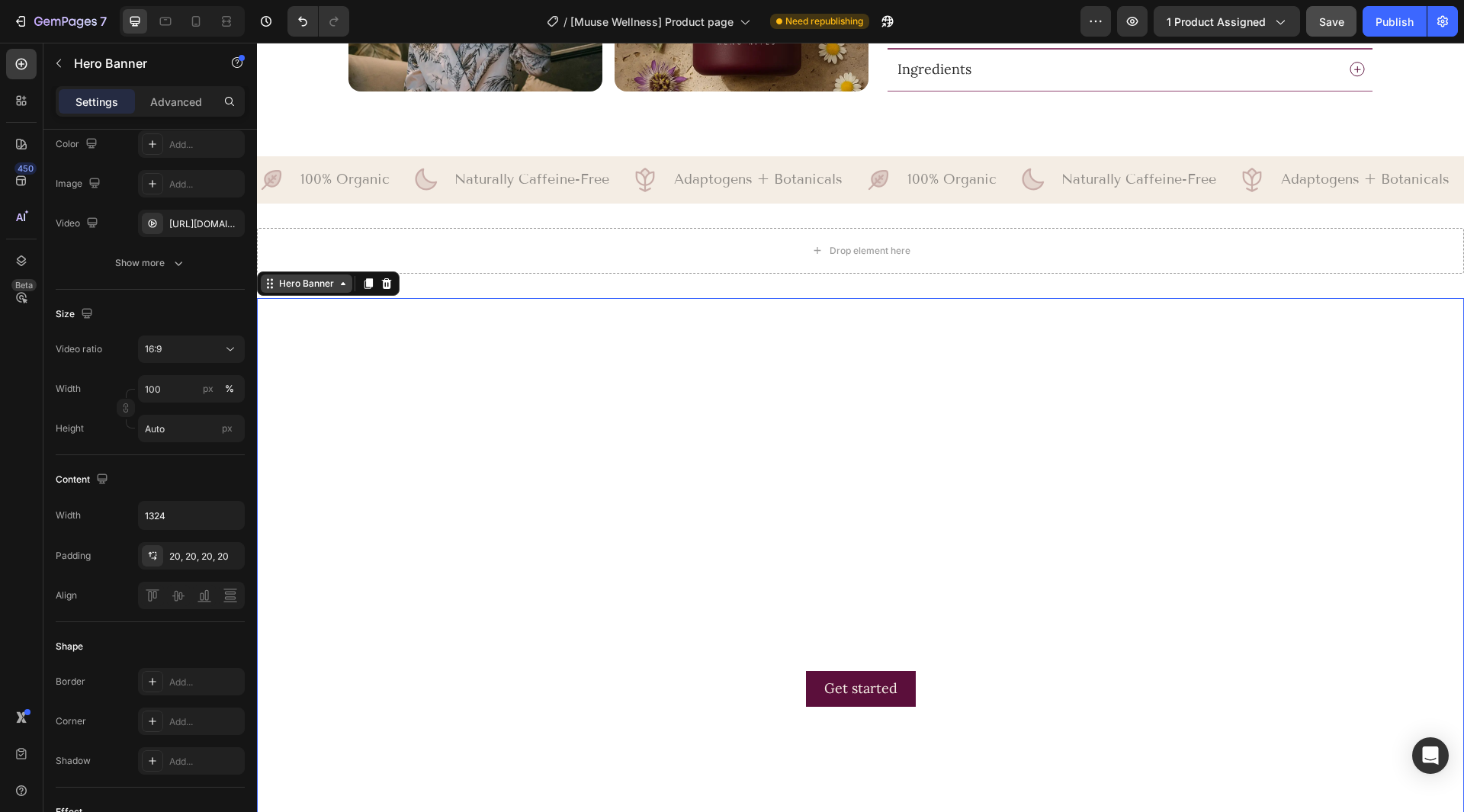
click at [308, 284] on div "Hero Banner" at bounding box center [307, 284] width 61 height 14
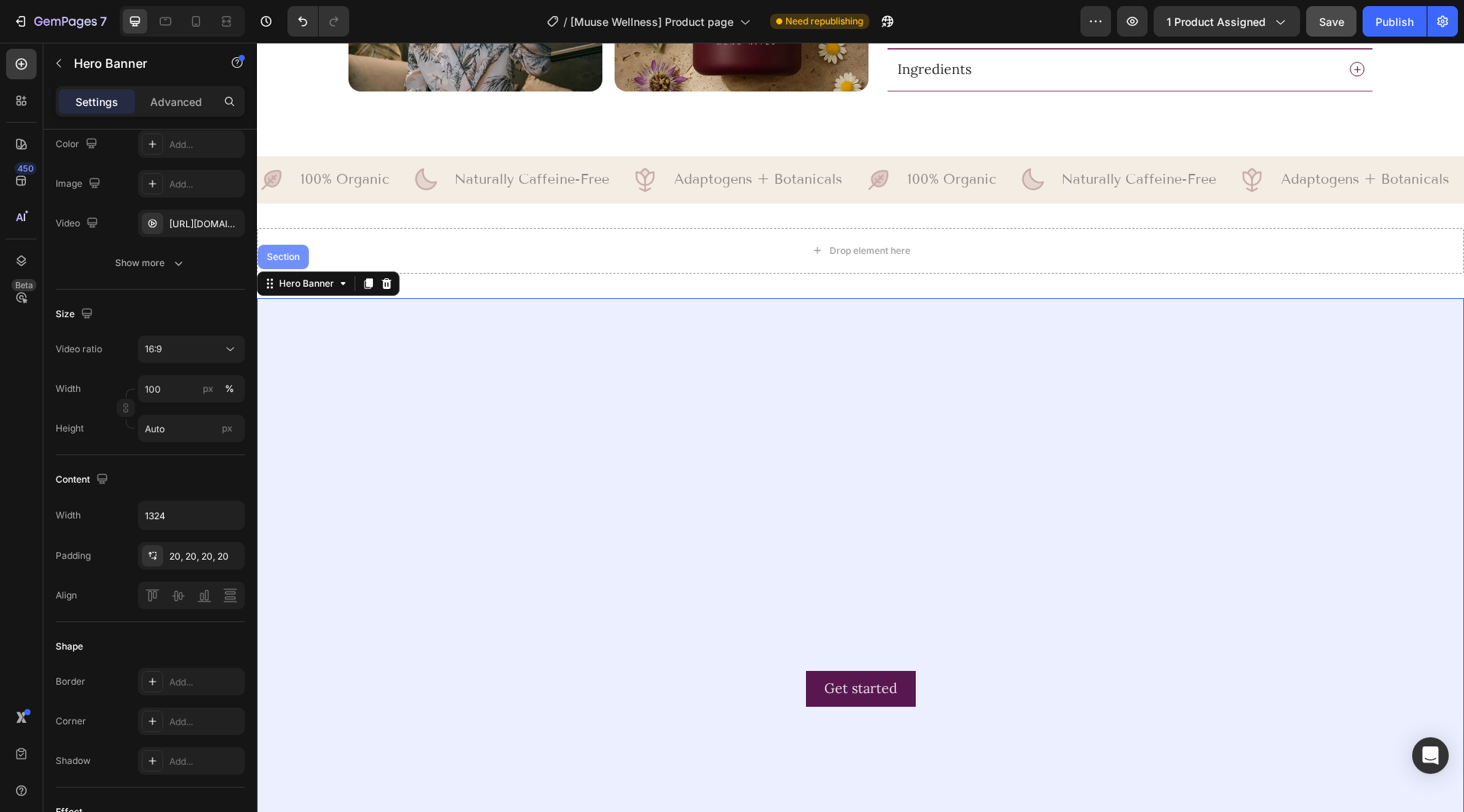
click at [275, 254] on div "Section" at bounding box center [283, 257] width 39 height 9
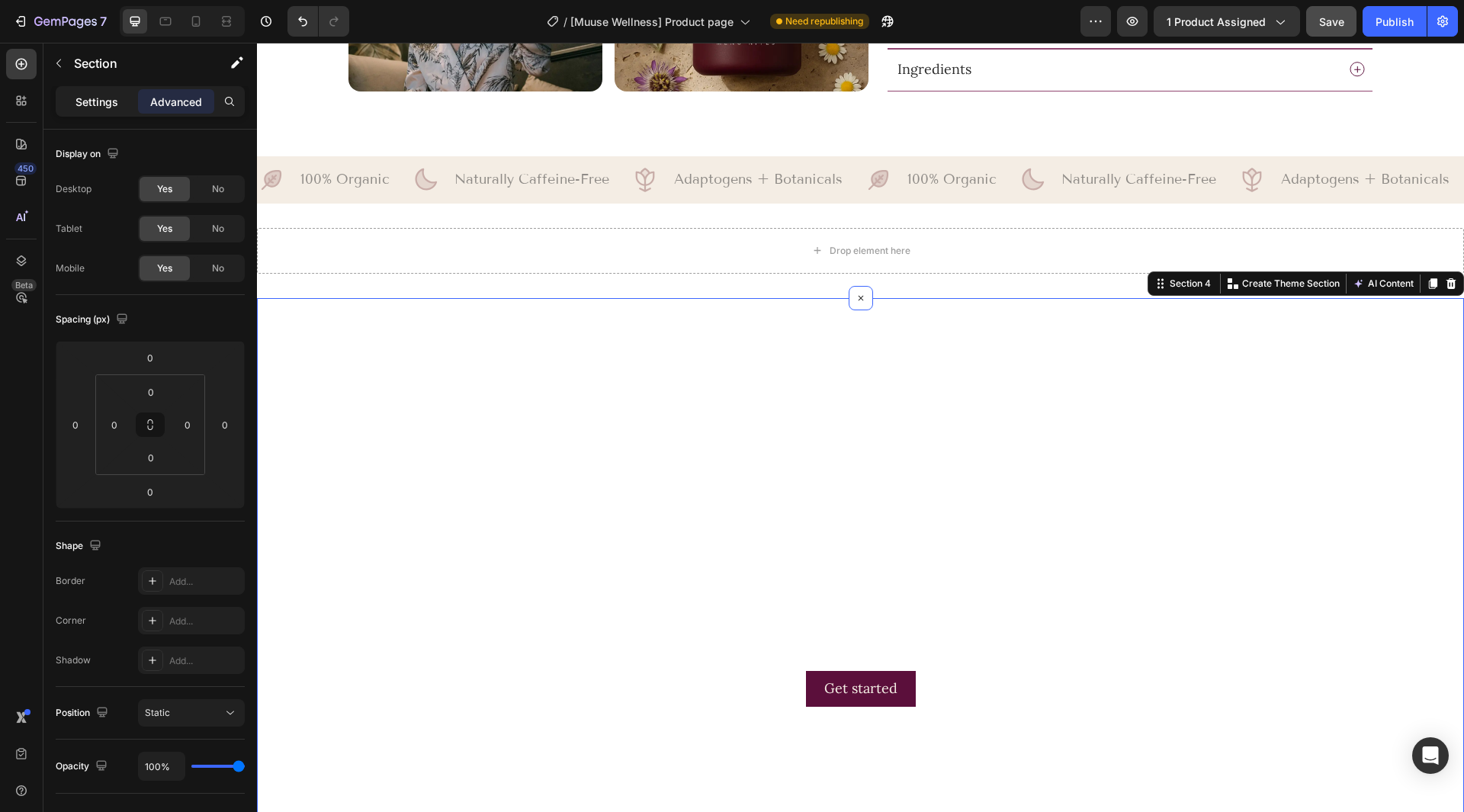
click at [95, 91] on div "Settings" at bounding box center [97, 101] width 76 height 24
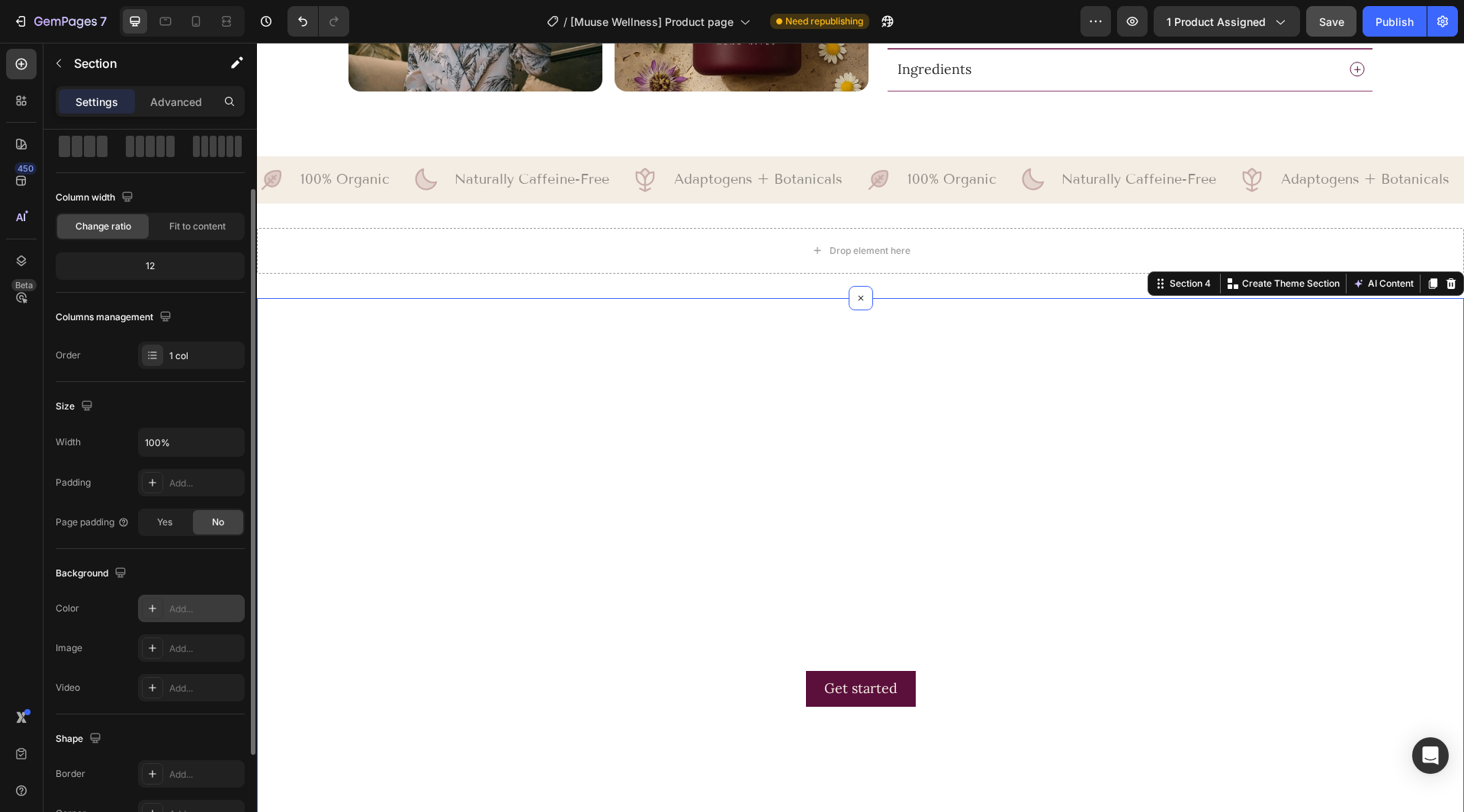
scroll to position [153, 0]
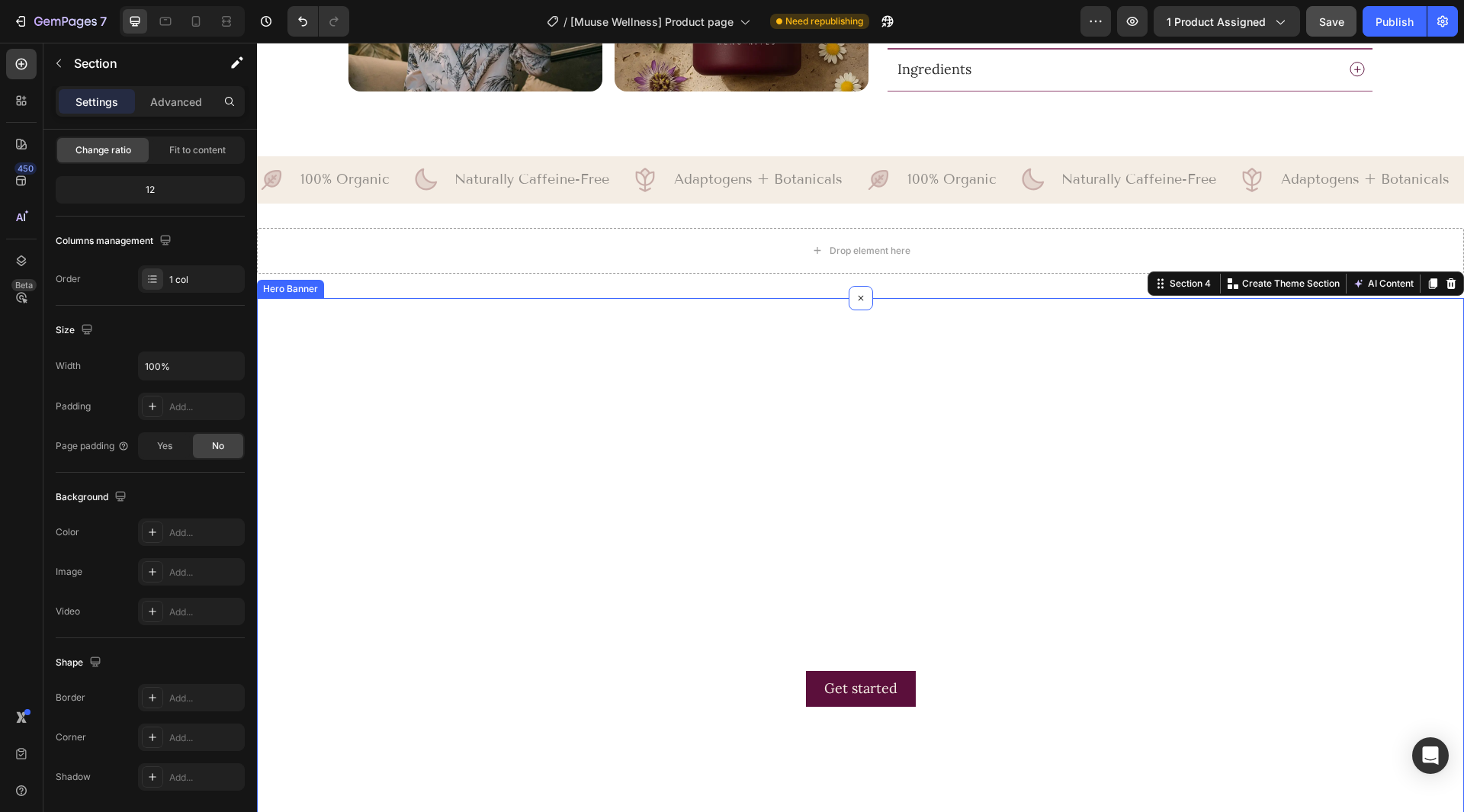
click at [482, 452] on video "Background Image" at bounding box center [860, 637] width 1207 height 679
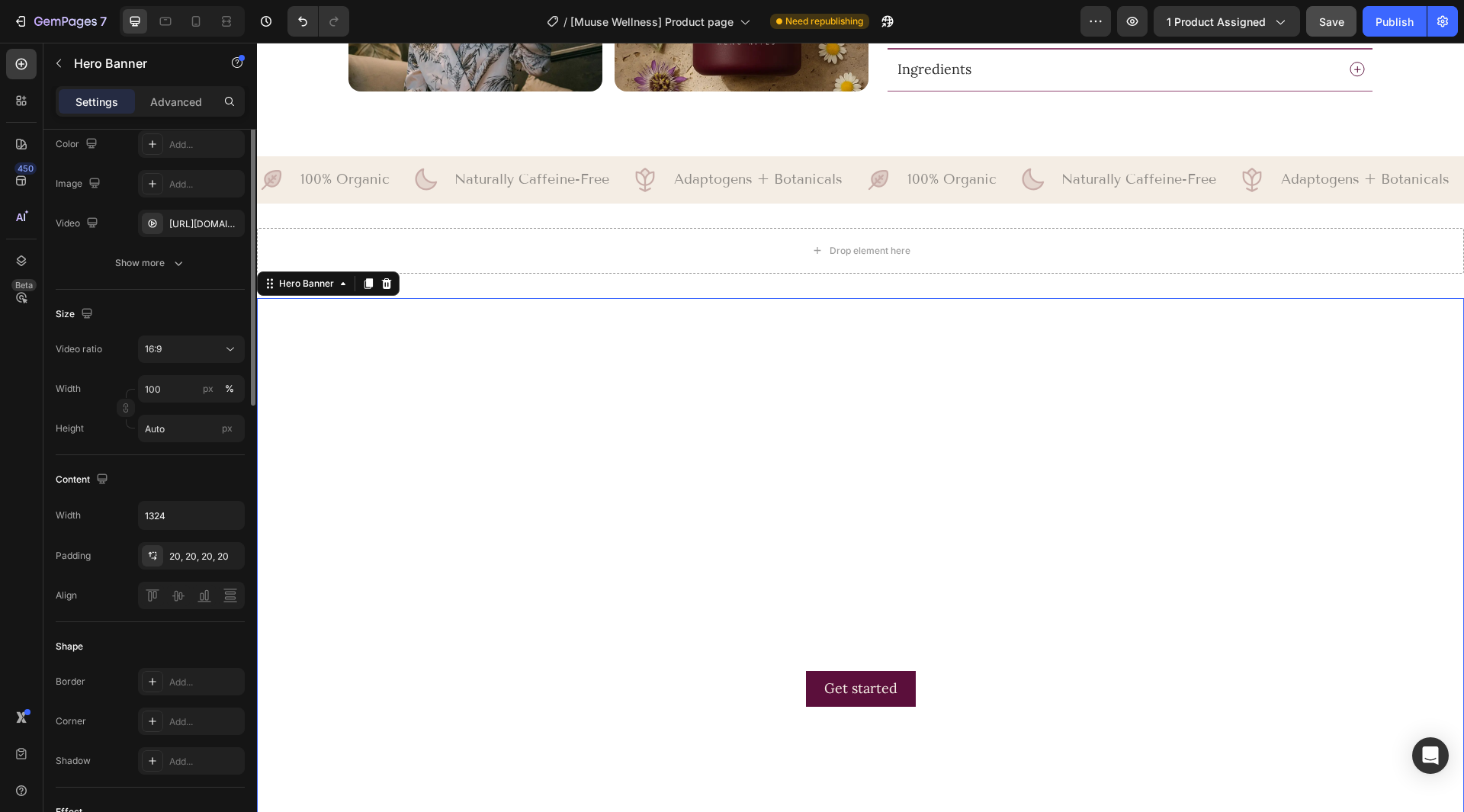
scroll to position [0, 0]
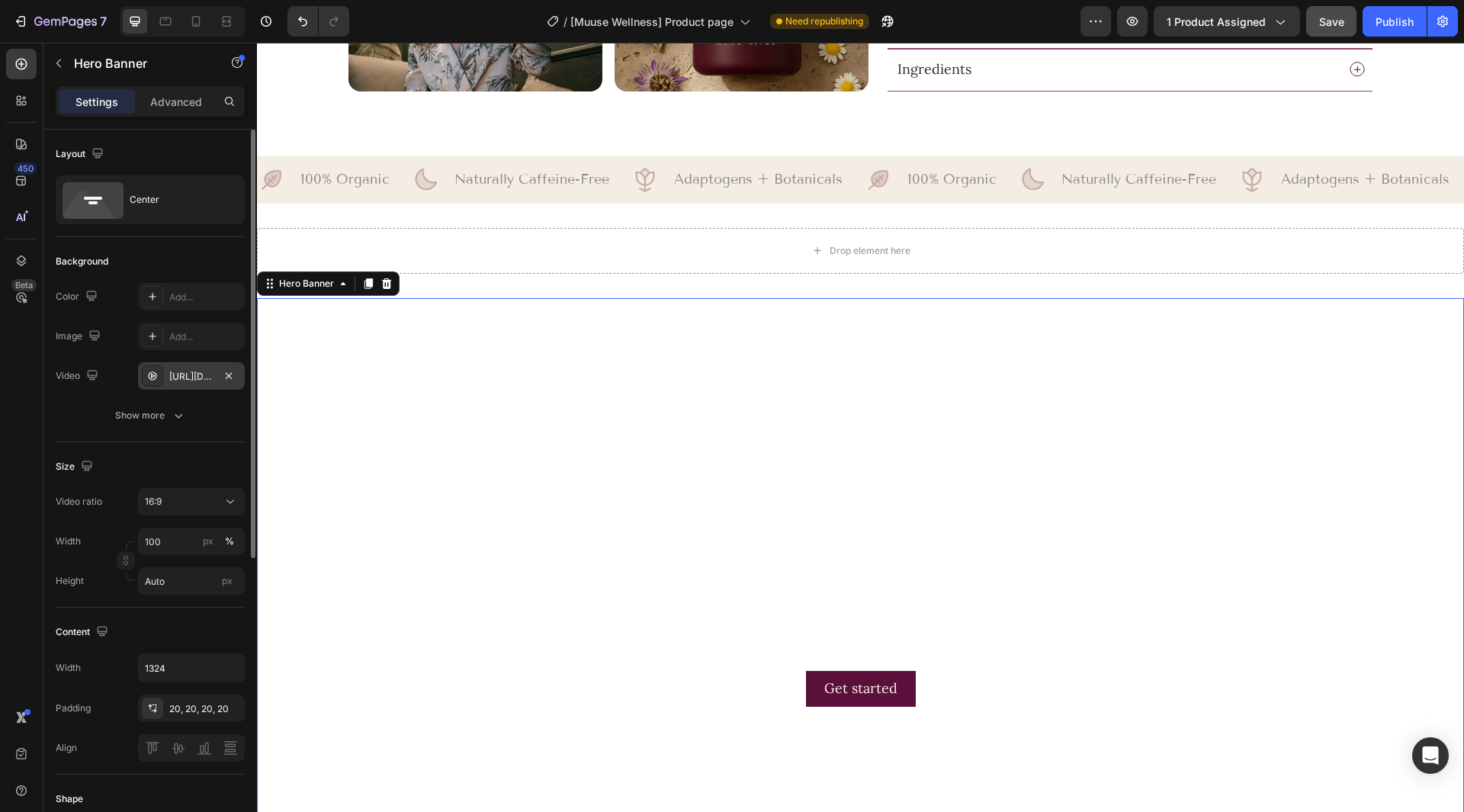
click at [197, 377] on div "[URL][DOMAIN_NAME]" at bounding box center [191, 377] width 44 height 14
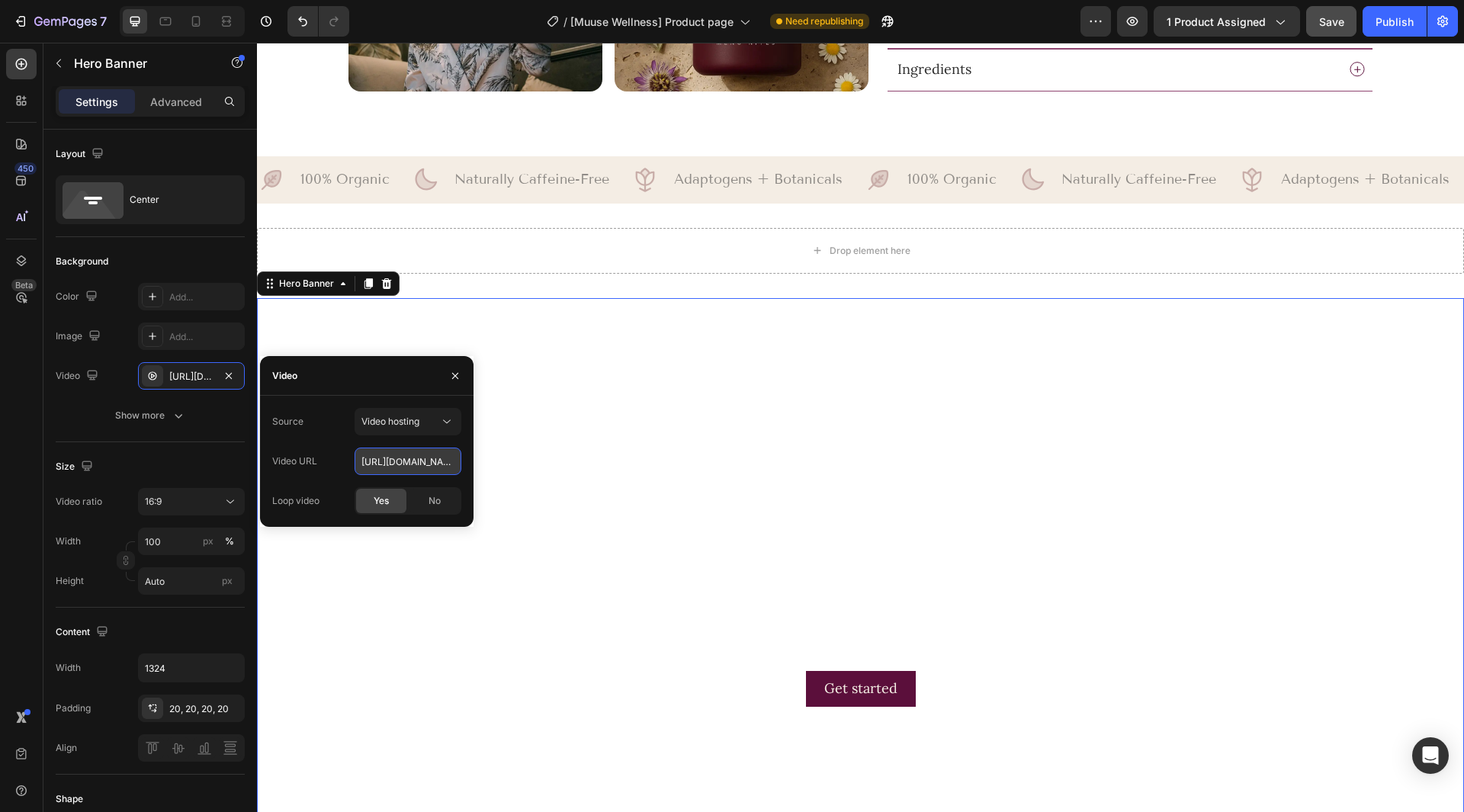
click at [391, 453] on input "[URL][DOMAIN_NAME]" at bounding box center [408, 461] width 107 height 27
drag, startPoint x: 455, startPoint y: 381, endPoint x: 152, endPoint y: 289, distance: 316.7
click at [455, 381] on icon "button" at bounding box center [456, 376] width 12 height 12
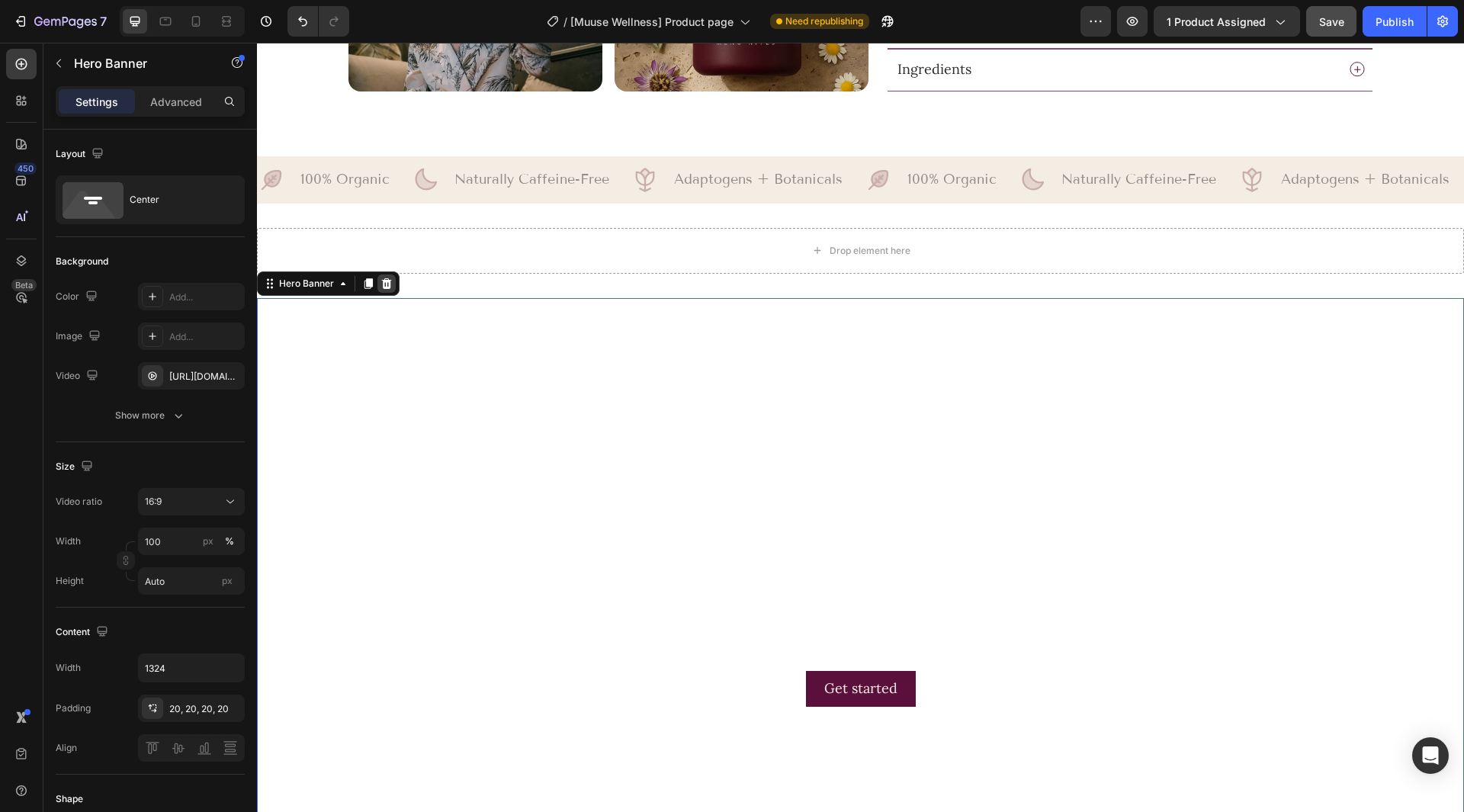
click at [388, 278] on icon at bounding box center [387, 284] width 10 height 11
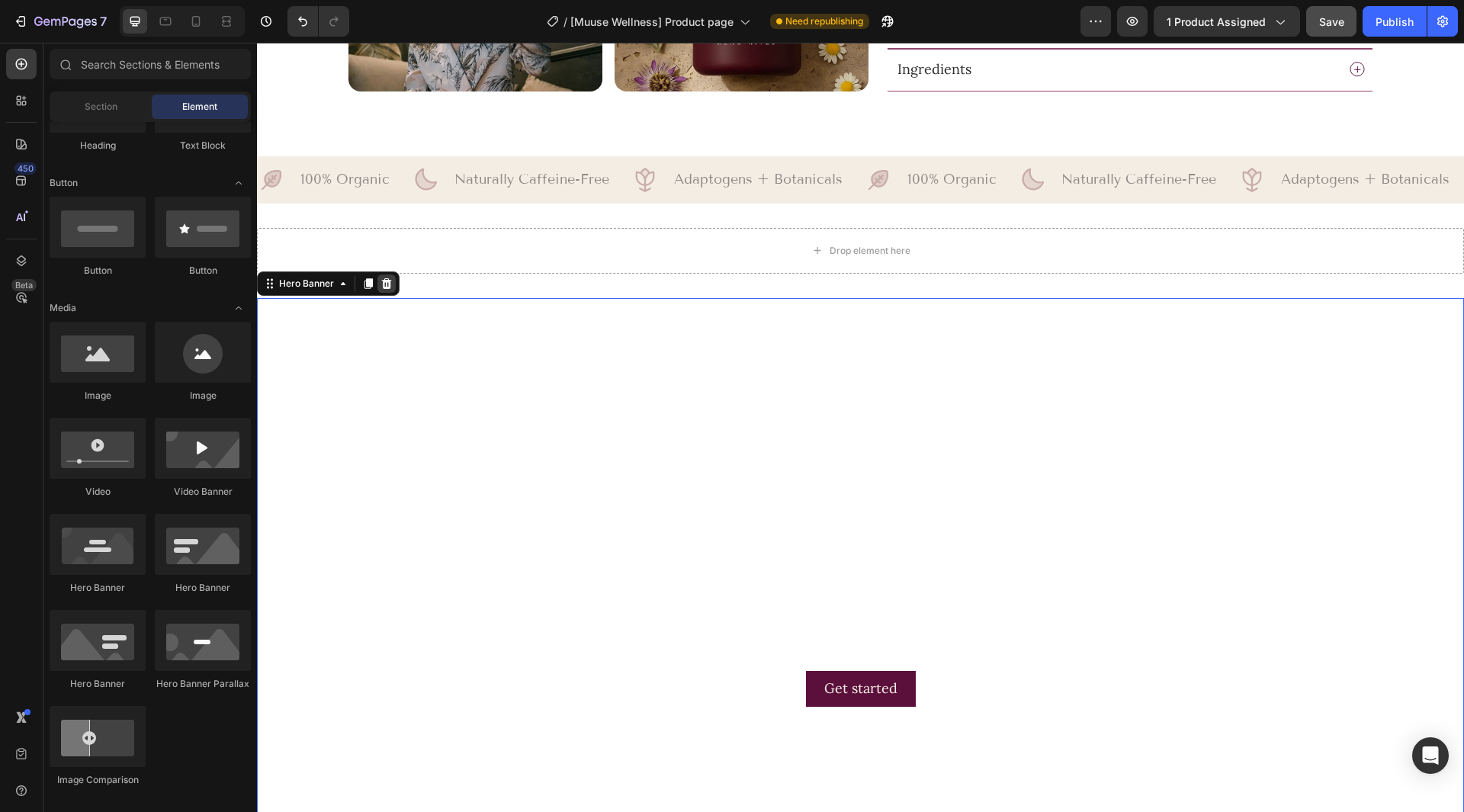
scroll to position [743, 0]
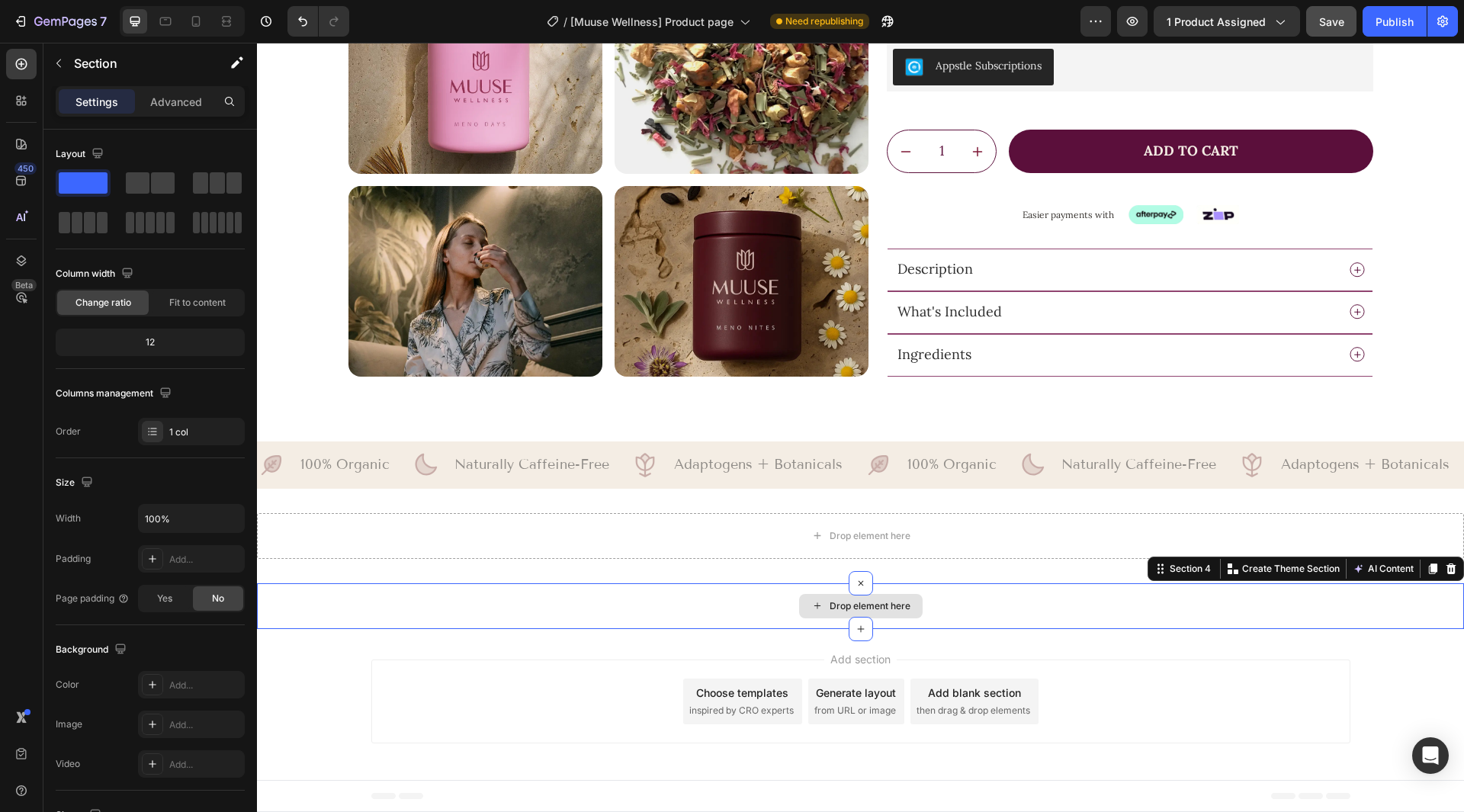
click at [376, 597] on div "Drop element here" at bounding box center [860, 606] width 1207 height 46
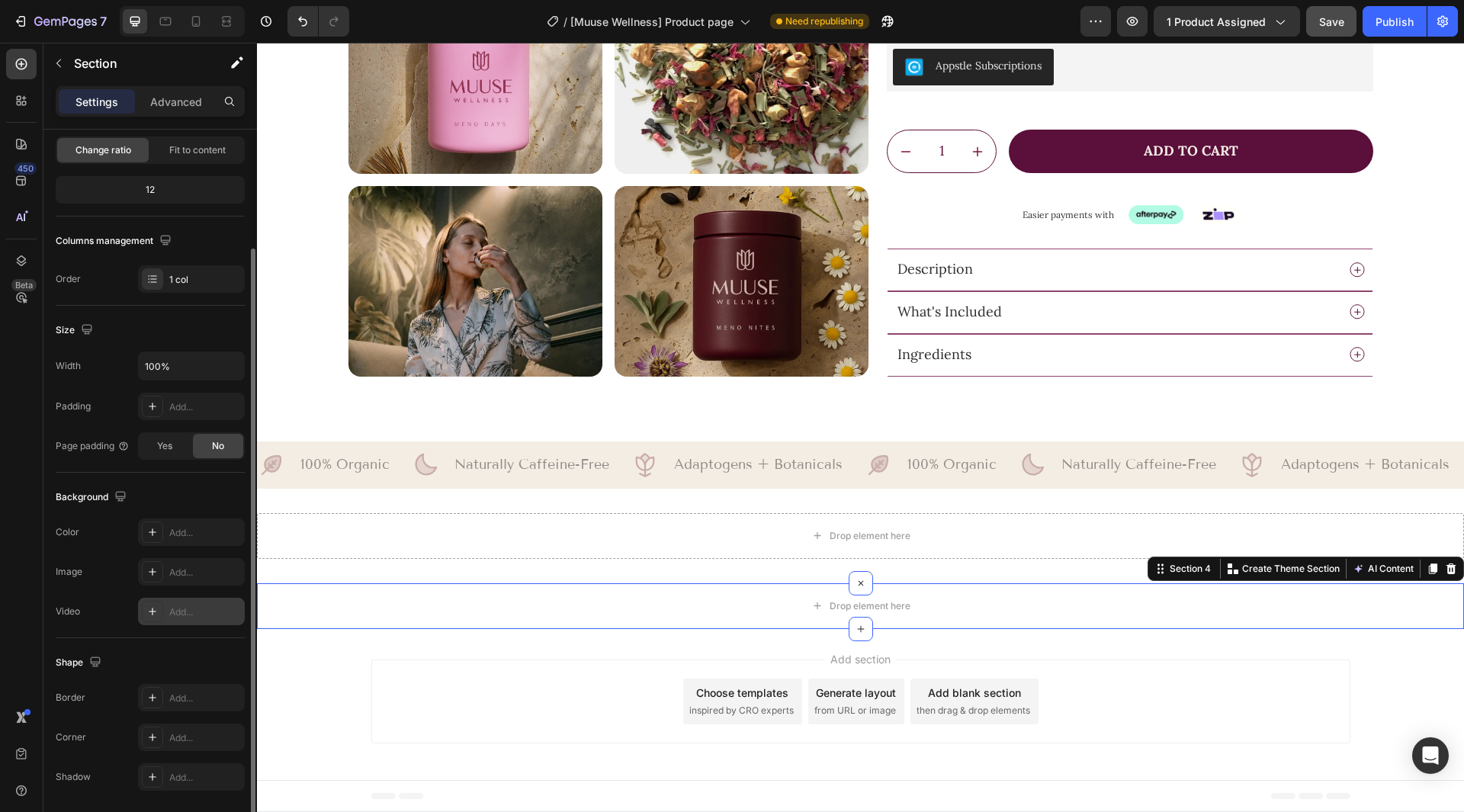
click at [172, 622] on div "Add..." at bounding box center [191, 611] width 107 height 27
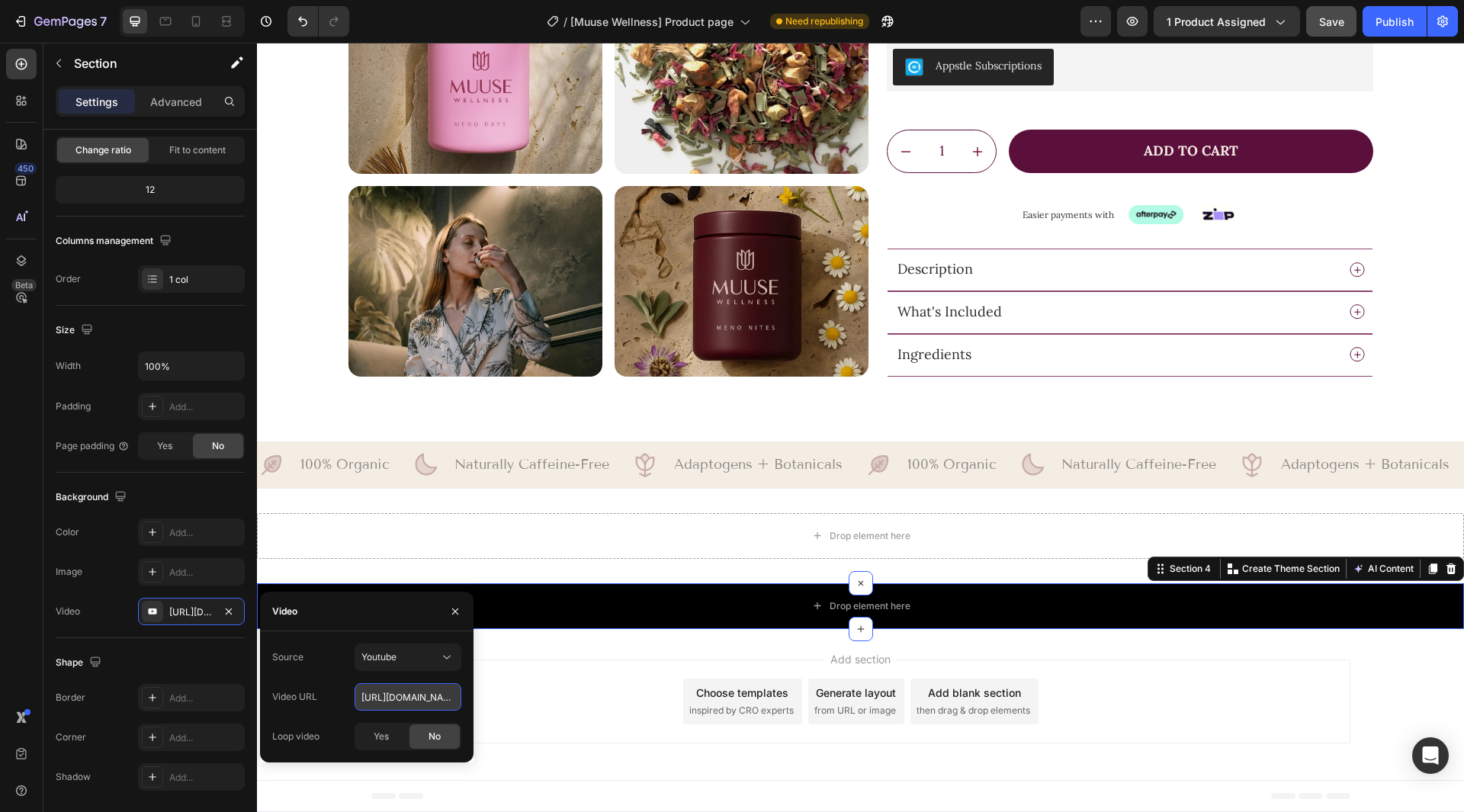
click at [406, 700] on input "[URL][DOMAIN_NAME]" at bounding box center [408, 697] width 107 height 27
paste input "[DOMAIN_NAME][URL]"
type input "[URL][DOMAIN_NAME]"
click at [322, 679] on div "Source Youtube Video URL [URL][DOMAIN_NAME] Loop video Yes No" at bounding box center [367, 697] width 189 height 107
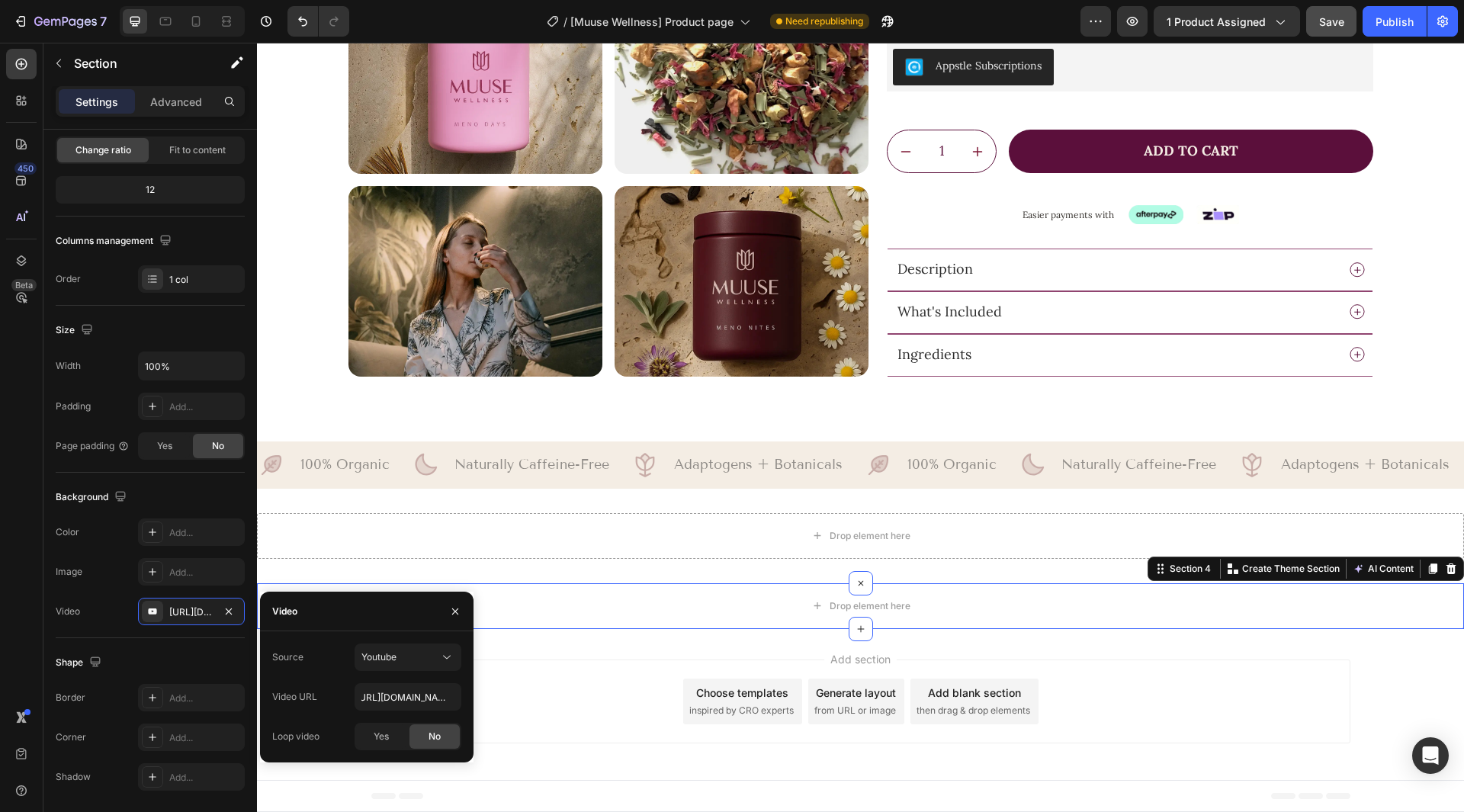
scroll to position [0, 0]
click at [374, 738] on span "Yes" at bounding box center [381, 737] width 16 height 14
click at [339, 673] on div "Source Youtube Video URL [URL][DOMAIN_NAME] Loop video Yes No" at bounding box center [367, 697] width 189 height 107
click at [415, 665] on button "Youtube" at bounding box center [408, 657] width 107 height 27
click at [420, 697] on span "Video hosting" at bounding box center [390, 695] width 58 height 14
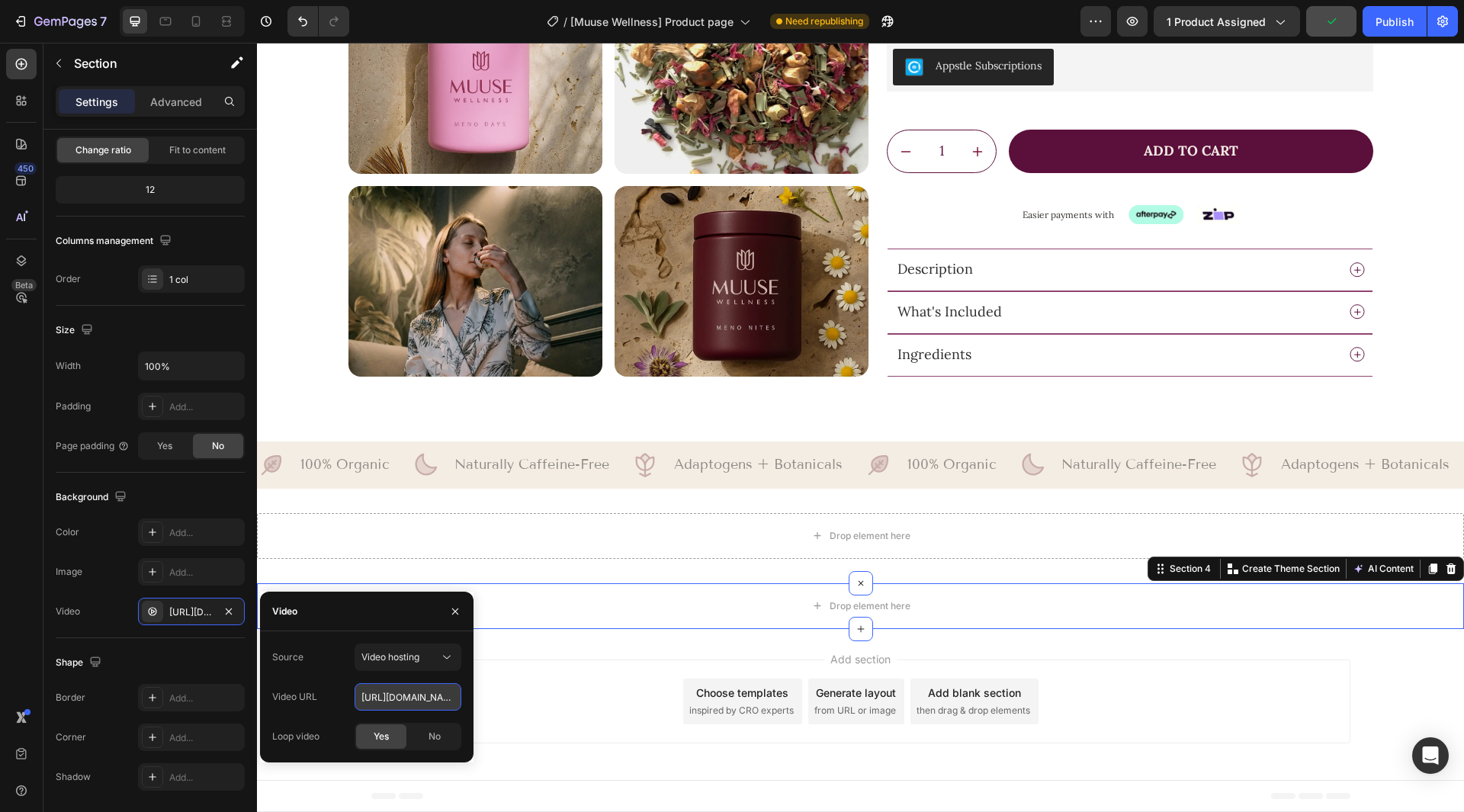
click at [406, 693] on input "[URL][DOMAIN_NAME]" at bounding box center [408, 697] width 107 height 27
paste input "[DOMAIN_NAME][URL]"
type input "[URL][DOMAIN_NAME]"
click at [328, 668] on div "Source Video hosting" at bounding box center [367, 657] width 189 height 27
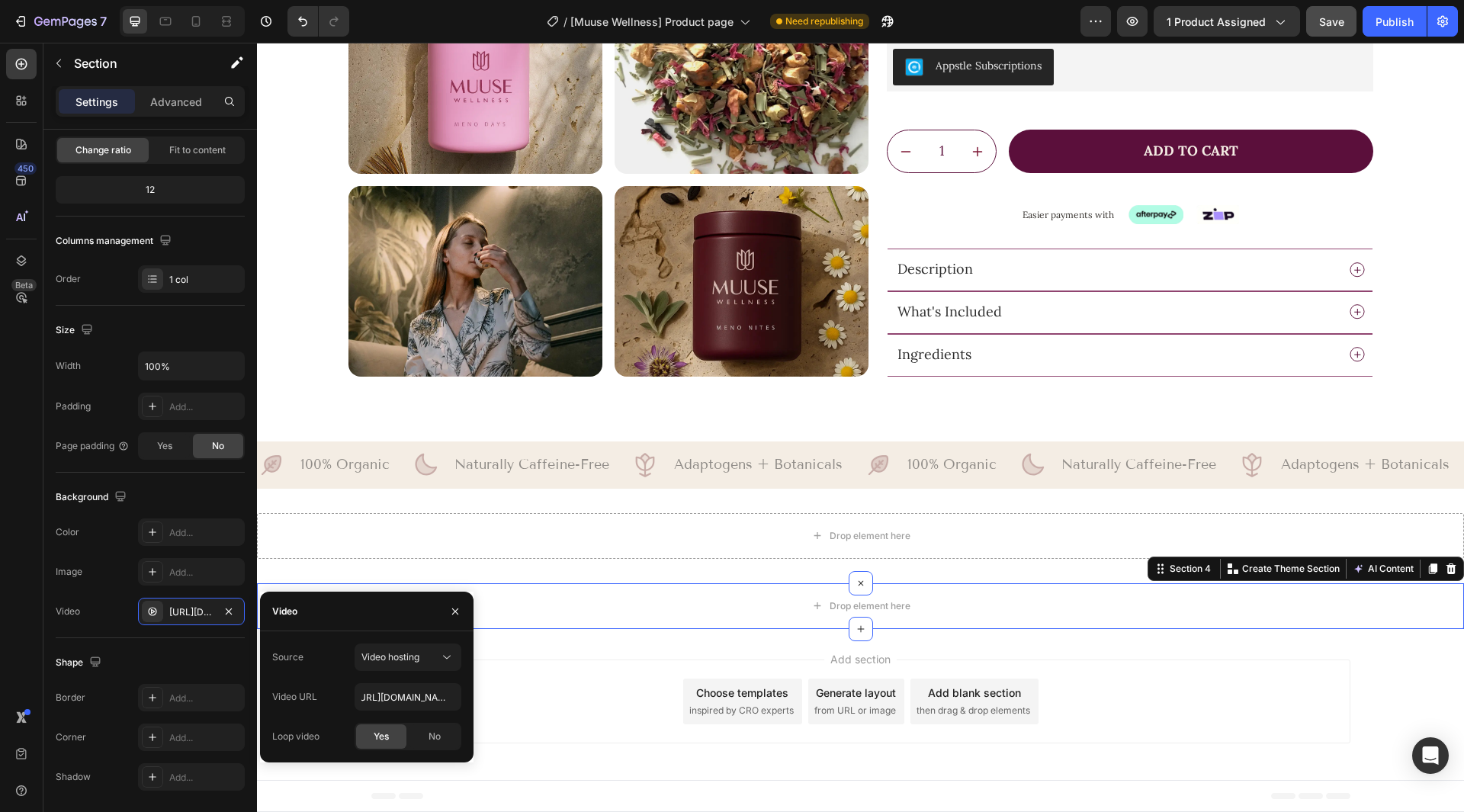
scroll to position [0, 0]
click at [457, 614] on icon "button" at bounding box center [456, 612] width 12 height 12
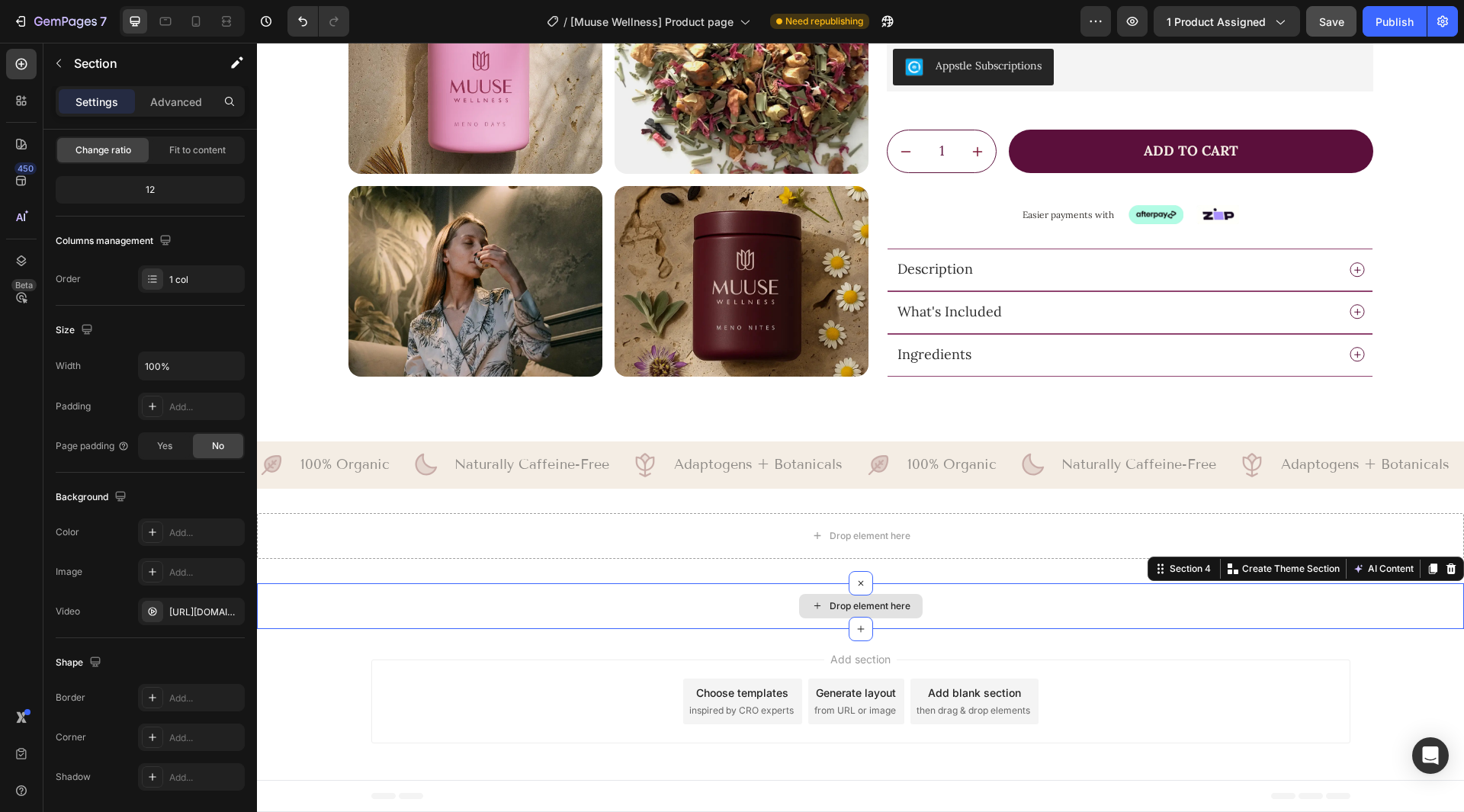
click at [555, 597] on div "Drop element here" at bounding box center [860, 606] width 1207 height 46
click at [193, 109] on p "Advanced" at bounding box center [176, 101] width 51 height 16
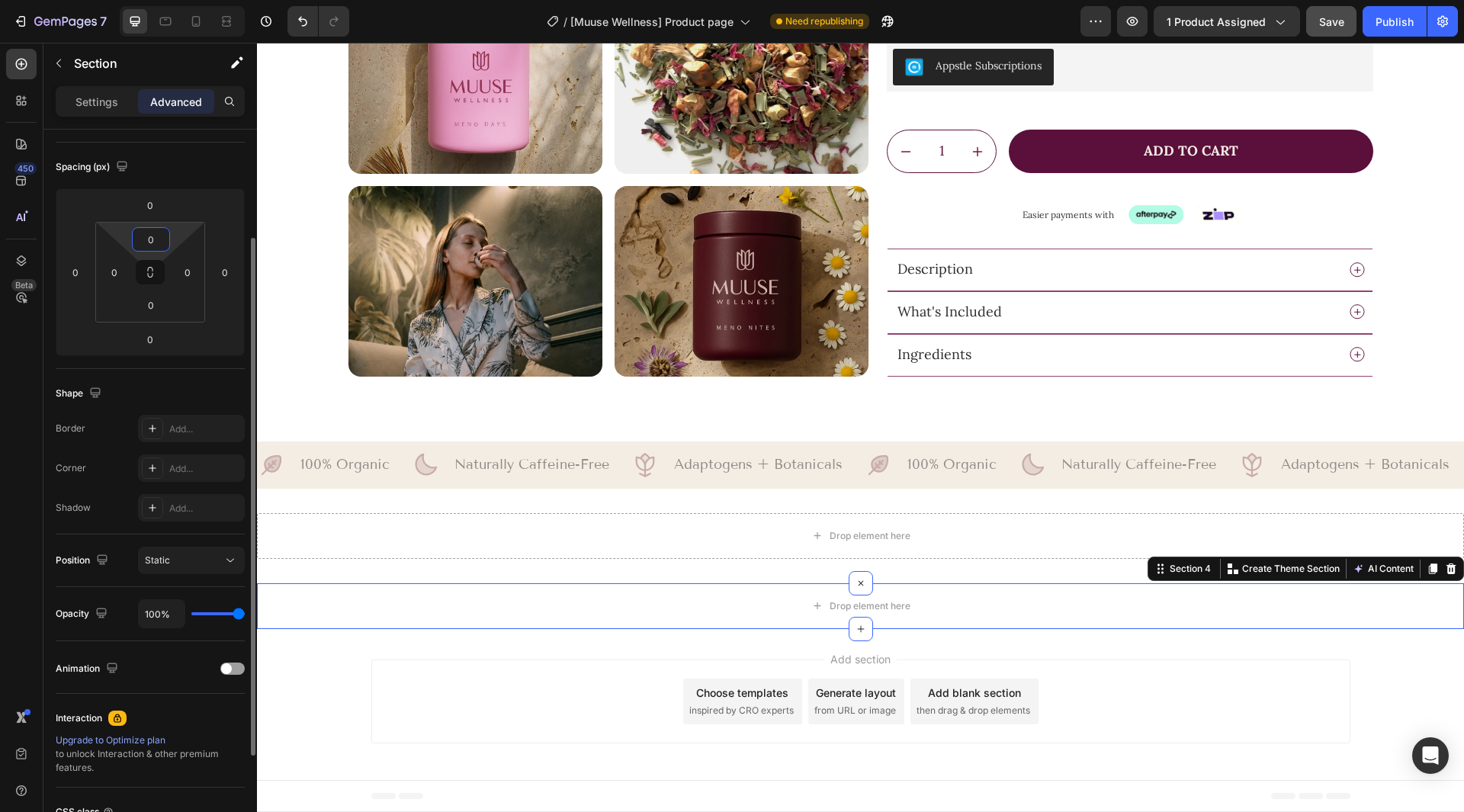
click at [152, 241] on input "0" at bounding box center [151, 239] width 30 height 23
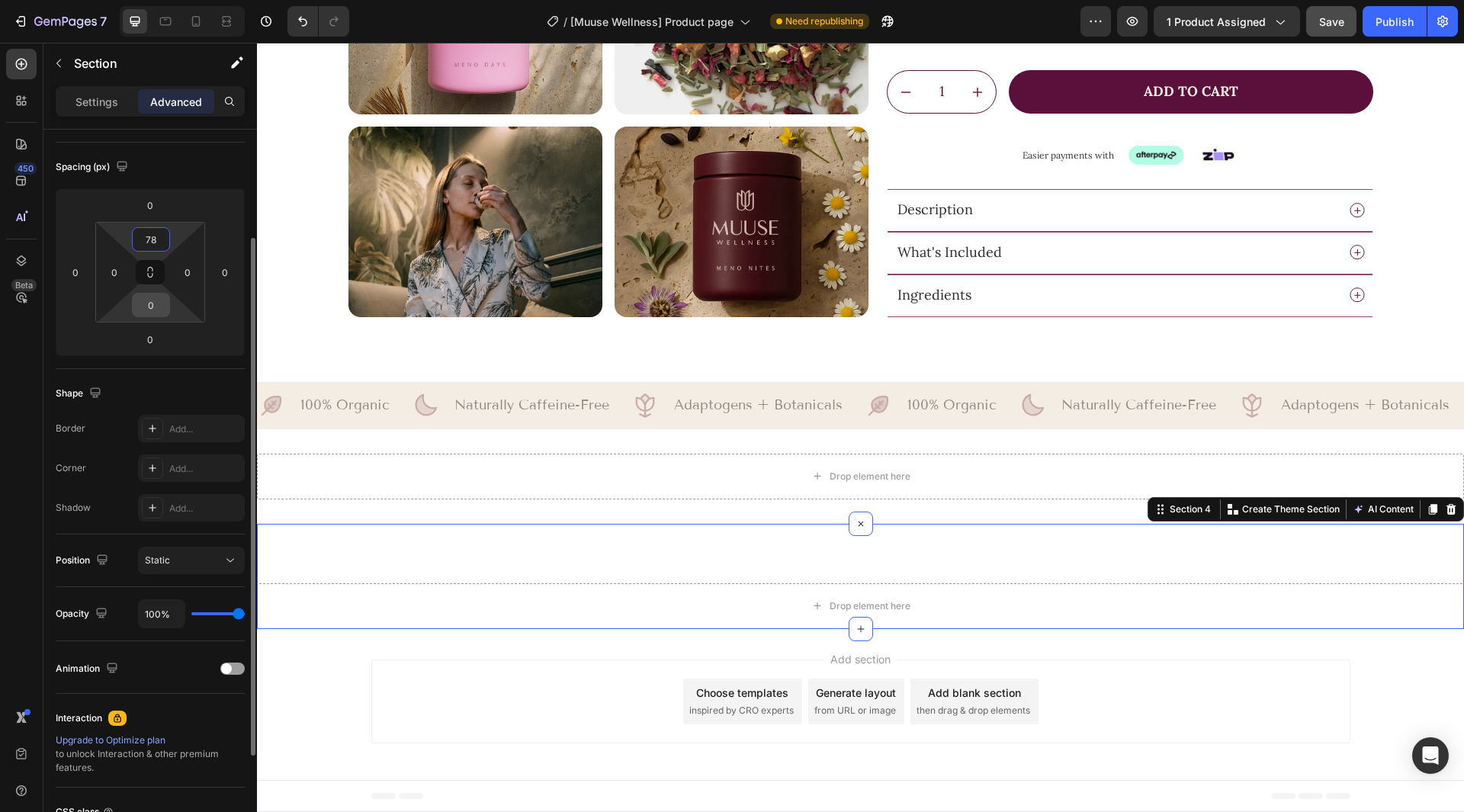
type input "78"
click at [151, 305] on input "0" at bounding box center [151, 304] width 30 height 23
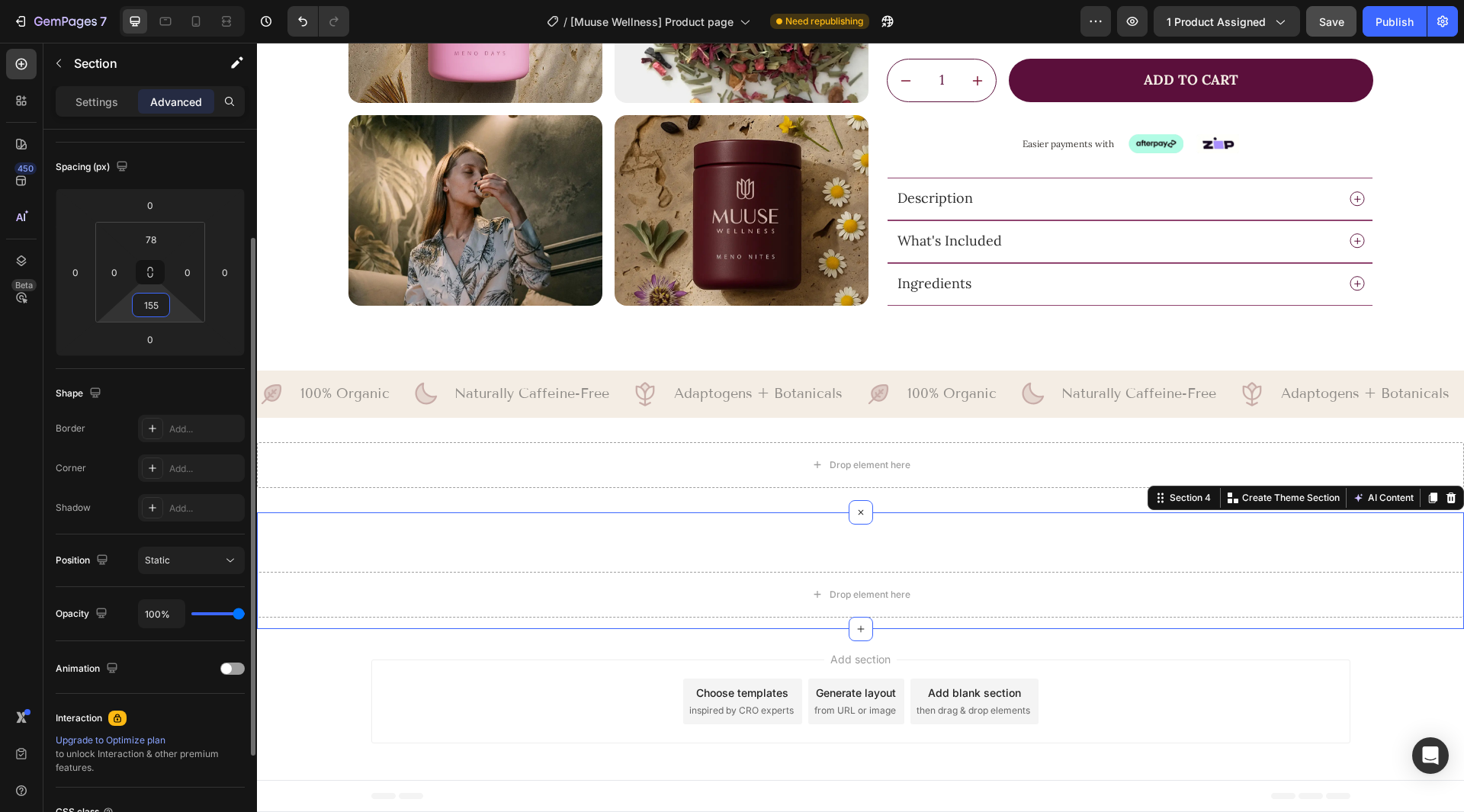
scroll to position [920, 0]
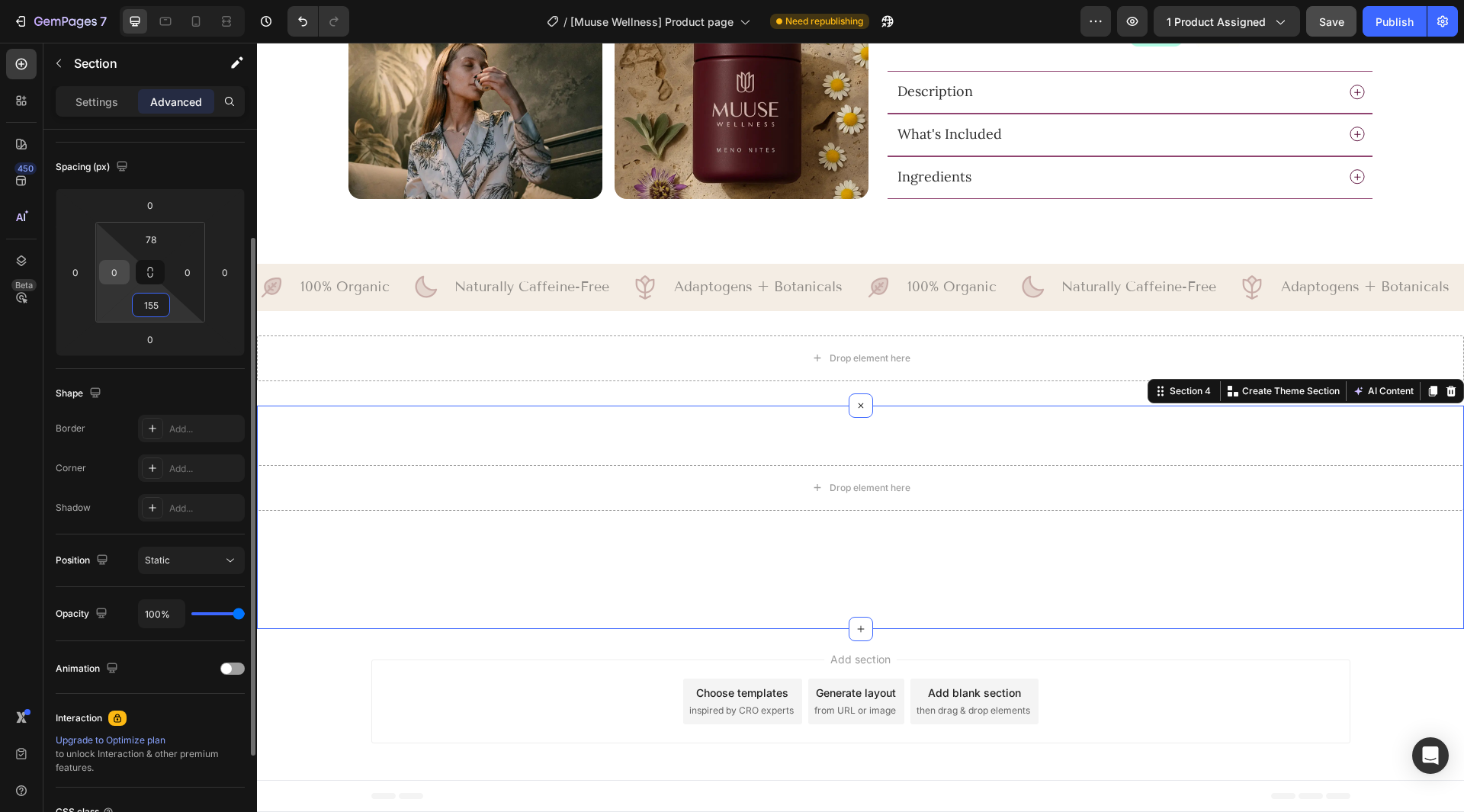
type input "155"
click at [115, 272] on input "0" at bounding box center [114, 271] width 23 height 23
type input "24"
click at [187, 275] on input "0" at bounding box center [187, 271] width 23 height 23
paste input "24"
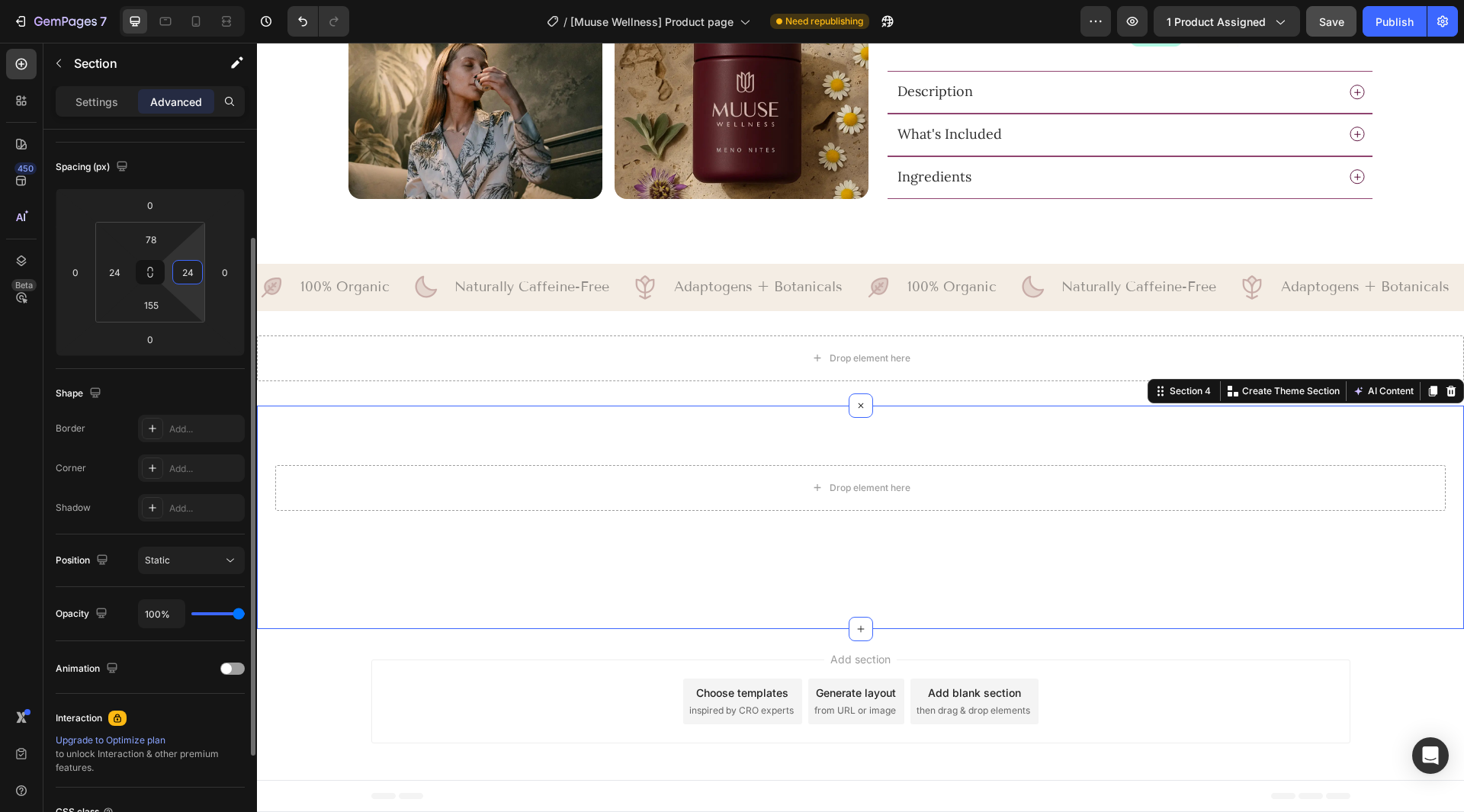
type input "24"
click at [0, 0] on div "Spacing (px) 0 0 0 0 78 24 155 24" at bounding box center [0, 0] width 0 height 0
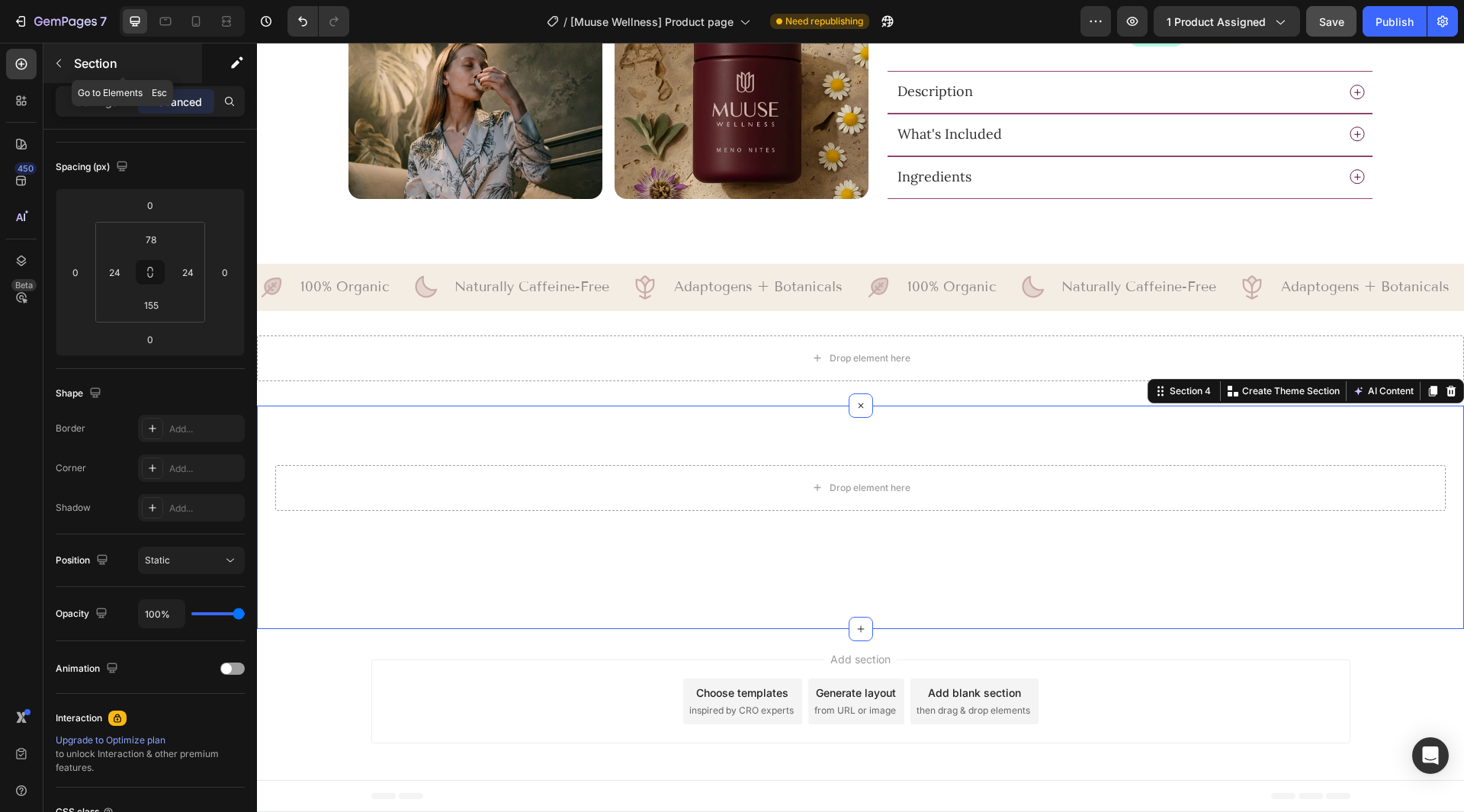
click at [87, 55] on p "Section" at bounding box center [136, 62] width 125 height 18
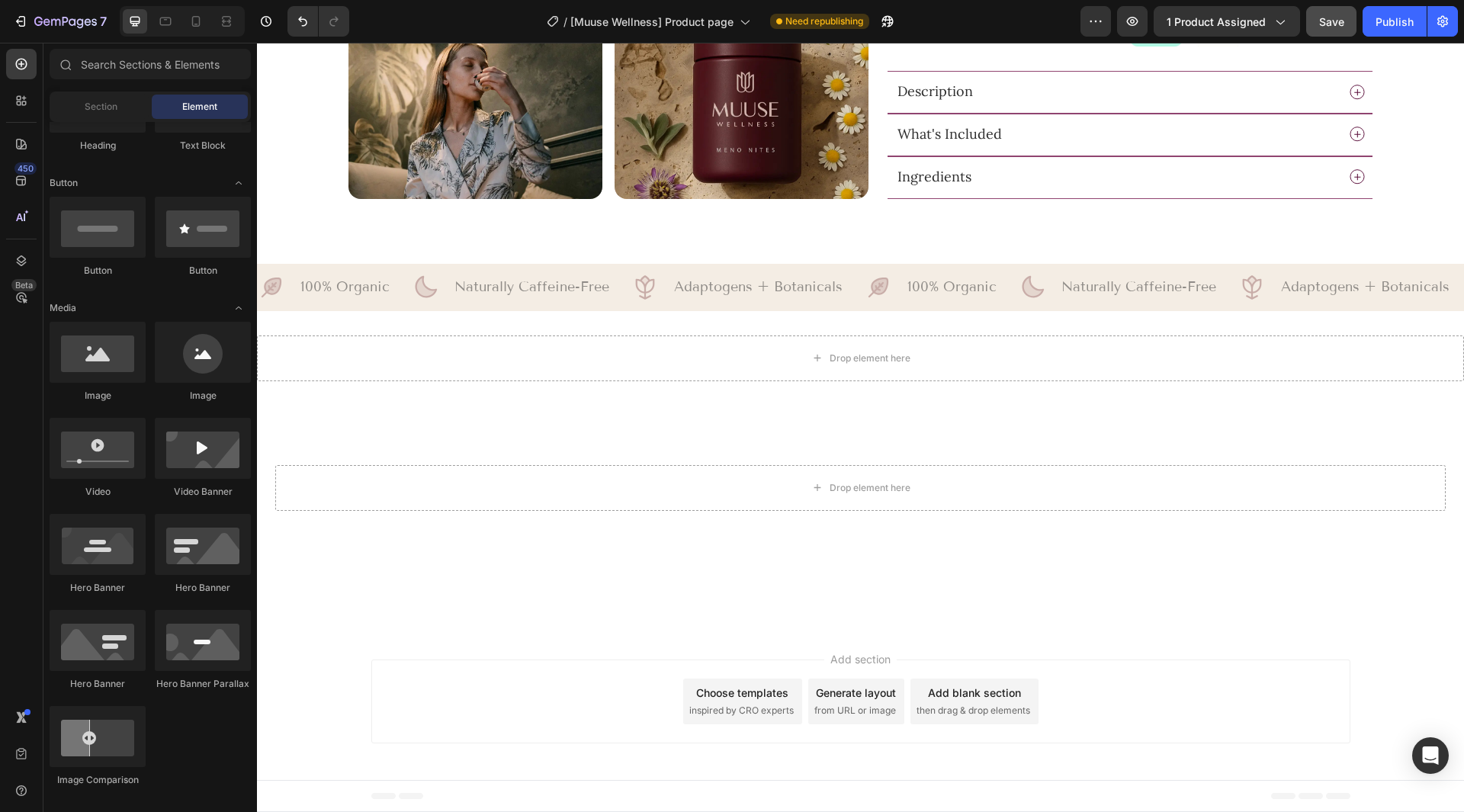
scroll to position [0, 0]
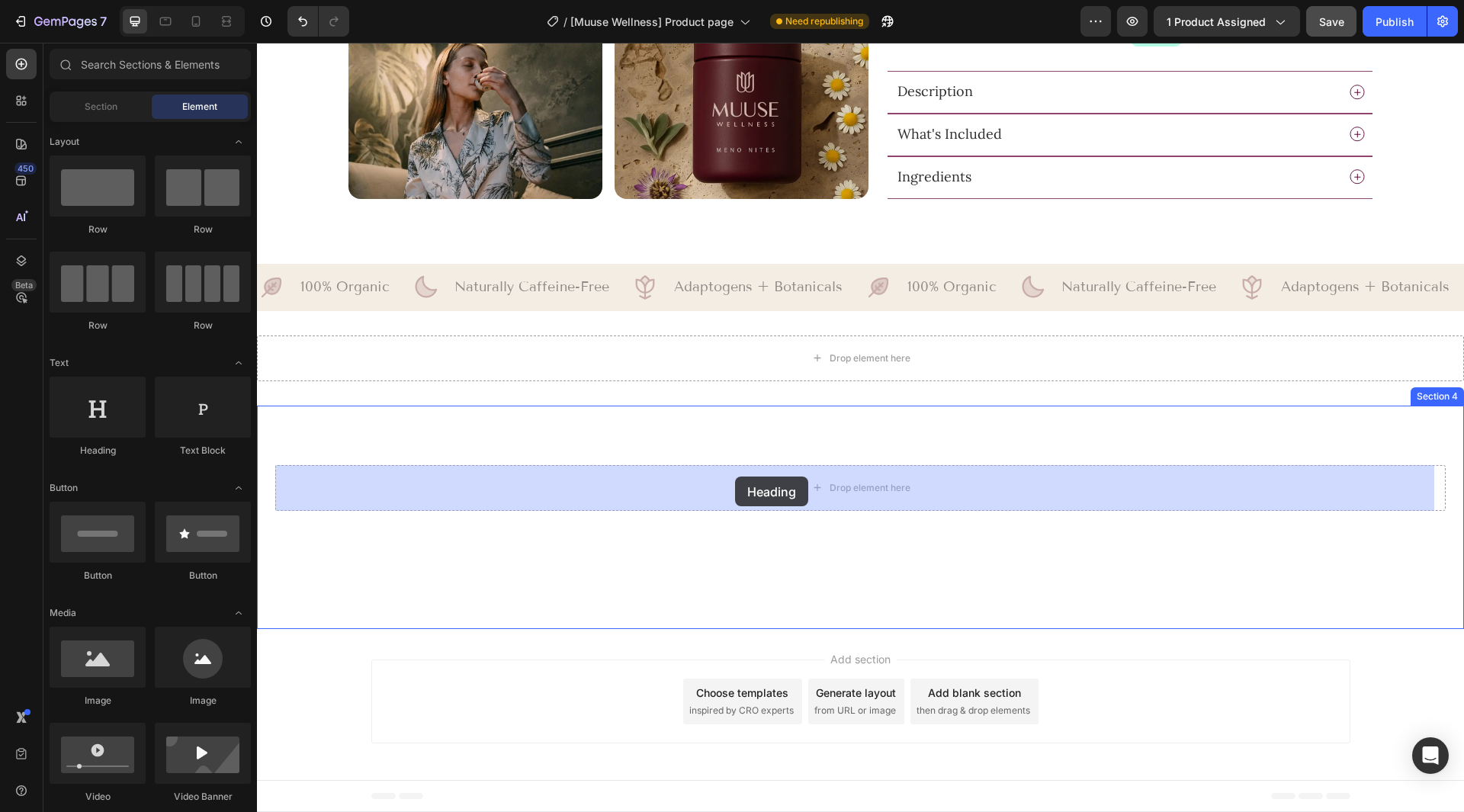
drag, startPoint x: 411, startPoint y: 446, endPoint x: 738, endPoint y: 478, distance: 328.6
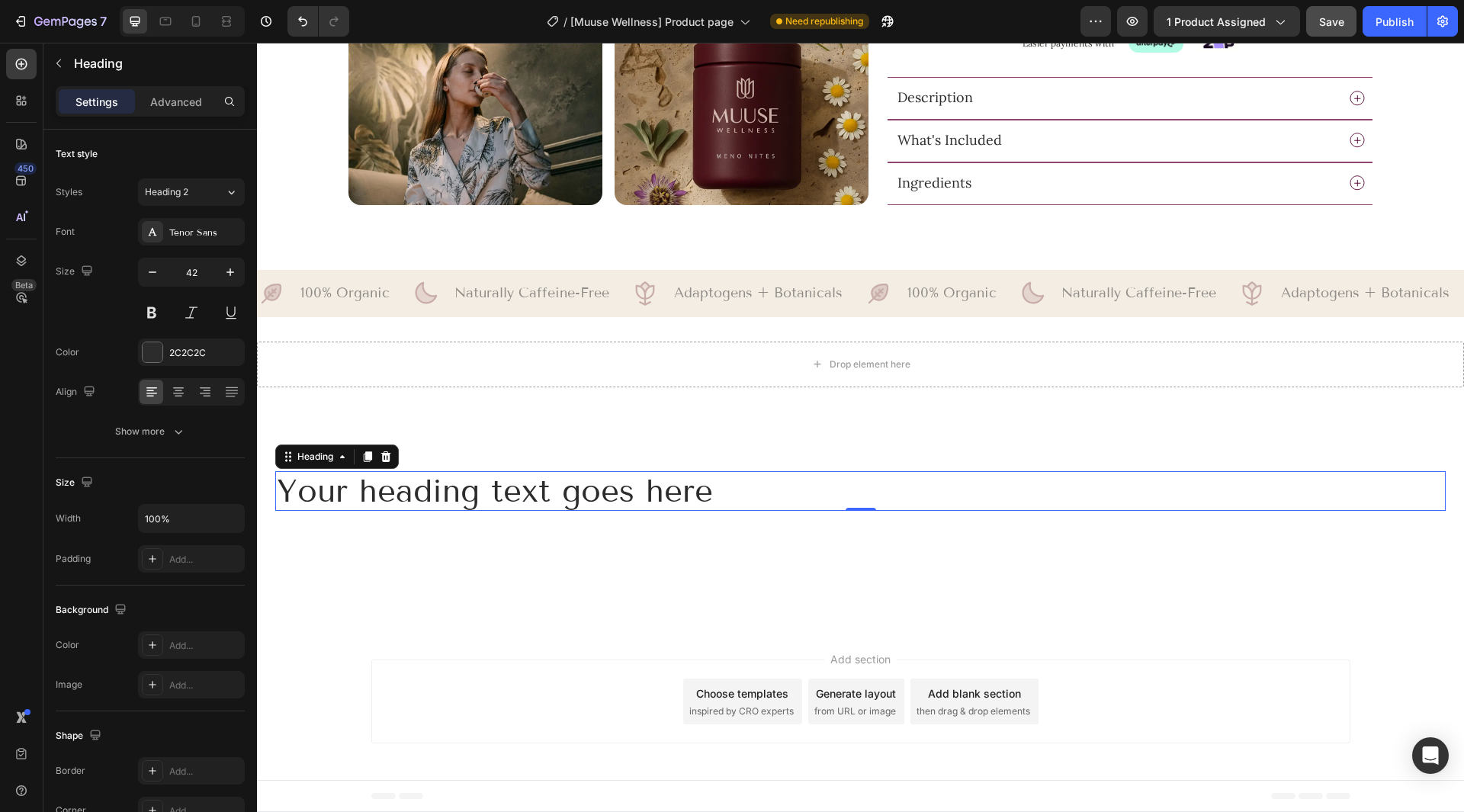
scroll to position [914, 0]
click at [180, 392] on icon at bounding box center [179, 392] width 8 height 2
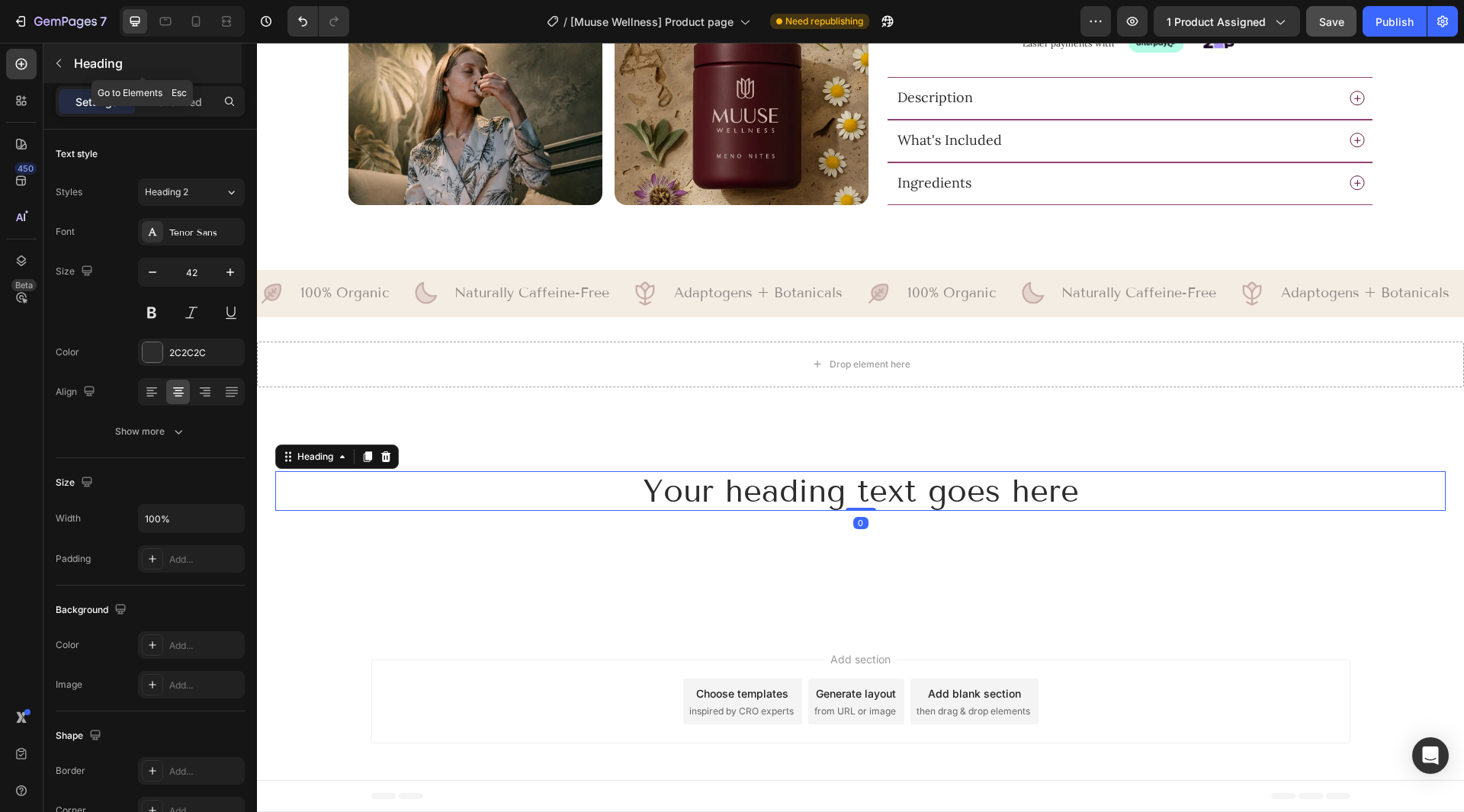
click at [87, 56] on p "Heading" at bounding box center [156, 62] width 165 height 18
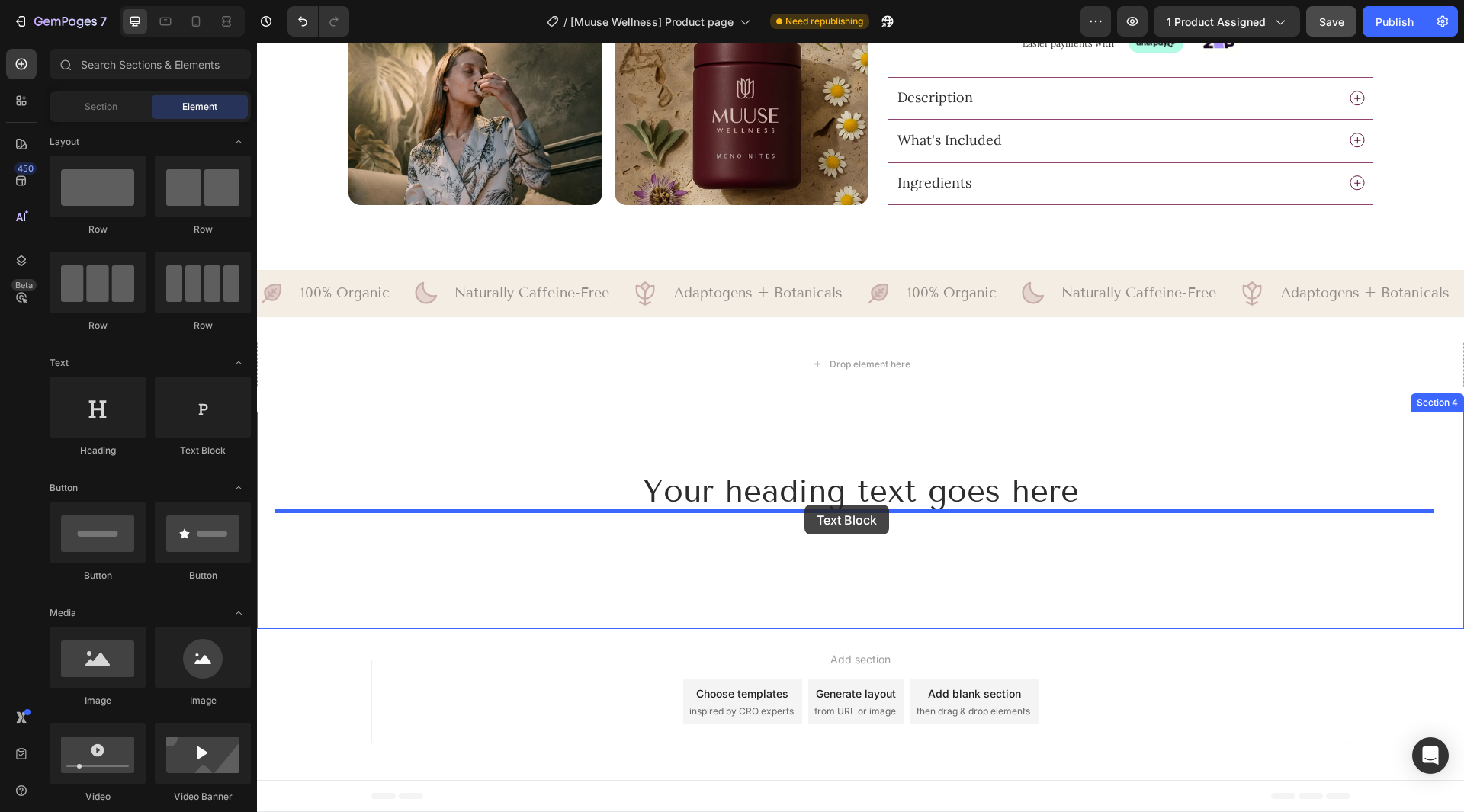
drag, startPoint x: 511, startPoint y: 461, endPoint x: 805, endPoint y: 505, distance: 297.3
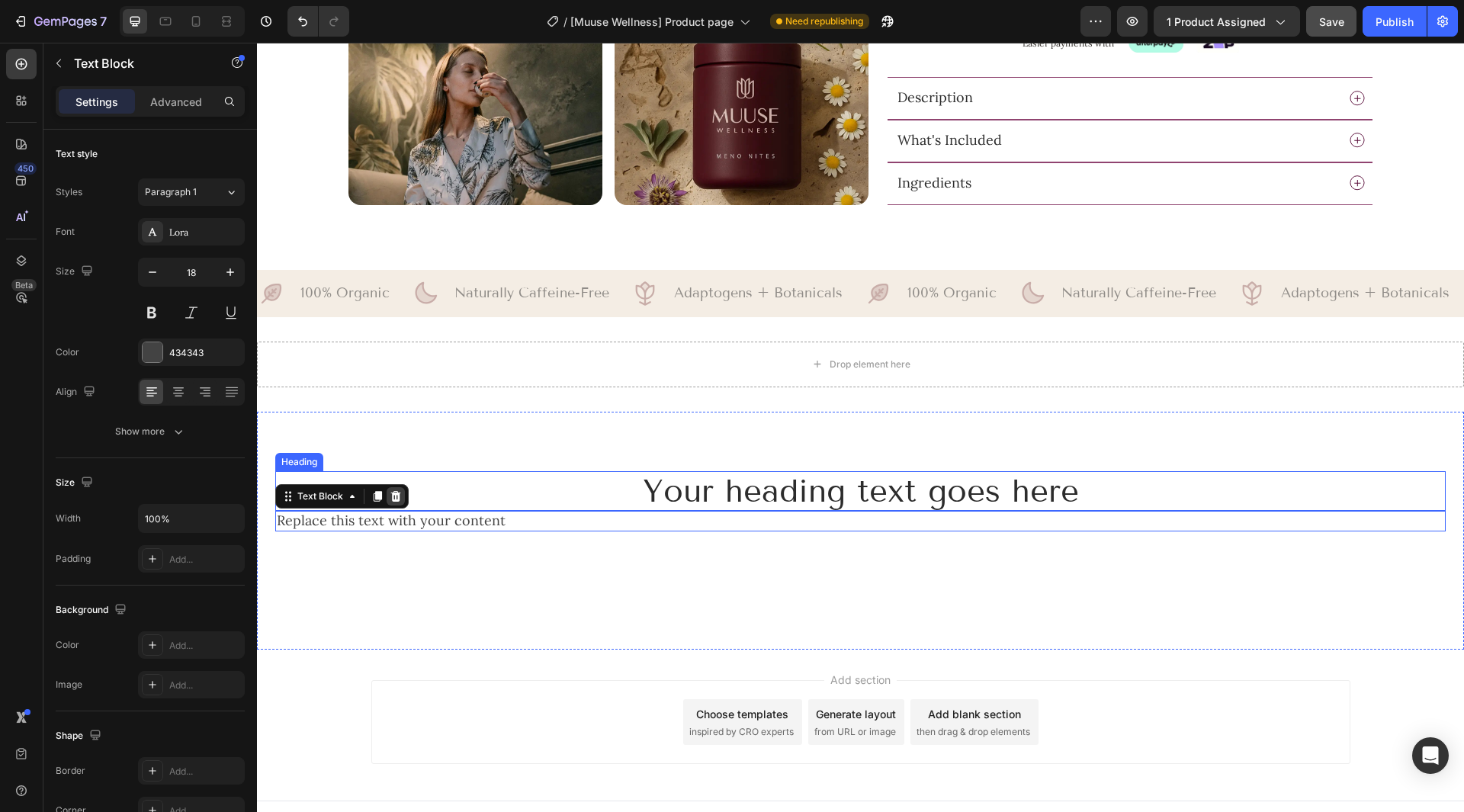
scroll to position [935, 0]
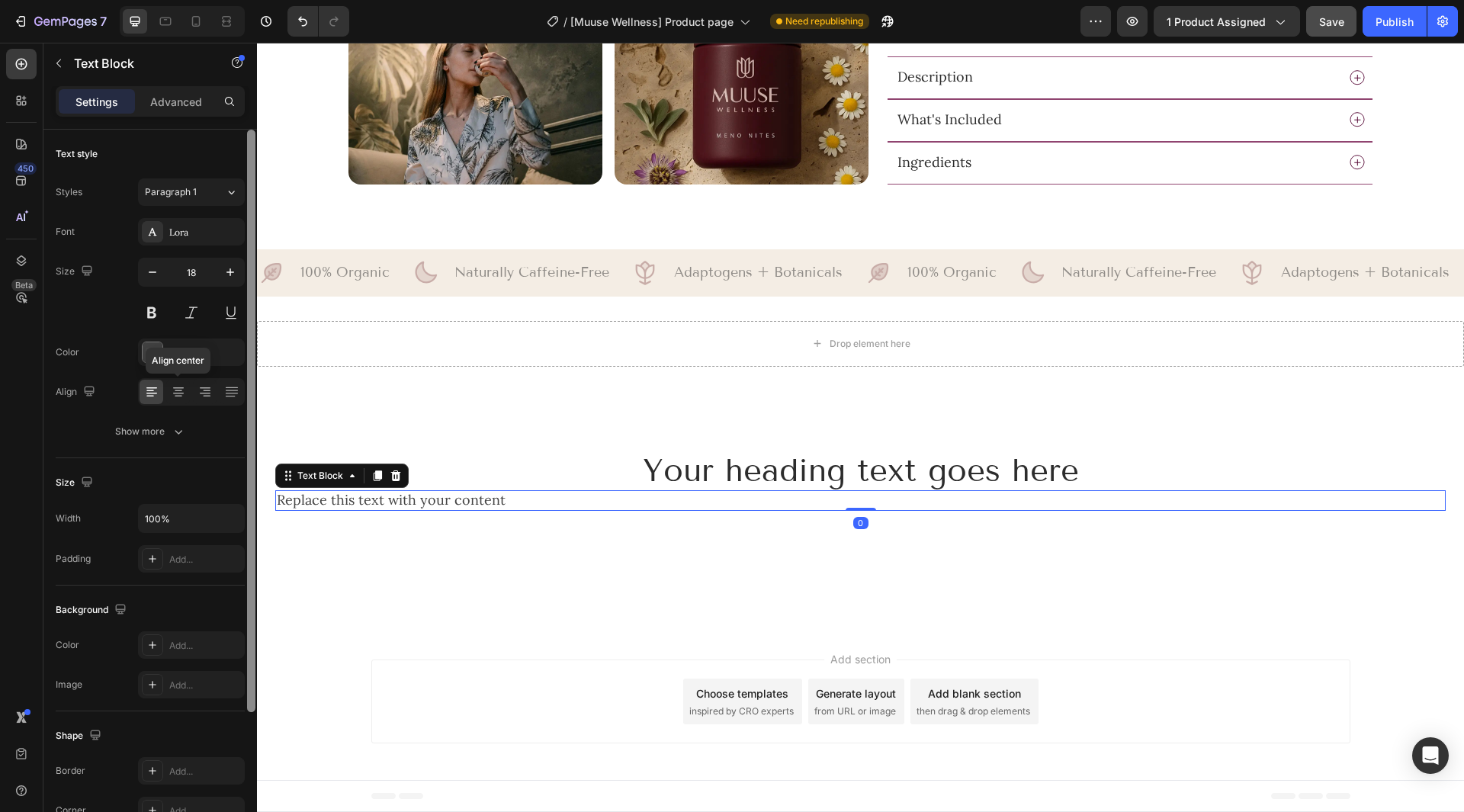
drag, startPoint x: 186, startPoint y: 395, endPoint x: 255, endPoint y: 406, distance: 69.9
click at [187, 395] on div at bounding box center [178, 392] width 23 height 24
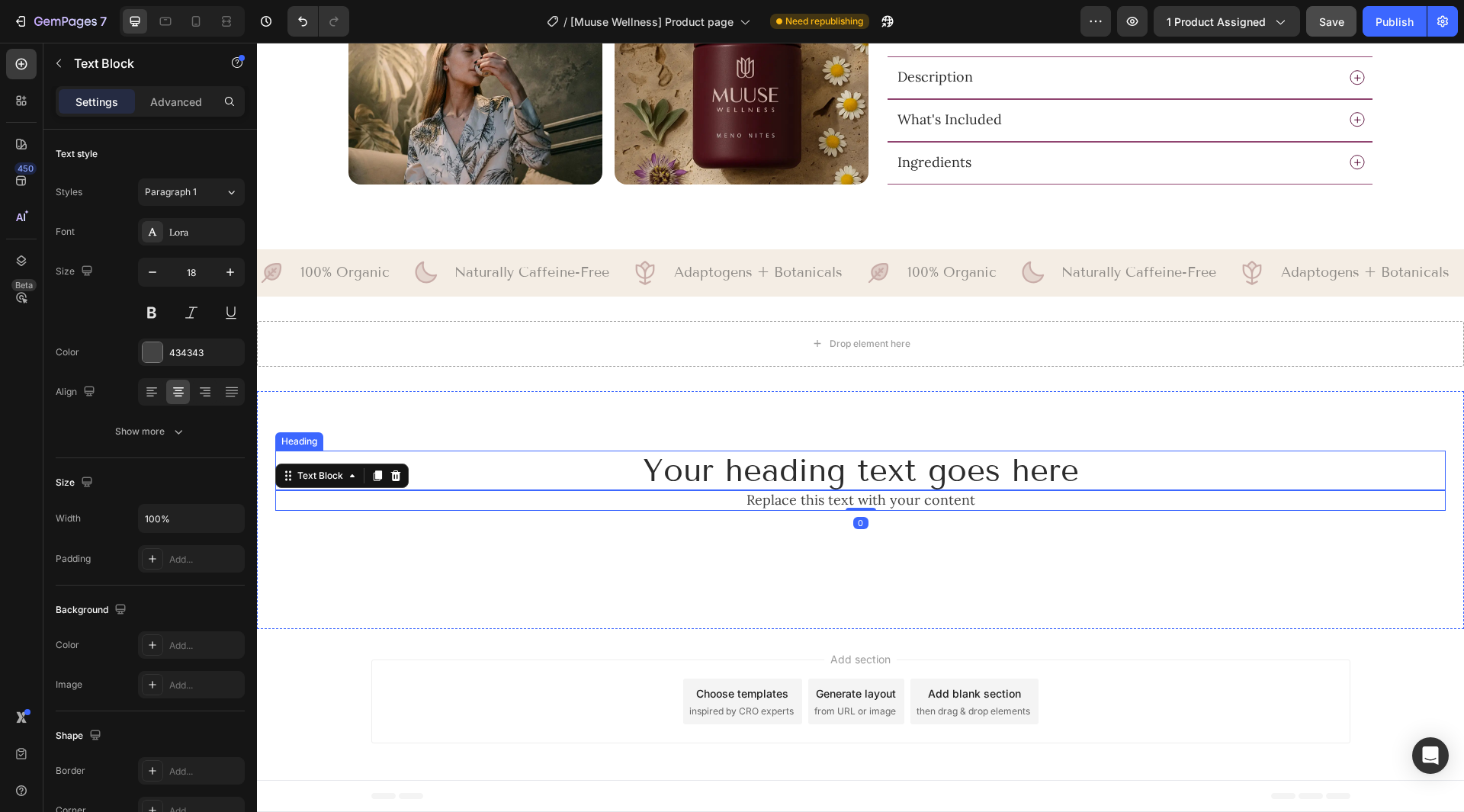
click at [760, 465] on h2 "Your heading text goes here" at bounding box center [860, 471] width 1171 height 41
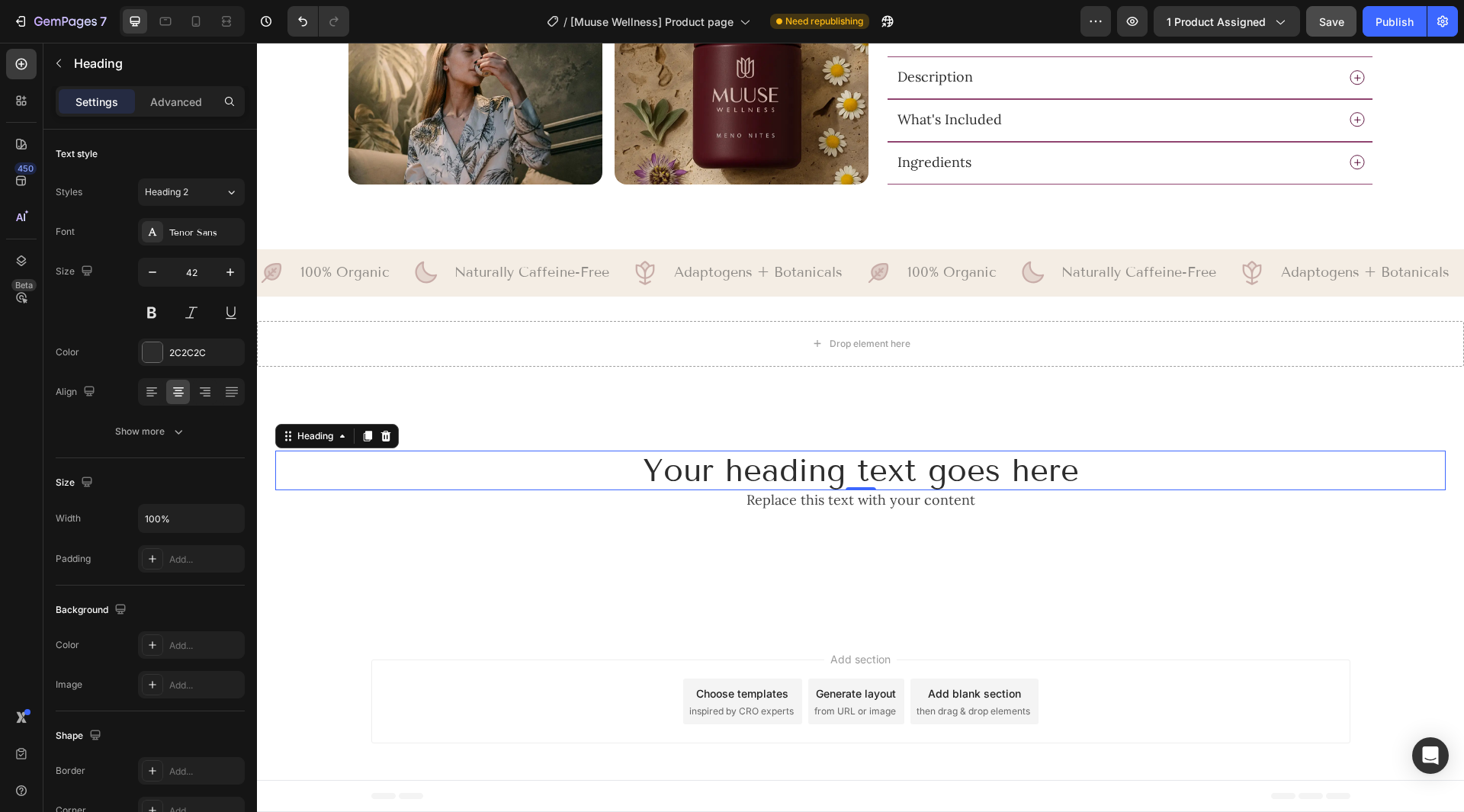
click at [803, 485] on h2 "Your heading text goes here" at bounding box center [860, 471] width 1171 height 41
click at [803, 485] on p "Your heading text goes here" at bounding box center [860, 471] width 1168 height 37
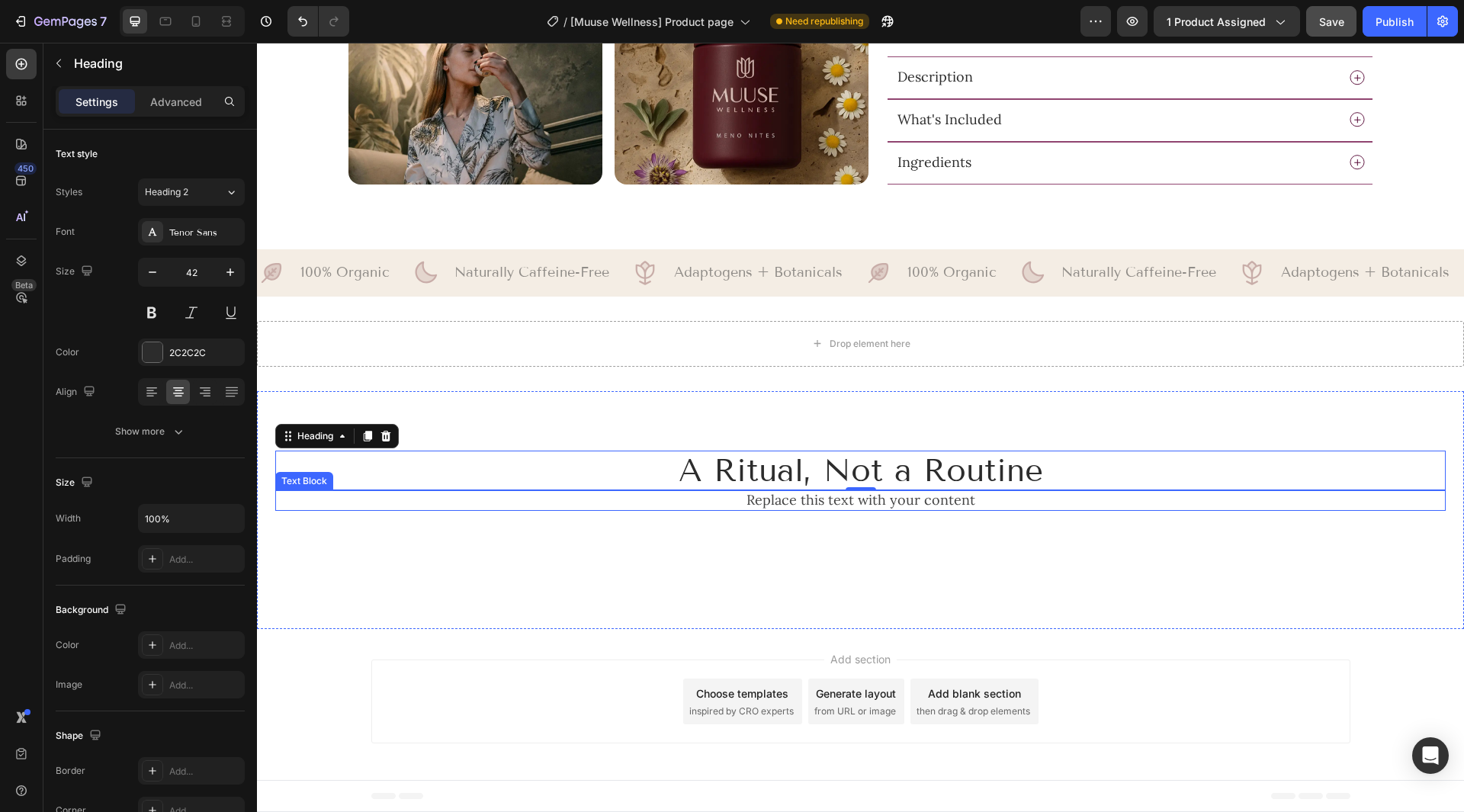
click at [804, 509] on div "Replace this text with your content" at bounding box center [860, 501] width 1171 height 20
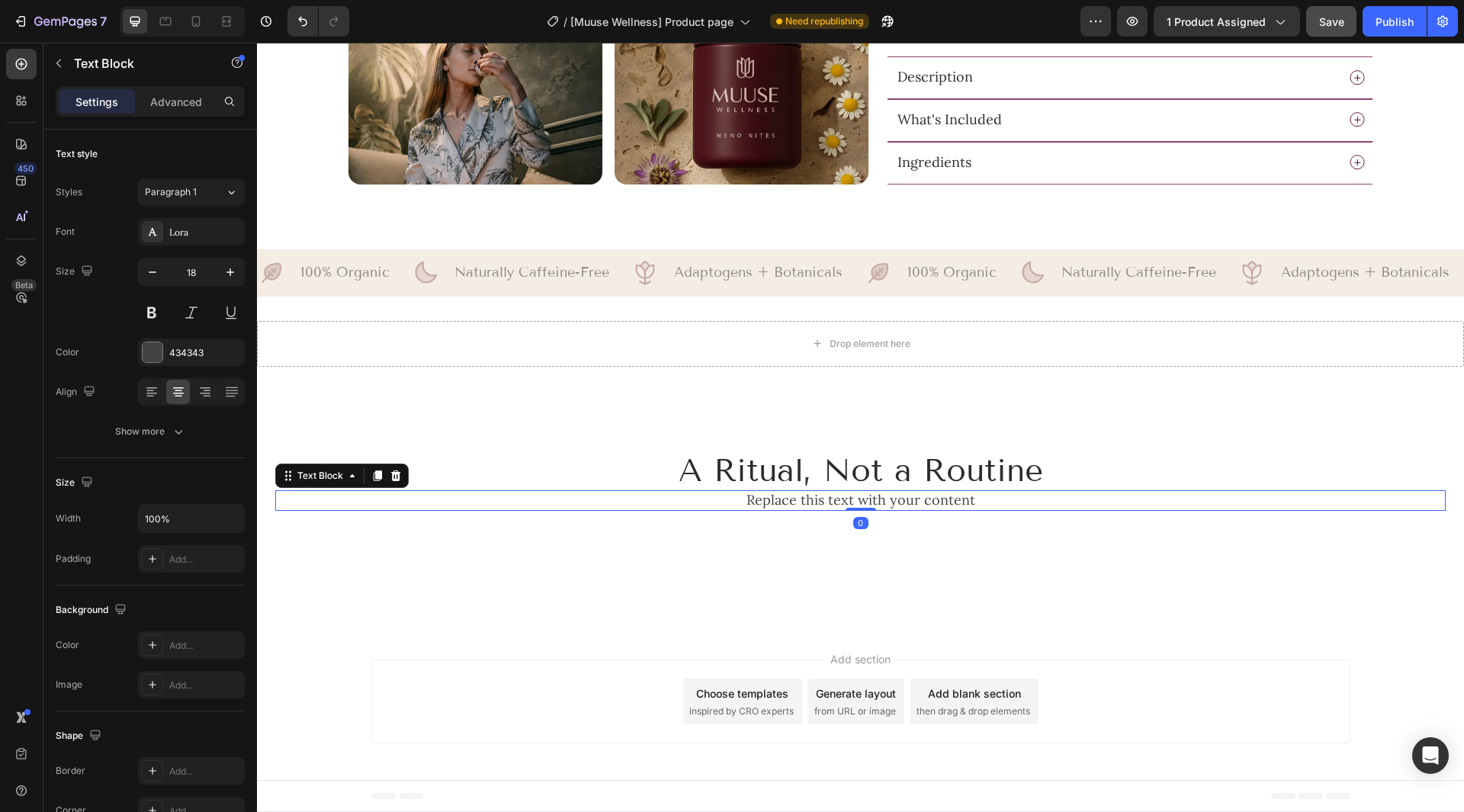
click at [828, 501] on div "Replace this text with your content" at bounding box center [860, 501] width 1171 height 20
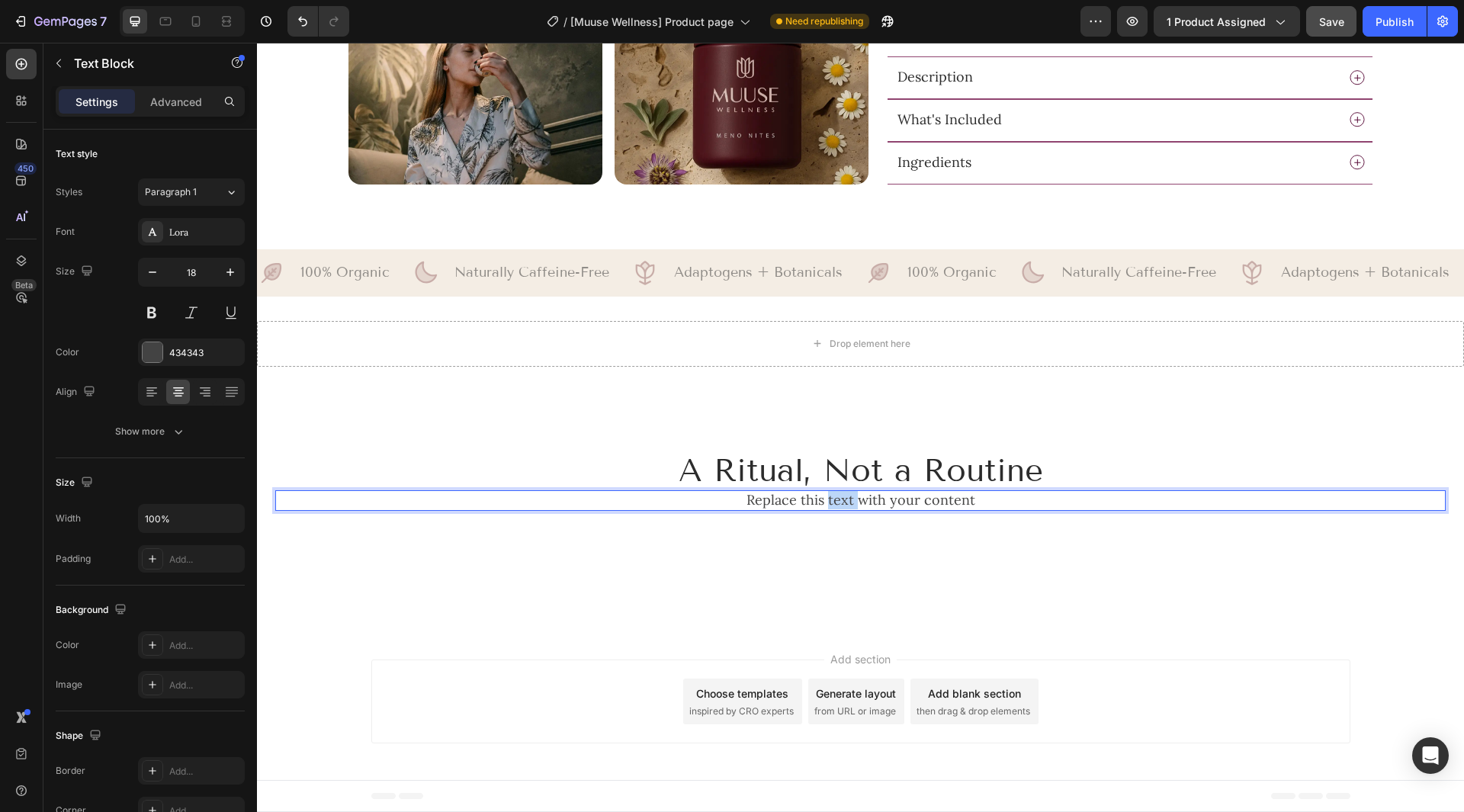
click at [828, 501] on p "Replace this text with your content" at bounding box center [860, 501] width 1168 height 17
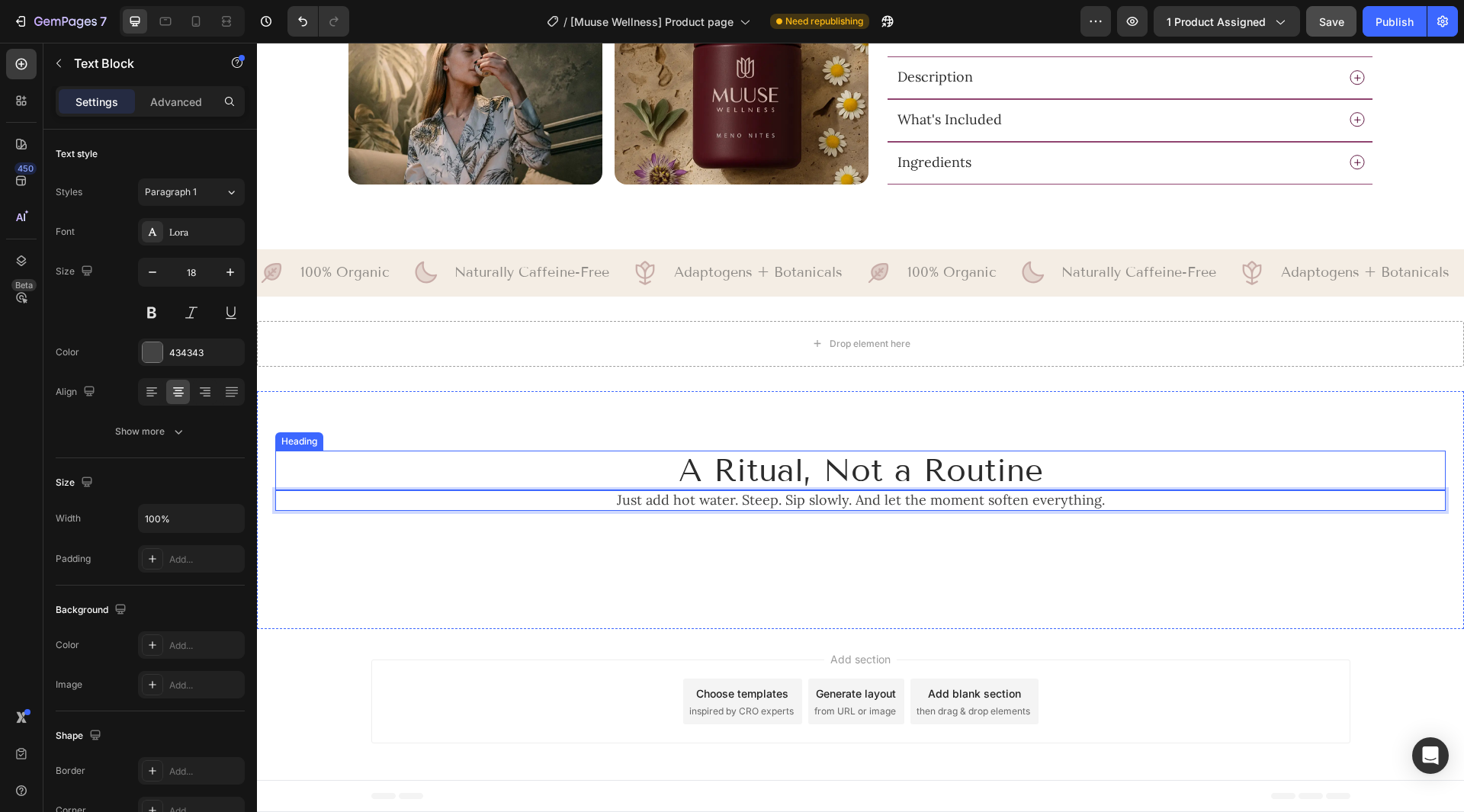
click at [849, 473] on p "A Ritual, Not a Routine" at bounding box center [860, 471] width 1168 height 37
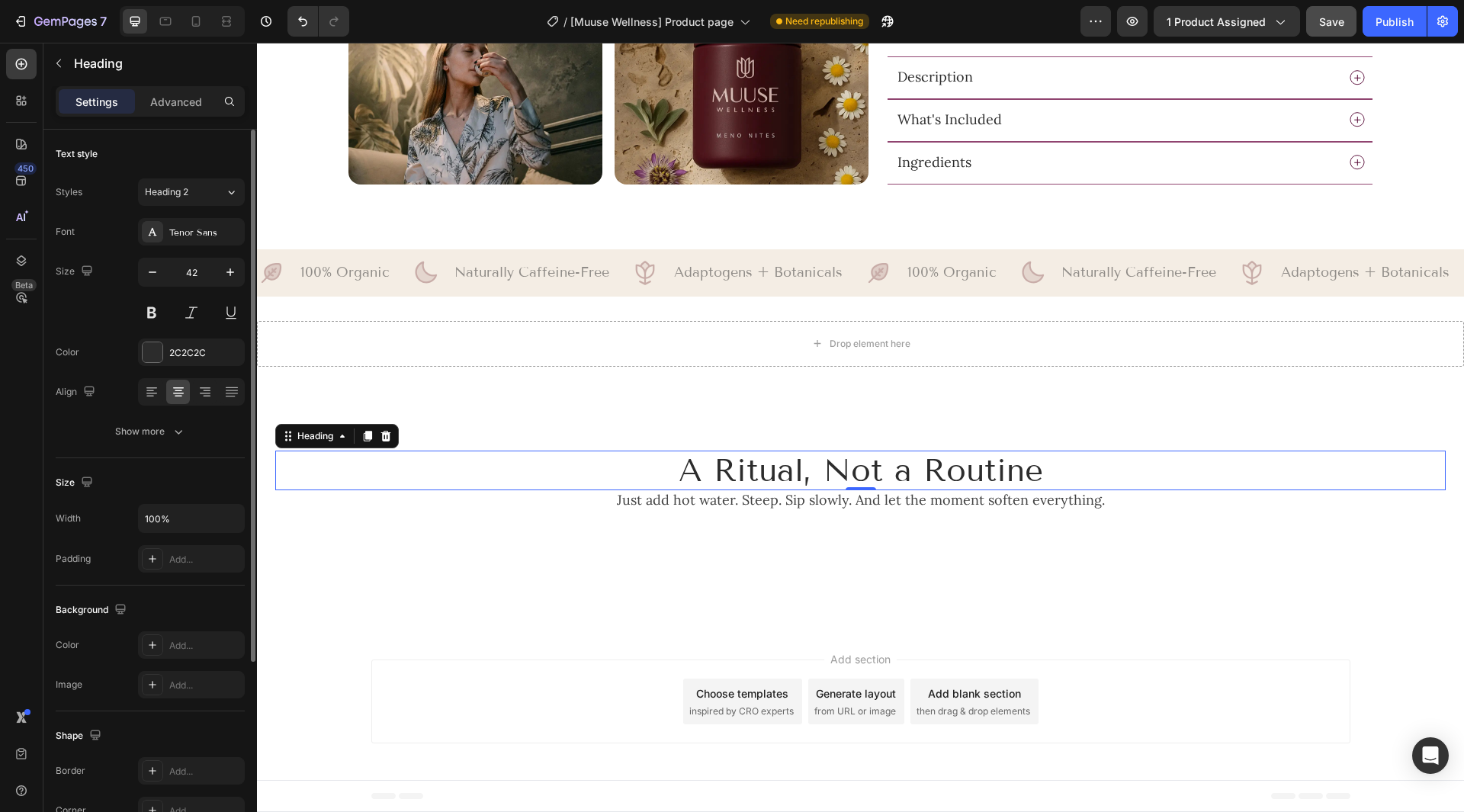
drag, startPoint x: 205, startPoint y: 192, endPoint x: 206, endPoint y: 207, distance: 15.0
click at [204, 192] on div "Heading 2" at bounding box center [175, 193] width 62 height 14
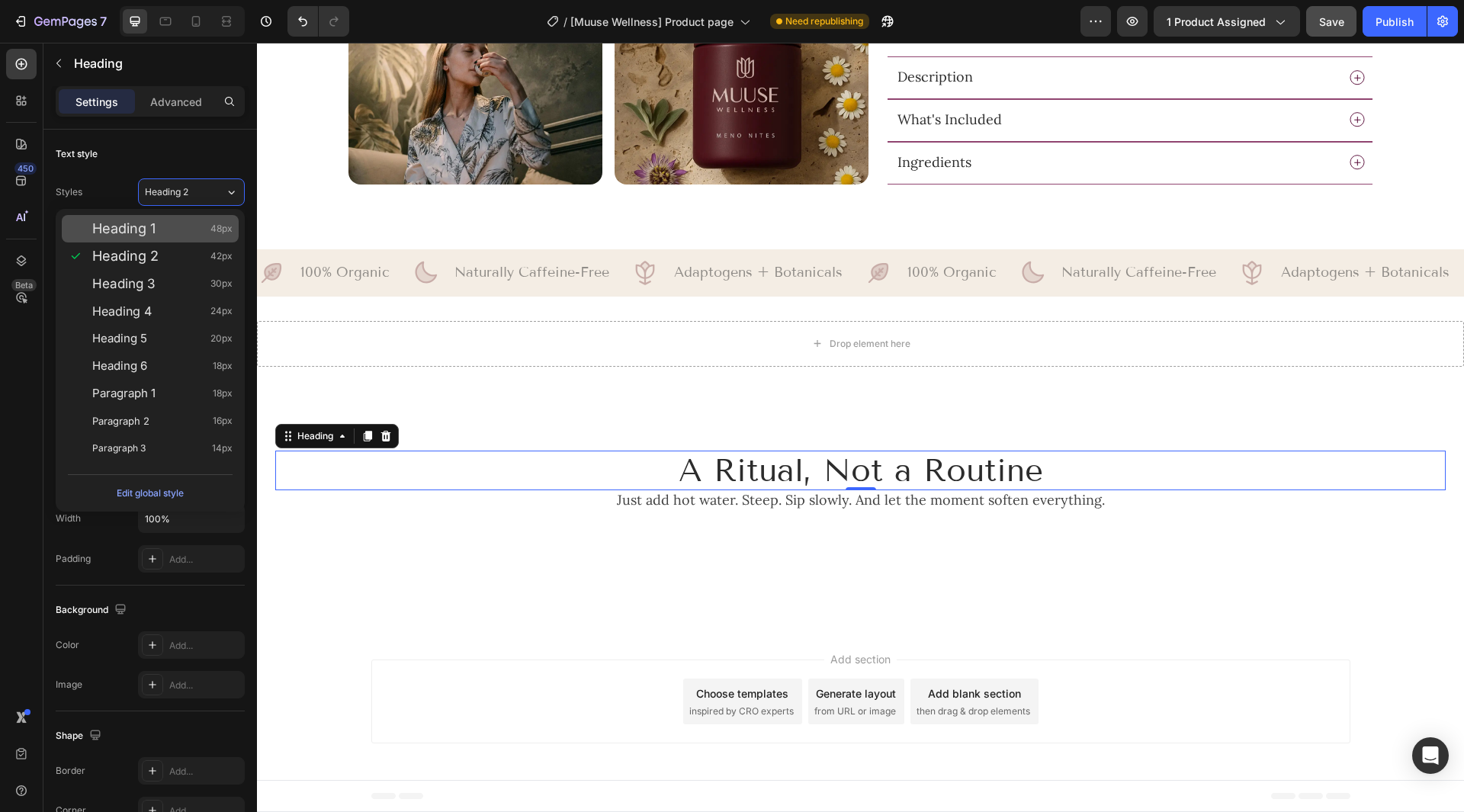
click at [199, 237] on div "Heading 1 48px" at bounding box center [150, 229] width 177 height 27
type input "48"
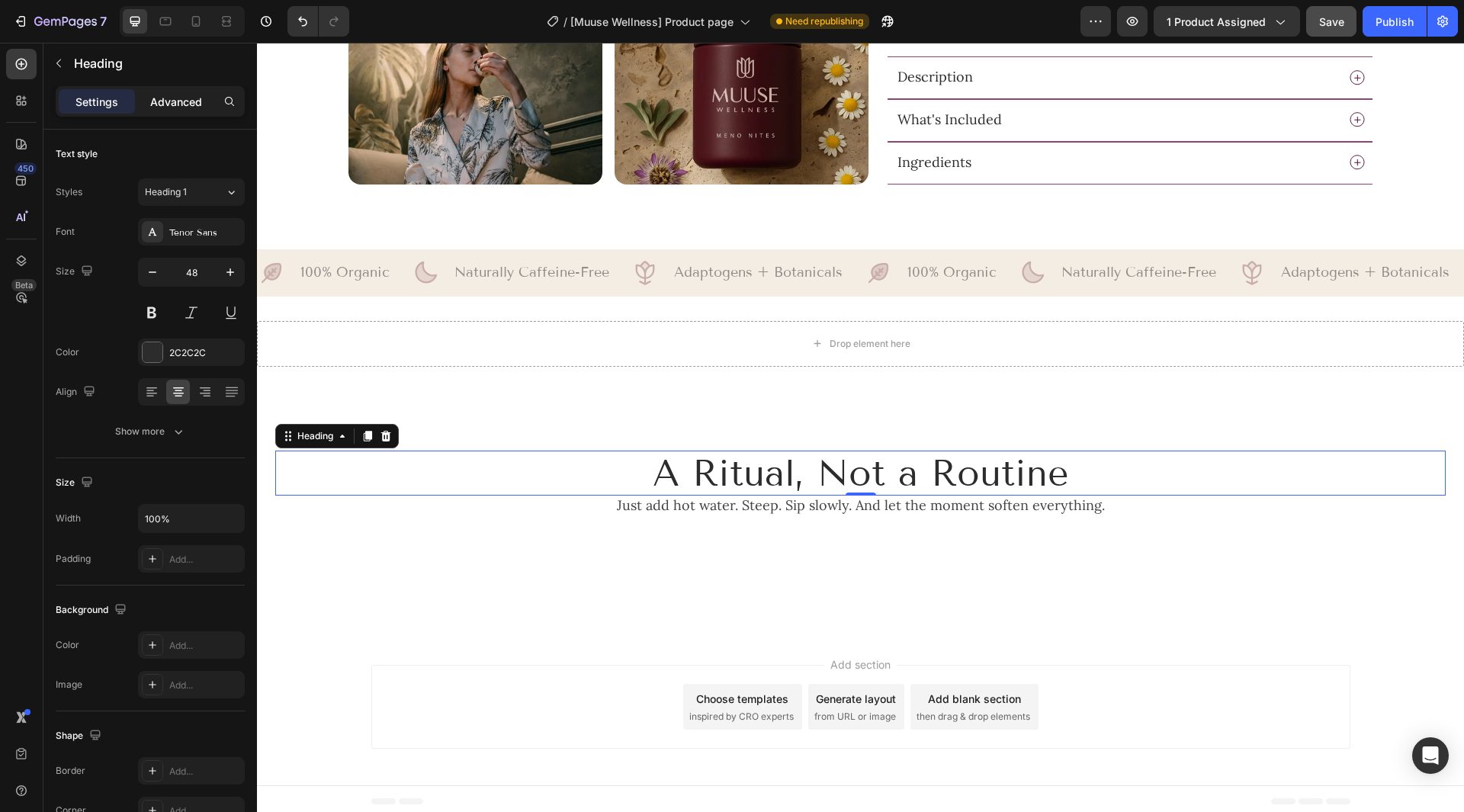
click at [179, 94] on p "Advanced" at bounding box center [176, 101] width 51 height 16
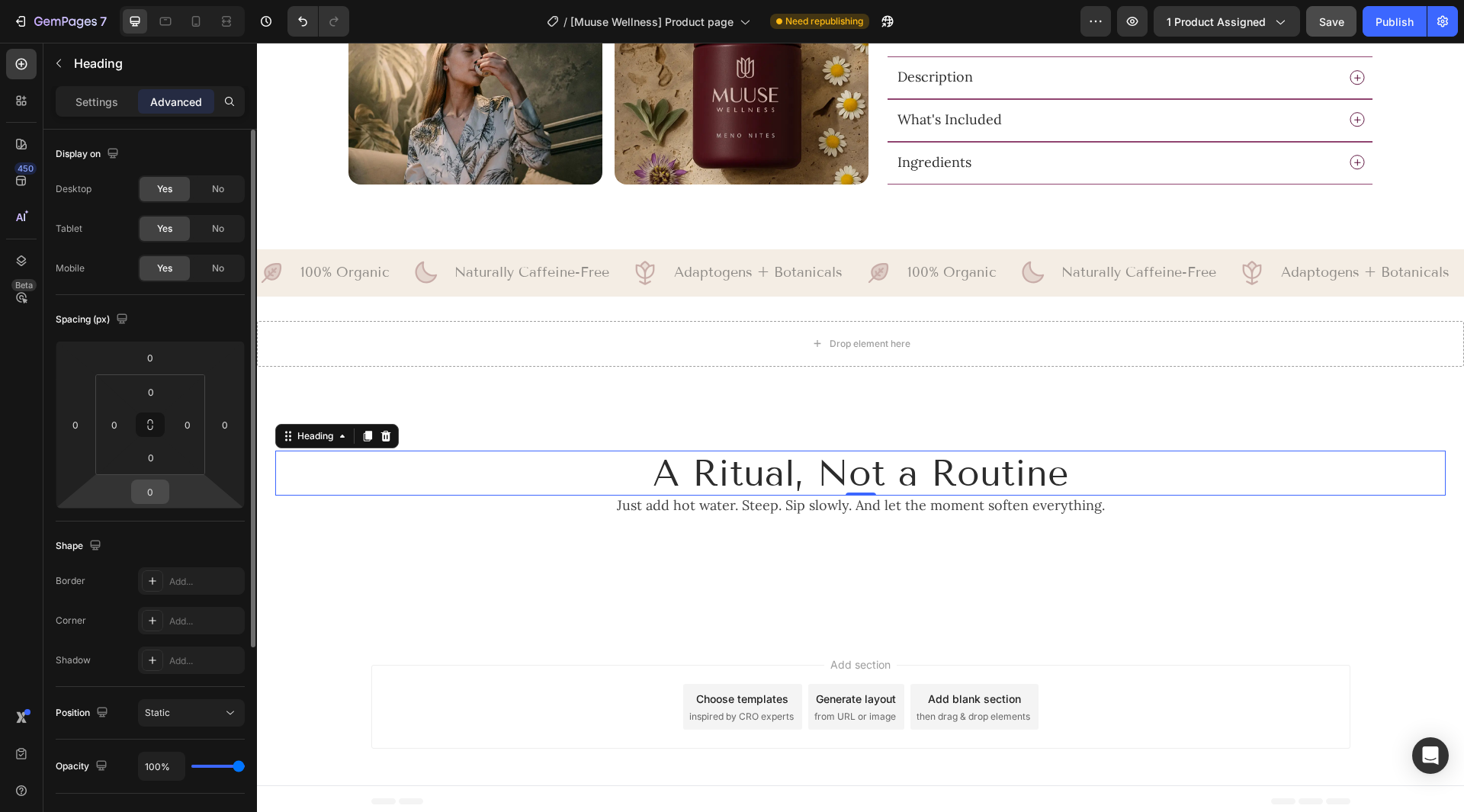
click at [154, 495] on input "0" at bounding box center [150, 491] width 30 height 23
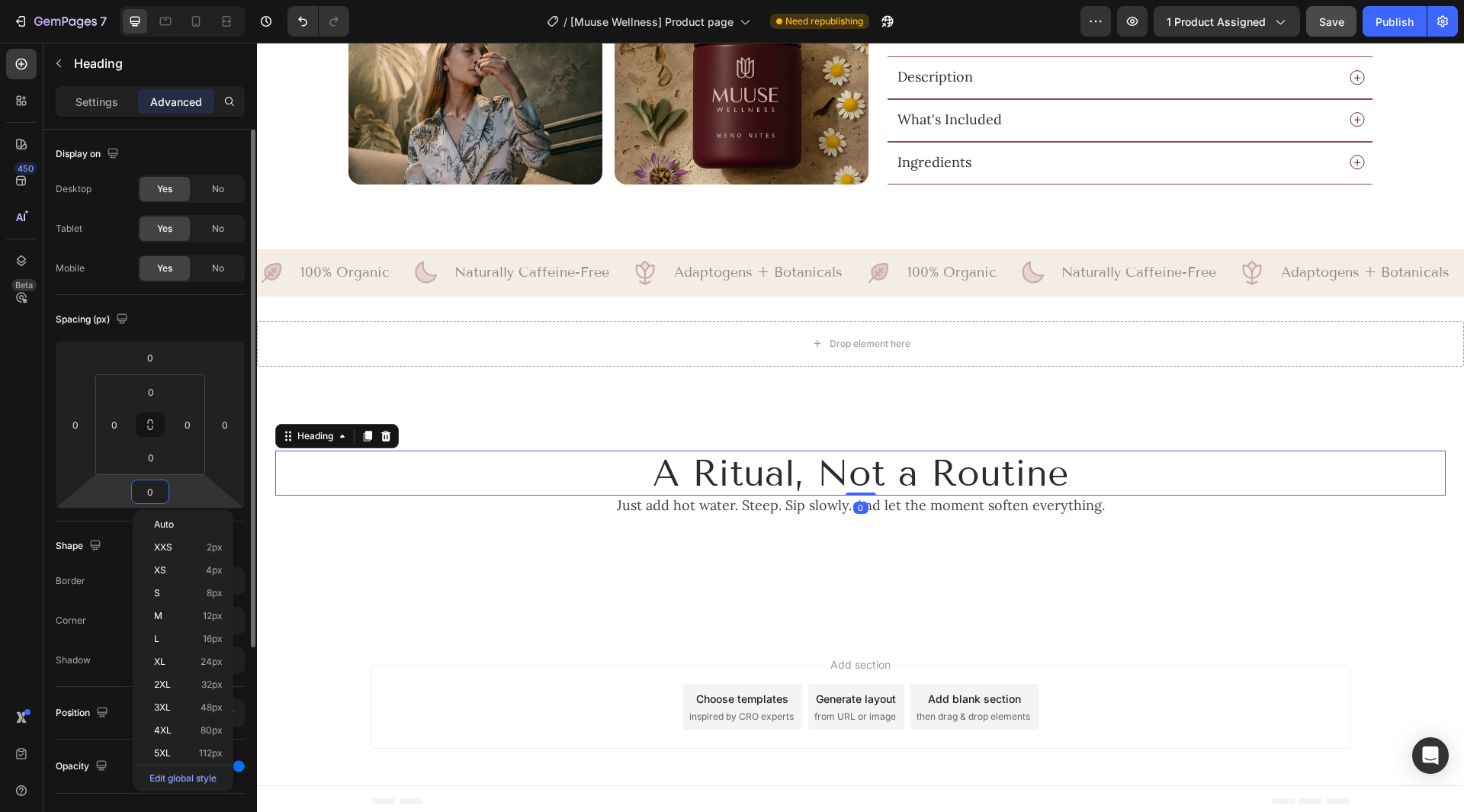
type input "9"
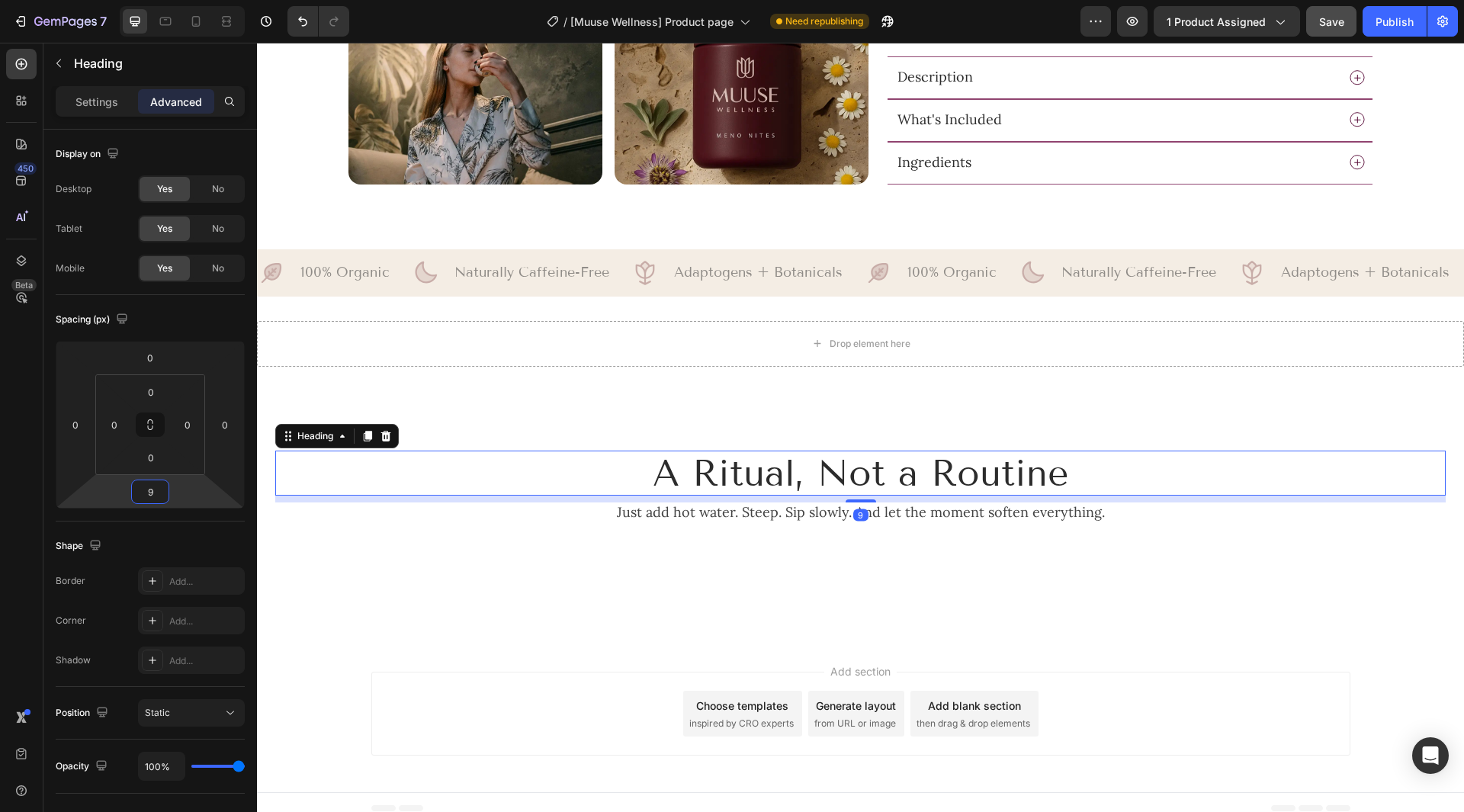
click at [789, 516] on p "Just add hot water. Steep. Sip slowly. And let the moment soften everything." at bounding box center [860, 512] width 1168 height 17
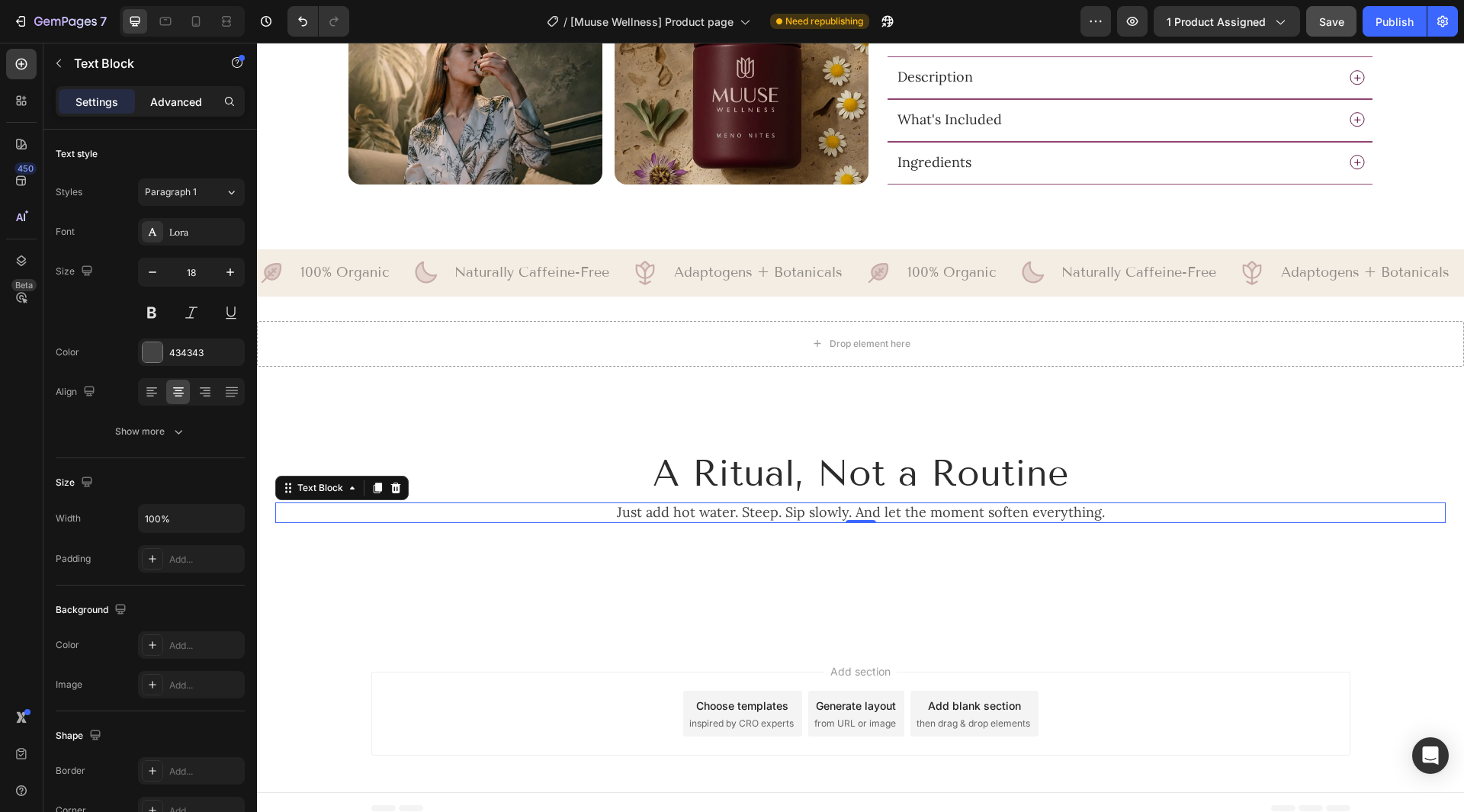
click at [182, 108] on p "Advanced" at bounding box center [176, 101] width 51 height 16
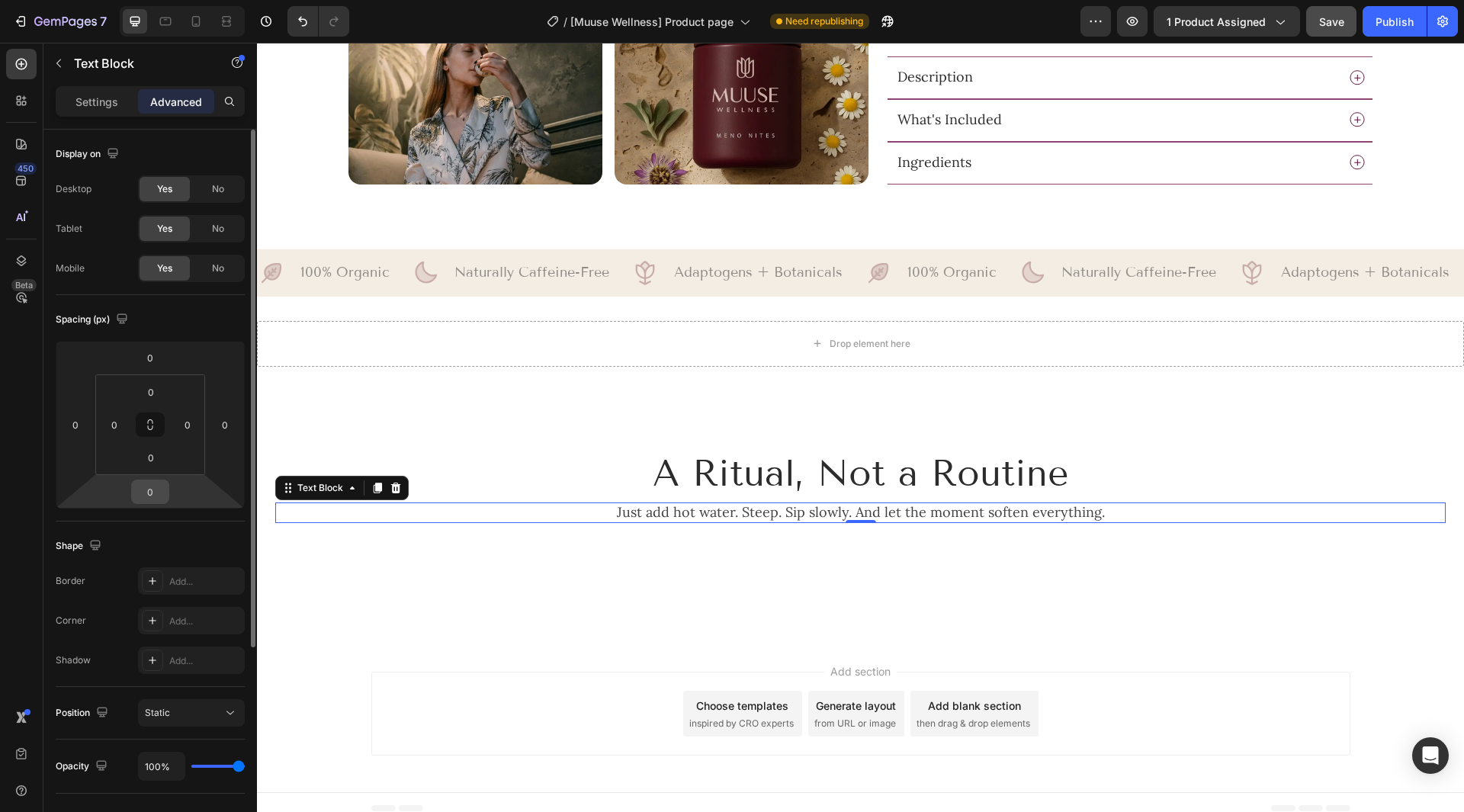
click at [140, 499] on input "0" at bounding box center [150, 491] width 30 height 23
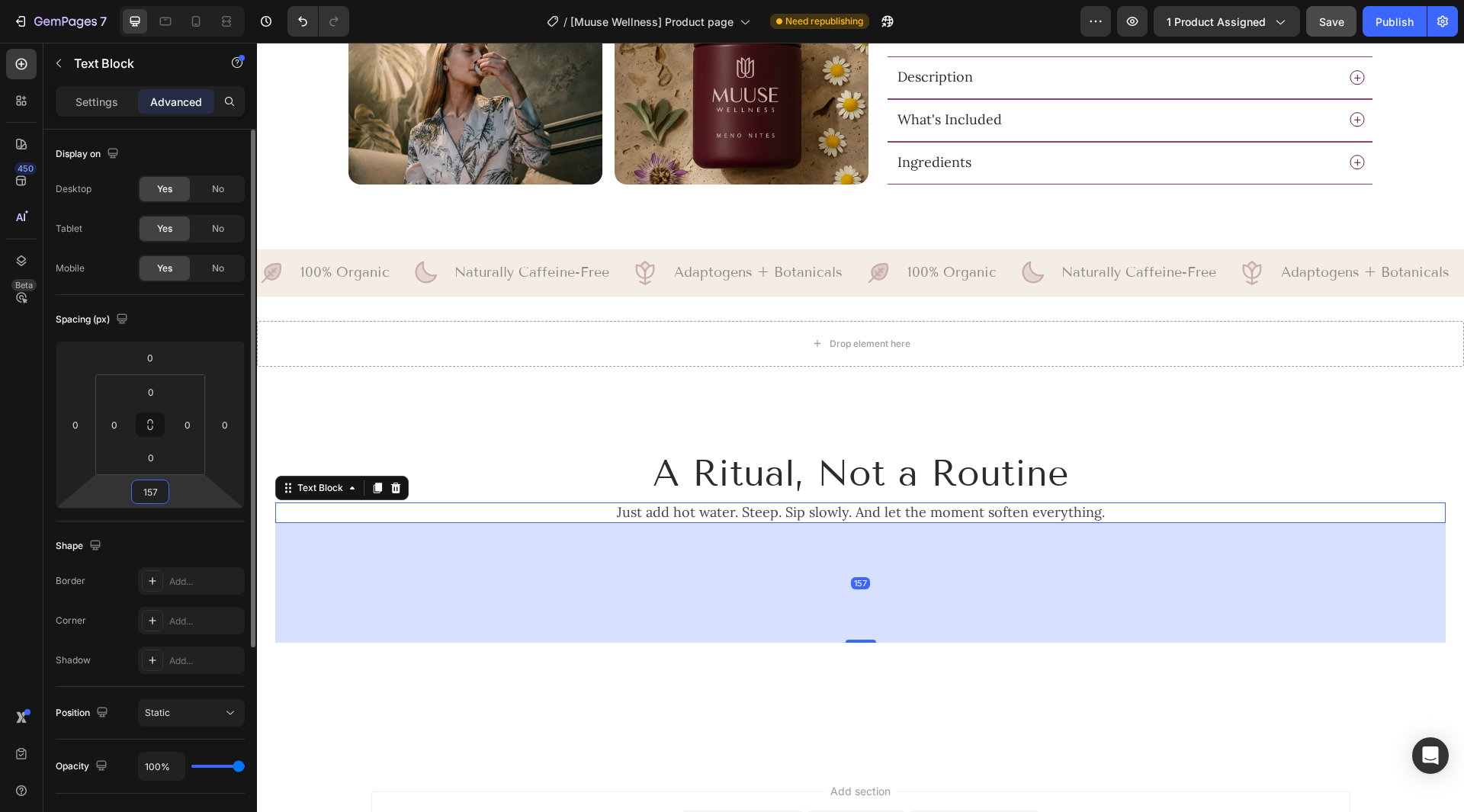
type input "157"
click at [80, 529] on div "Shape Border Add... Corner Add... Shadow Add..." at bounding box center [150, 605] width 189 height 165
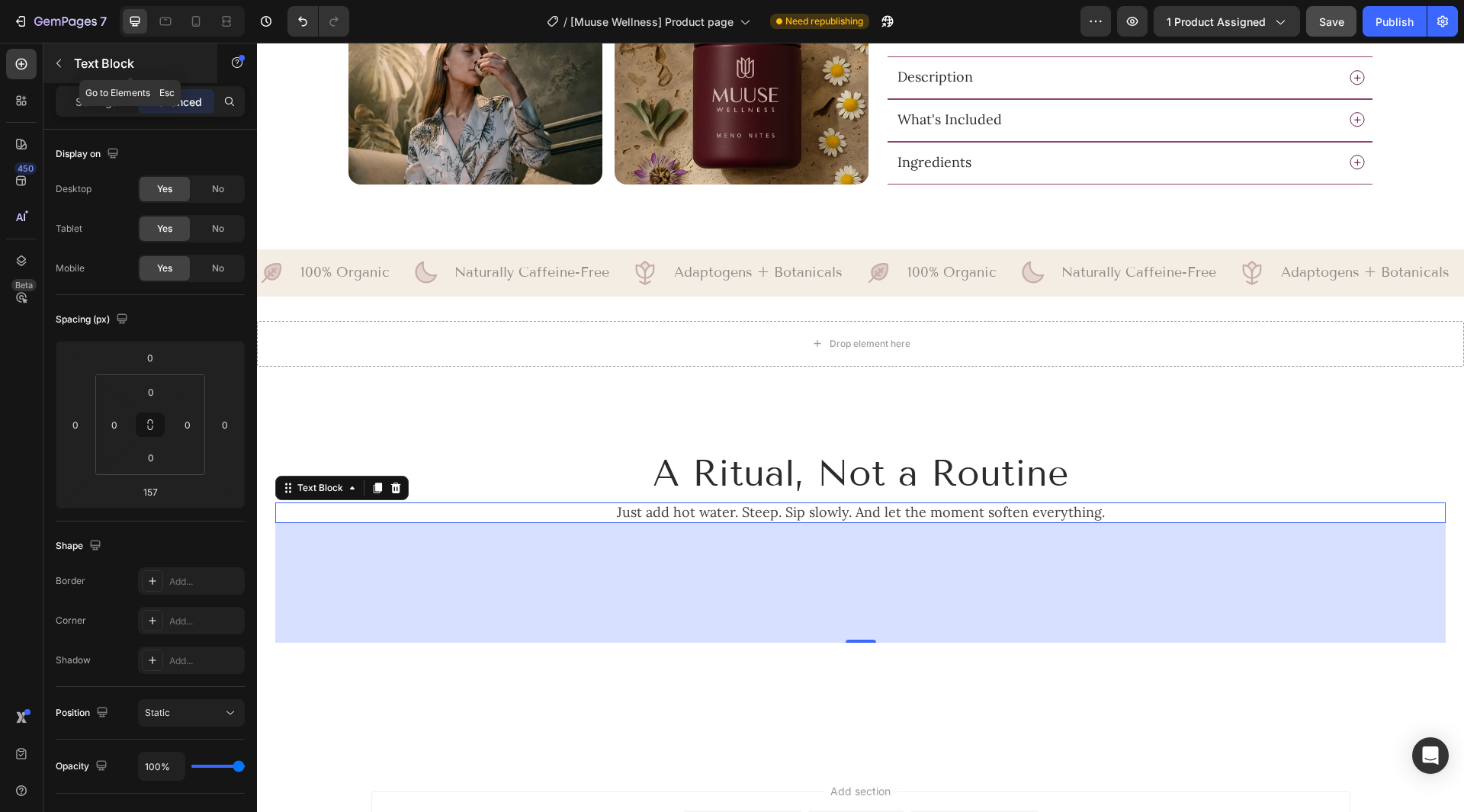
click at [101, 73] on div "Text Block" at bounding box center [130, 63] width 174 height 40
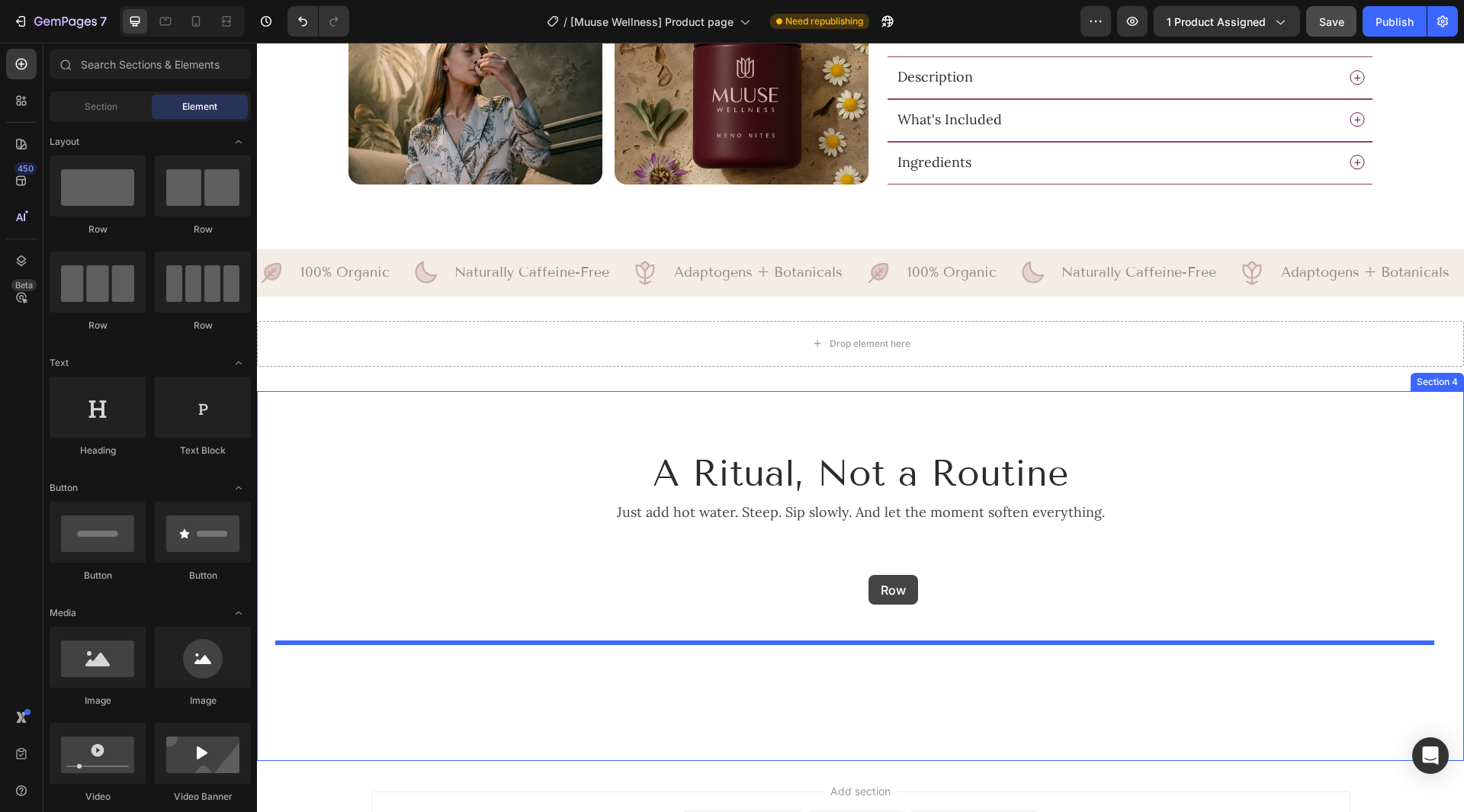
drag, startPoint x: 449, startPoint y: 228, endPoint x: 830, endPoint y: 555, distance: 502.1
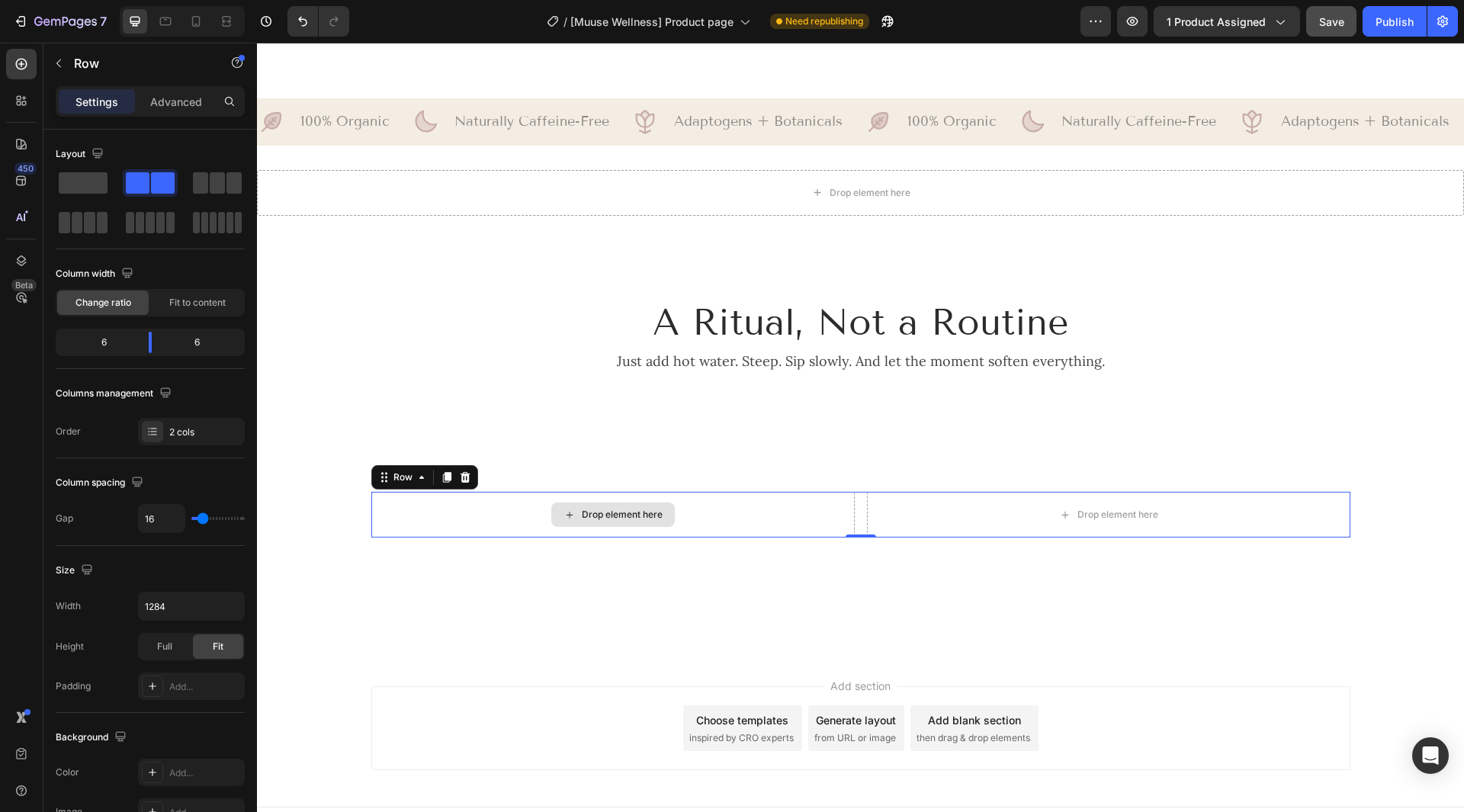
scroll to position [1087, 0]
click at [116, 69] on p "Row" at bounding box center [139, 62] width 129 height 18
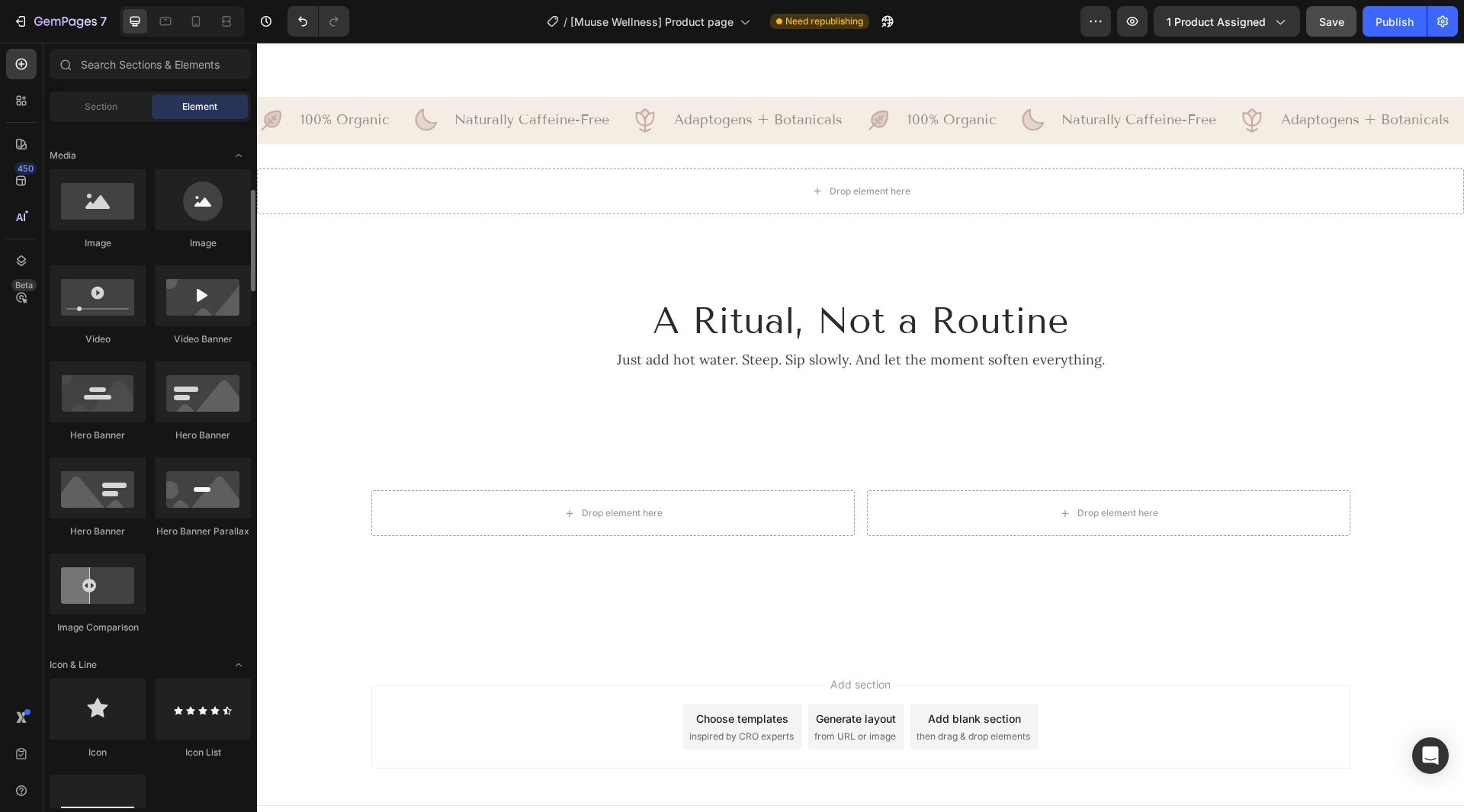
scroll to position [686, 0]
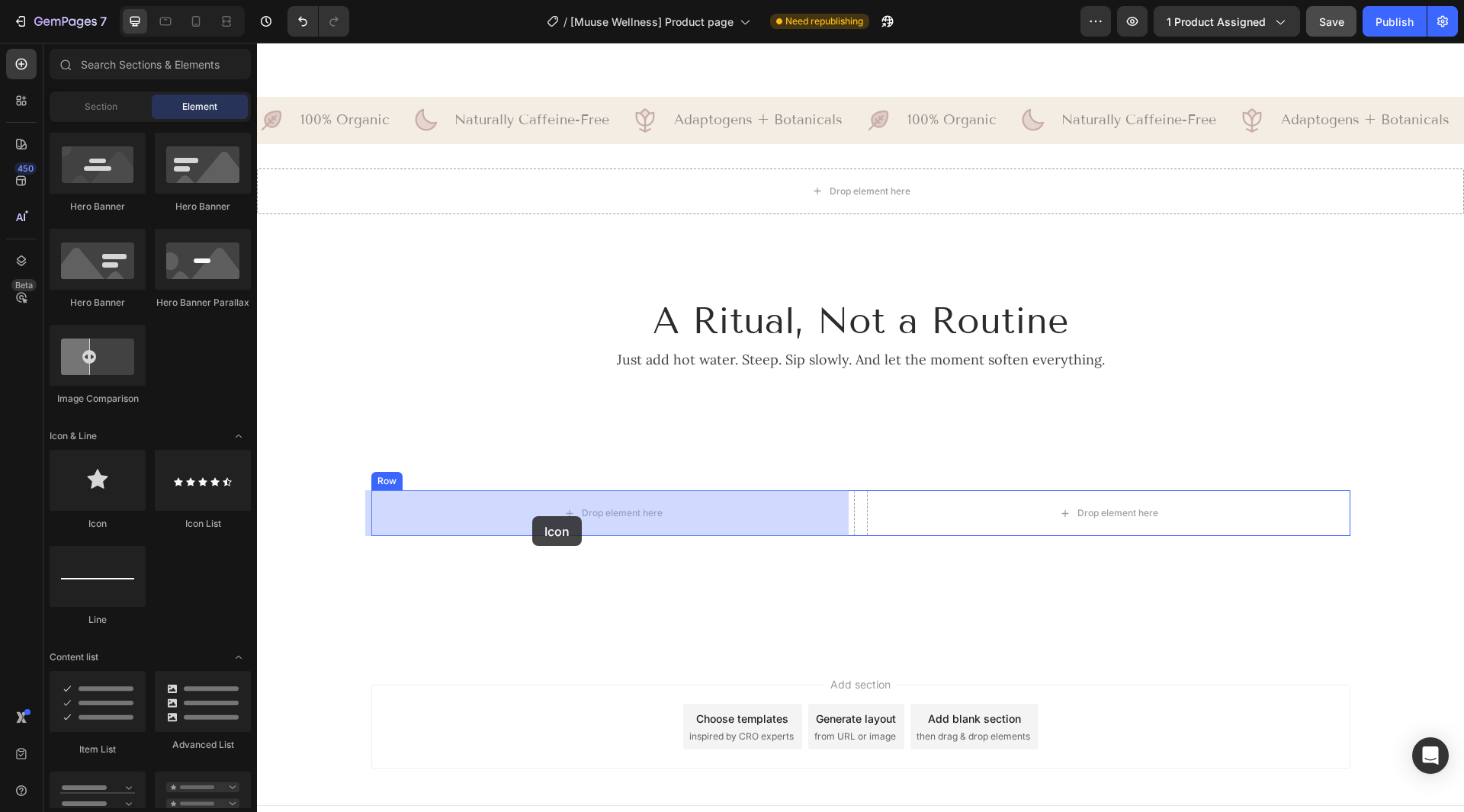
drag, startPoint x: 370, startPoint y: 530, endPoint x: 532, endPoint y: 516, distance: 162.6
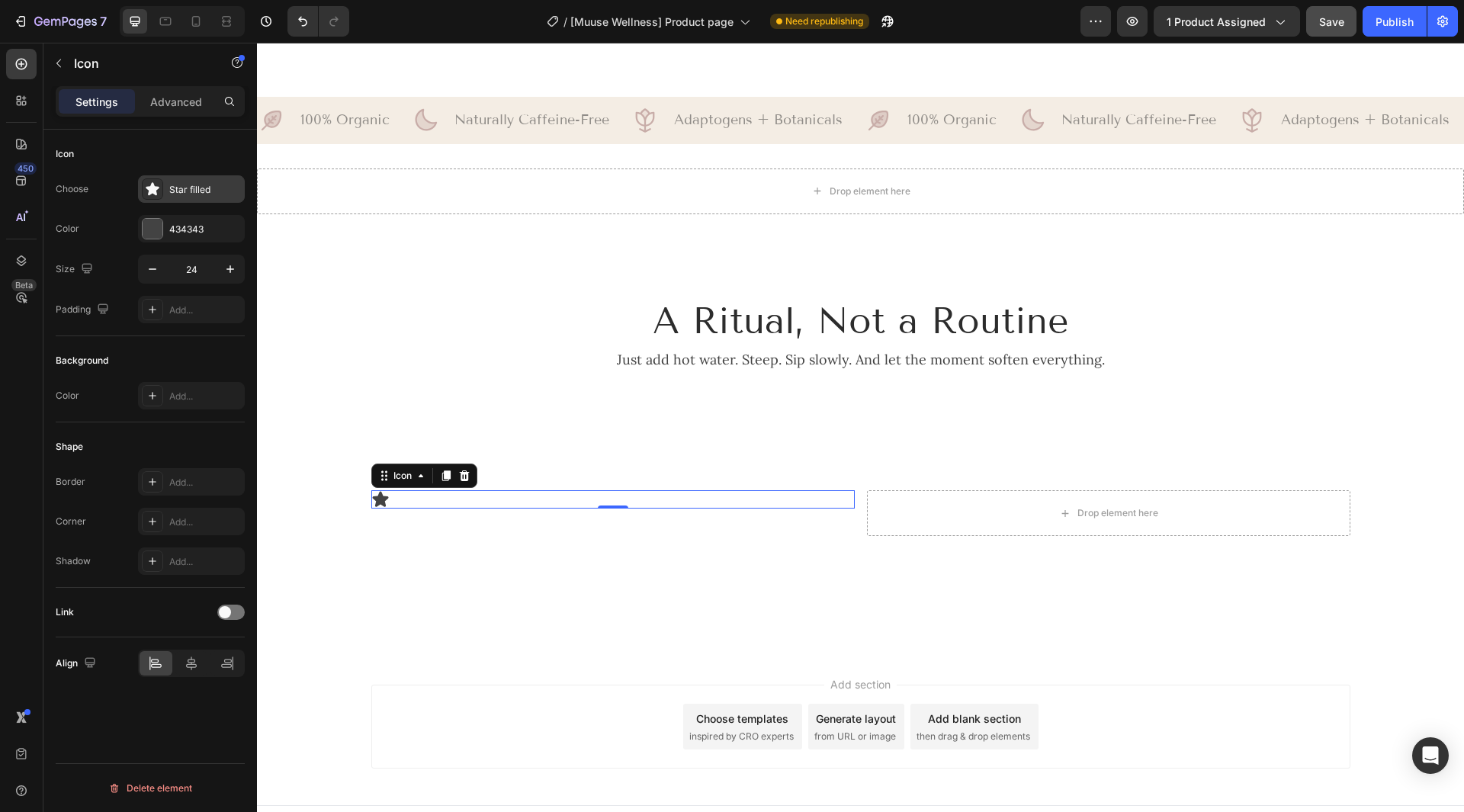
click at [191, 190] on div "Star filled" at bounding box center [205, 190] width 72 height 14
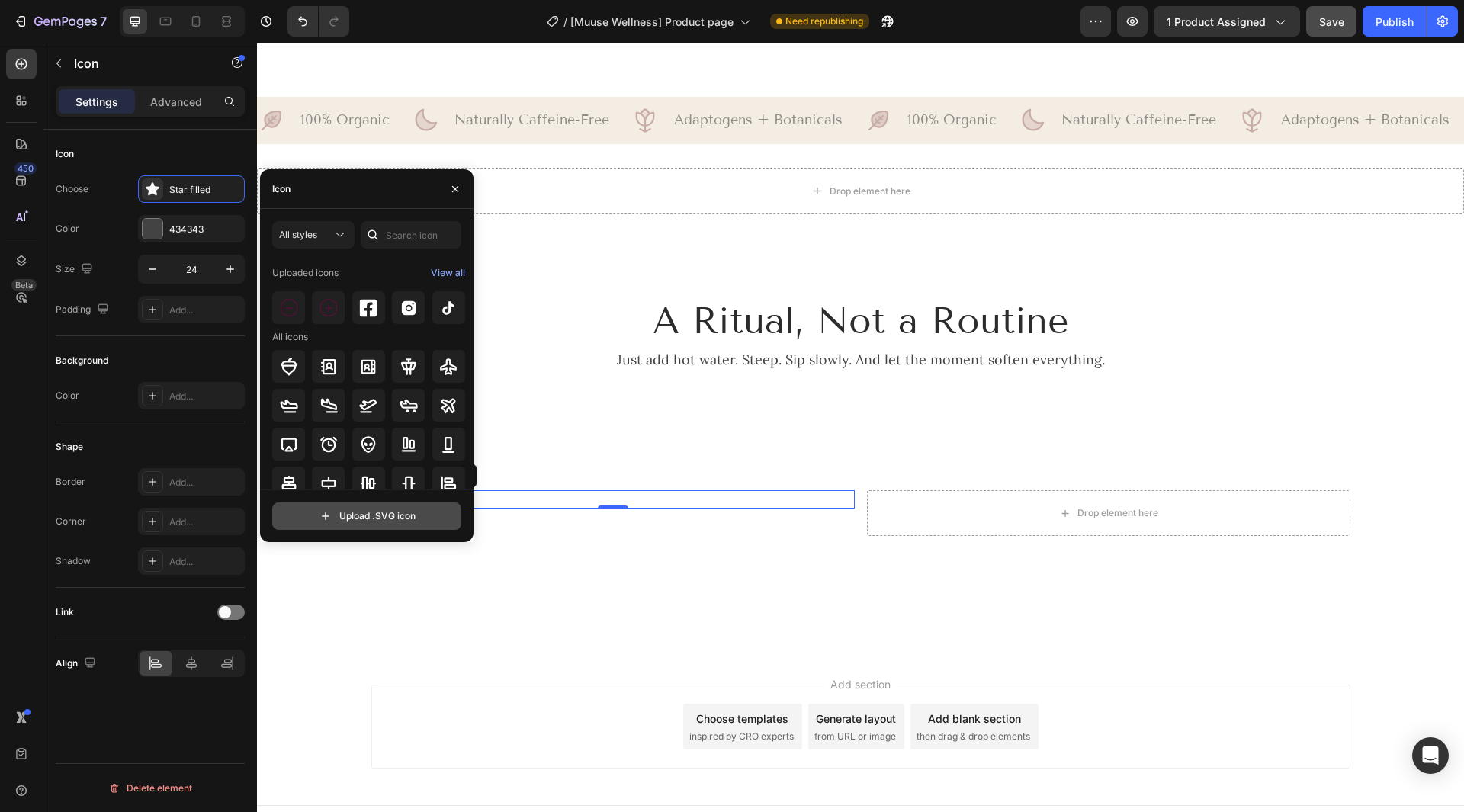
click at [367, 514] on input "file" at bounding box center [367, 516] width 187 height 26
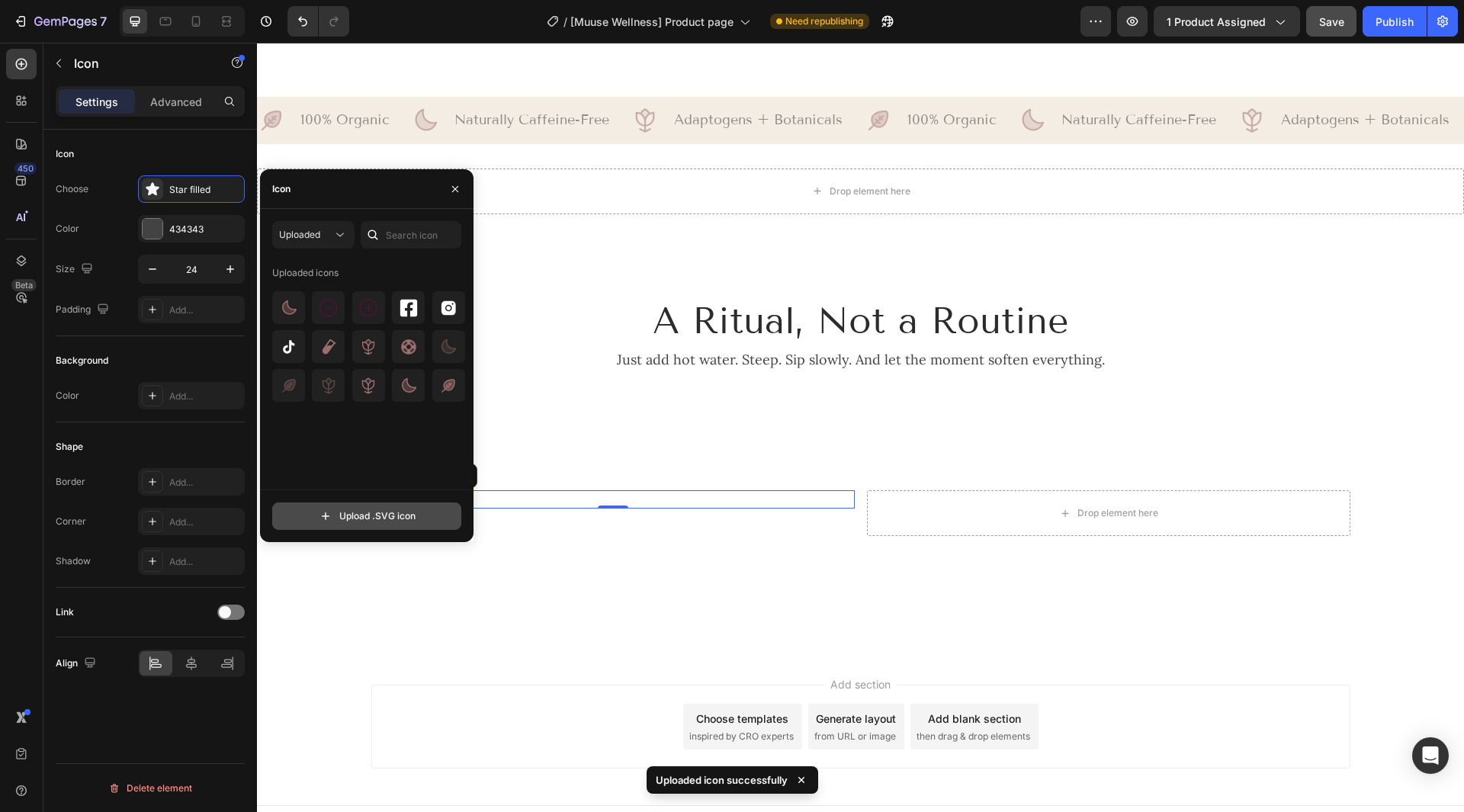
click at [378, 518] on input "file" at bounding box center [367, 516] width 187 height 26
click at [386, 523] on input "file" at bounding box center [367, 516] width 187 height 26
click at [360, 509] on input "file" at bounding box center [367, 516] width 187 height 26
type input "C:\fakepath\Icons (ALL)-1_1.svg"
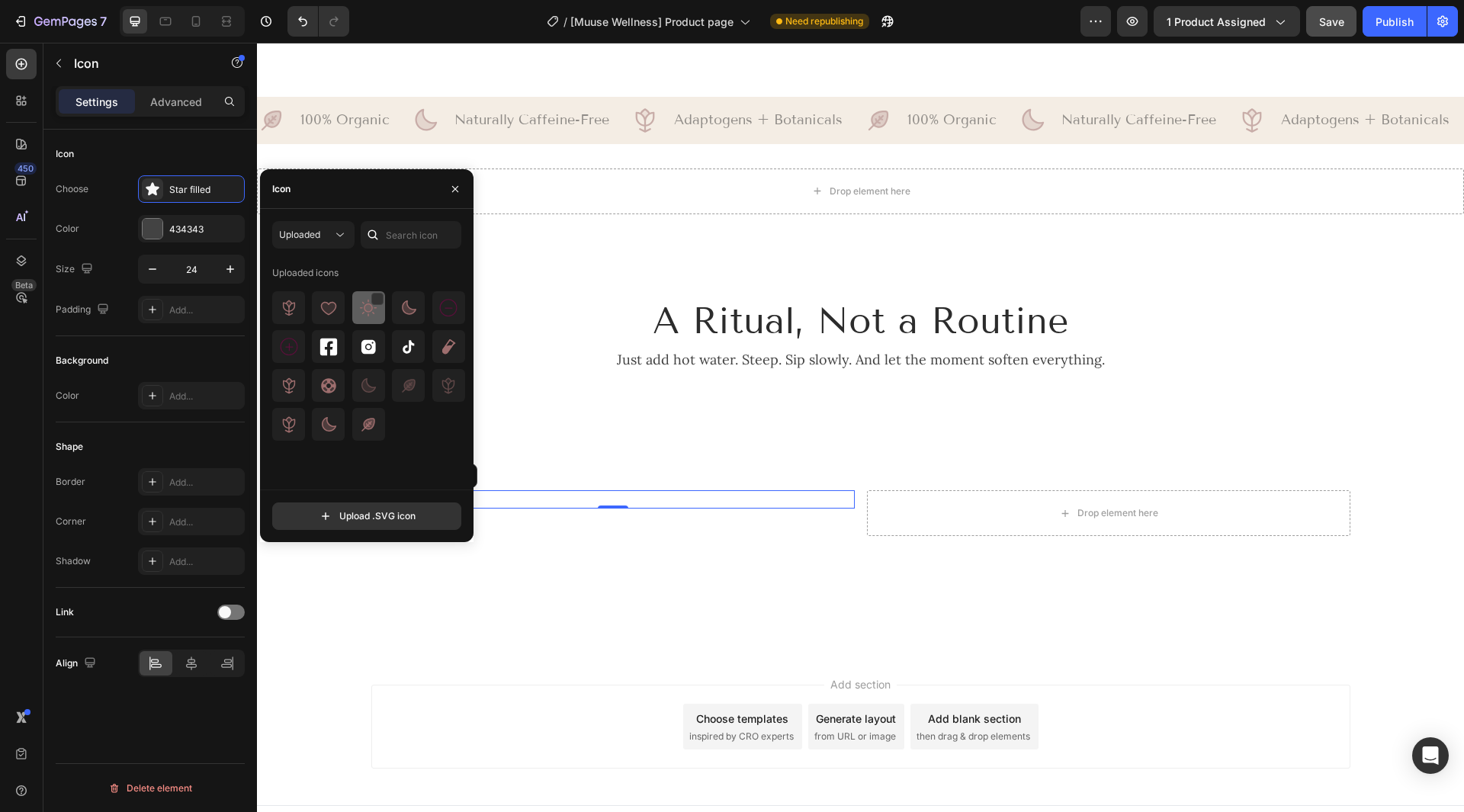
click at [377, 310] on img at bounding box center [367, 307] width 18 height 18
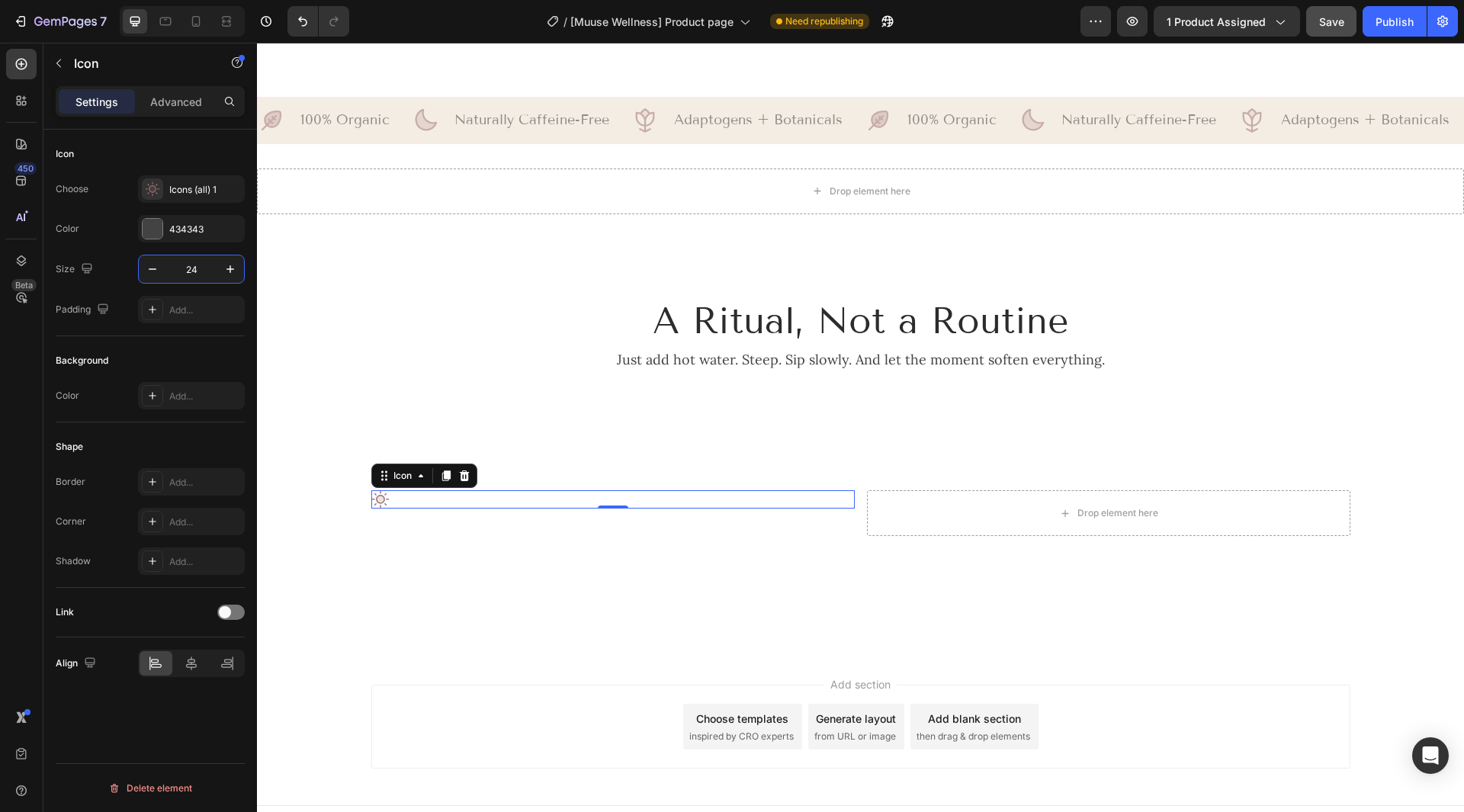
click at [201, 270] on input "24" at bounding box center [191, 268] width 51 height 27
type input "48"
click at [193, 342] on div "Background Color Add..." at bounding box center [150, 379] width 189 height 86
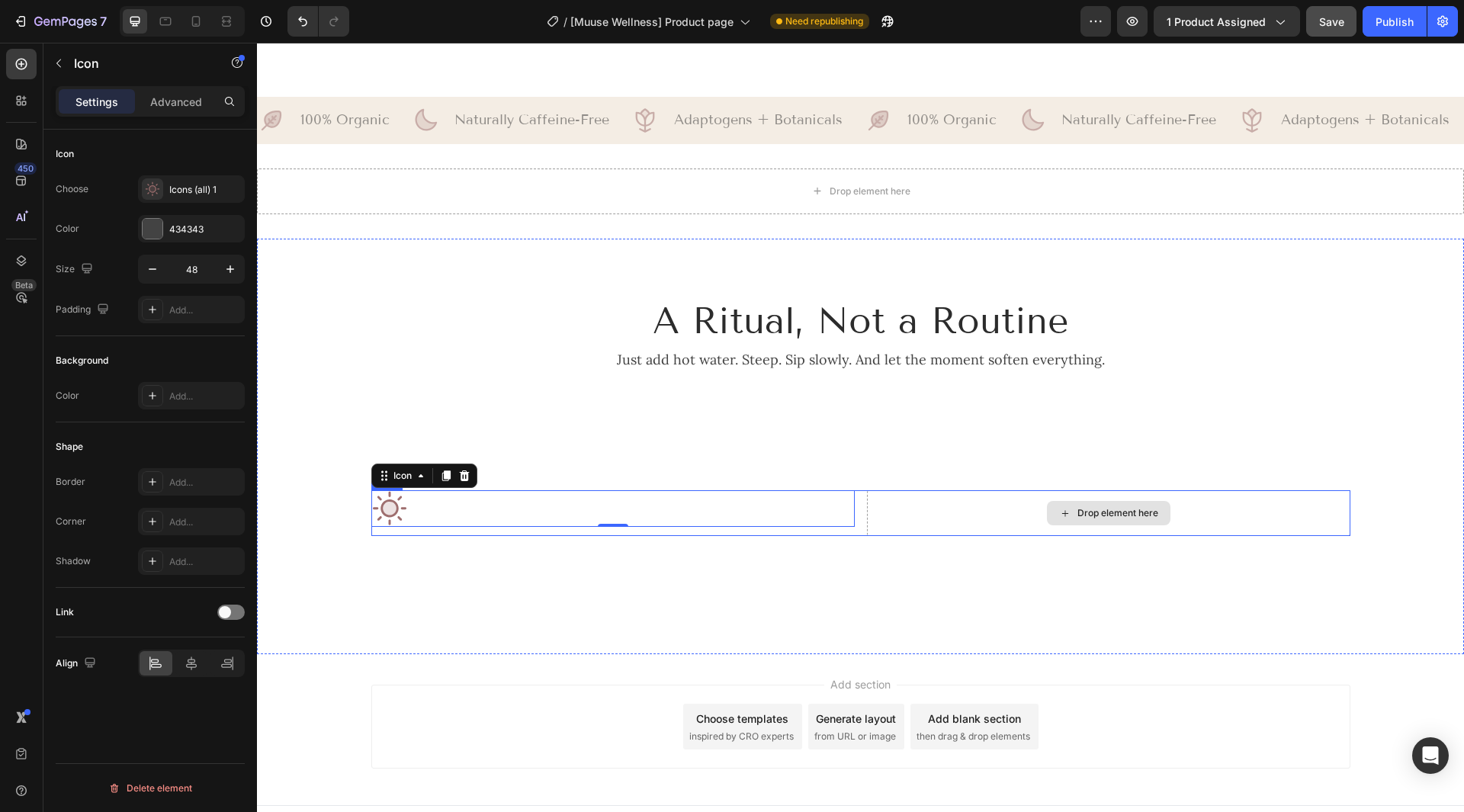
click at [871, 532] on div "Drop element here" at bounding box center [1109, 513] width 484 height 46
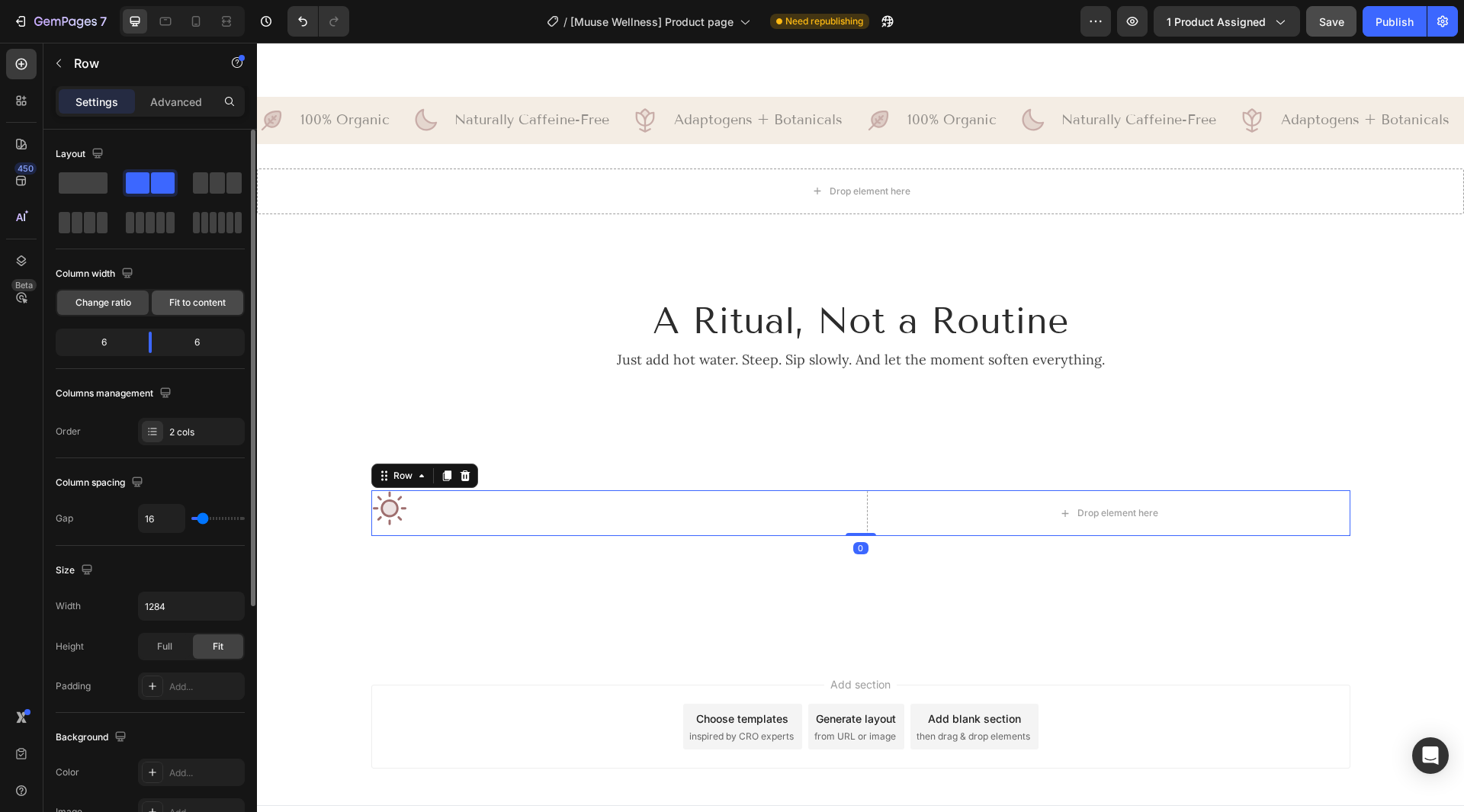
click at [195, 294] on div "Fit to content" at bounding box center [197, 302] width 91 height 24
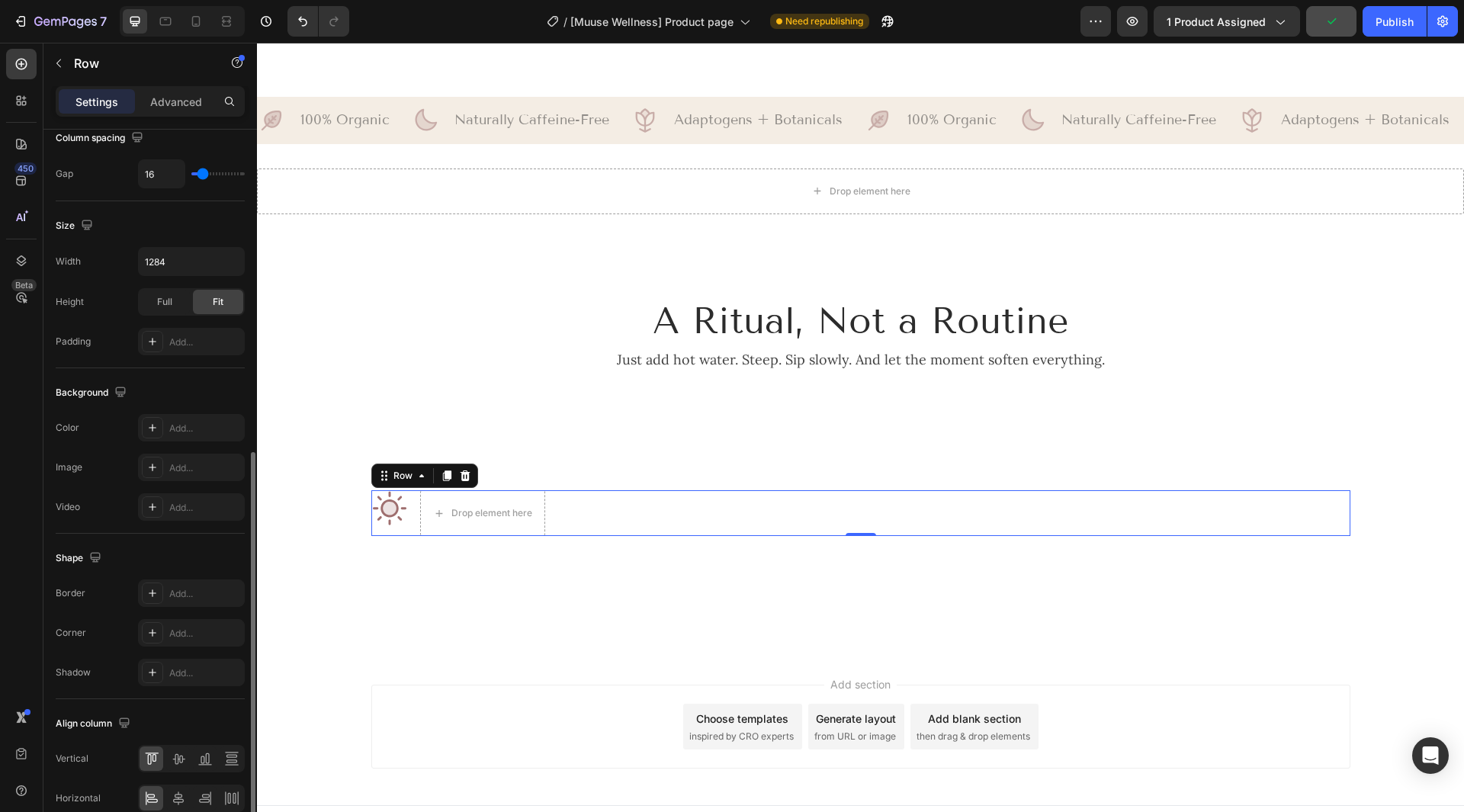
scroll to position [378, 0]
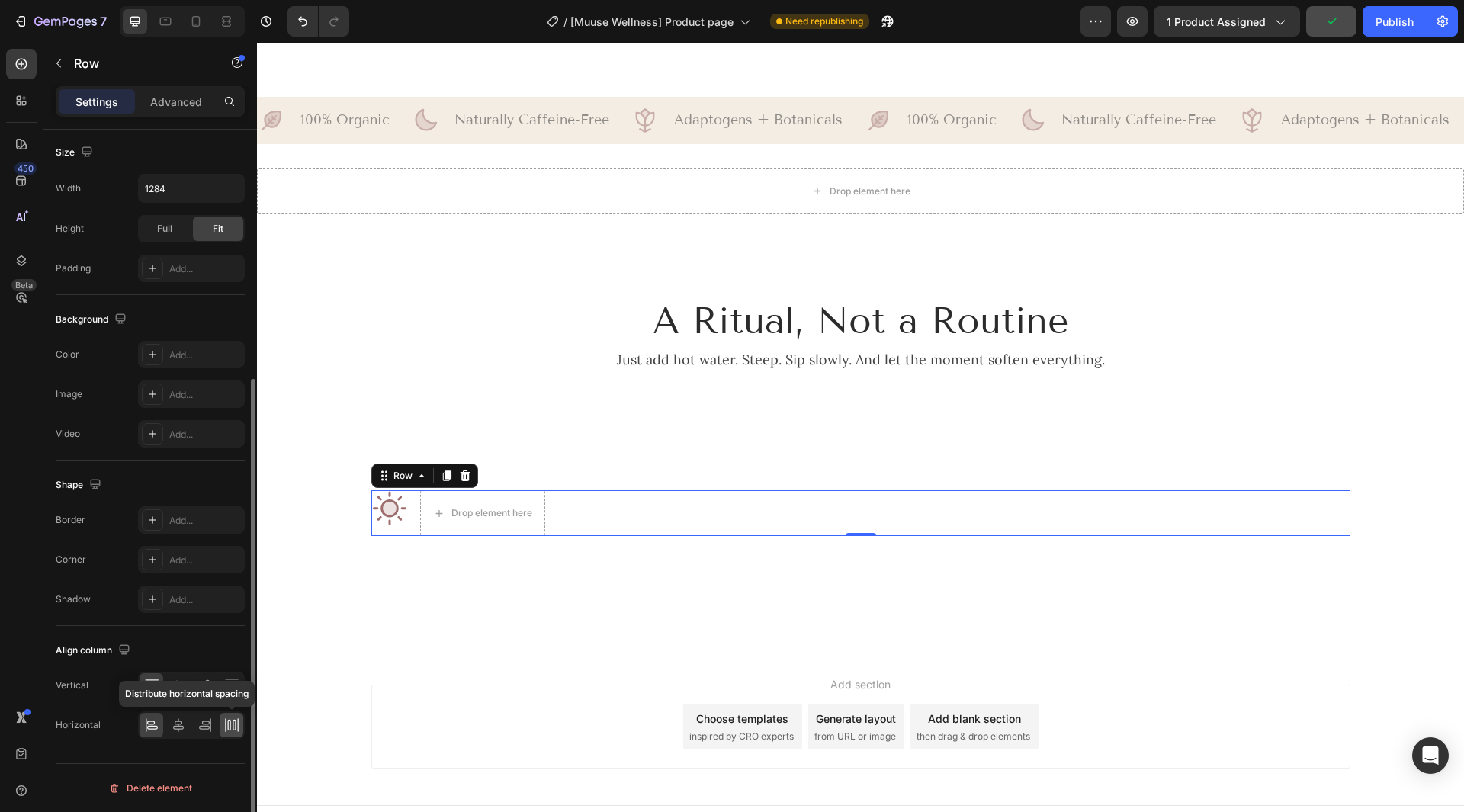
click at [224, 714] on div at bounding box center [232, 725] width 23 height 24
click at [173, 102] on p "Advanced" at bounding box center [176, 101] width 51 height 16
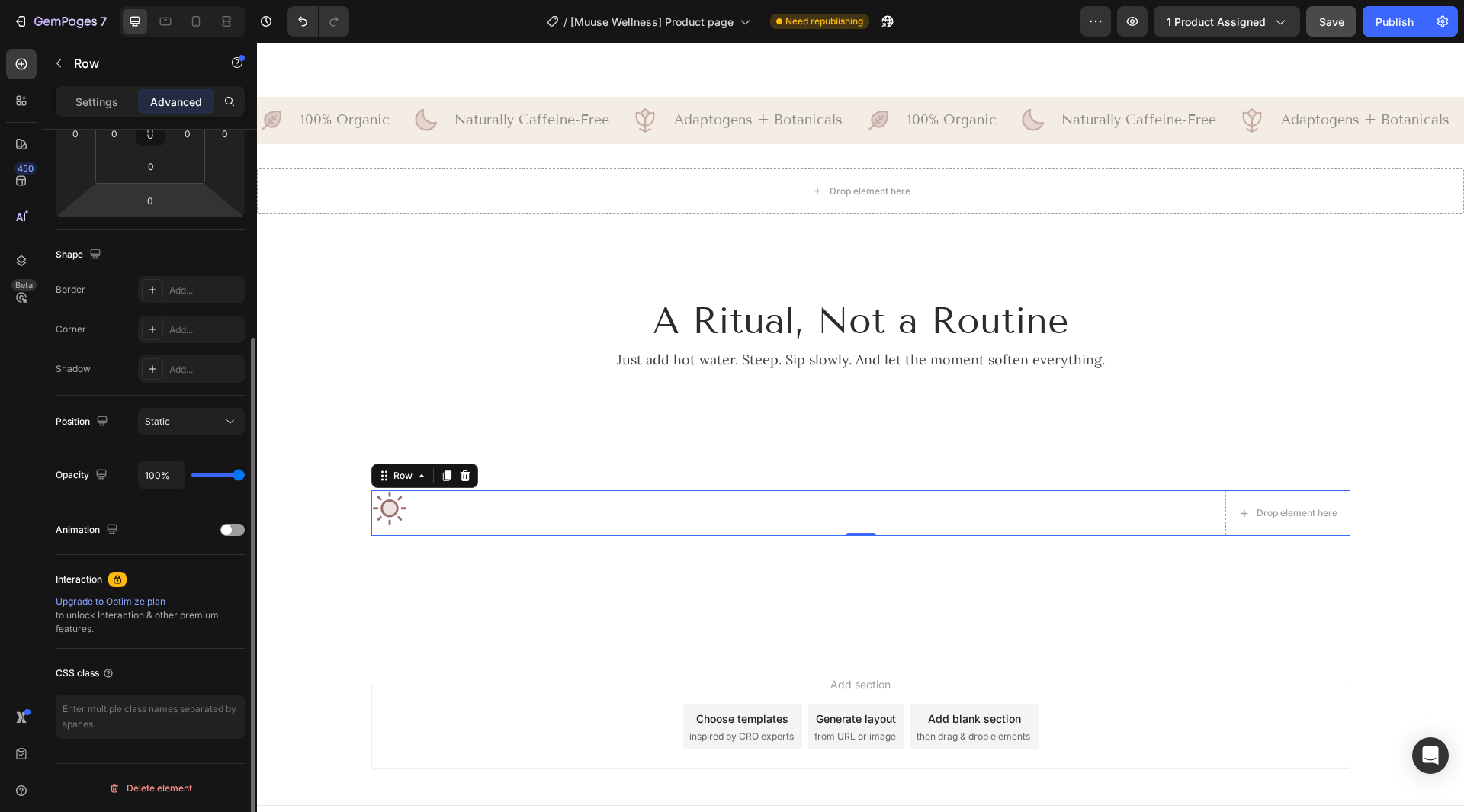
scroll to position [62, 0]
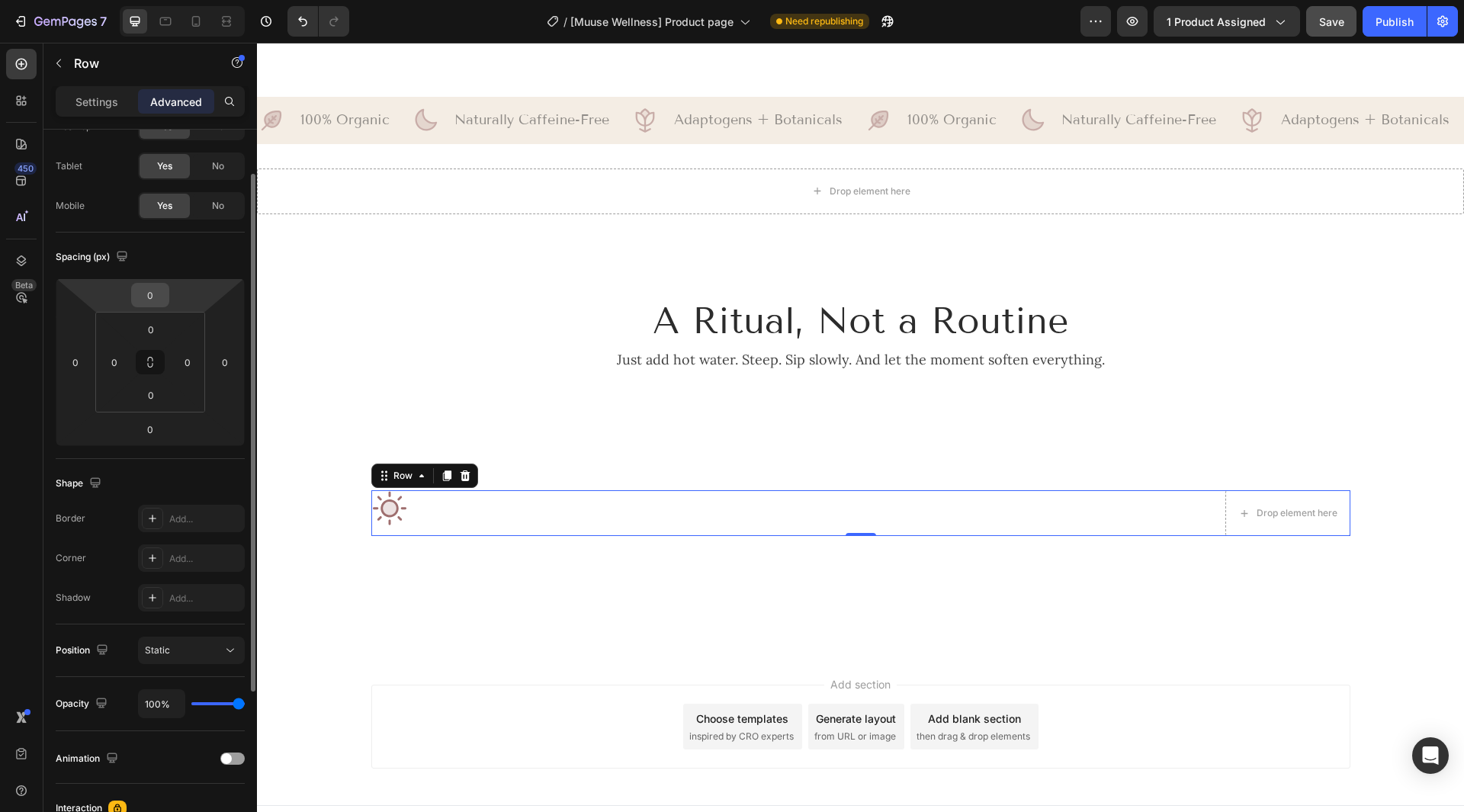
click at [154, 295] on input "0" at bounding box center [150, 295] width 30 height 23
click at [159, 254] on div "Spacing (px)" at bounding box center [150, 257] width 189 height 24
click at [155, 431] on input "0" at bounding box center [150, 429] width 30 height 23
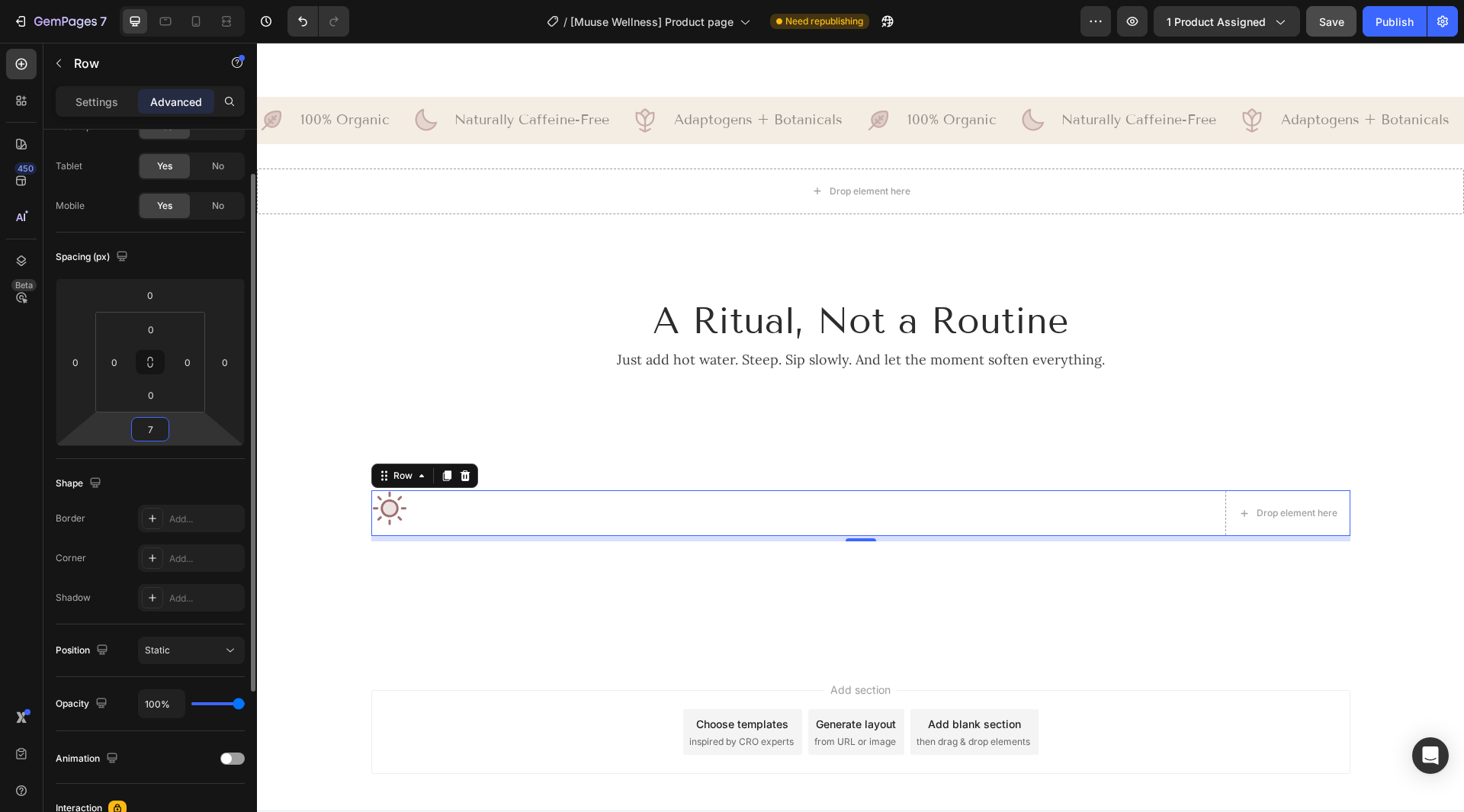
type input "0"
click at [190, 255] on div "Spacing (px)" at bounding box center [150, 257] width 189 height 24
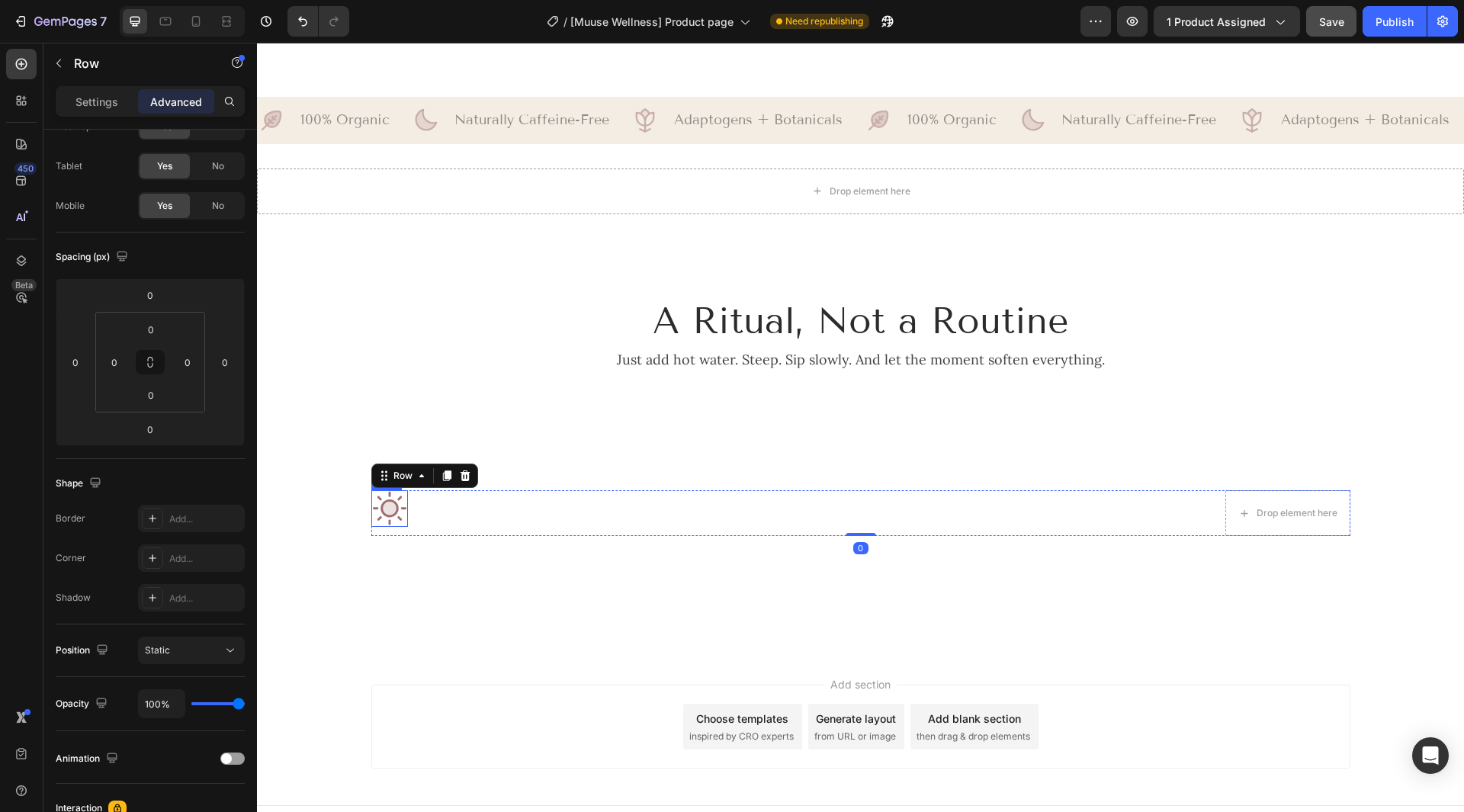
scroll to position [0, 0]
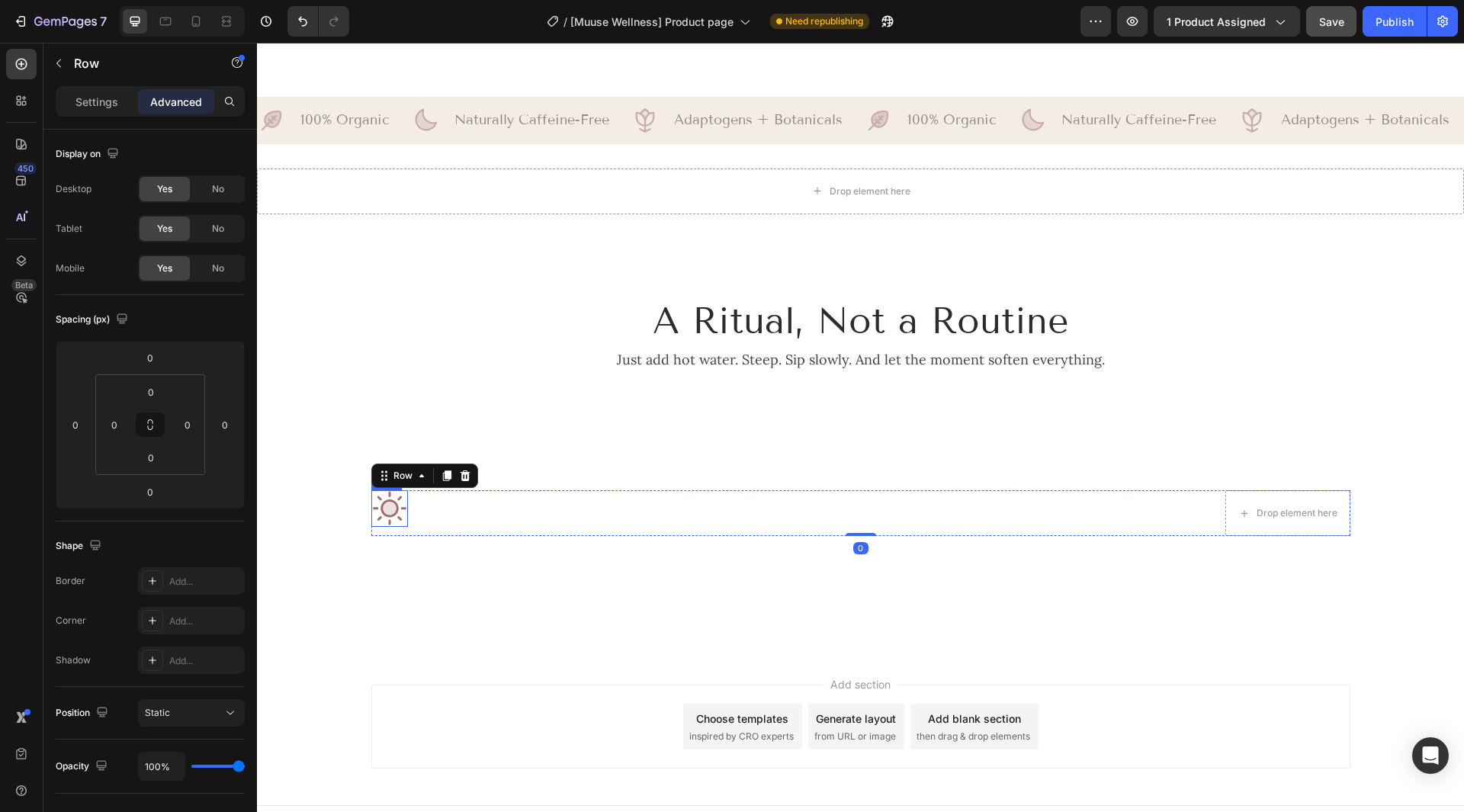
click at [396, 521] on icon at bounding box center [389, 509] width 37 height 37
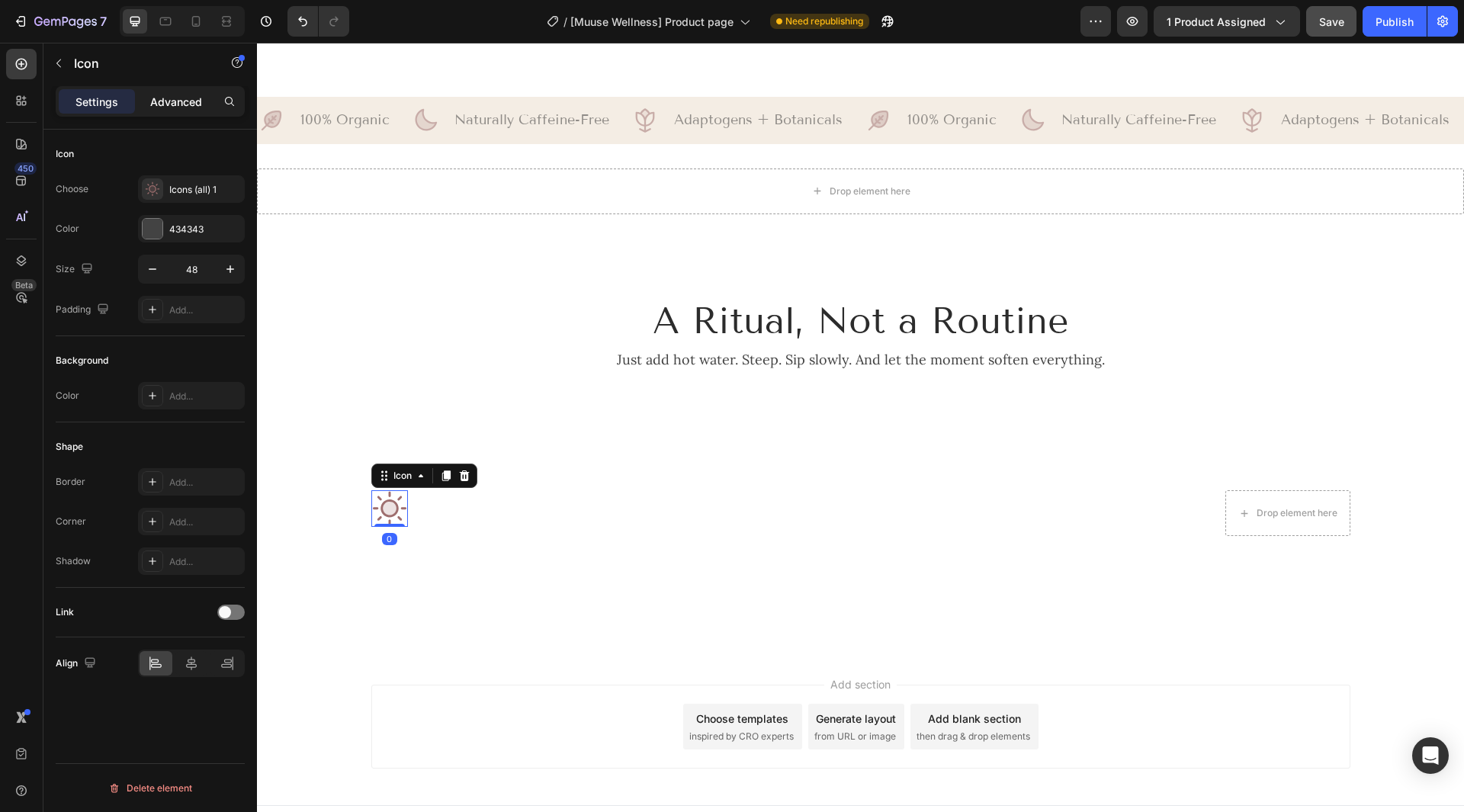
click at [187, 105] on p "Advanced" at bounding box center [176, 101] width 51 height 16
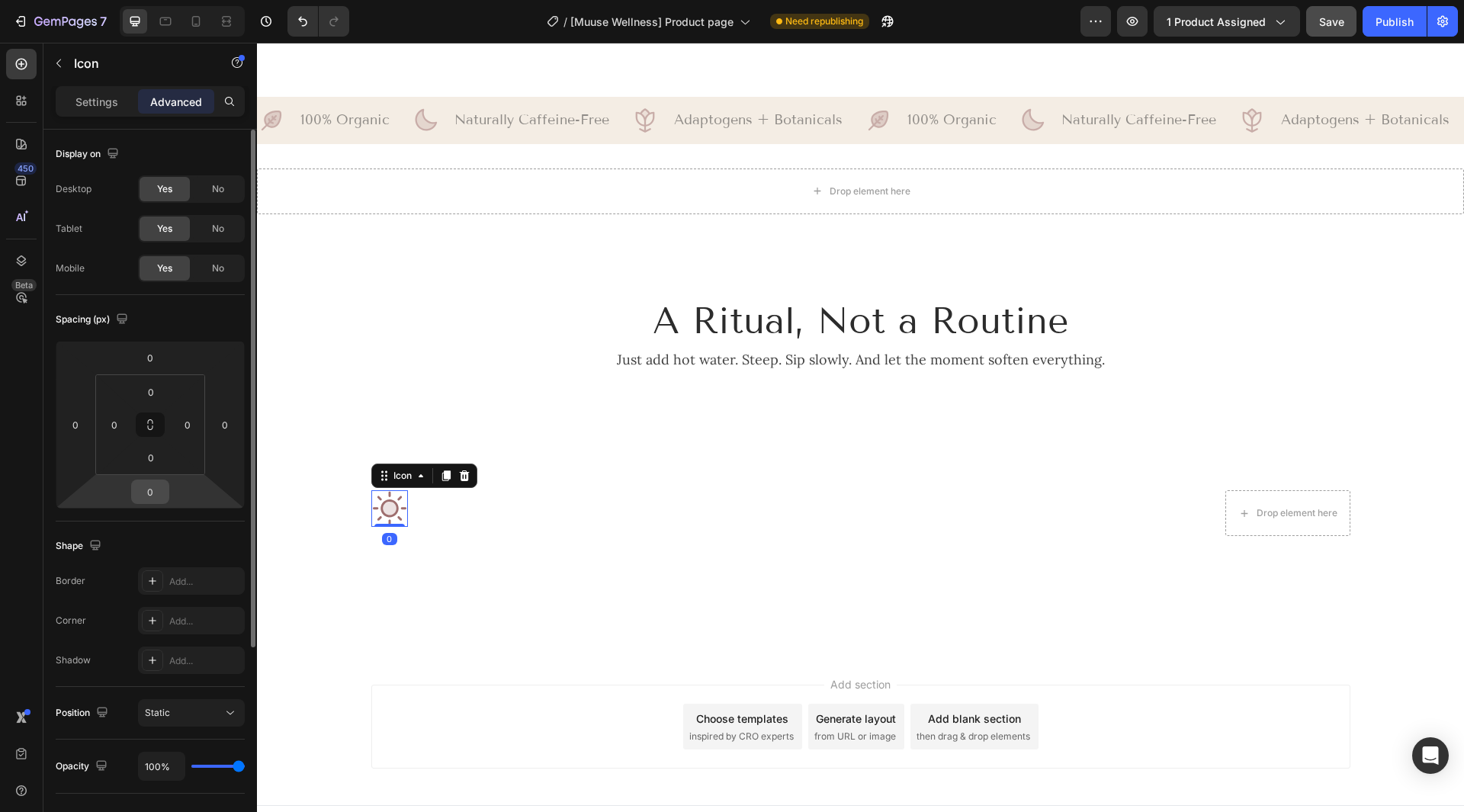
click at [166, 495] on div "0" at bounding box center [150, 491] width 38 height 24
click at [157, 493] on input "0" at bounding box center [150, 491] width 30 height 23
type input "7"
click at [183, 320] on div "Spacing (px)" at bounding box center [150, 319] width 189 height 24
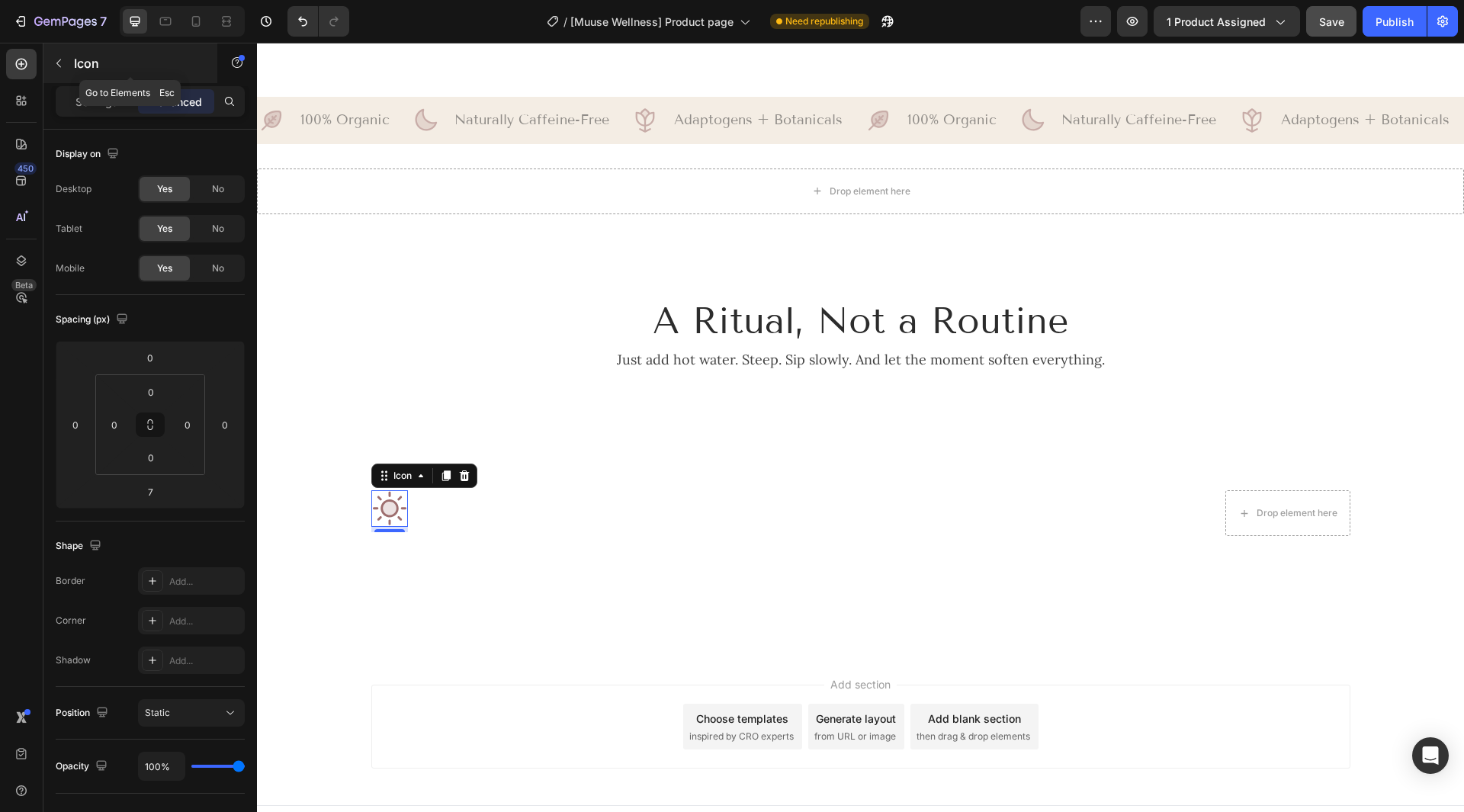
click at [84, 74] on div "Icon" at bounding box center [130, 63] width 174 height 40
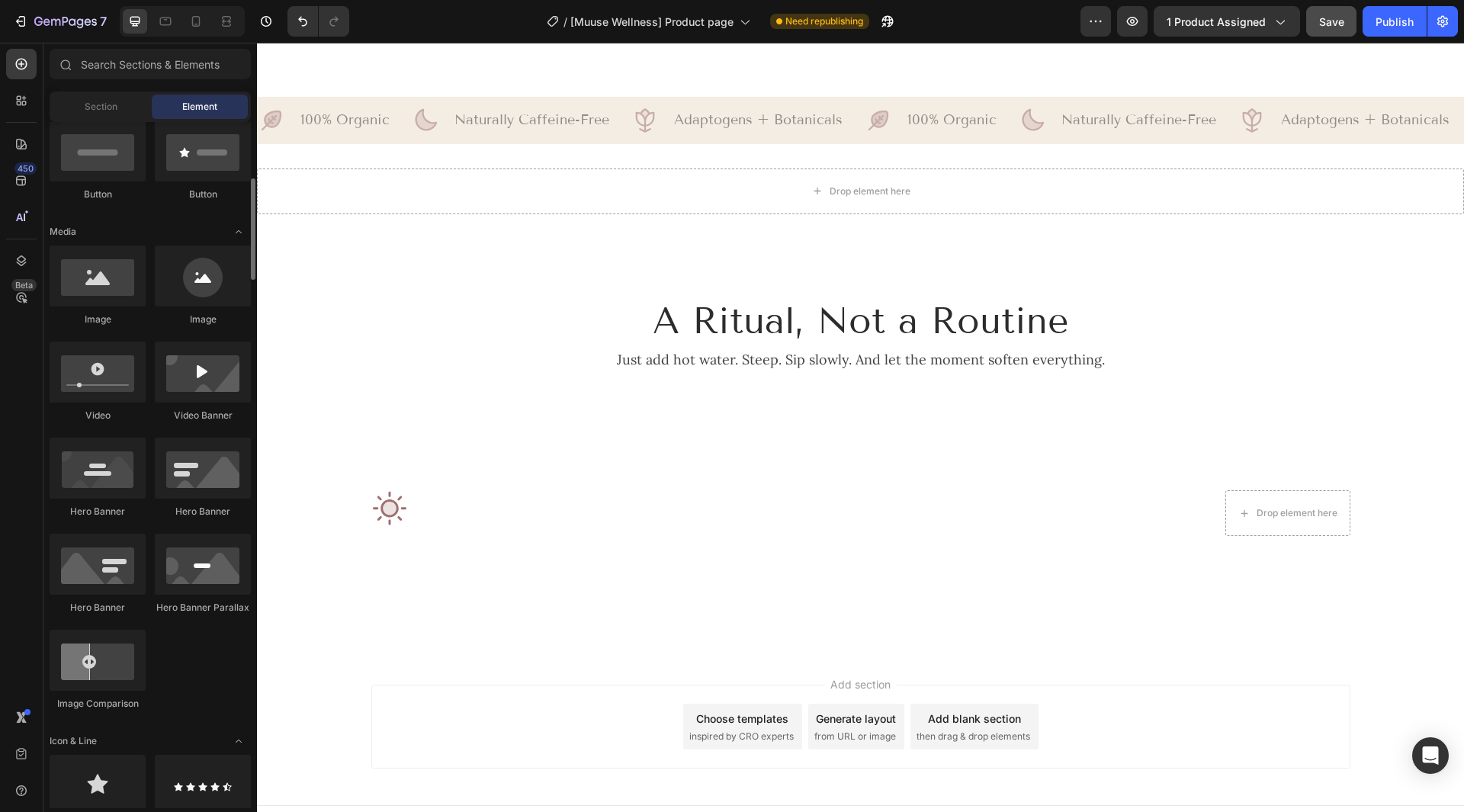
scroll to position [76, 0]
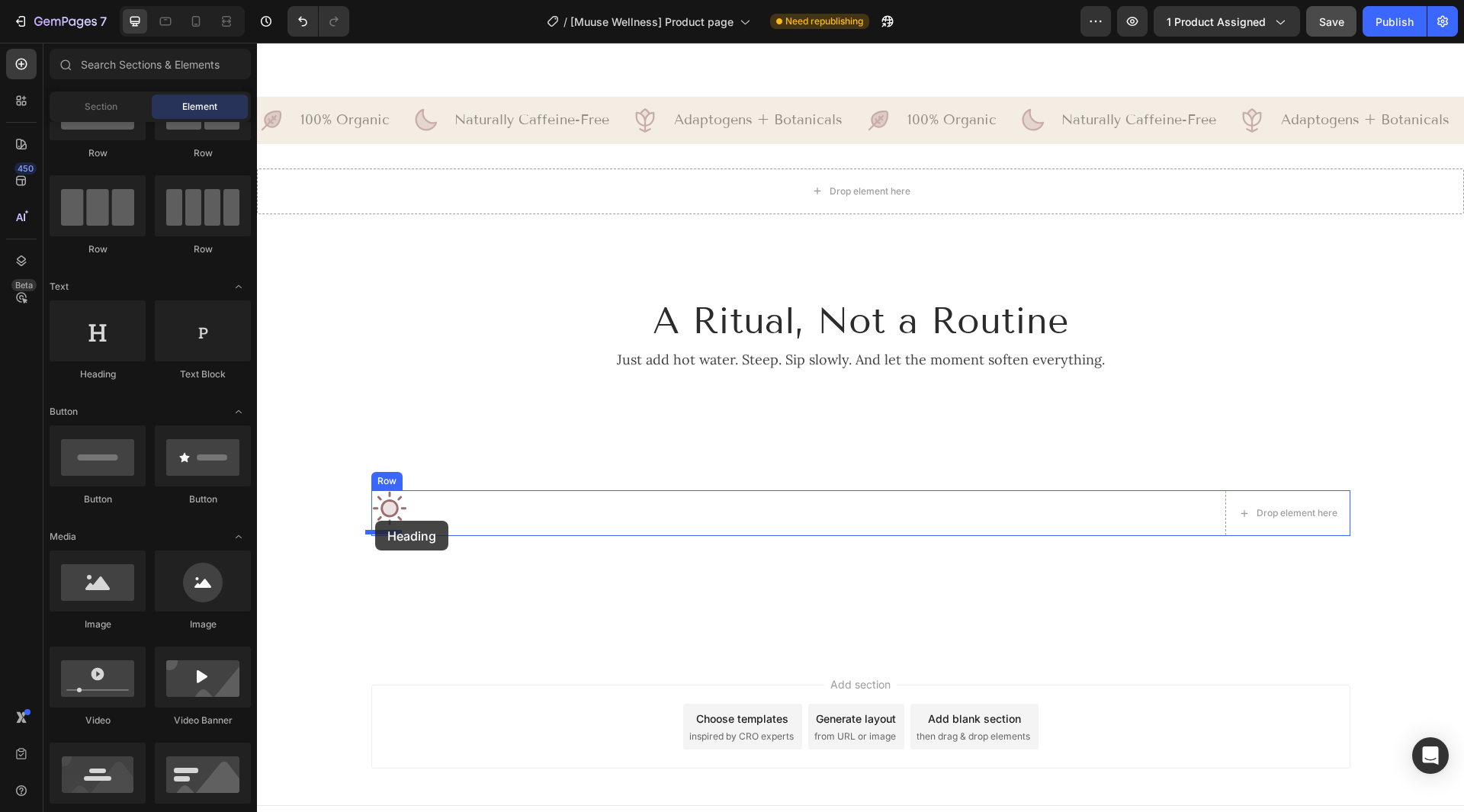
drag, startPoint x: 404, startPoint y: 392, endPoint x: 375, endPoint y: 521, distance: 132.2
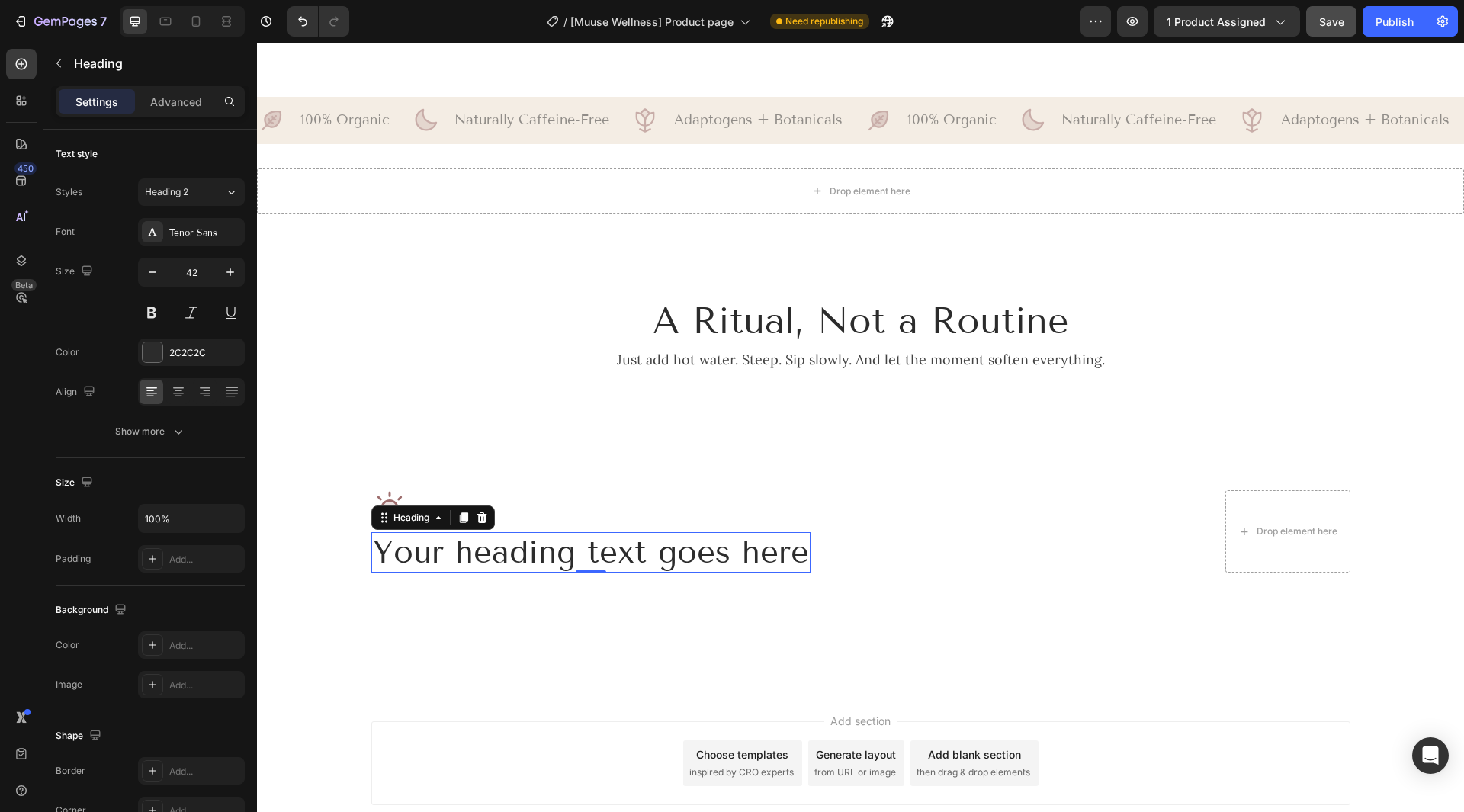
click at [430, 548] on h2 "Your heading text goes here" at bounding box center [590, 552] width 439 height 41
click at [430, 548] on p "Your heading text goes here" at bounding box center [590, 552] width 436 height 37
